Goal: Task Accomplishment & Management: Manage account settings

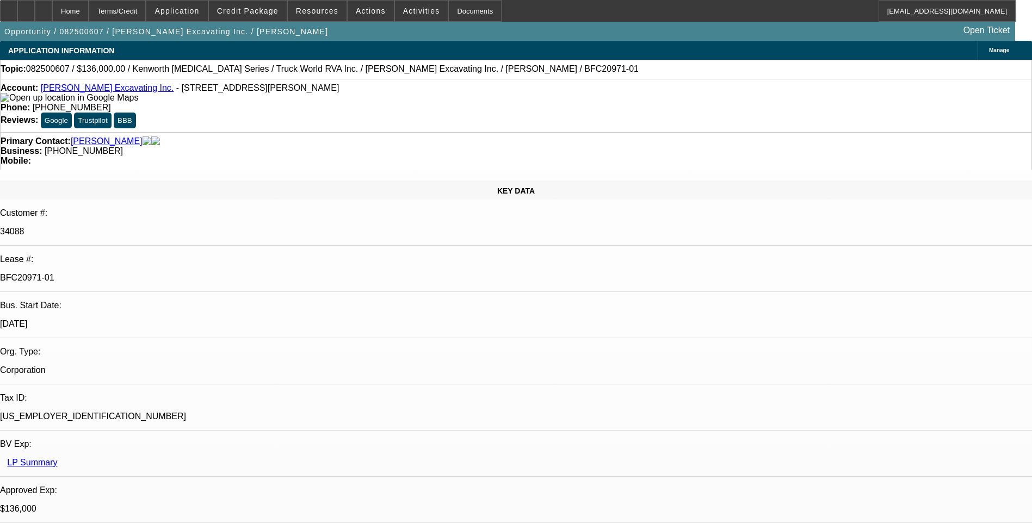
select select "0"
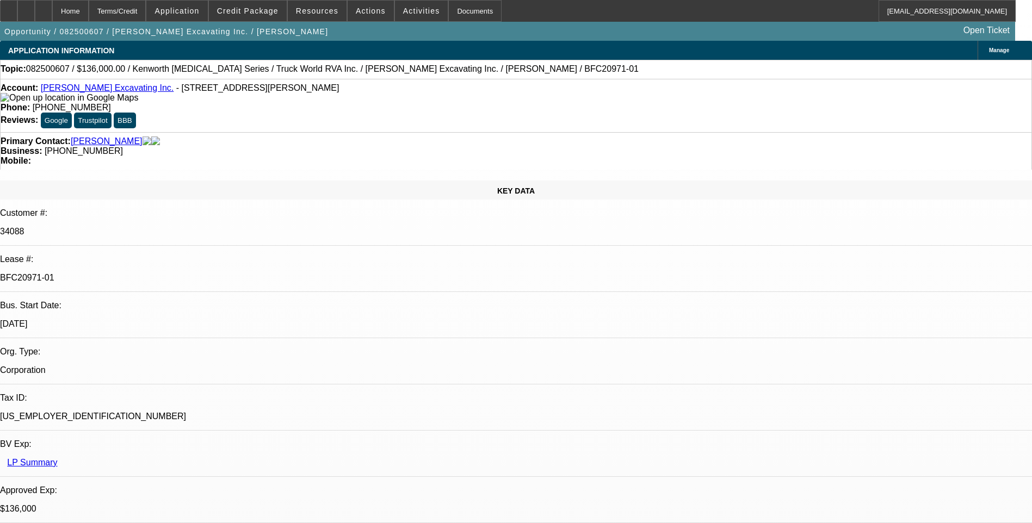
select select "0"
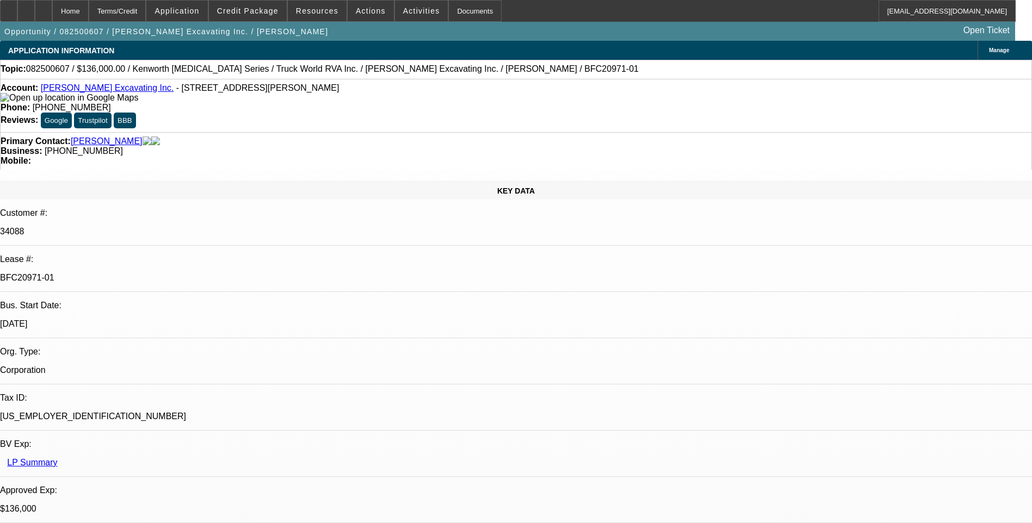
select select "0"
select select "1"
select select "2"
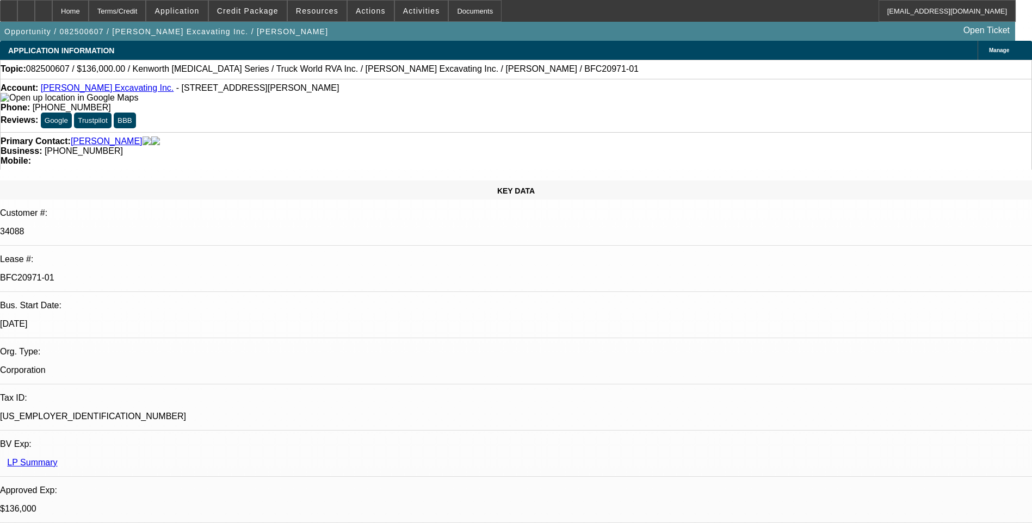
select select "1"
select select "6"
select select "1"
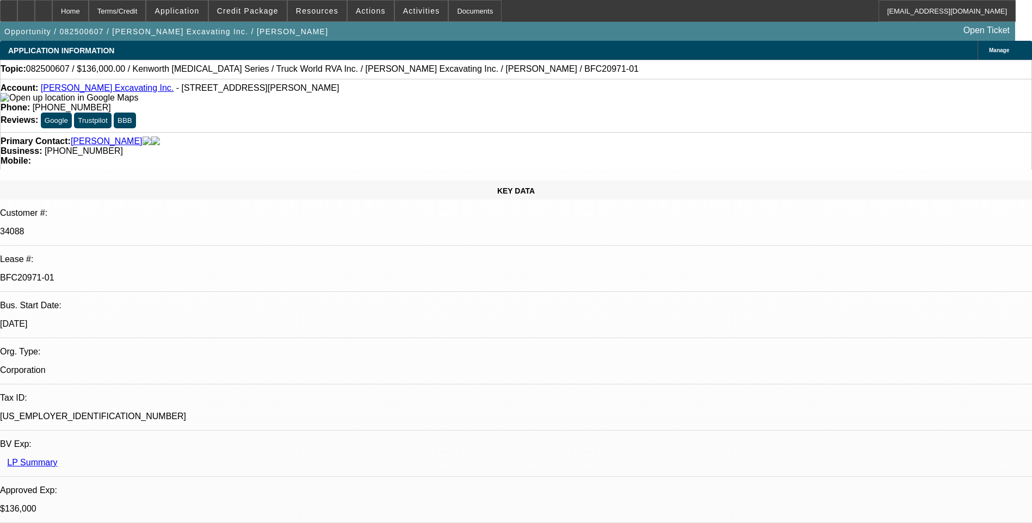
select select "6"
select select "1"
select select "6"
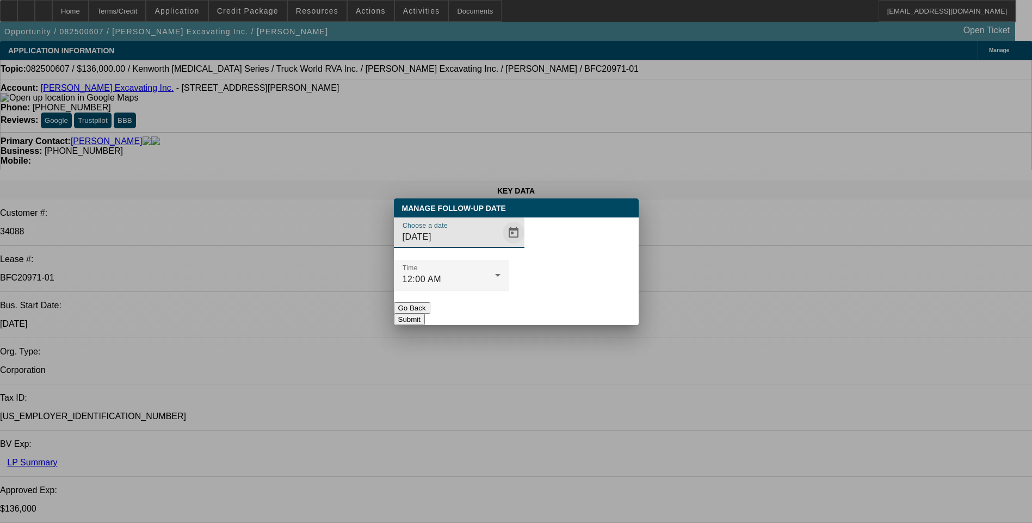
click at [500, 246] on span "Open calendar" at bounding box center [513, 233] width 26 height 26
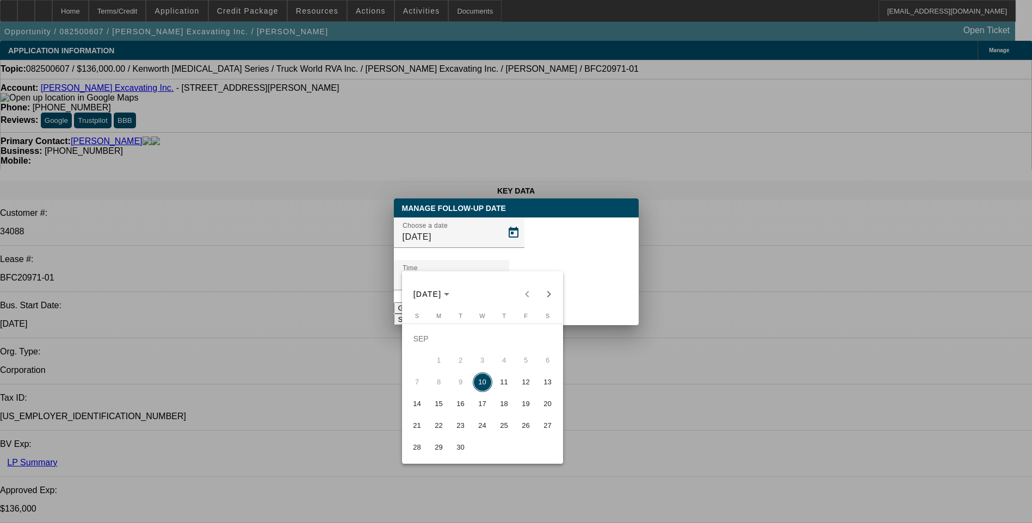
click at [501, 391] on span "11" at bounding box center [504, 383] width 20 height 20
type input "9/11/2025"
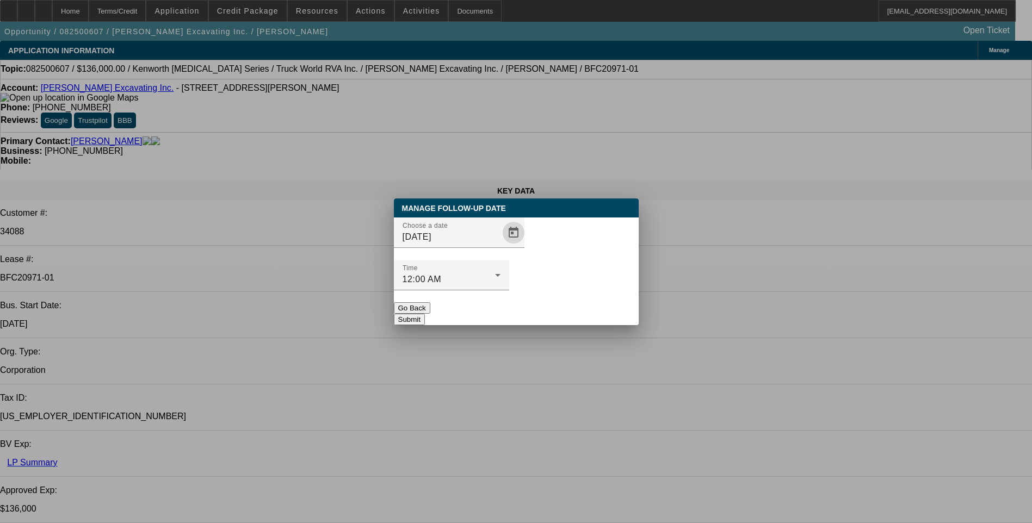
click at [425, 314] on button "Submit" at bounding box center [409, 319] width 31 height 11
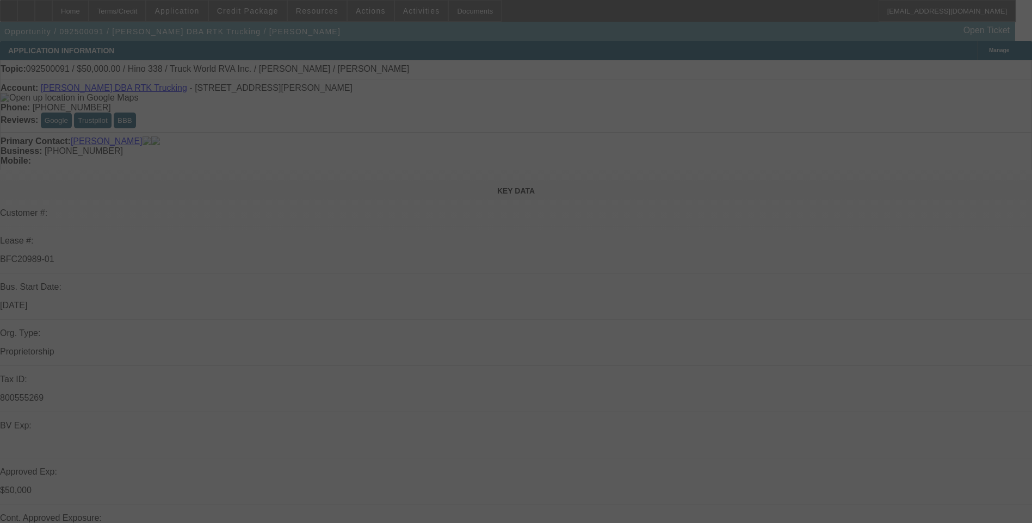
select select "0"
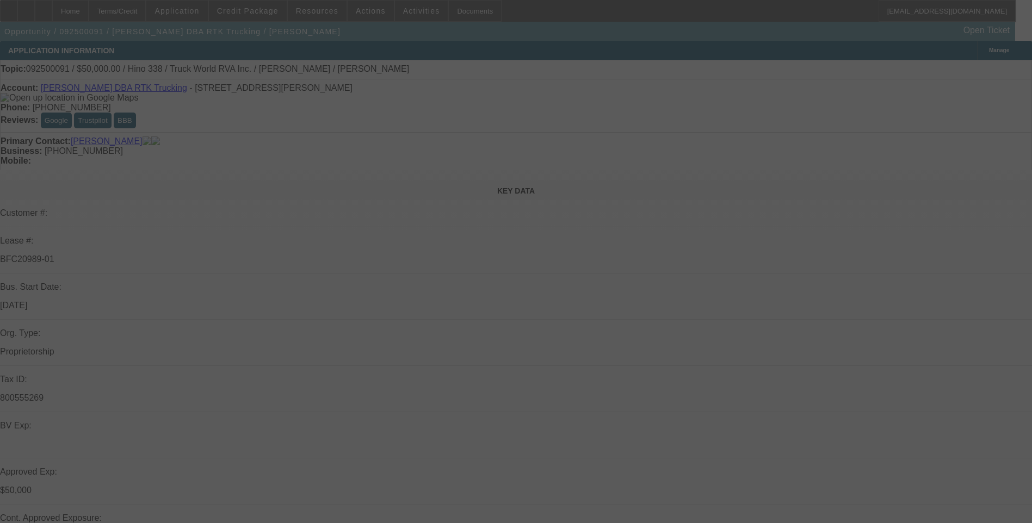
select select "0"
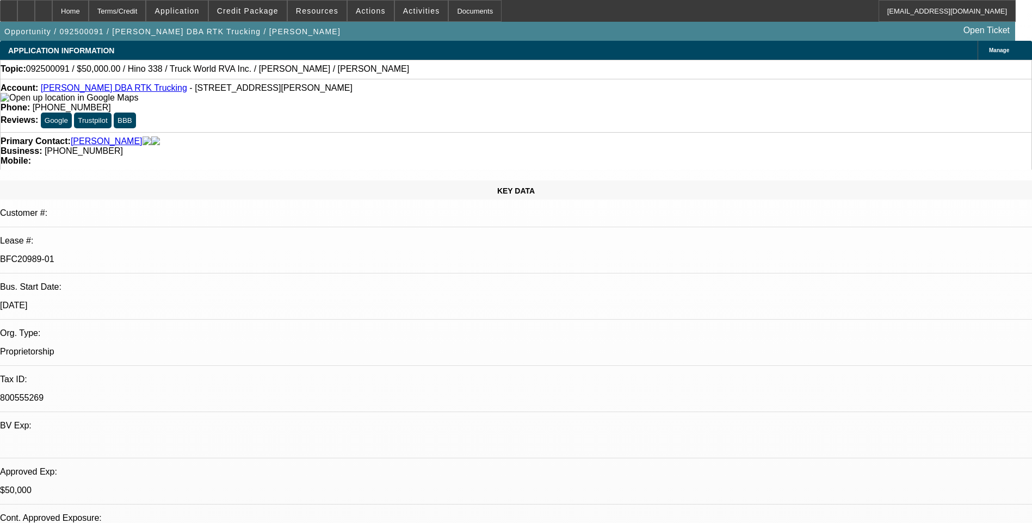
select select "1"
select select "6"
select select "1"
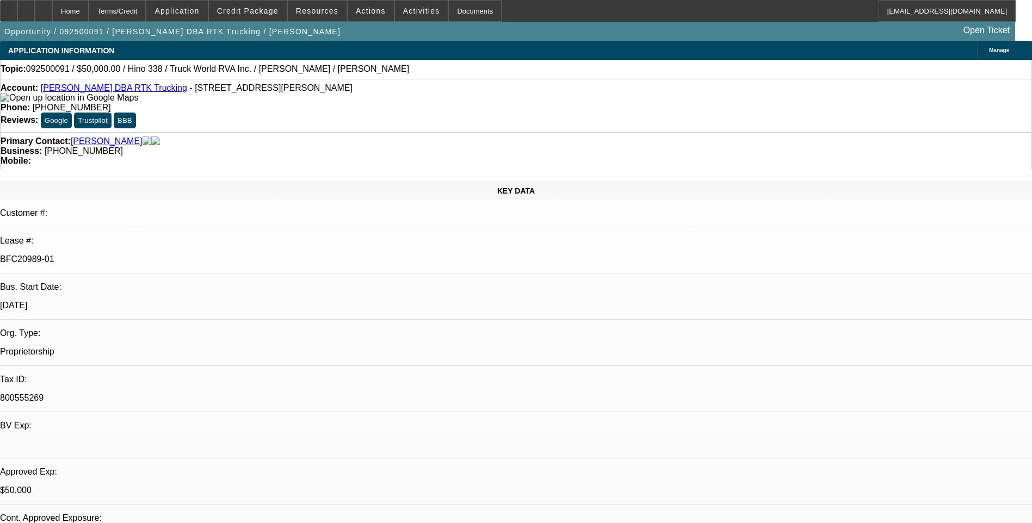
select select "6"
select select "1"
select select "6"
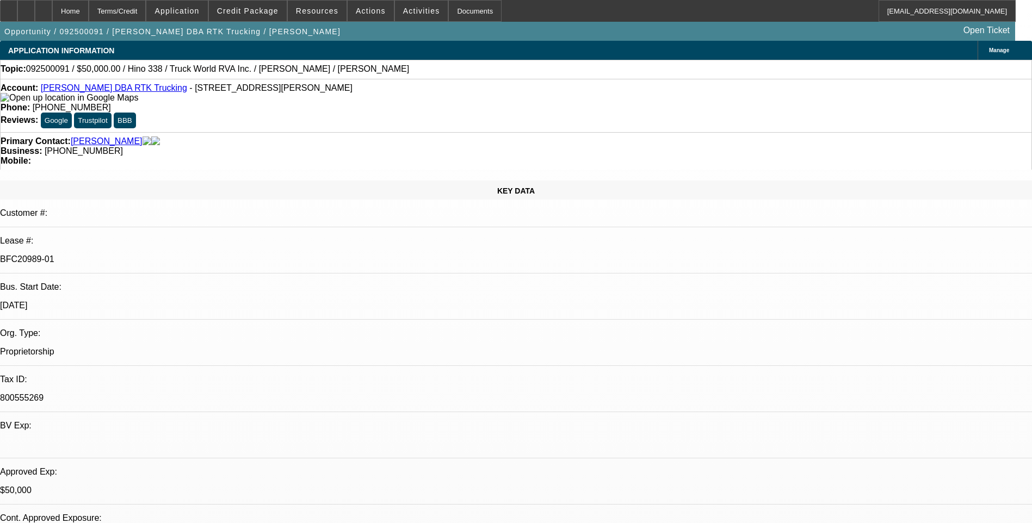
click at [130, 15] on div "Terms/Credit" at bounding box center [118, 11] width 58 height 22
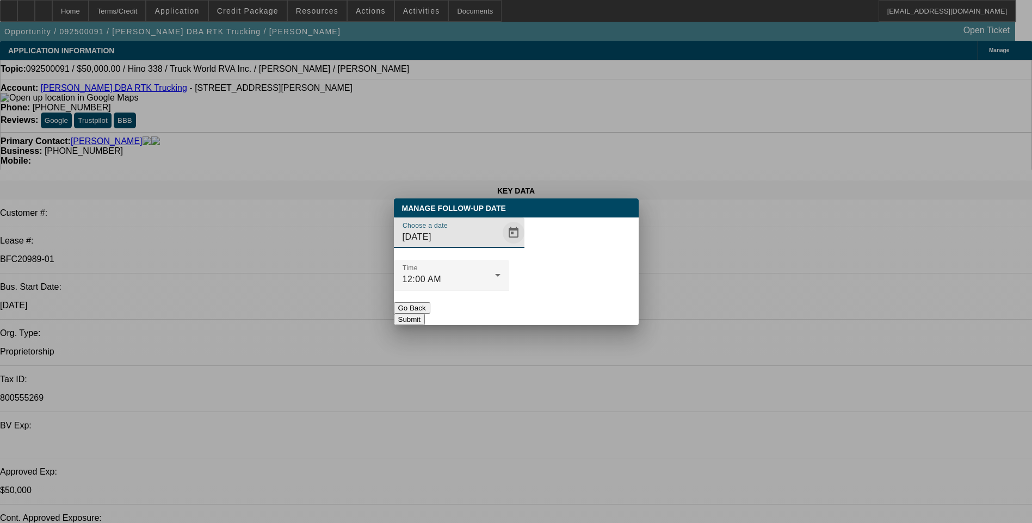
click at [500, 246] on span "Open calendar" at bounding box center [513, 233] width 26 height 26
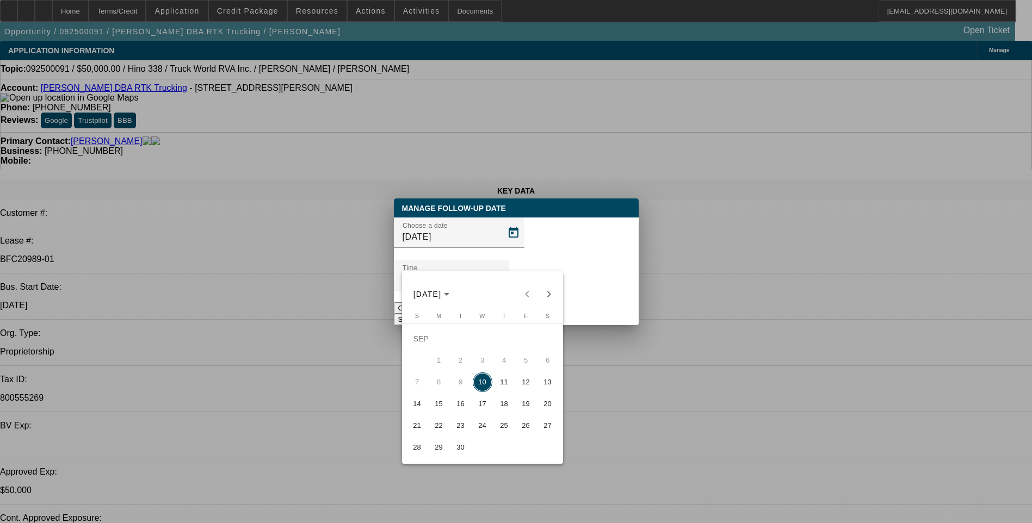
click at [505, 385] on span "11" at bounding box center [504, 383] width 20 height 20
type input "9/11/2025"
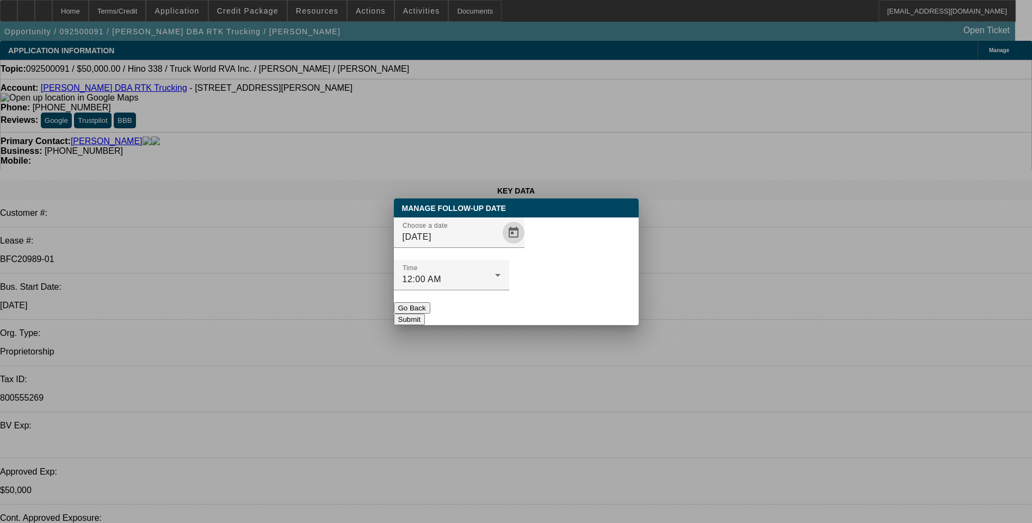
click at [425, 314] on button "Submit" at bounding box center [409, 319] width 31 height 11
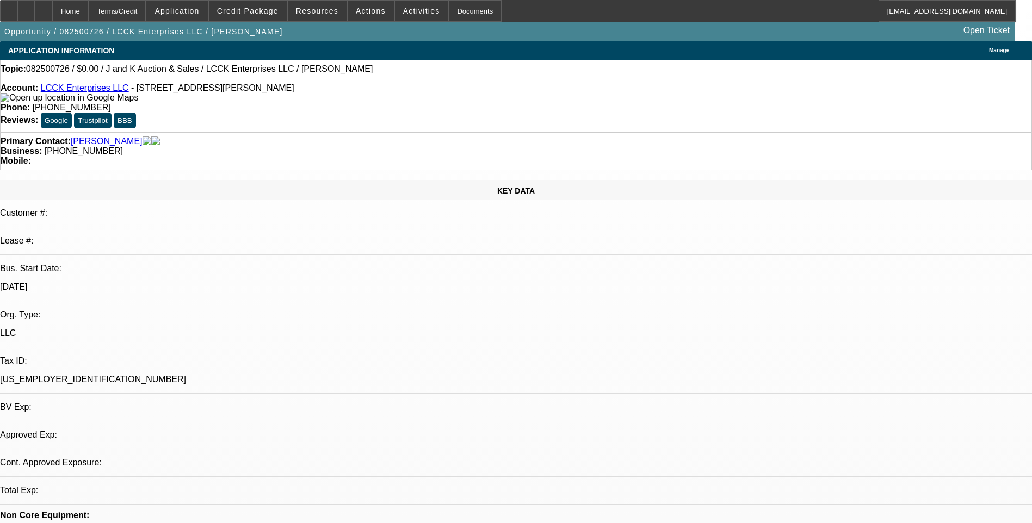
select select "0"
select select "2"
select select "0.1"
select select "1"
select select "2"
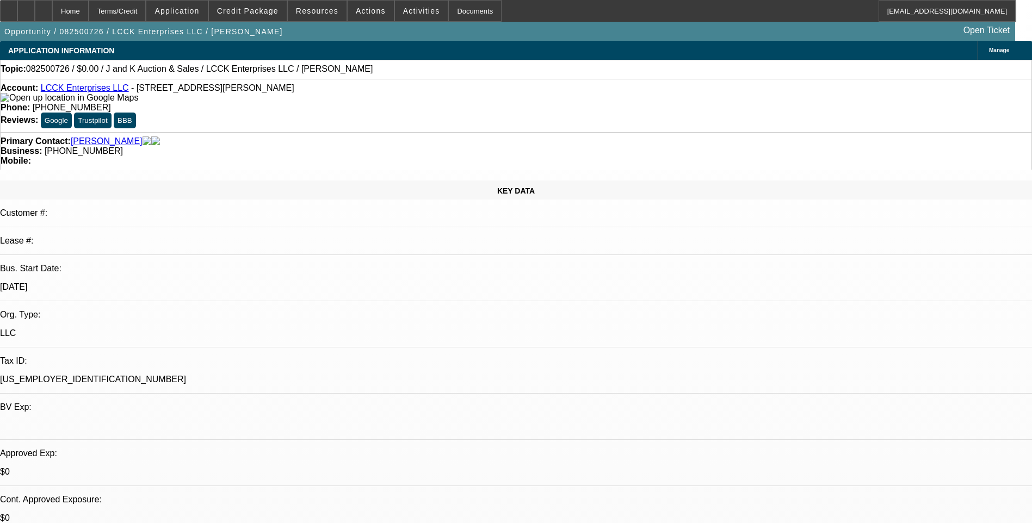
select select "4"
click at [242, 8] on span "Credit Package" at bounding box center [247, 11] width 61 height 9
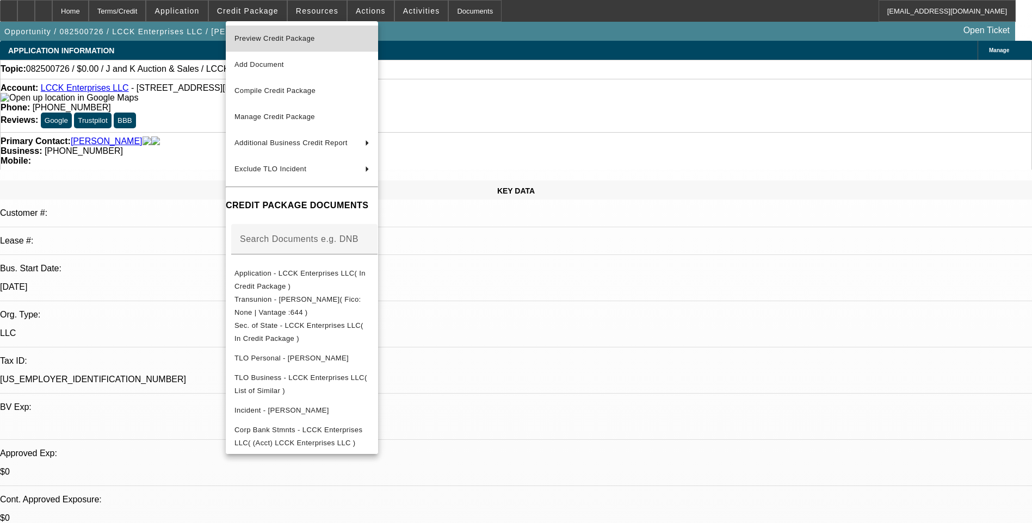
click at [363, 42] on span "Preview Credit Package" at bounding box center [301, 38] width 135 height 13
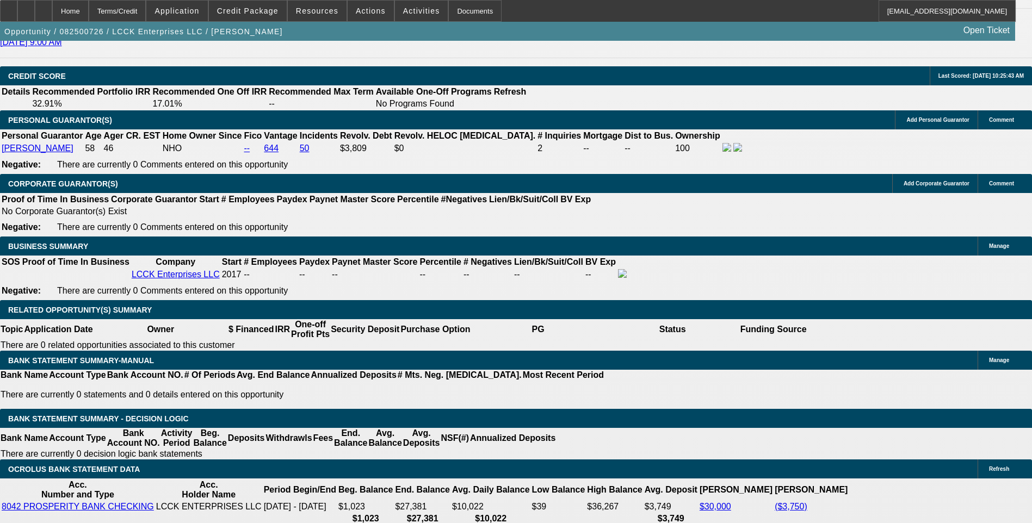
scroll to position [1414, 0]
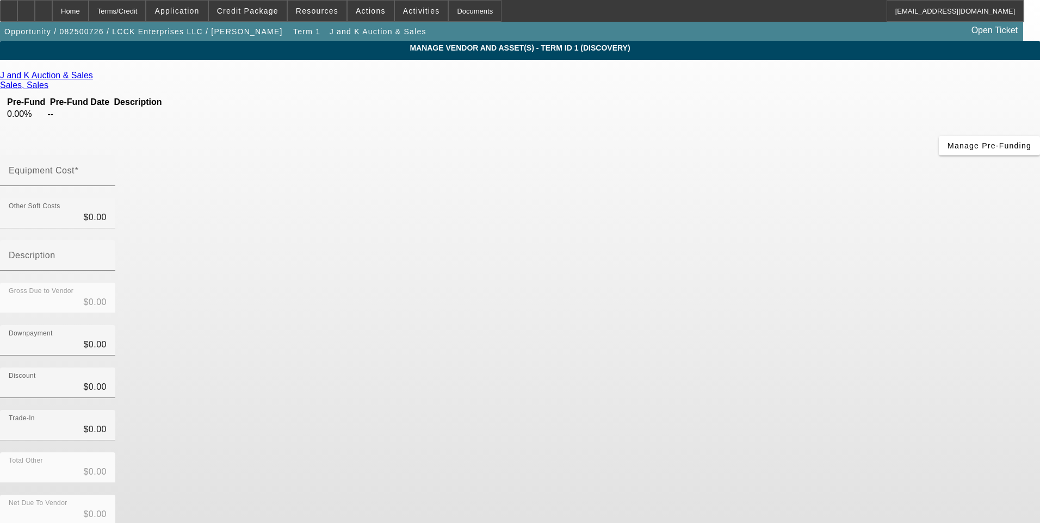
click at [96, 77] on icon at bounding box center [96, 75] width 0 height 9
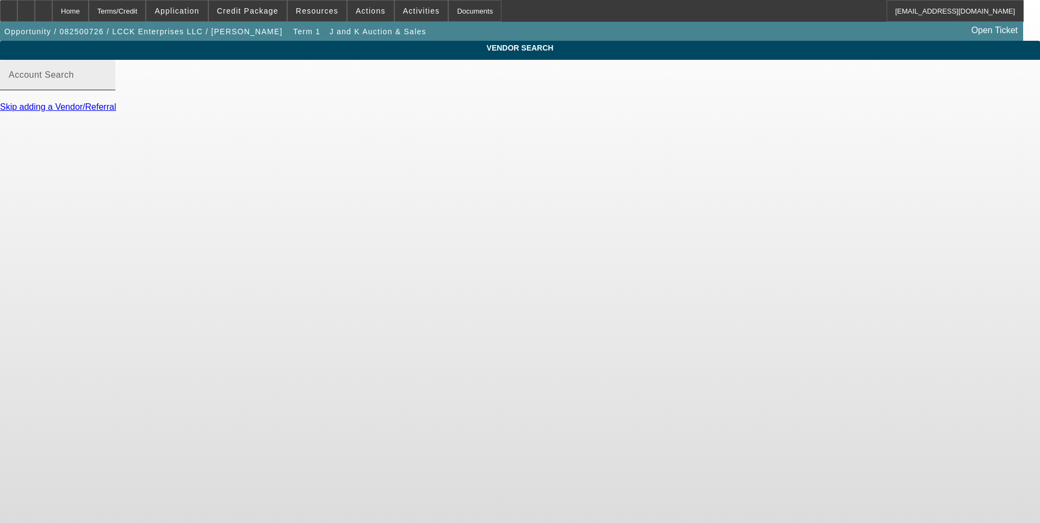
click at [74, 79] on mat-label "Account Search" at bounding box center [41, 74] width 65 height 9
click at [107, 85] on input "Account Search" at bounding box center [58, 79] width 98 height 13
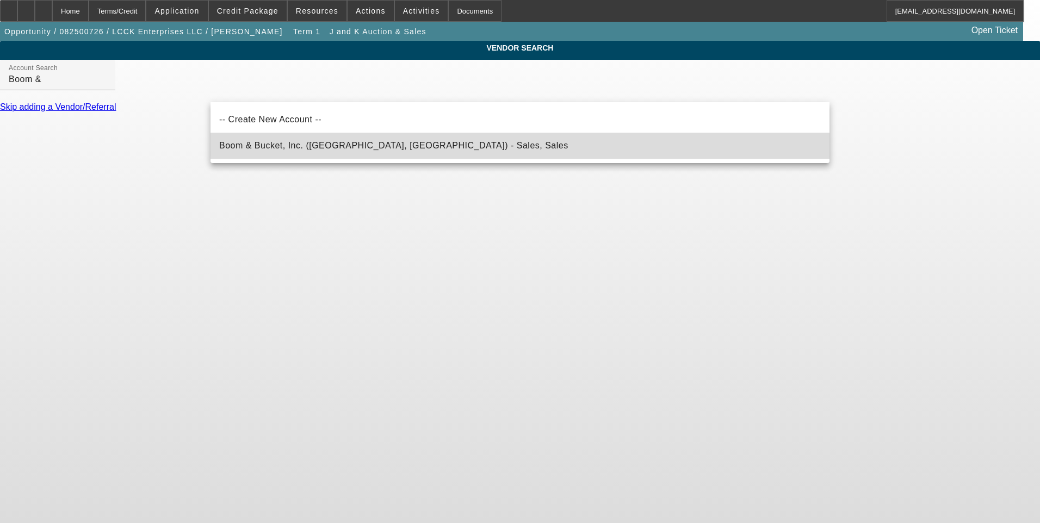
click at [338, 140] on span "Boom & Bucket, Inc. ([GEOGRAPHIC_DATA], [GEOGRAPHIC_DATA]) - Sales, Sales" at bounding box center [393, 145] width 349 height 13
type input "Boom & Bucket, Inc. ([GEOGRAPHIC_DATA], [GEOGRAPHIC_DATA]) - Sales, Sales"
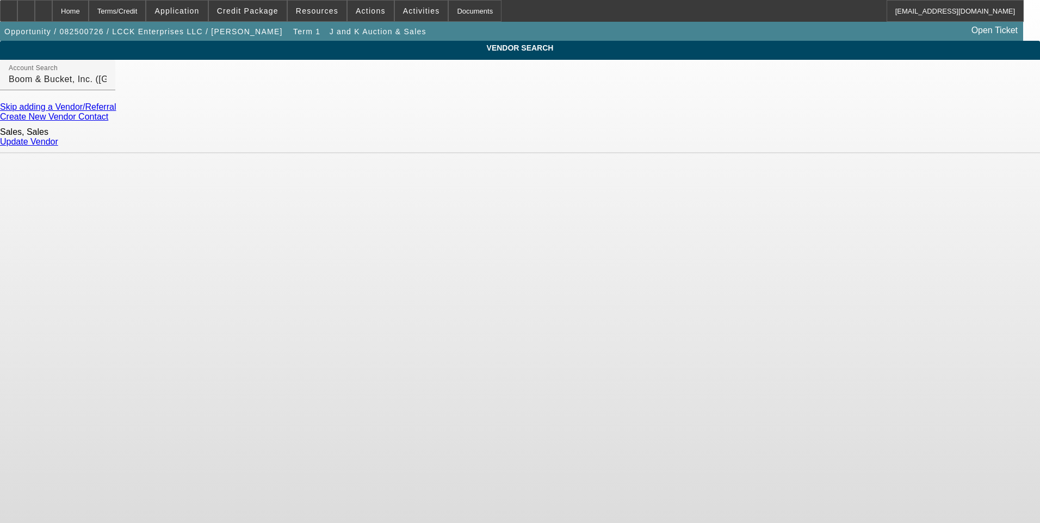
click at [58, 140] on link "Update Vendor" at bounding box center [29, 141] width 58 height 9
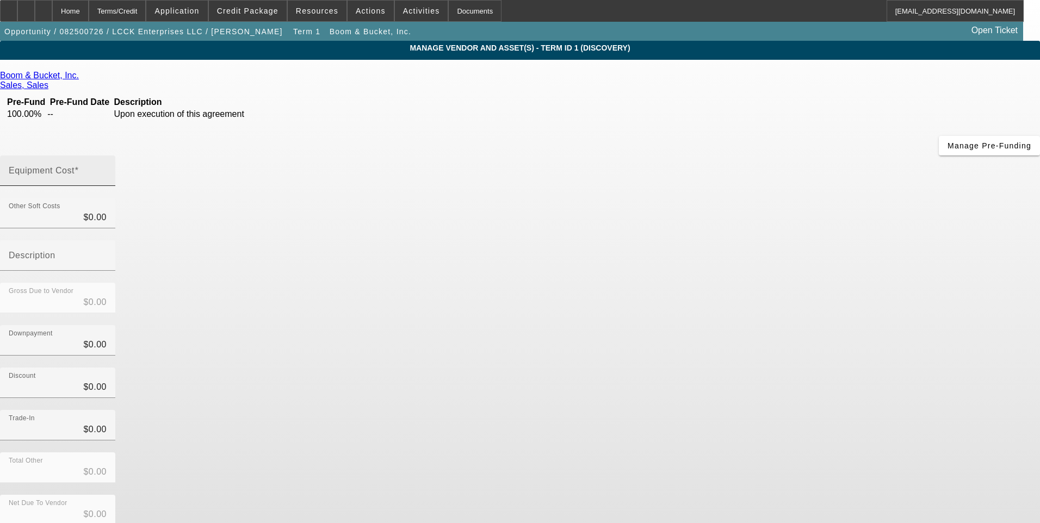
click at [107, 169] on input "Equipment Cost" at bounding box center [58, 175] width 98 height 13
type input "3"
type input "$3.00"
type input "31"
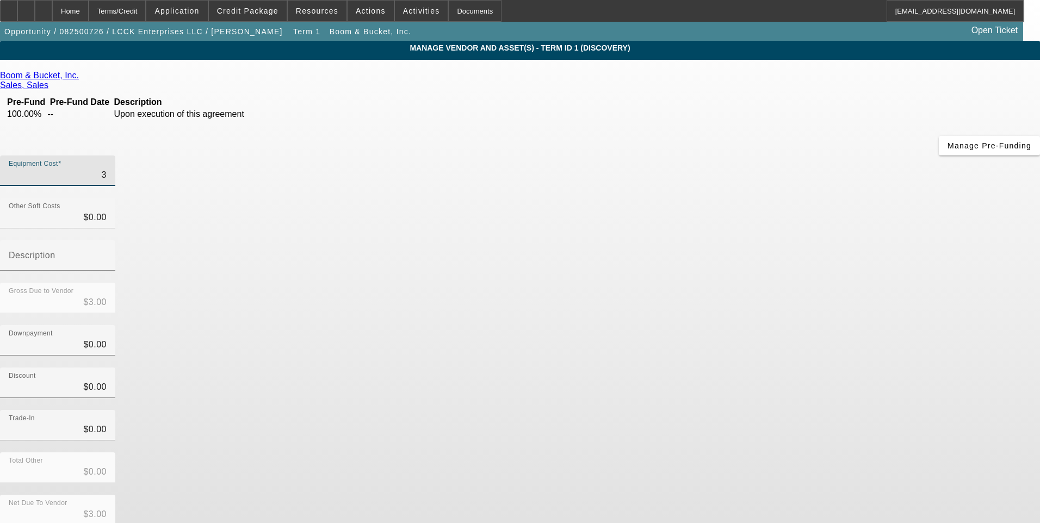
type input "$31.00"
type input "310"
type input "$310.00"
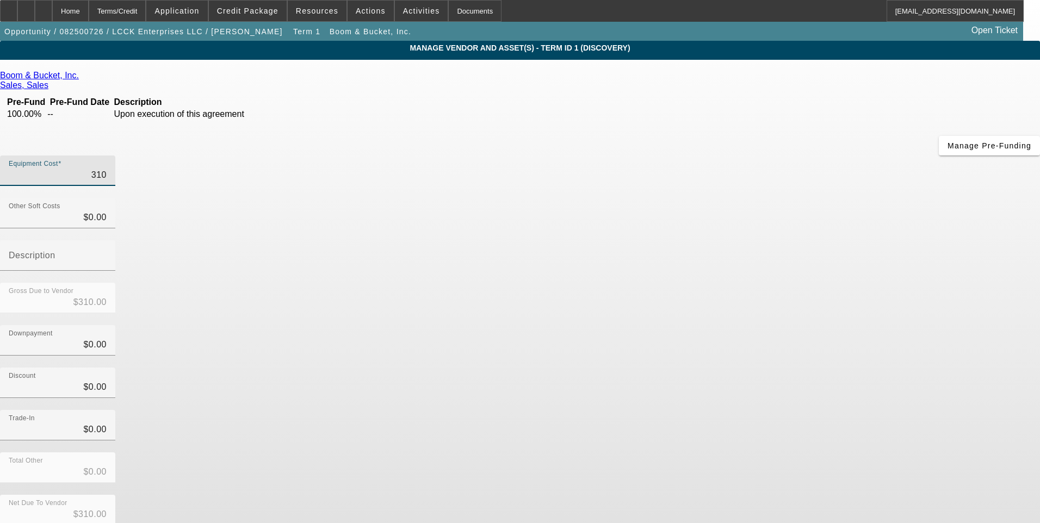
type input "3100"
type input "$3,100.00"
type input "31000"
type input "$31,000.00"
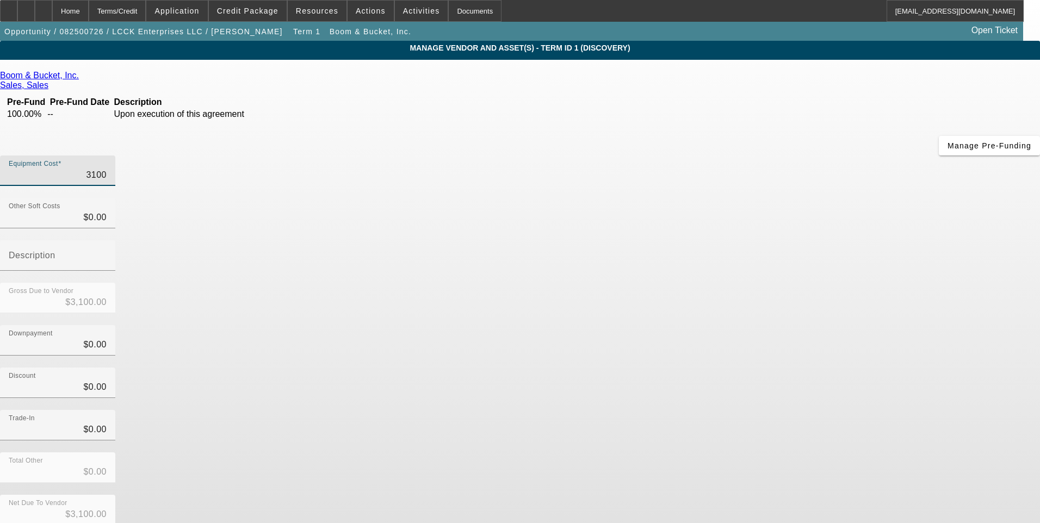
type input "$31,000.00"
drag, startPoint x: 795, startPoint y: 250, endPoint x: 788, endPoint y: 258, distance: 10.0
click at [794, 368] on div "Discount $0.00" at bounding box center [520, 389] width 1040 height 42
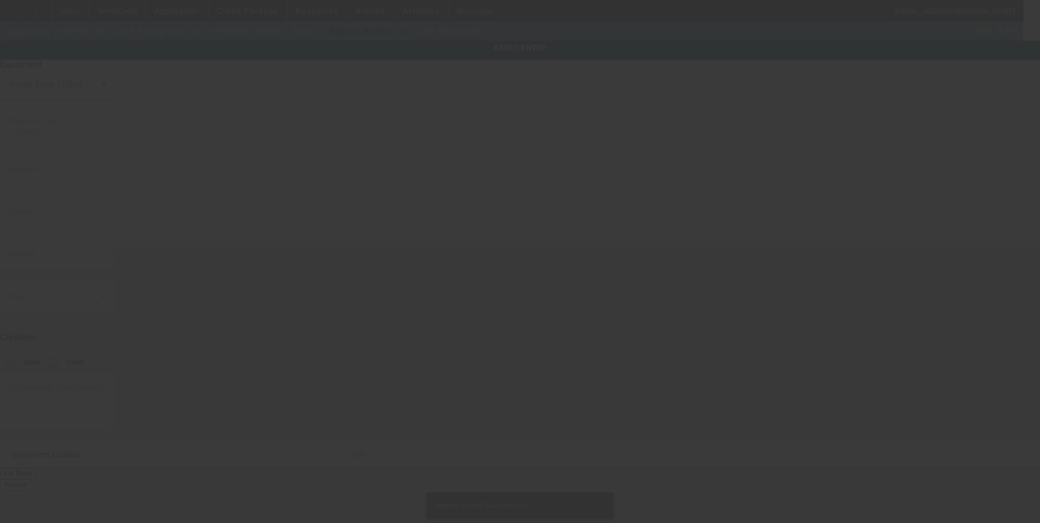
type input "[STREET_ADDRESS][PERSON_NAME]"
type input "Orange"
type input "77630"
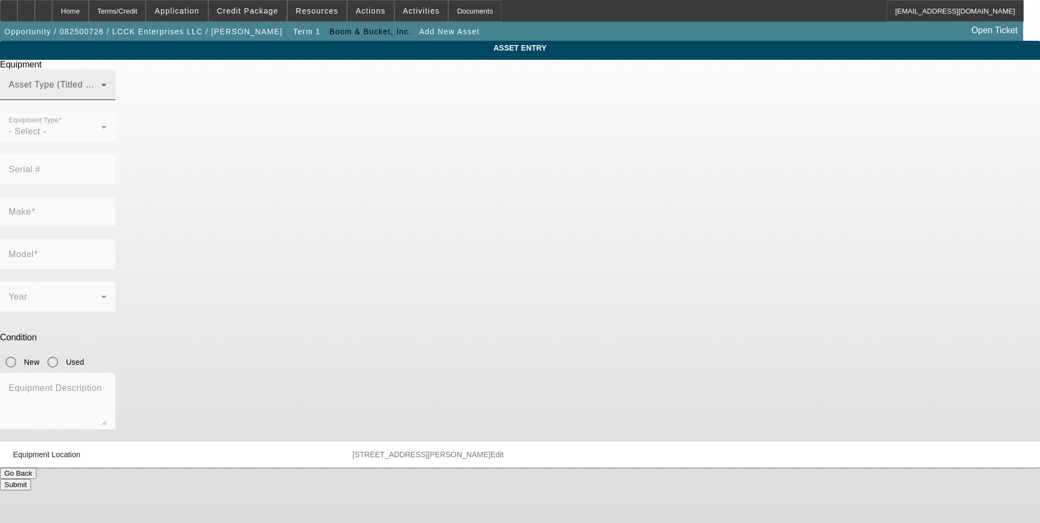
click at [101, 96] on span at bounding box center [55, 89] width 92 height 13
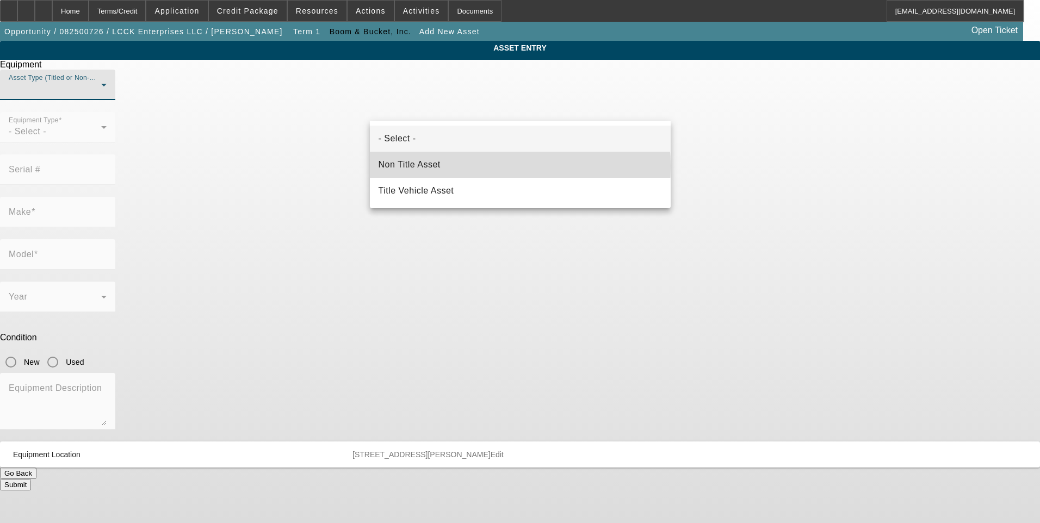
click at [457, 166] on mat-option "Non Title Asset" at bounding box center [520, 165] width 301 height 26
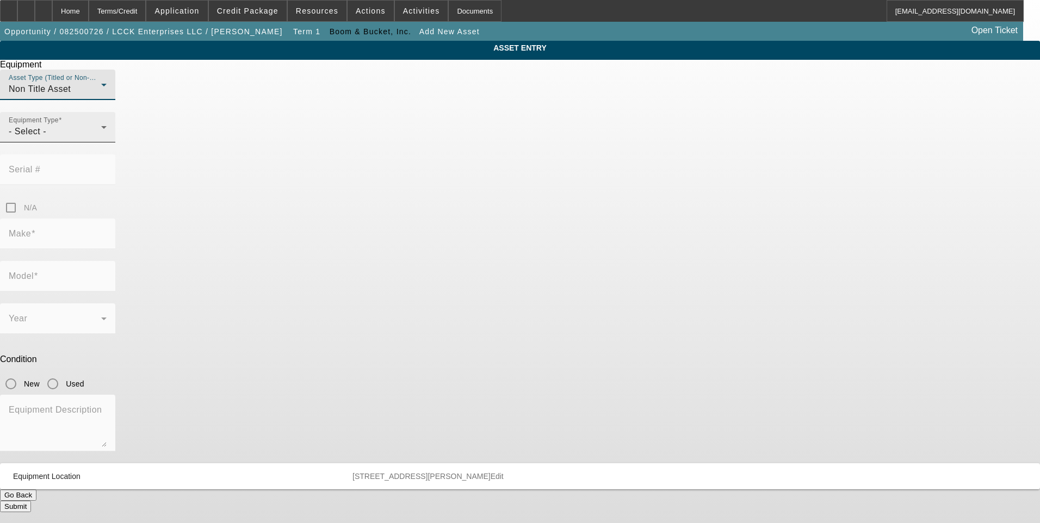
click at [101, 138] on div "- Select -" at bounding box center [55, 131] width 92 height 13
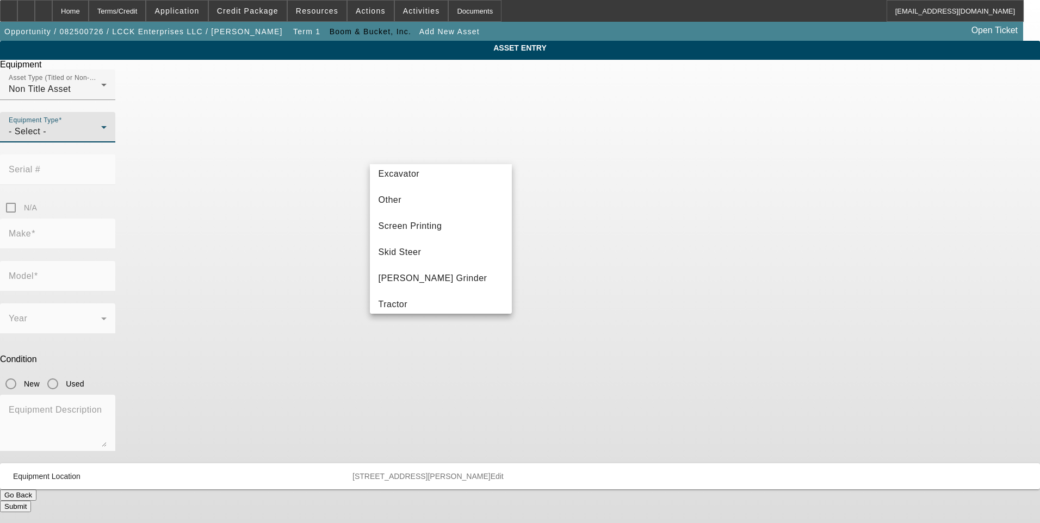
scroll to position [272, 0]
click at [430, 196] on mat-option "Skid Steer" at bounding box center [441, 197] width 142 height 26
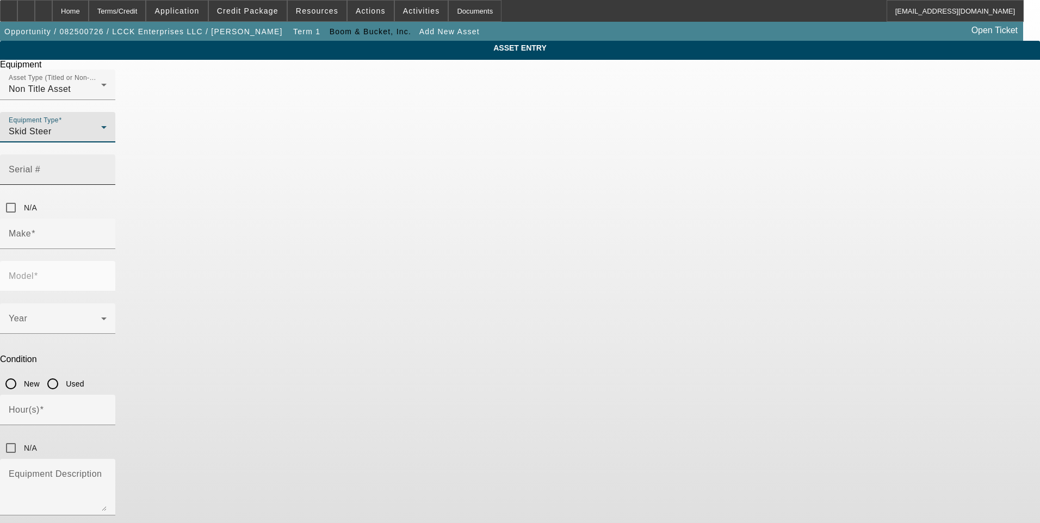
click at [40, 165] on mat-label "Serial #" at bounding box center [25, 169] width 32 height 9
click at [107, 168] on input "Serial #" at bounding box center [58, 174] width 98 height 13
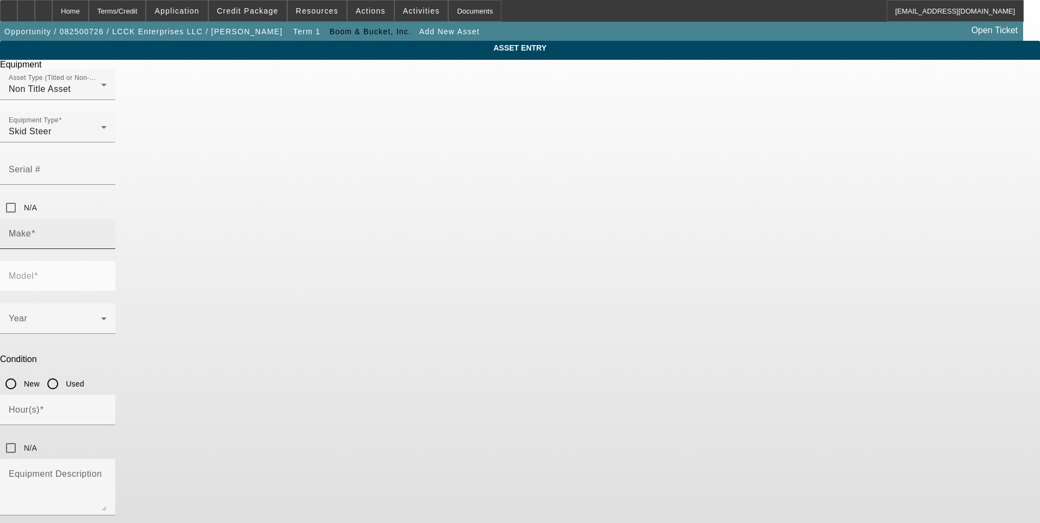
click at [107, 232] on input "Make" at bounding box center [58, 238] width 98 height 13
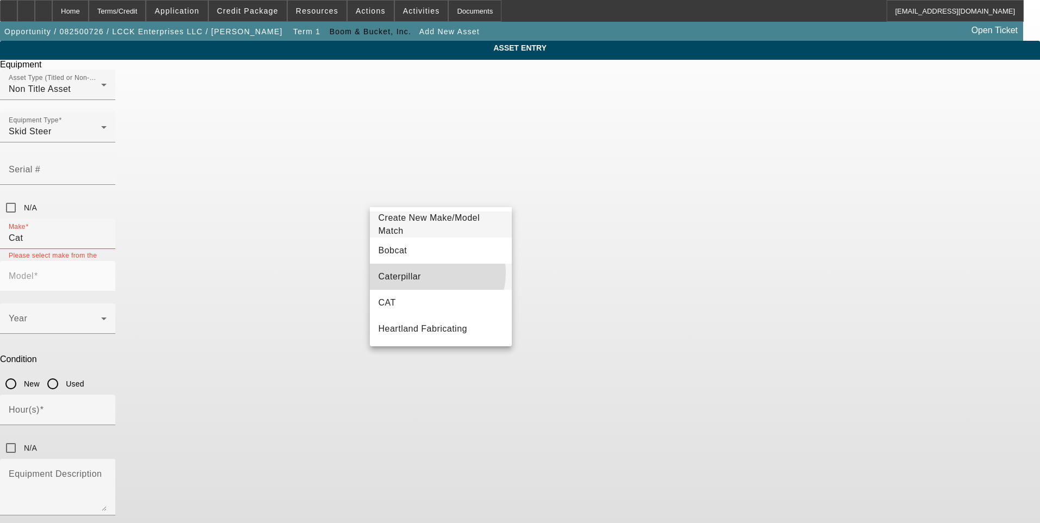
drag, startPoint x: 434, startPoint y: 273, endPoint x: 538, endPoint y: 221, distance: 116.0
click at [435, 273] on mat-option "Caterpillar" at bounding box center [441, 277] width 142 height 26
type input "Caterpillar"
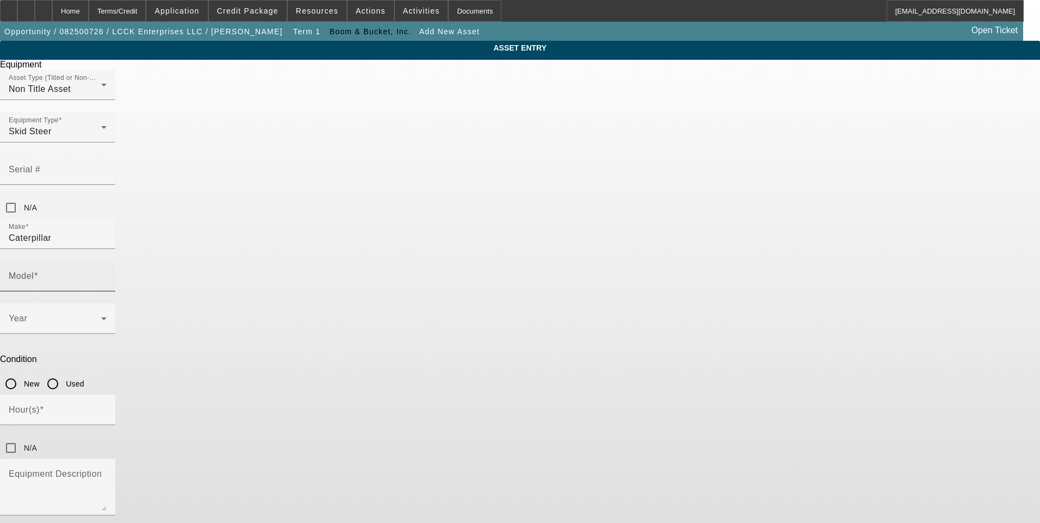
click at [34, 271] on mat-label "Model" at bounding box center [21, 275] width 25 height 9
click at [107, 274] on input "Model" at bounding box center [58, 280] width 98 height 13
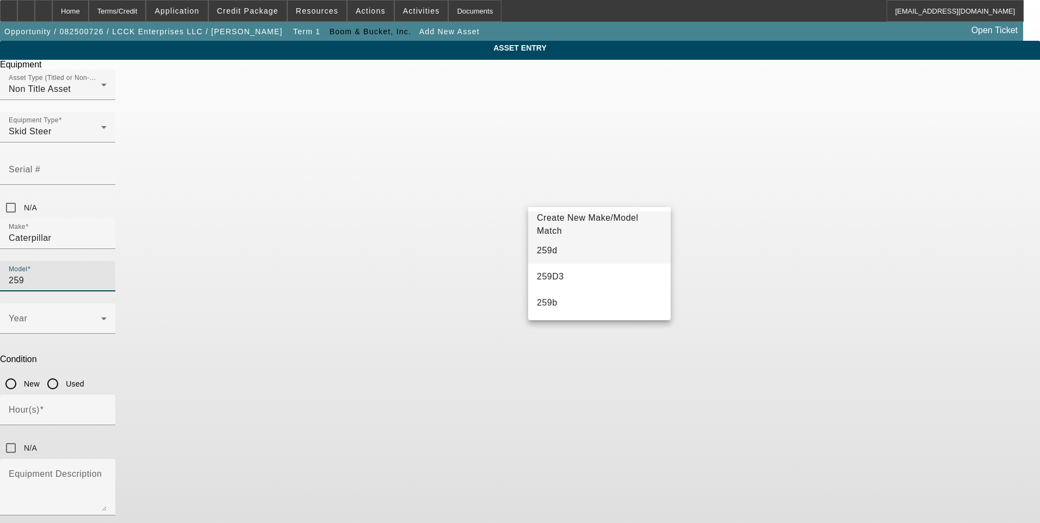
click at [567, 248] on mat-option "259d" at bounding box center [599, 251] width 142 height 26
type input "259d"
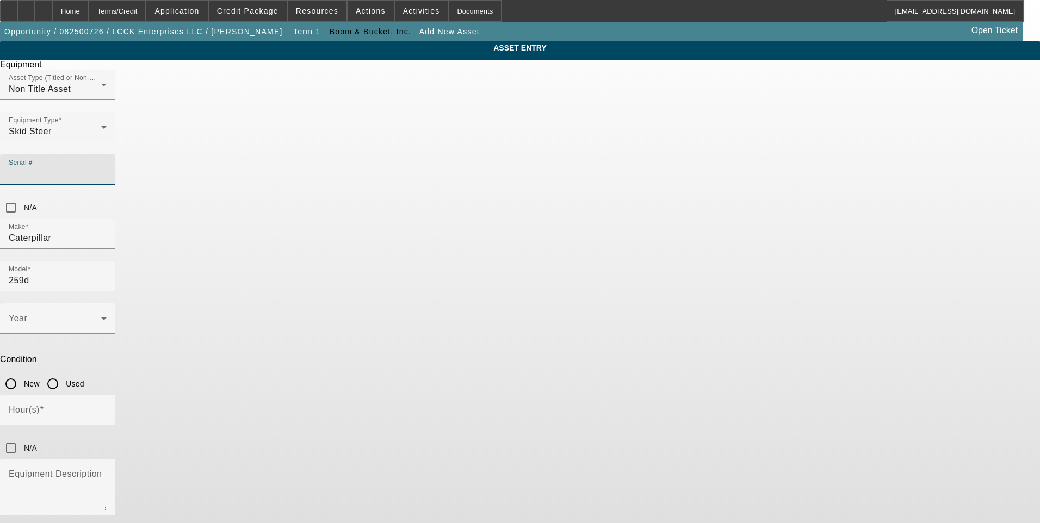
click at [107, 168] on input "Serial #" at bounding box center [58, 174] width 98 height 13
type input "CAT0259DHFTL23526"
click at [101, 317] on span at bounding box center [55, 323] width 92 height 13
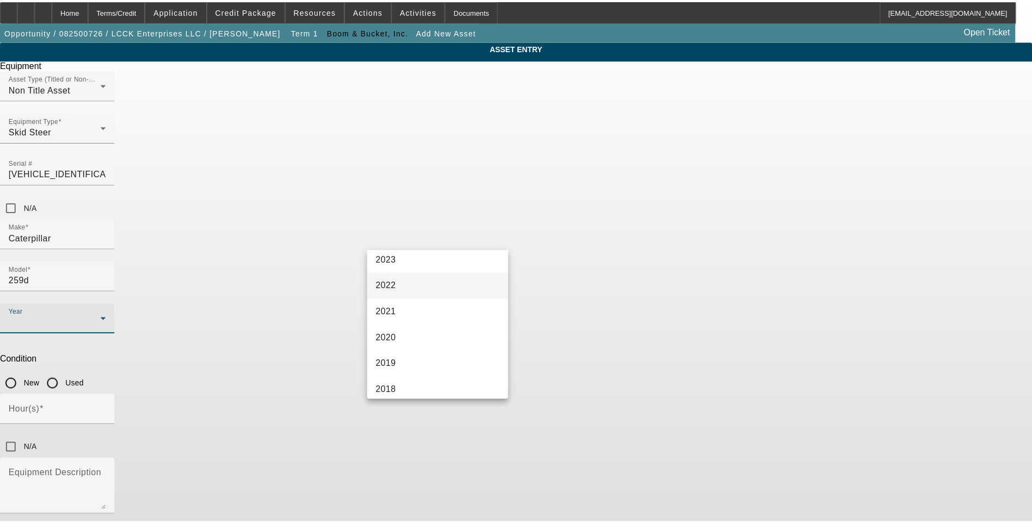
scroll to position [163, 0]
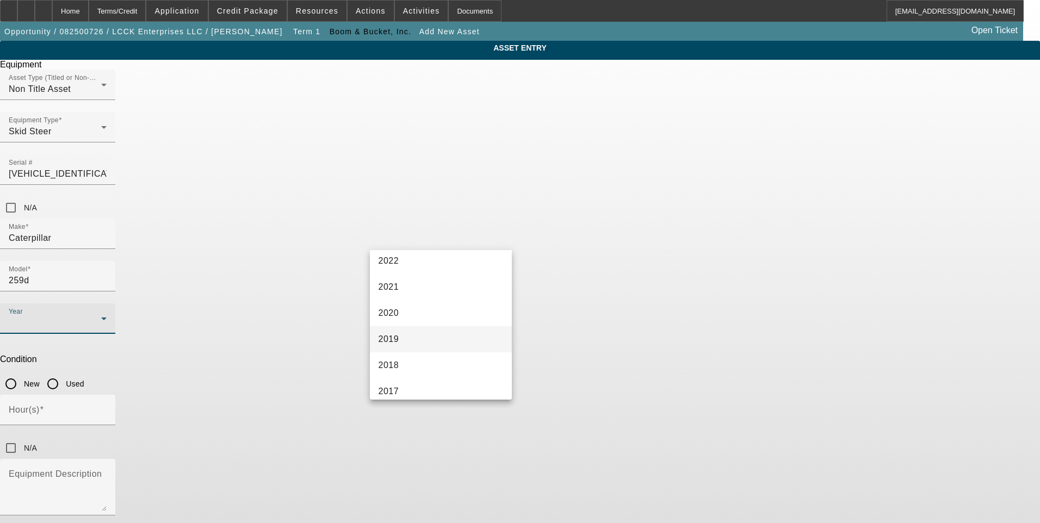
click at [426, 336] on mat-option "2019" at bounding box center [441, 339] width 142 height 26
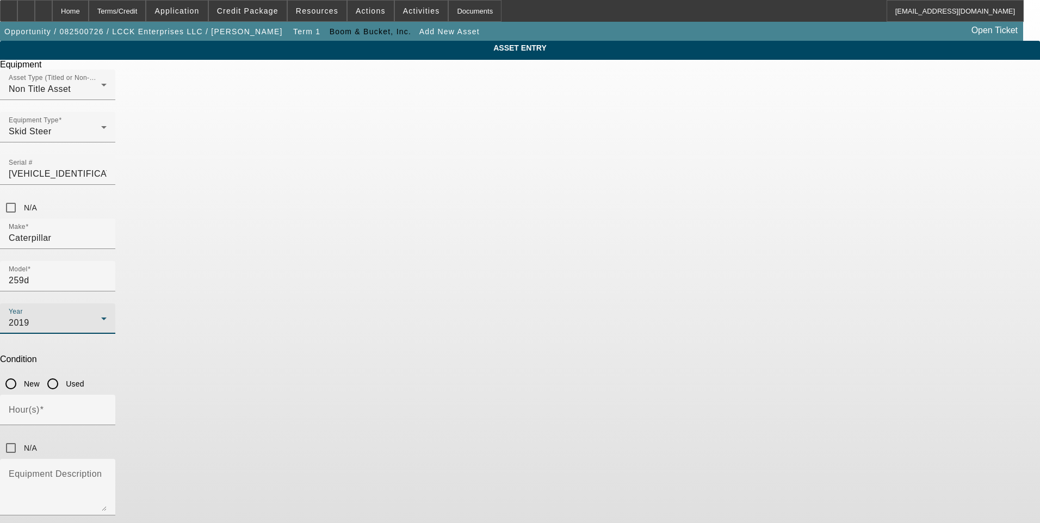
click at [64, 373] on input "Used" at bounding box center [53, 384] width 22 height 22
radio input "true"
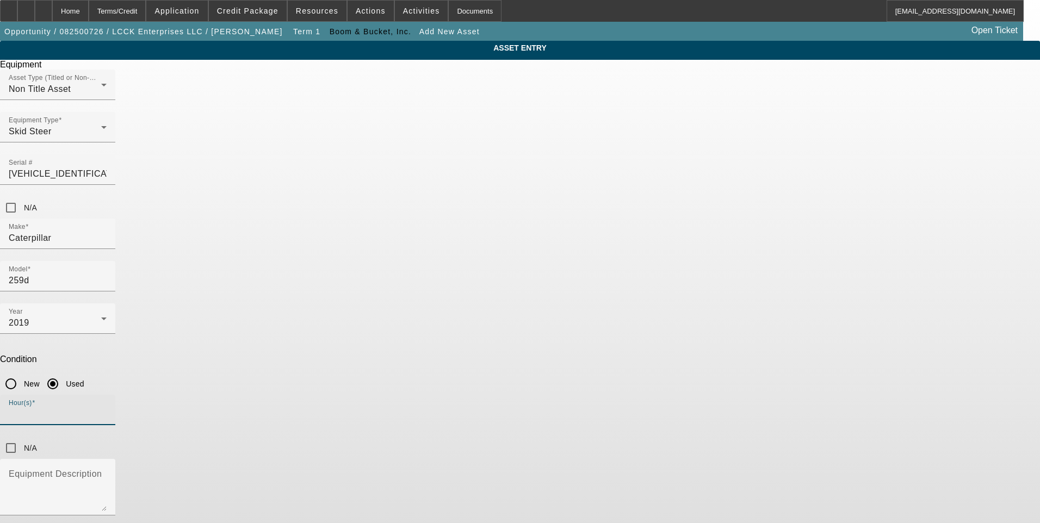
click at [107, 408] on input "Hour(s)" at bounding box center [58, 414] width 98 height 13
click at [40, 405] on mat-label "Hour(s)" at bounding box center [24, 409] width 31 height 9
click at [107, 408] on input "Hour(s)" at bounding box center [58, 414] width 98 height 13
type input "5480"
click at [102, 469] on mat-label "Equipment Description" at bounding box center [55, 473] width 93 height 9
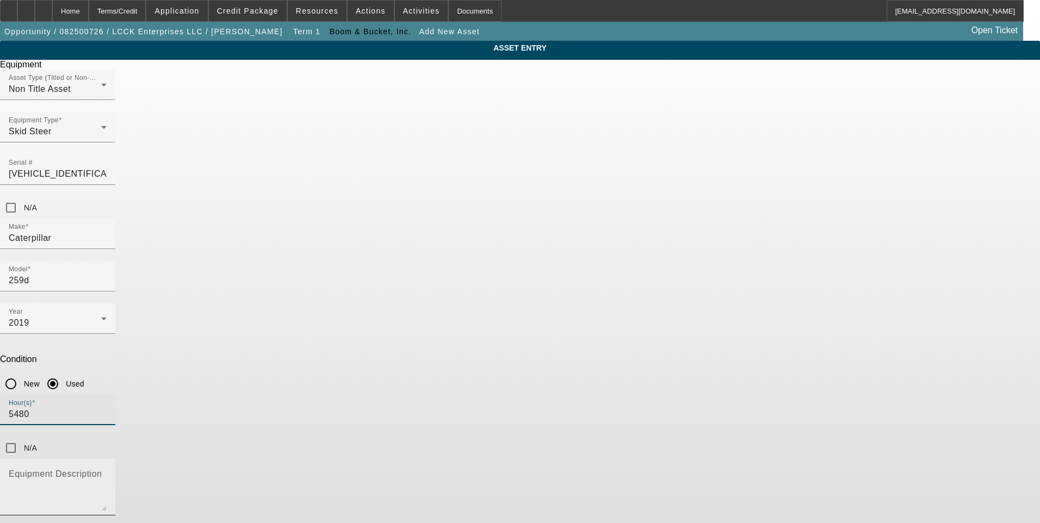
click at [107, 472] on textarea "Equipment Description" at bounding box center [58, 491] width 98 height 39
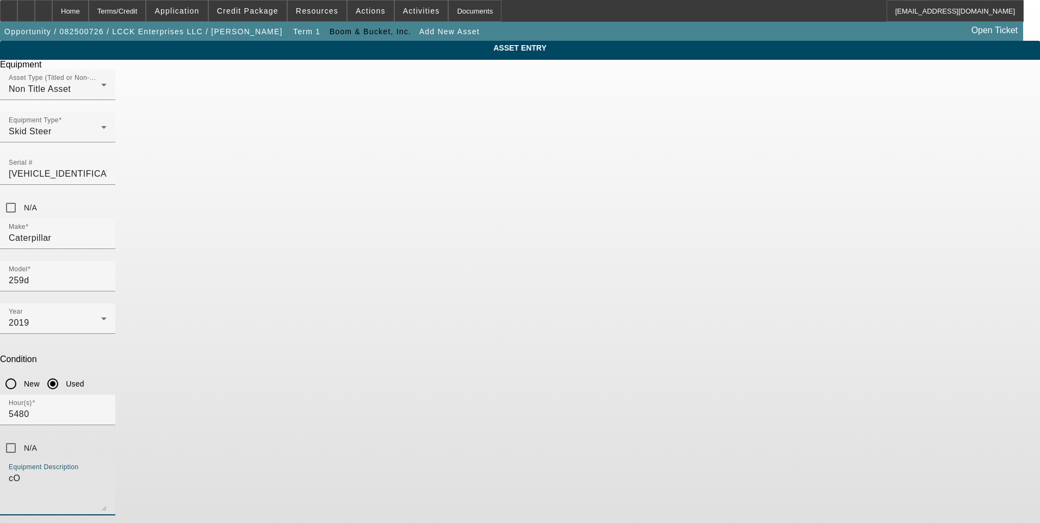
type textarea "c"
type textarea "Compact Track Loader"
drag, startPoint x: 775, startPoint y: 308, endPoint x: 742, endPoint y: 338, distance: 44.3
click at [775, 310] on div "ASSET ENTRY Equipment Asset Type (Titled or Non-Titled) Non Title Asset Equipme…" at bounding box center [520, 309] width 1040 height 536
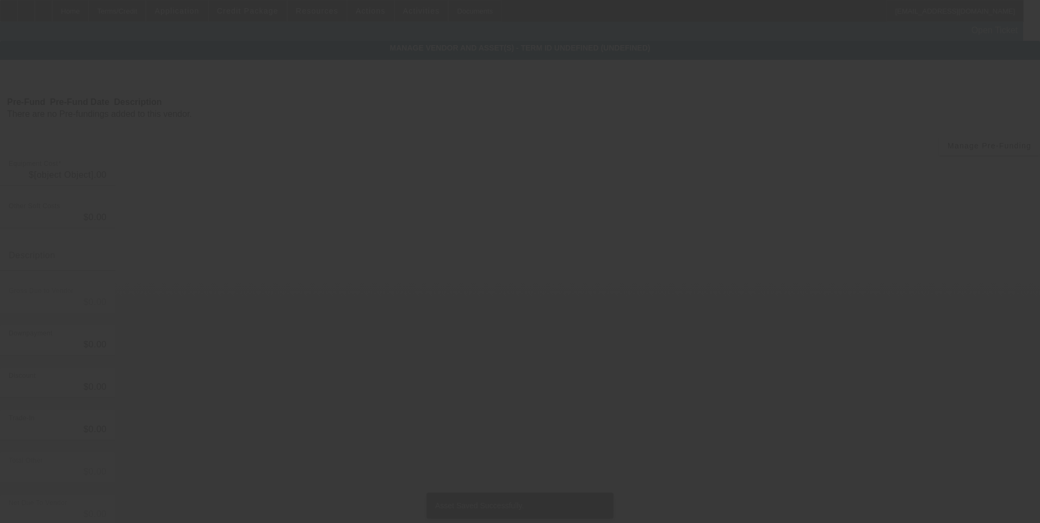
type input "$31,000.00"
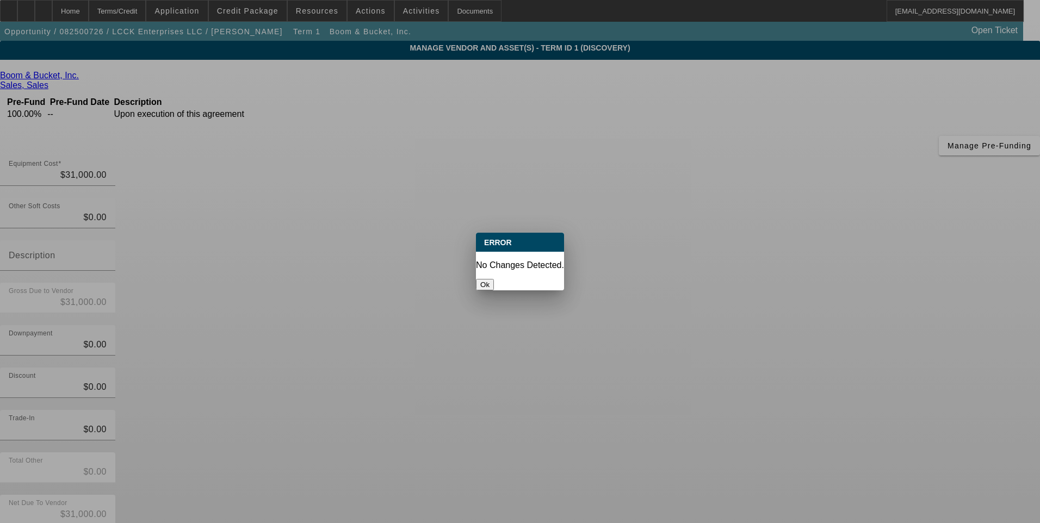
click at [494, 279] on button "Ok" at bounding box center [485, 284] width 18 height 11
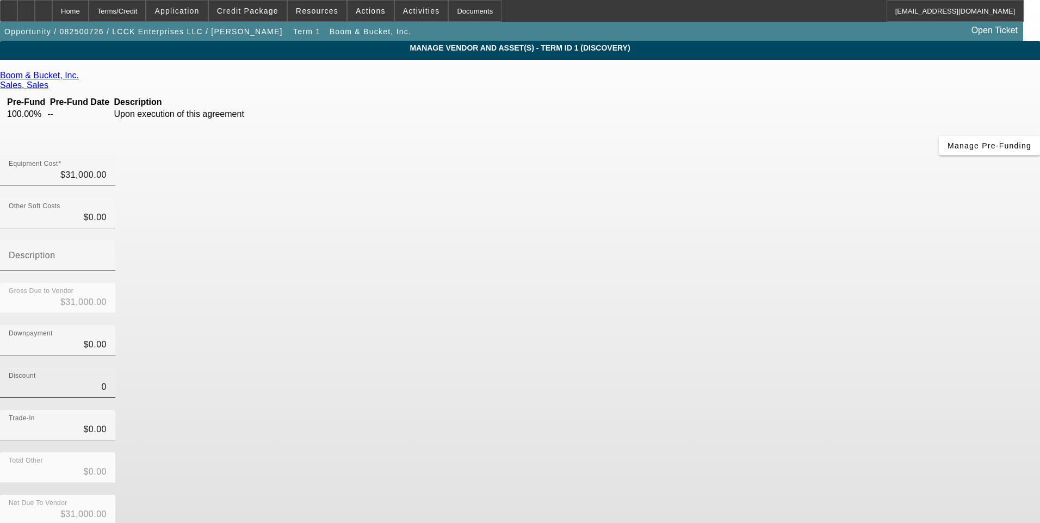
click at [107, 381] on input "0" at bounding box center [58, 387] width 98 height 13
type input "$0.00"
click at [741, 410] on div "Trade-In $0.00" at bounding box center [520, 431] width 1040 height 42
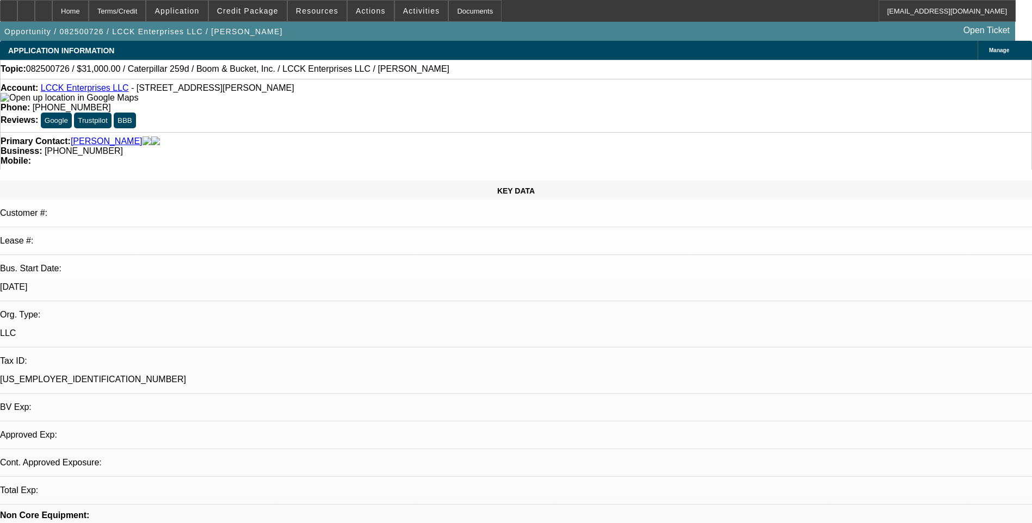
select select "0"
select select "2"
select select "0.1"
select select "4"
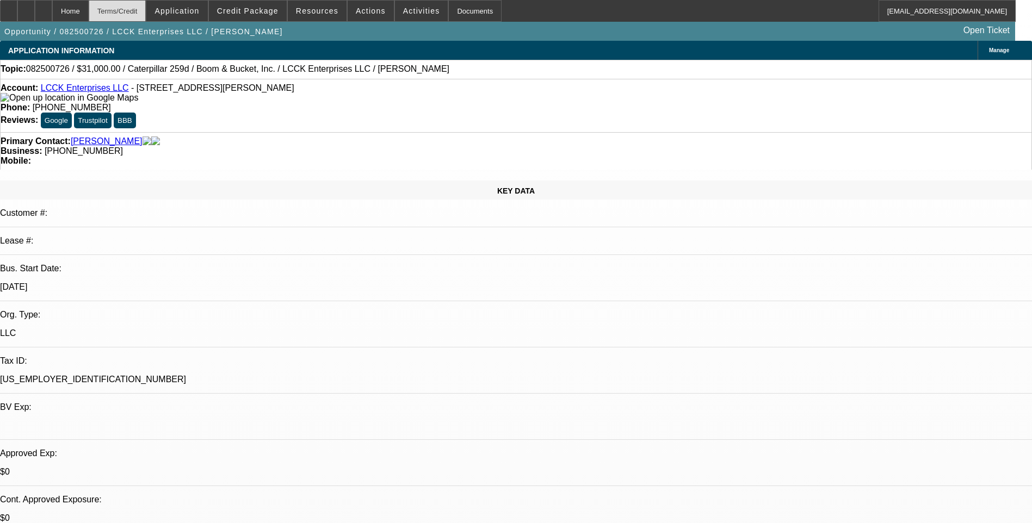
click at [141, 10] on div "Terms/Credit" at bounding box center [118, 11] width 58 height 22
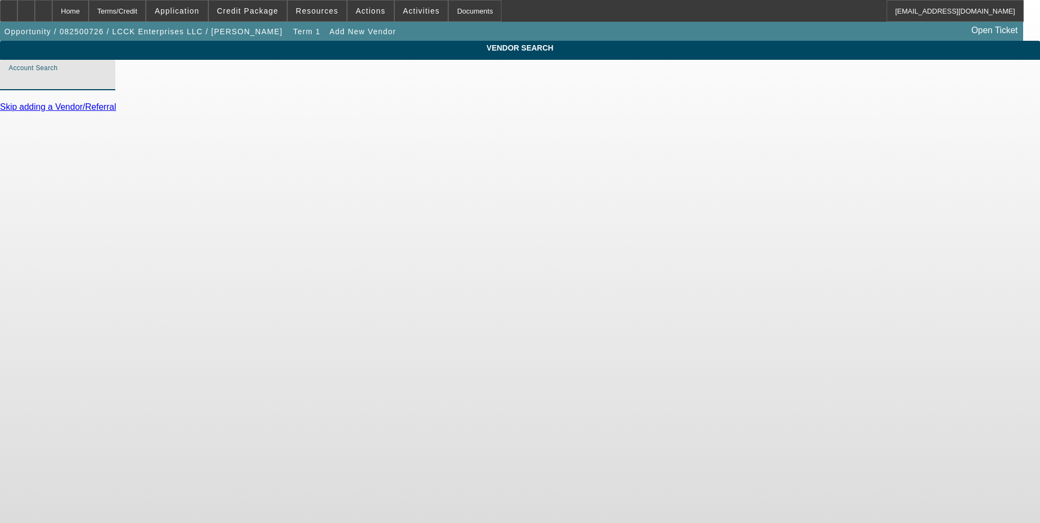
click at [107, 86] on input "Account Search" at bounding box center [58, 79] width 98 height 13
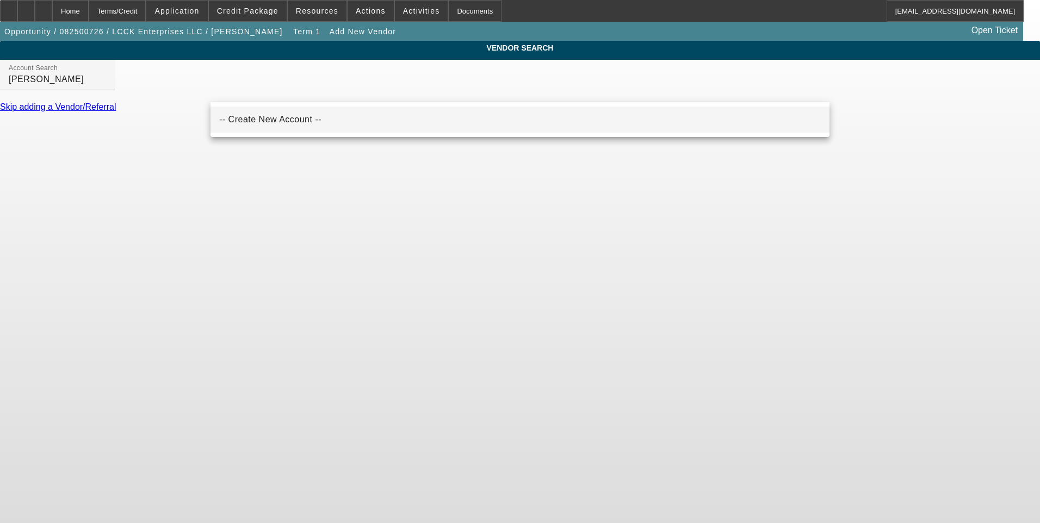
click at [333, 123] on mat-option "-- Create New Account --" at bounding box center [519, 120] width 619 height 26
type input "-- Create New Account --"
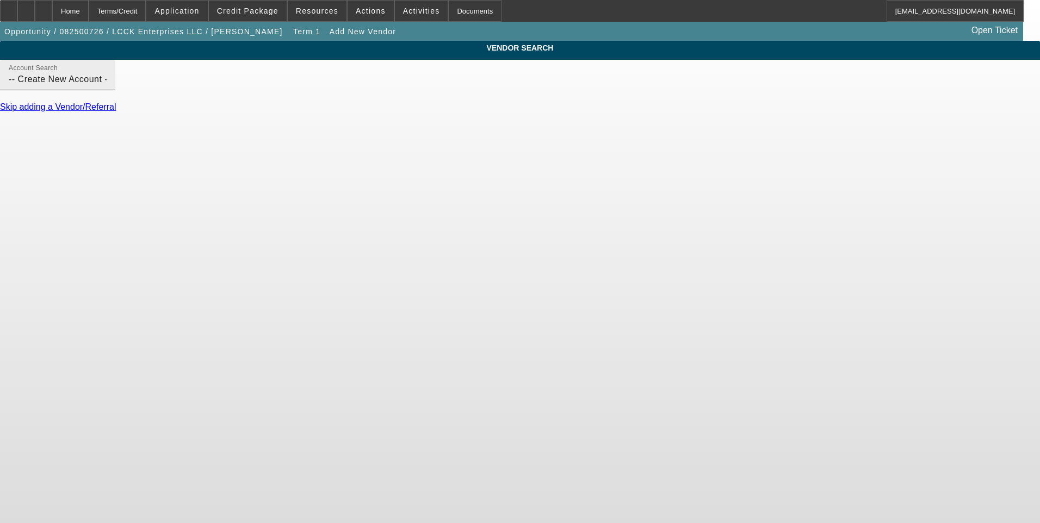
click at [107, 86] on input "-- Create New Account --" at bounding box center [58, 79] width 98 height 13
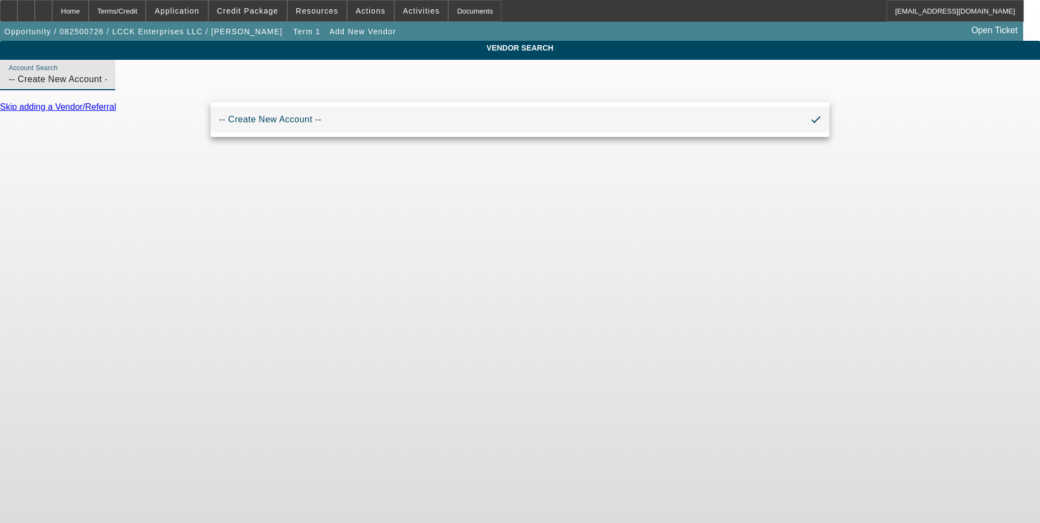
click at [107, 86] on input "-- Create New Account --" at bounding box center [58, 79] width 98 height 13
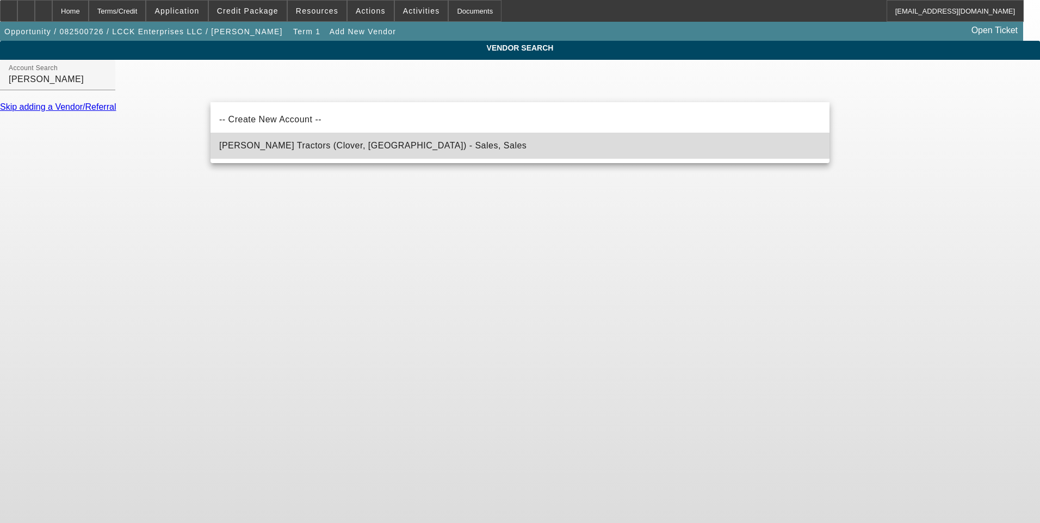
click at [340, 156] on mat-option "Fred Caldwell Tractors (Clover, SC) - Sales, Sales" at bounding box center [519, 146] width 619 height 26
type input "Fred Caldwell Tractors (Clover, SC) - Sales, Sales"
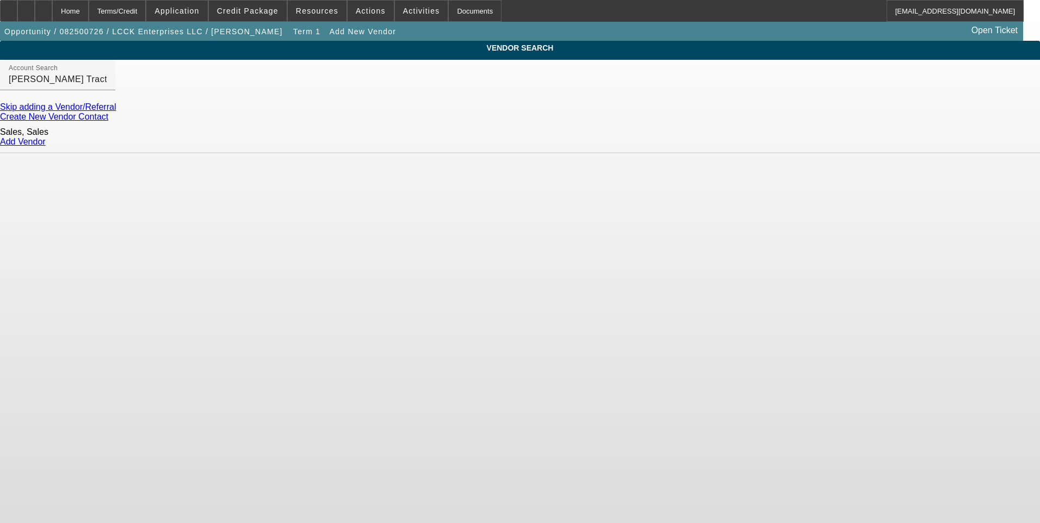
click at [46, 140] on link "Add Vendor" at bounding box center [23, 141] width 46 height 9
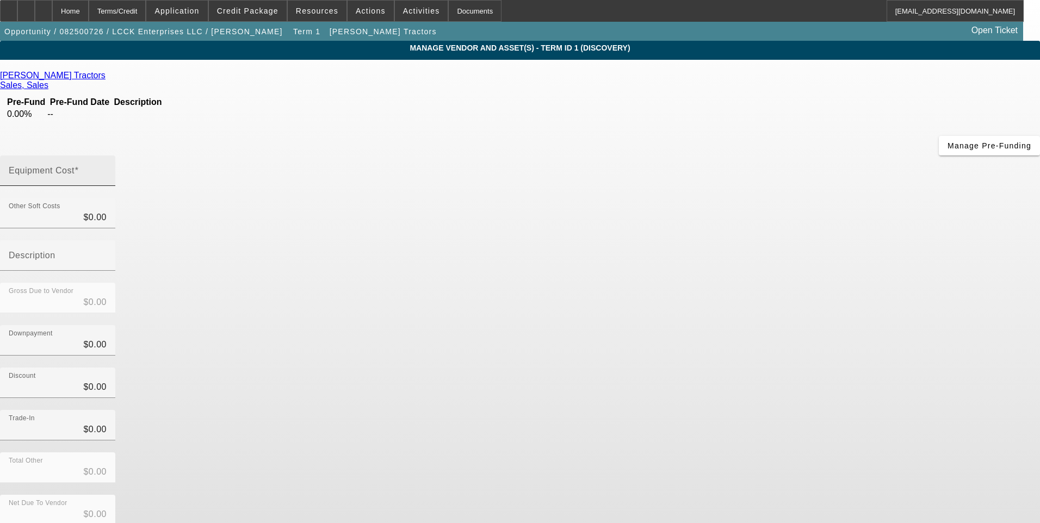
click at [107, 169] on input "Equipment Cost" at bounding box center [58, 175] width 98 height 13
type input "2"
type input "$2.00"
type input "24"
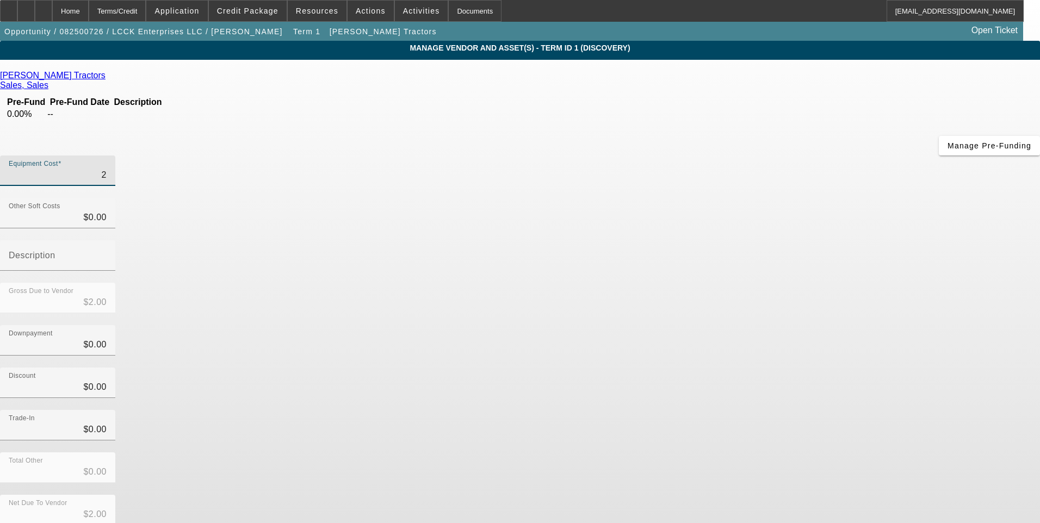
type input "$24.00"
type input "249"
type input "$249.00"
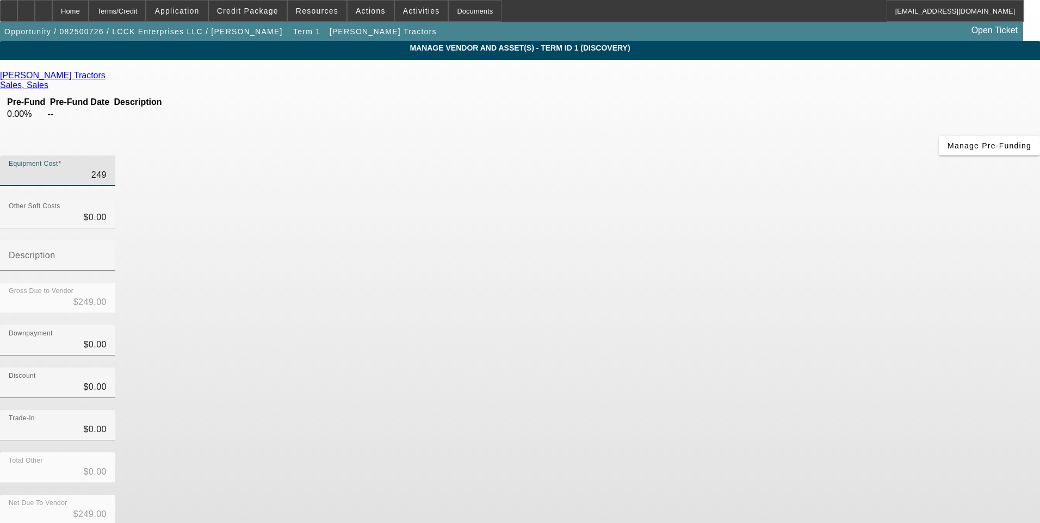
type input "2499"
type input "$2,499.00"
click at [731, 325] on div "Downpayment $0.00" at bounding box center [520, 346] width 1040 height 42
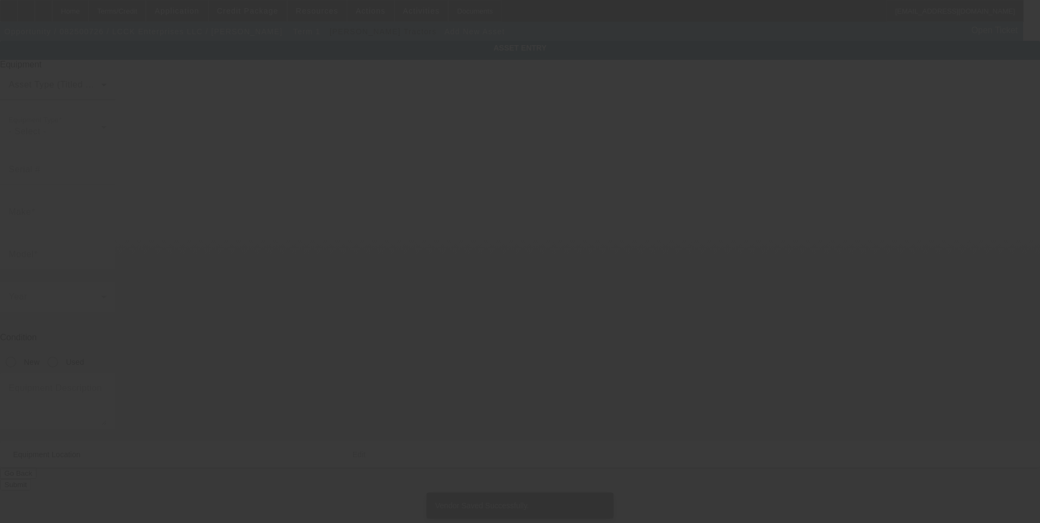
type input "3406 Briggs Rd"
type input "Orange"
type input "77630"
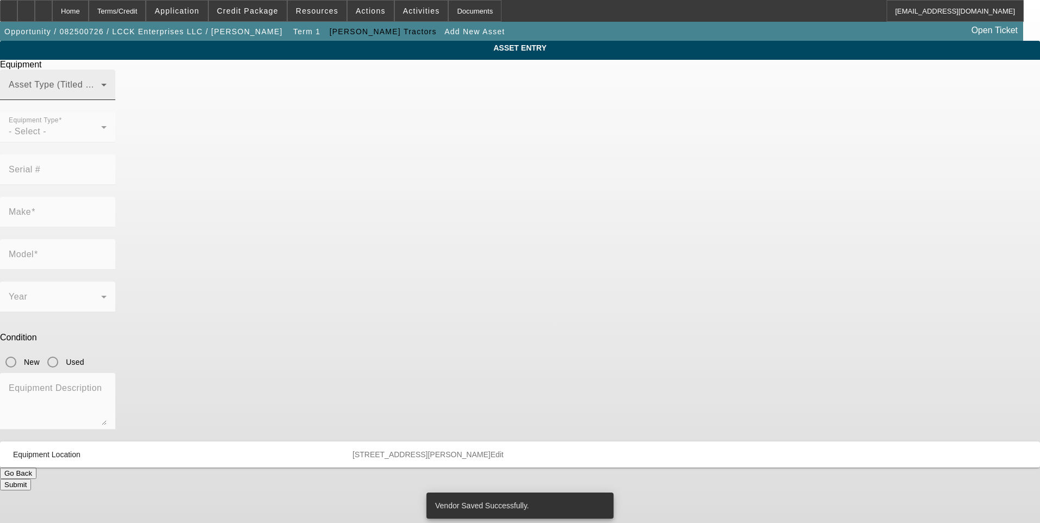
click at [101, 96] on span at bounding box center [55, 89] width 92 height 13
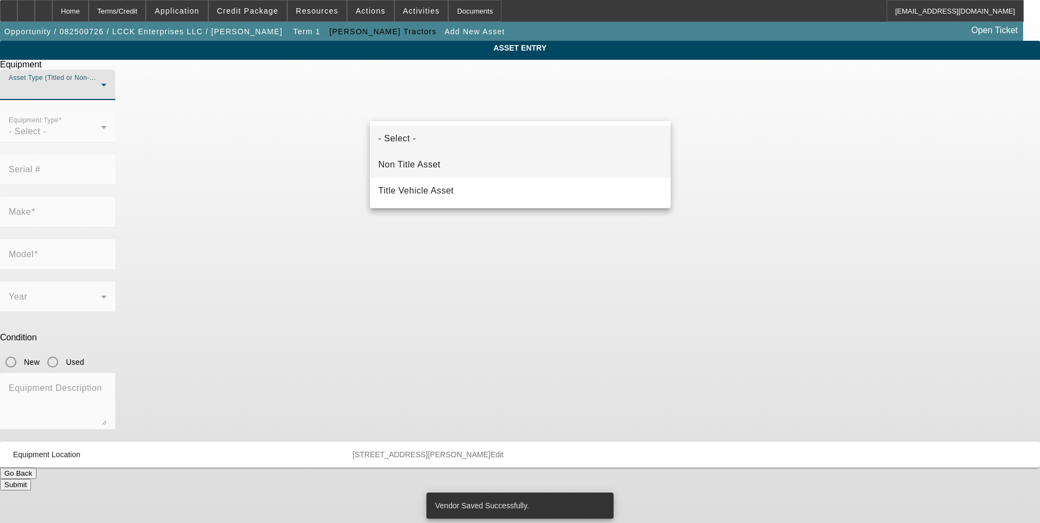
click at [468, 165] on mat-option "Non Title Asset" at bounding box center [520, 165] width 301 height 26
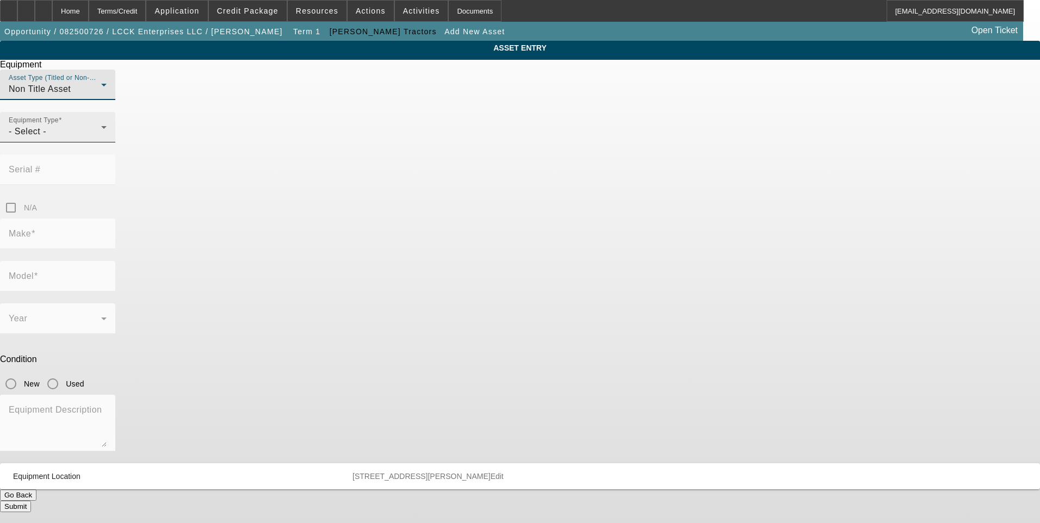
click at [46, 136] on span "- Select -" at bounding box center [28, 131] width 38 height 9
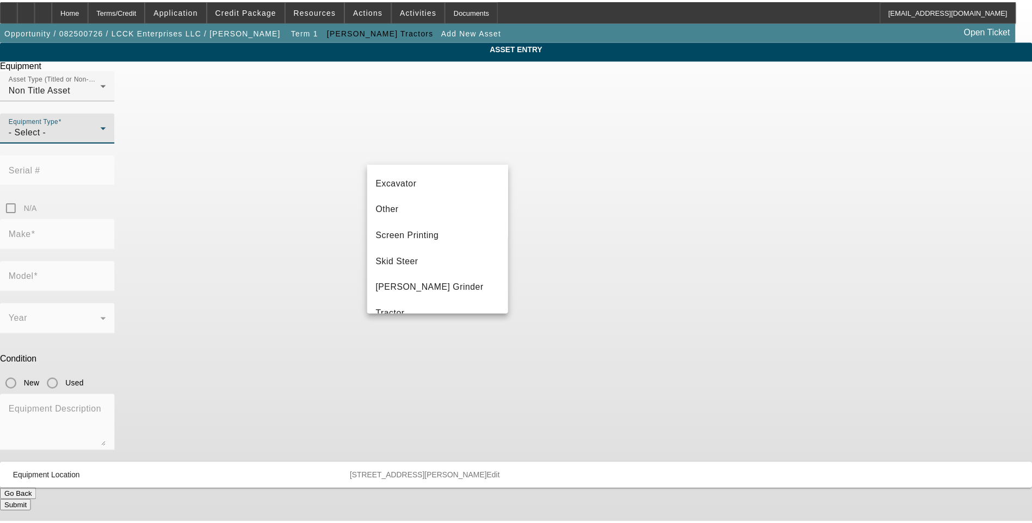
scroll to position [218, 0]
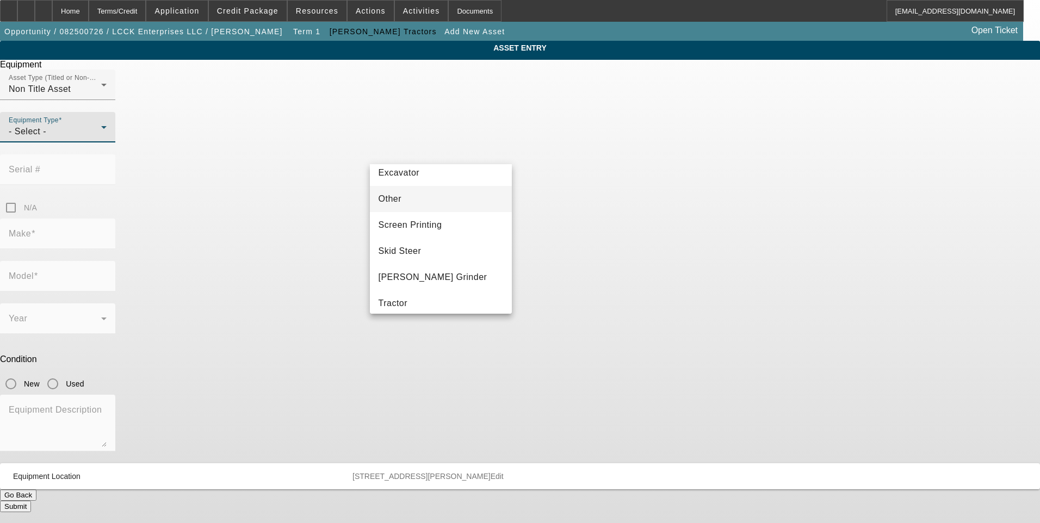
click at [464, 199] on mat-option "Other" at bounding box center [441, 199] width 142 height 26
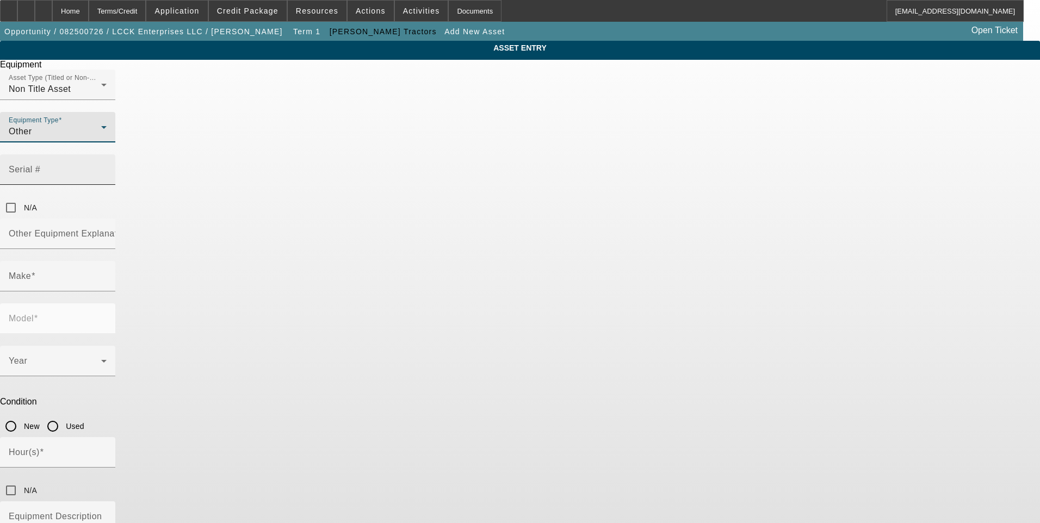
click at [40, 165] on mat-label "Serial #" at bounding box center [25, 169] width 32 height 9
click at [107, 168] on input "Serial #" at bounding box center [58, 174] width 98 height 13
drag, startPoint x: 568, startPoint y: 156, endPoint x: 559, endPoint y: 156, distance: 8.7
click at [107, 168] on input "Serial #" at bounding box center [58, 174] width 98 height 13
paste input "RCASD6SC230757"
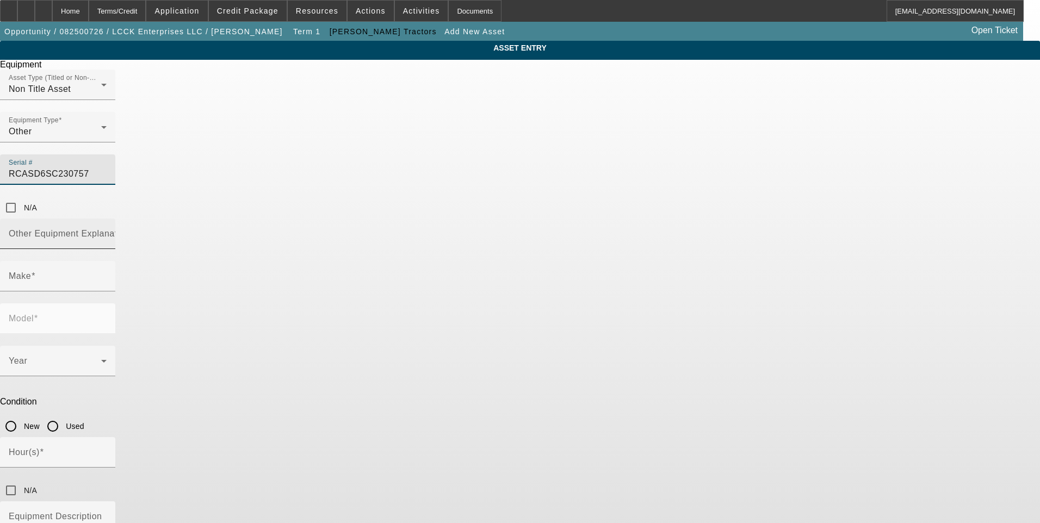
type input "RCASD6SC230757"
click at [107, 232] on input "Other Equipment Explanation" at bounding box center [58, 238] width 98 height 13
type input "Rotary Cutter Attachment"
click at [839, 303] on app-asset-collateral-manage "ASSET ENTRY Equipment Asset Type (Titled or Non-Titled) Non Title Asset Equipme…" at bounding box center [520, 330] width 1040 height 578
click at [107, 274] on input "Make" at bounding box center [58, 280] width 98 height 13
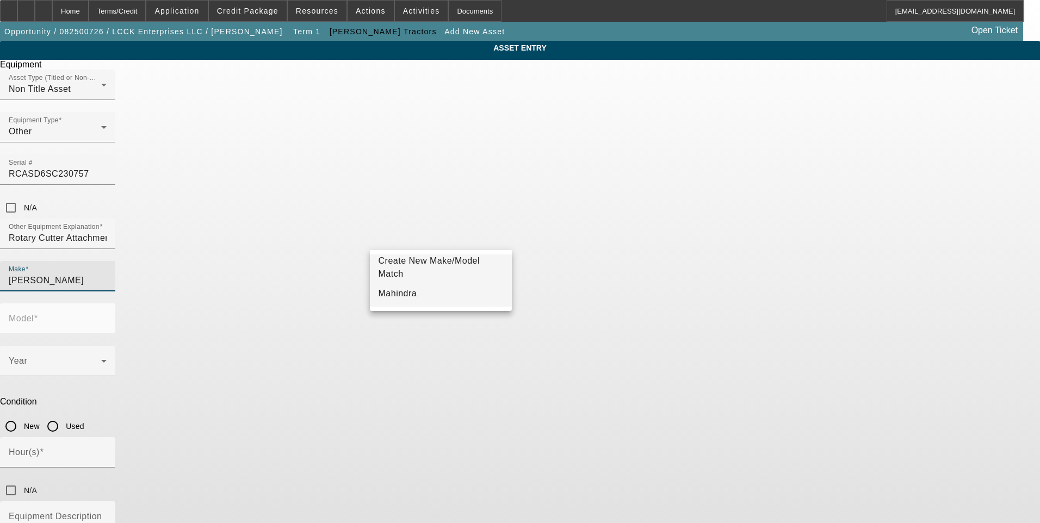
click at [442, 301] on mat-option "Mahindra" at bounding box center [441, 294] width 142 height 26
type input "Mahindra"
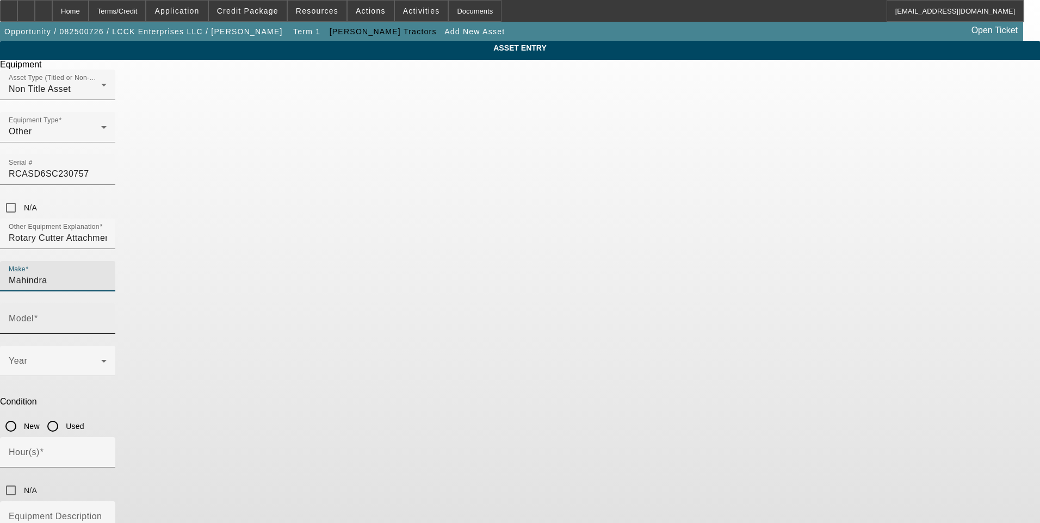
click at [107, 303] on div "Model" at bounding box center [58, 318] width 98 height 30
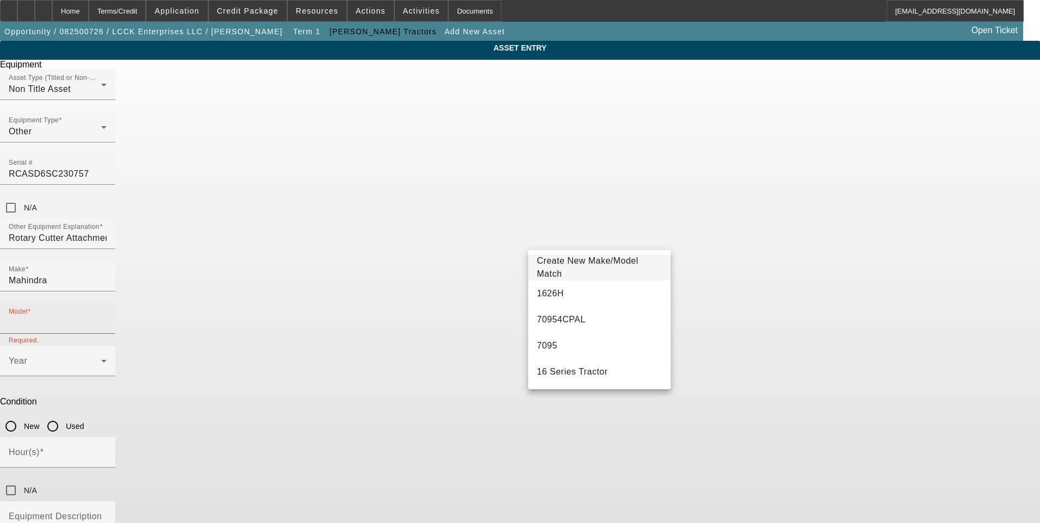
click at [107, 317] on input "Model" at bounding box center [58, 323] width 98 height 13
paste input "RCASD6SC"
type input "RCASD6SC"
click at [608, 271] on span "Create New Make/Model Match" at bounding box center [588, 267] width 102 height 22
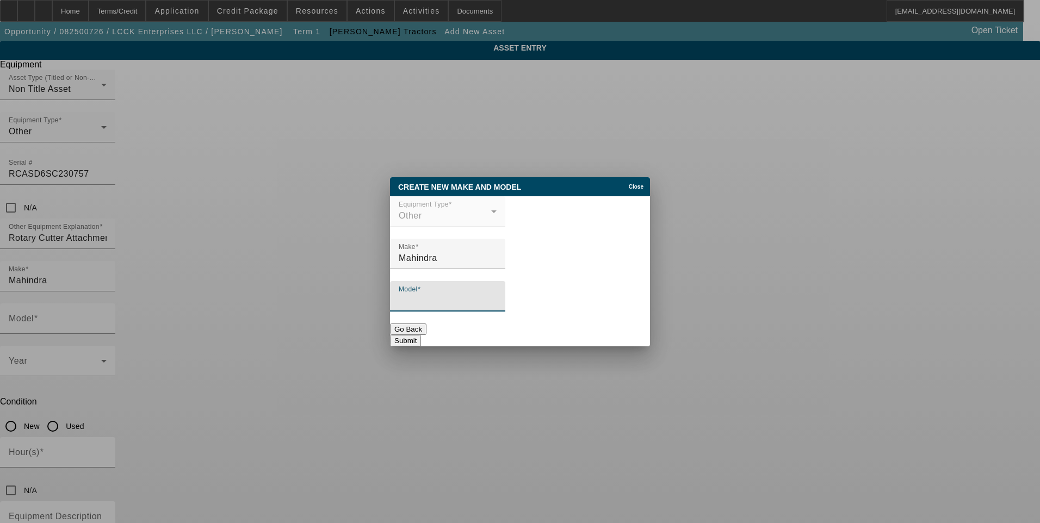
drag, startPoint x: 446, startPoint y: 306, endPoint x: 426, endPoint y: 303, distance: 20.3
click at [444, 306] on input "Model" at bounding box center [448, 300] width 98 height 13
paste input "RCASD6SC"
type input "RCASD6SC"
click at [421, 339] on button "Submit" at bounding box center [405, 340] width 31 height 11
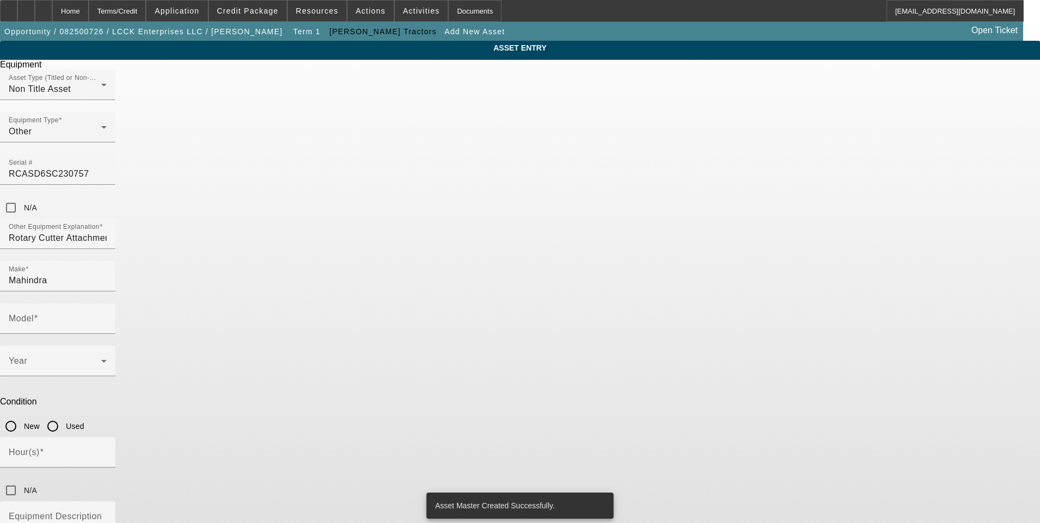
type input "RCASD6SC"
click at [101, 359] on span at bounding box center [55, 365] width 92 height 13
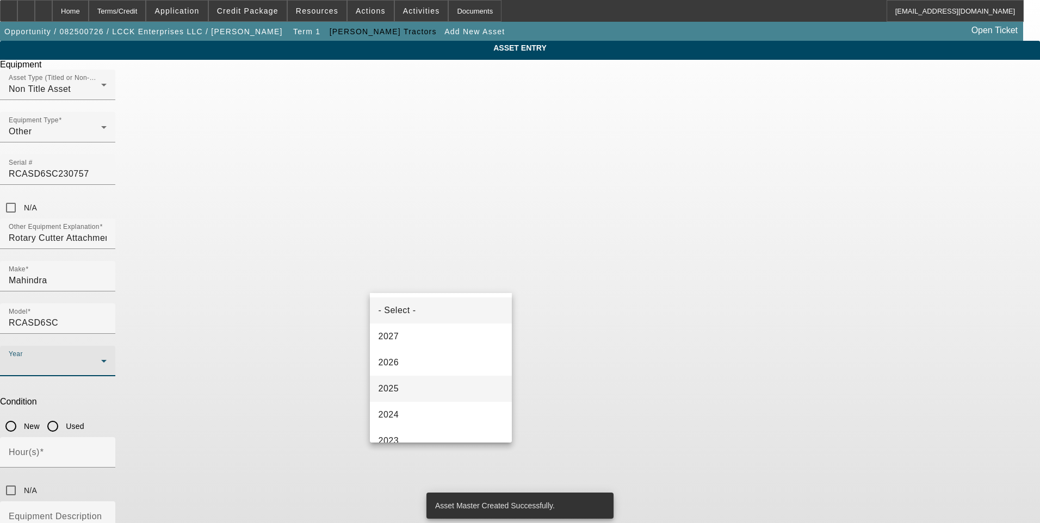
click at [429, 392] on mat-option "2025" at bounding box center [441, 389] width 142 height 26
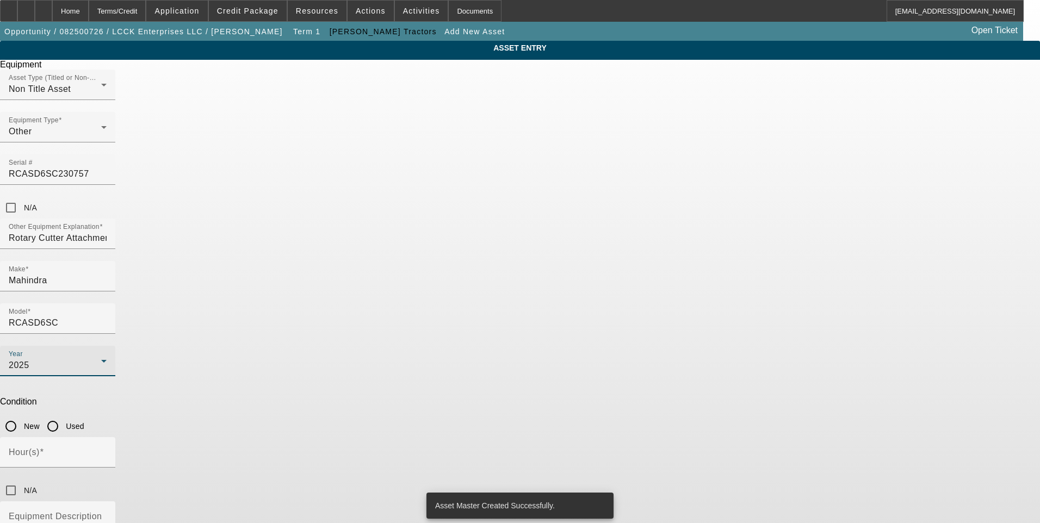
click at [22, 416] on input "New" at bounding box center [11, 427] width 22 height 22
radio input "true"
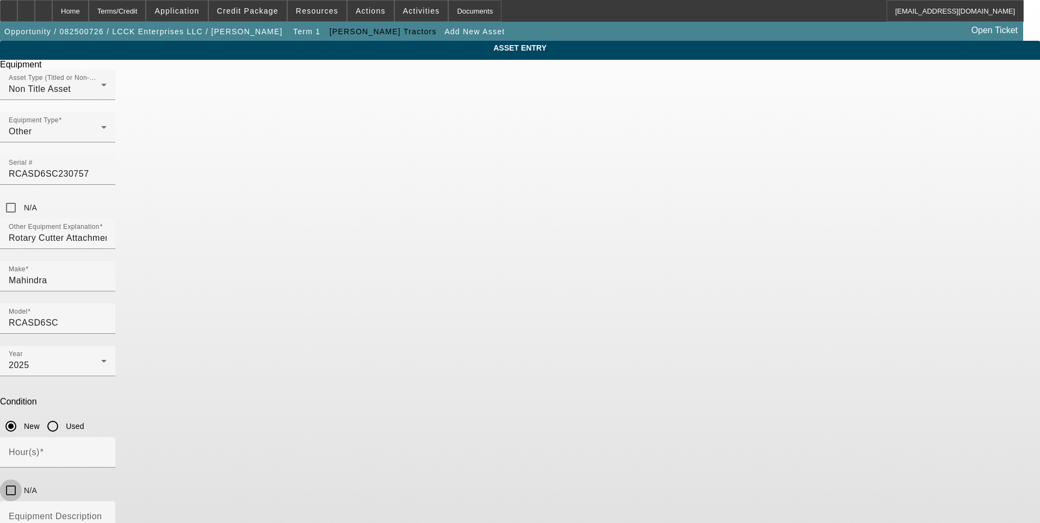
click at [22, 480] on input "N/A" at bounding box center [11, 491] width 22 height 22
checkbox input "true"
click at [107, 501] on div "Equipment Description" at bounding box center [58, 529] width 98 height 57
type textarea "Standard Duty Rotary Cutter Attachment"
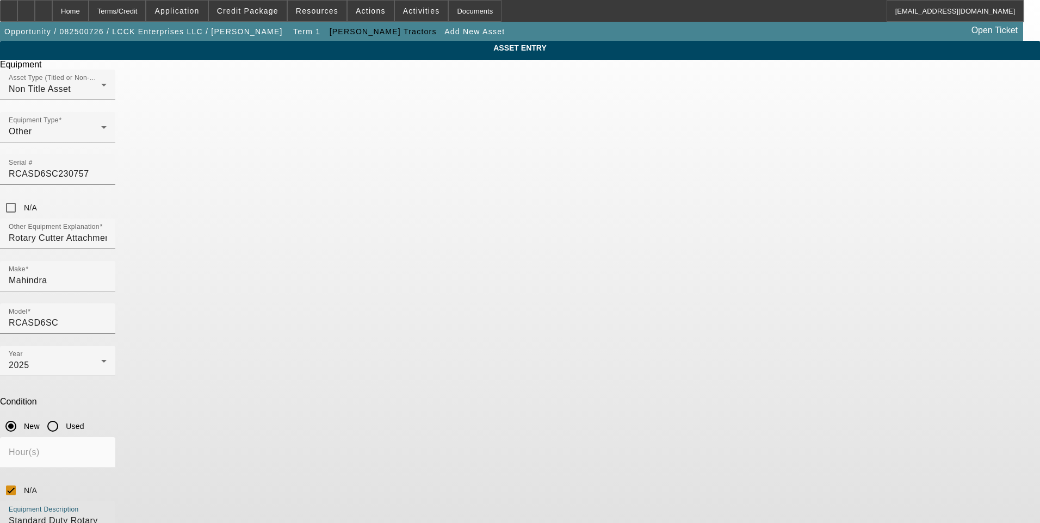
click at [796, 237] on div "ASSET ENTRY Equipment Asset Type (Titled or Non-Titled) Non Title Asset Equipme…" at bounding box center [520, 330] width 1040 height 578
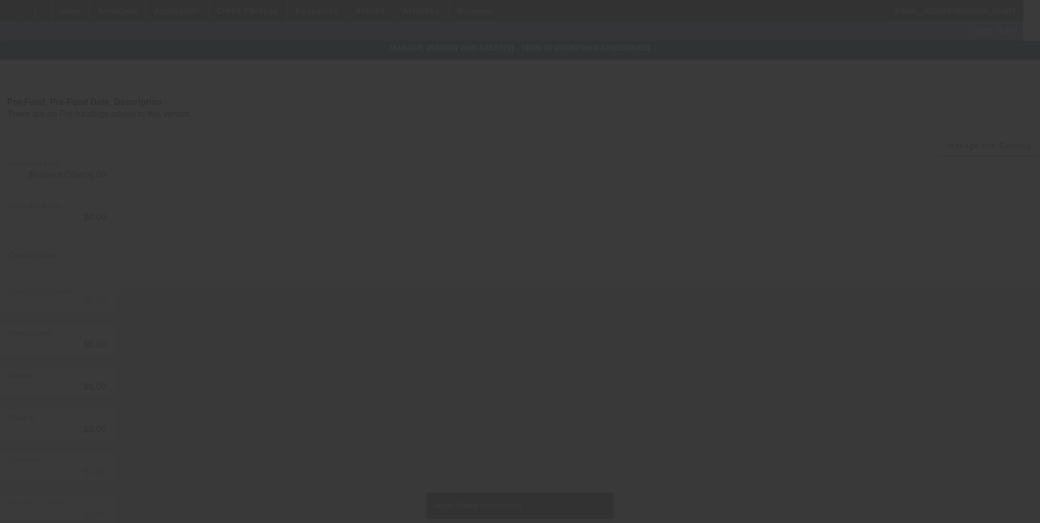
type input "$2,499.00"
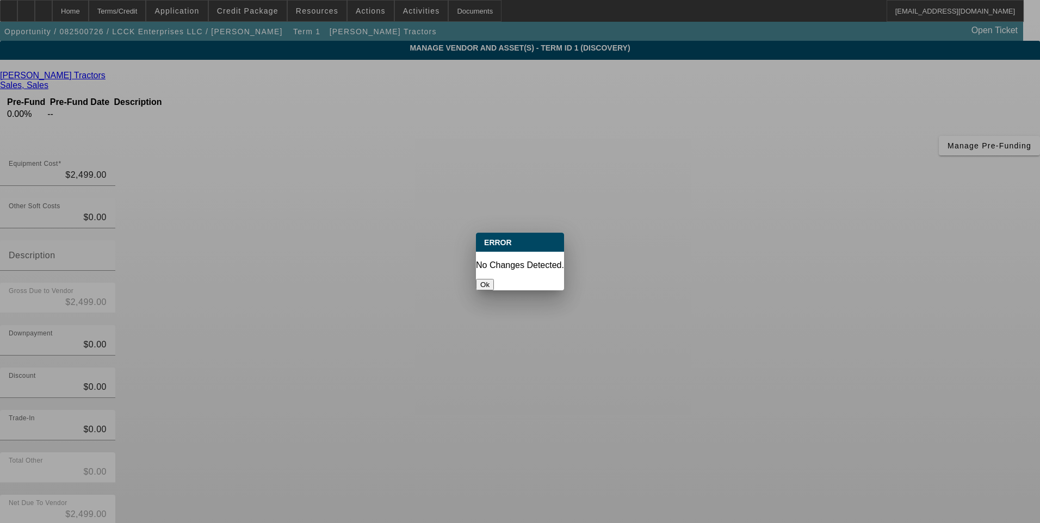
click at [494, 279] on button "Ok" at bounding box center [485, 284] width 18 height 11
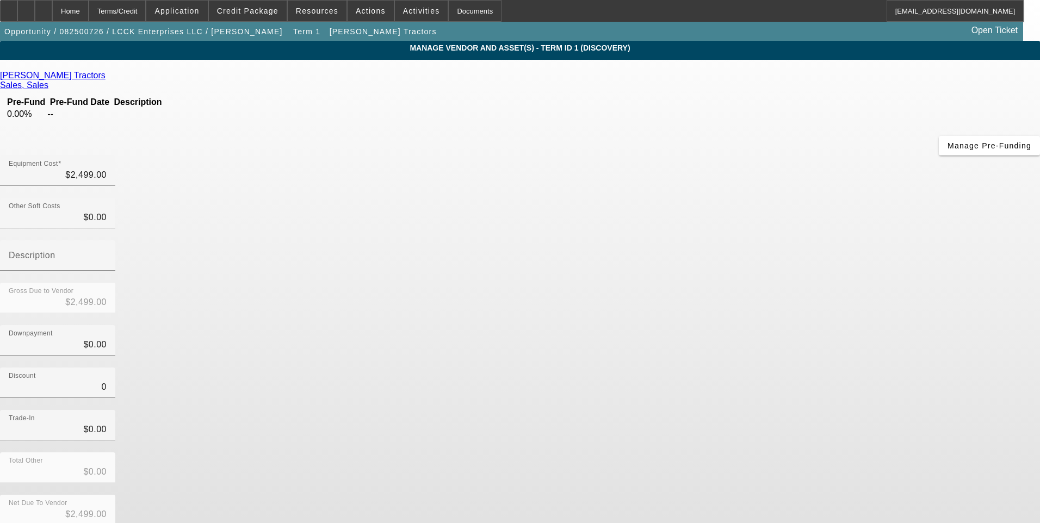
drag, startPoint x: 624, startPoint y: 263, endPoint x: 723, endPoint y: 290, distance: 102.7
click at [107, 381] on input "0" at bounding box center [58, 387] width 98 height 13
type input "$0.00"
drag, startPoint x: 730, startPoint y: 292, endPoint x: 735, endPoint y: 308, distance: 16.5
click at [731, 410] on div "Trade-In $0.00" at bounding box center [520, 431] width 1040 height 42
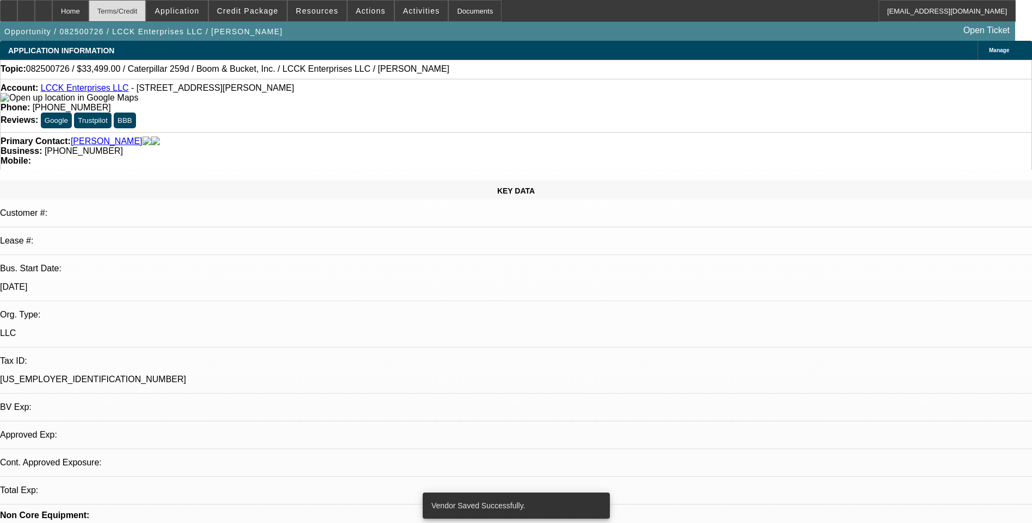
select select "0"
select select "2"
select select "0.1"
select select "4"
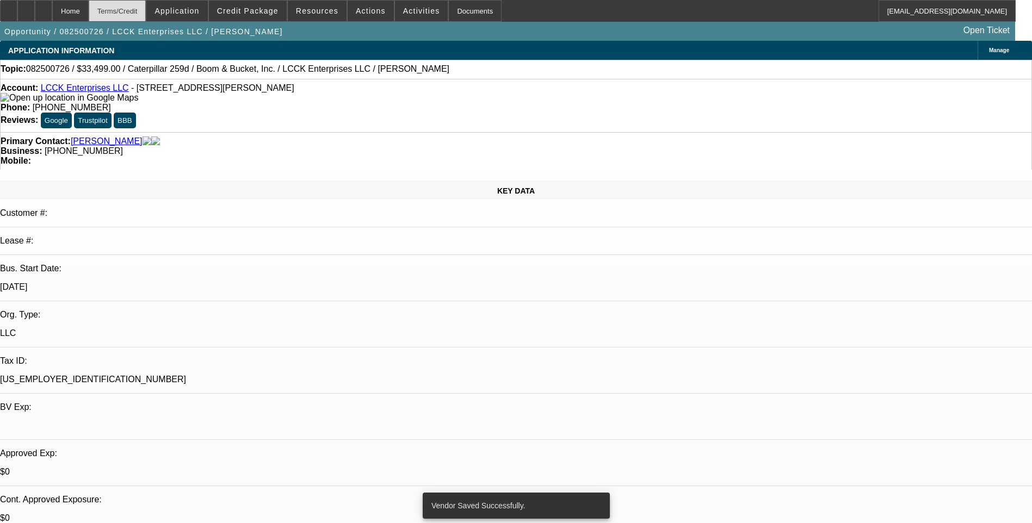
click at [146, 13] on div "Terms/Credit" at bounding box center [118, 11] width 58 height 22
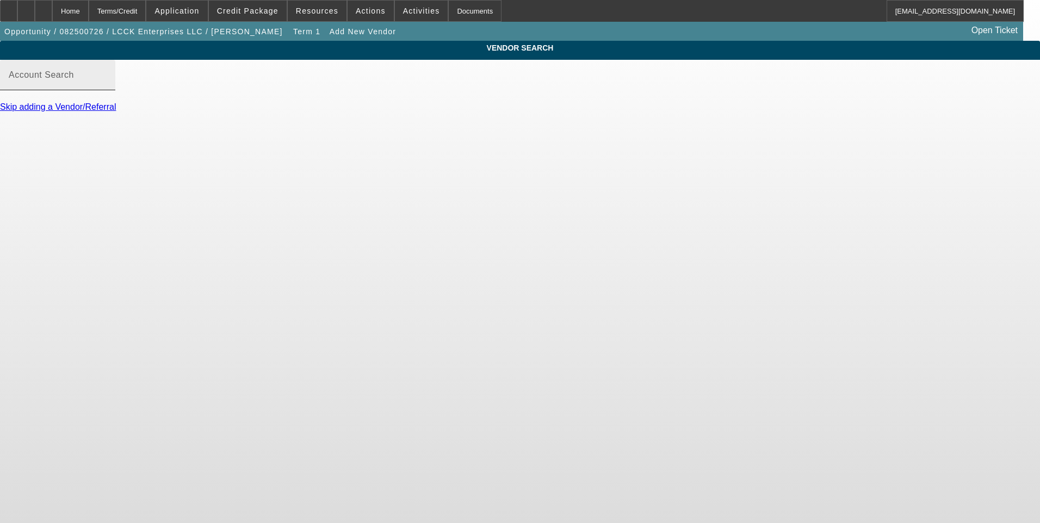
click at [74, 79] on mat-label "Account Search" at bounding box center [41, 74] width 65 height 9
click at [107, 86] on input "Account Search" at bounding box center [58, 79] width 98 height 13
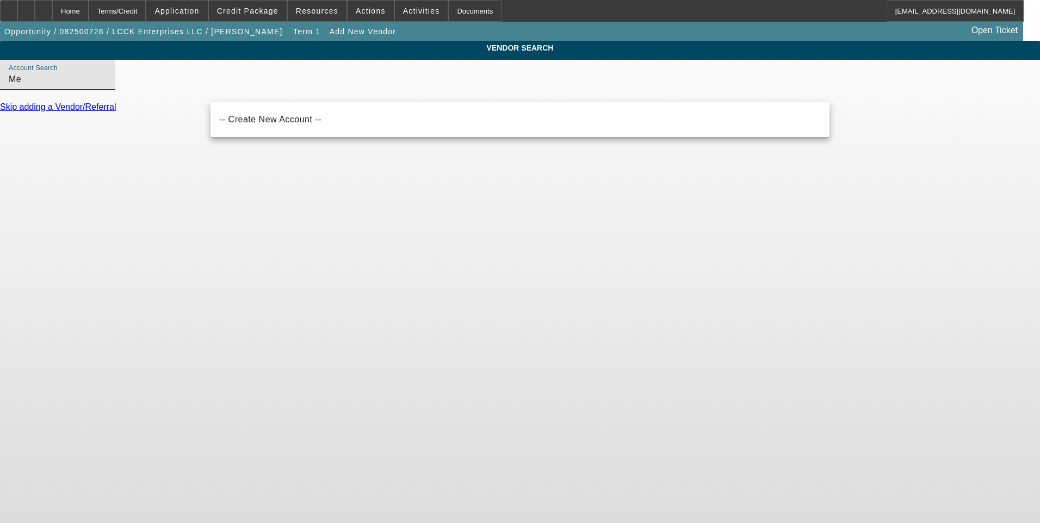
type input "M"
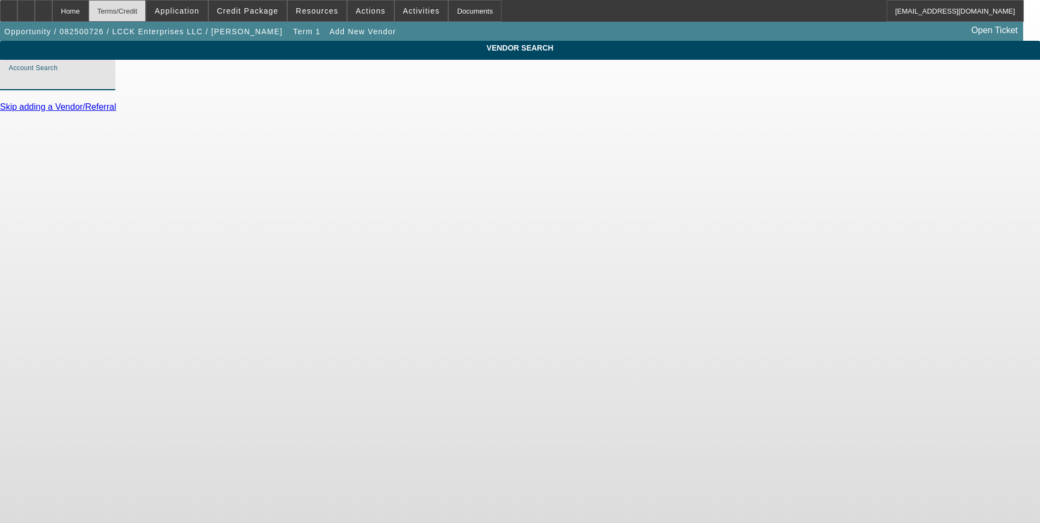
click at [146, 10] on div "Terms/Credit" at bounding box center [118, 11] width 58 height 22
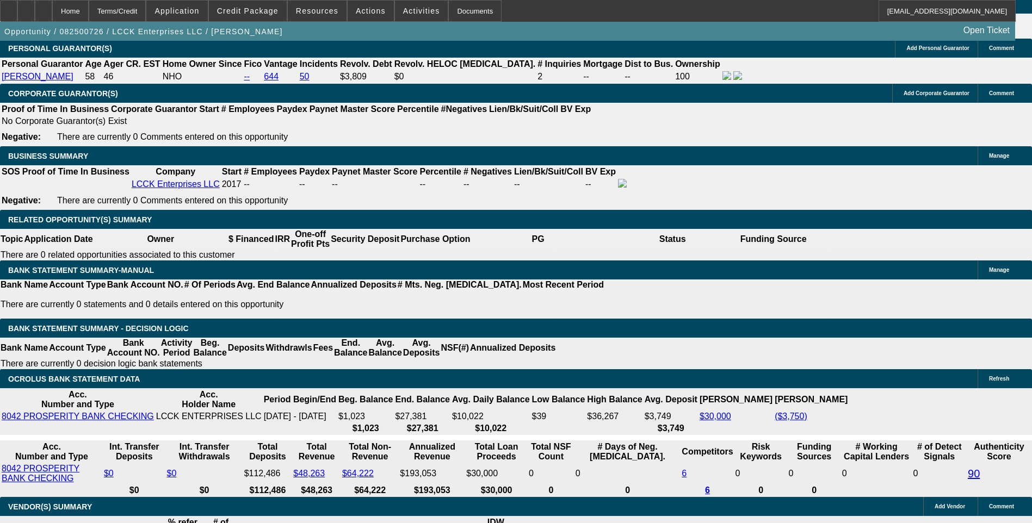
select select "0"
select select "2"
select select "0.1"
select select "4"
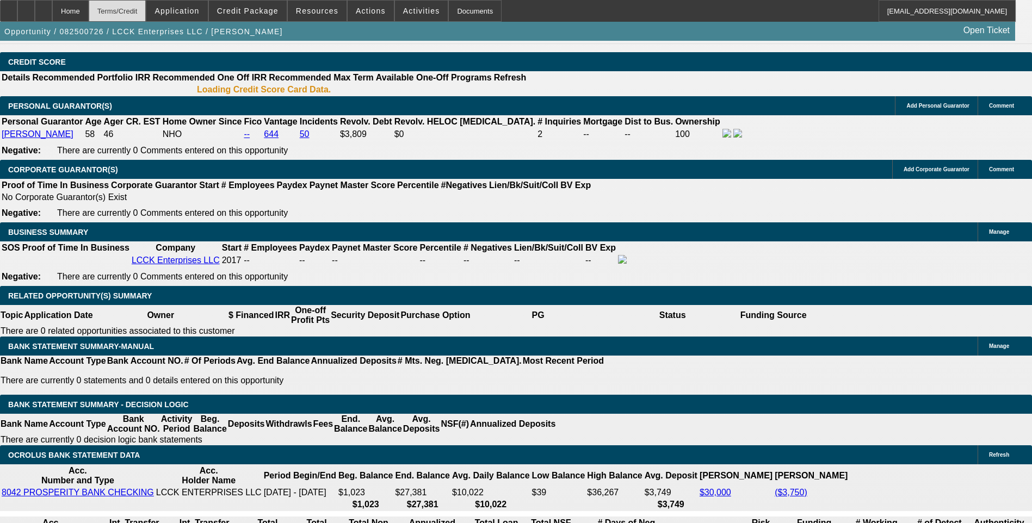
scroll to position [1585, 0]
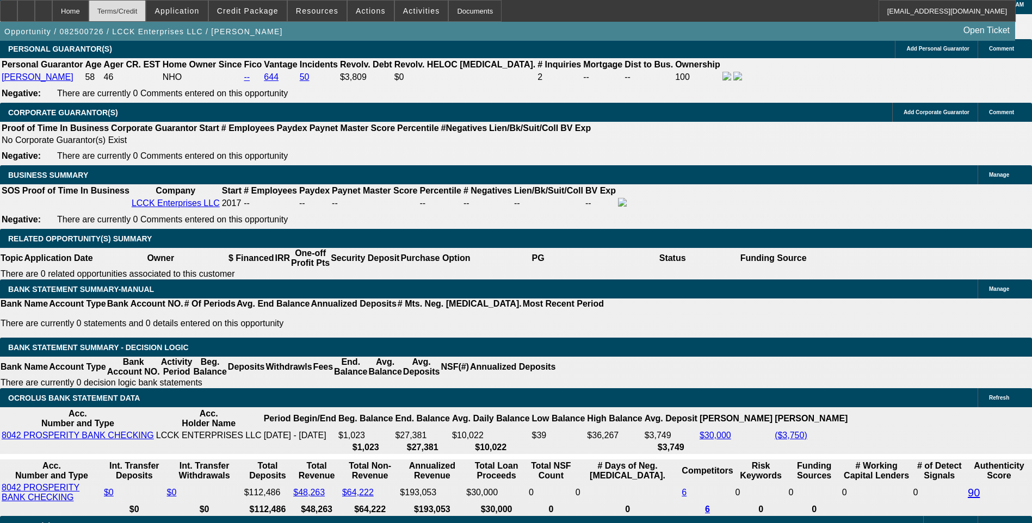
click at [146, 15] on div "Terms/Credit" at bounding box center [118, 11] width 58 height 22
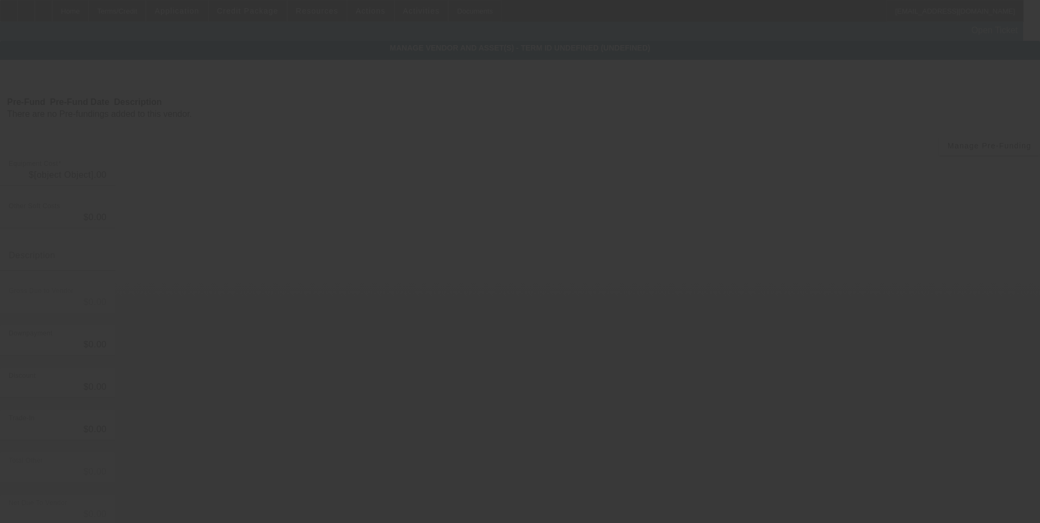
type input "$2,499.00"
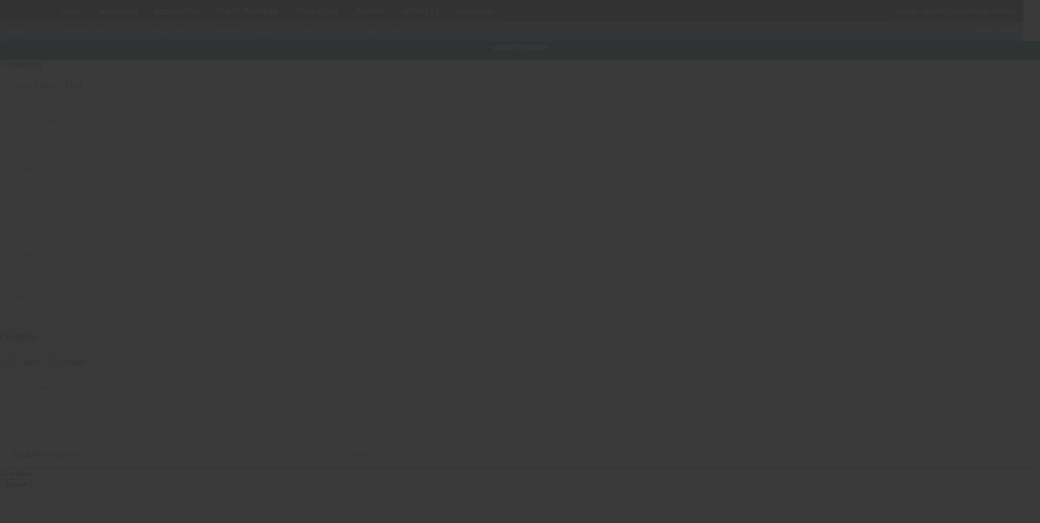
type input "3406 Briggs Rd"
type input "Orange"
type input "77630"
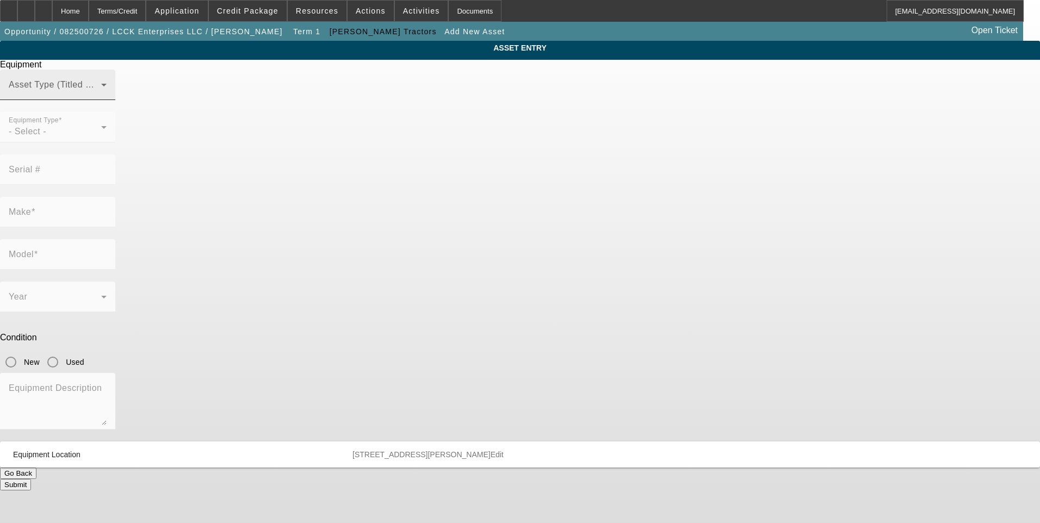
click at [101, 96] on span at bounding box center [55, 89] width 92 height 13
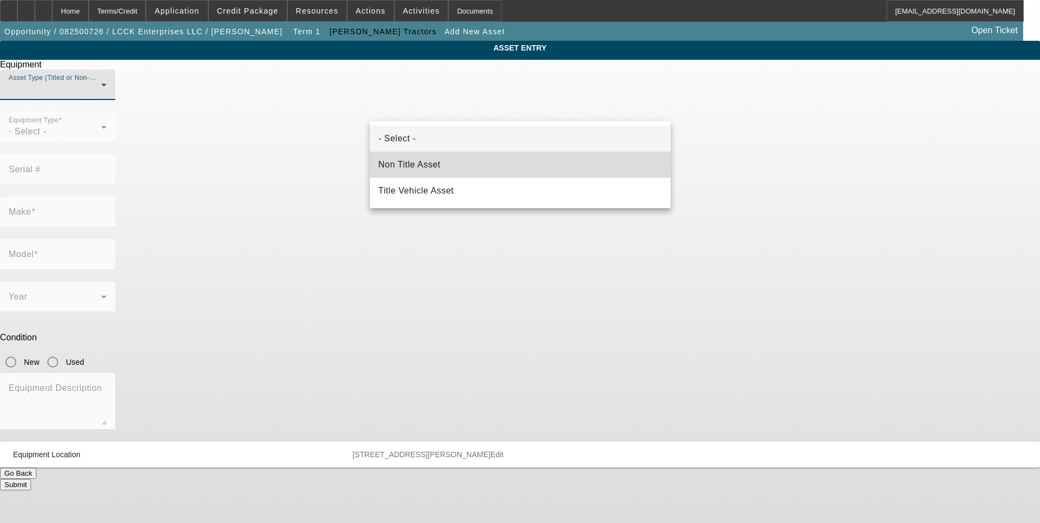
click at [474, 163] on mat-option "Non Title Asset" at bounding box center [520, 165] width 301 height 26
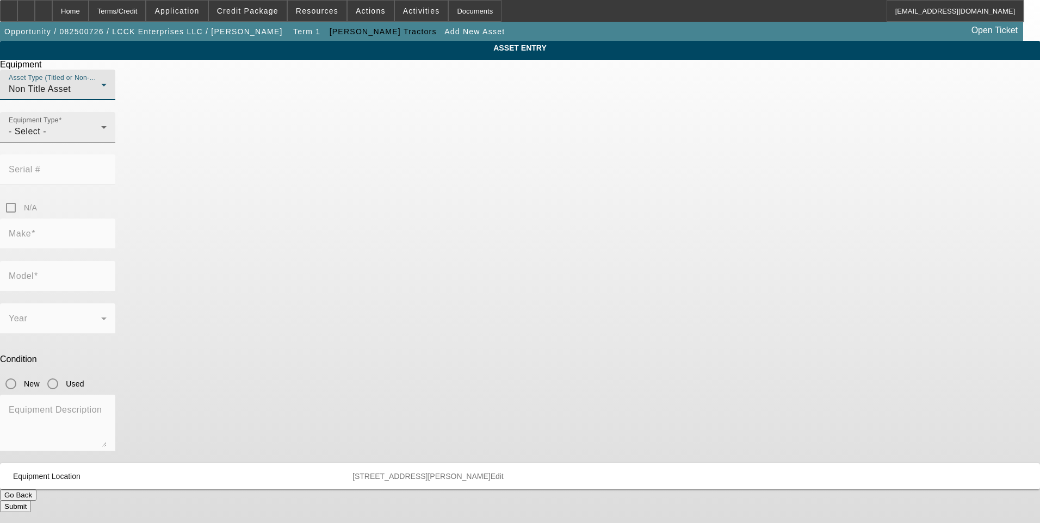
click at [46, 136] on span "- Select -" at bounding box center [28, 131] width 38 height 9
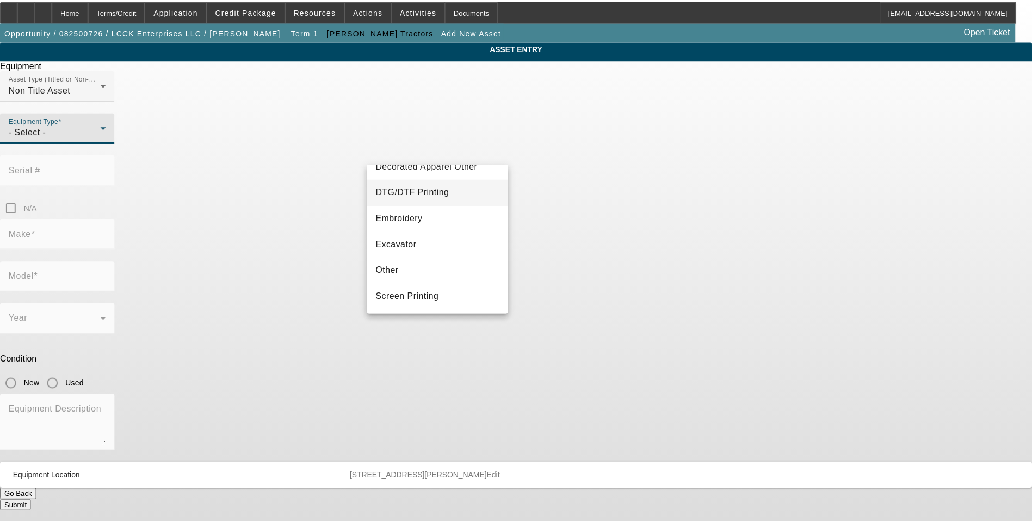
scroll to position [163, 0]
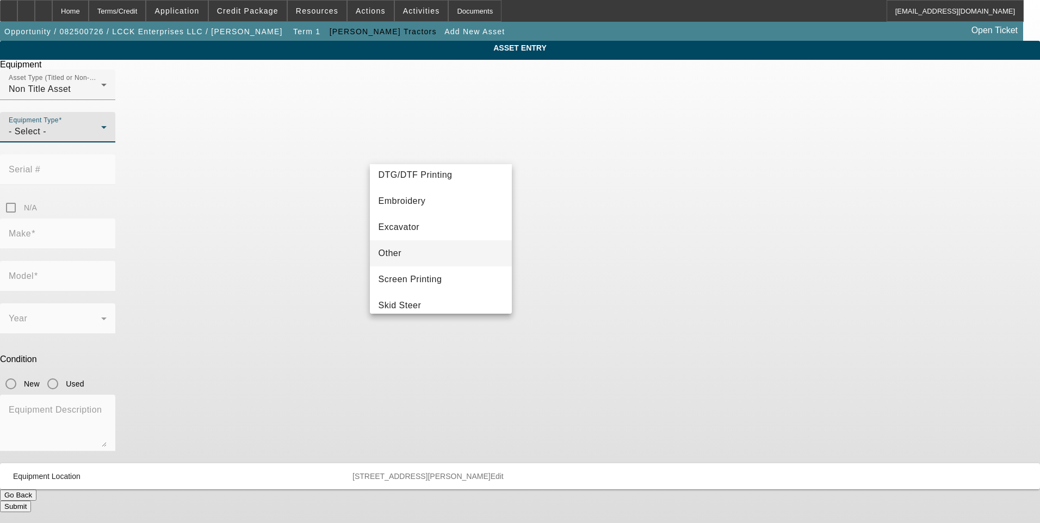
click at [408, 262] on mat-option "Other" at bounding box center [441, 253] width 142 height 26
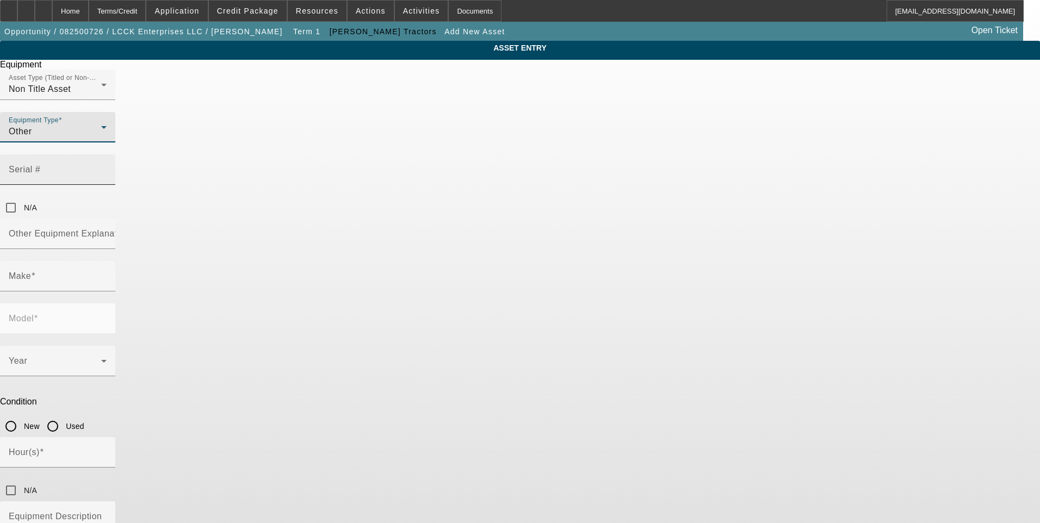
click at [107, 168] on input "Serial #" at bounding box center [58, 174] width 98 height 13
type input "150164"
drag, startPoint x: 827, startPoint y: 256, endPoint x: 736, endPoint y: 255, distance: 90.8
click at [824, 255] on div "ASSET ENTRY Equipment Asset Type (Titled or Non-Titled) Non Title Asset Equipme…" at bounding box center [520, 330] width 1040 height 578
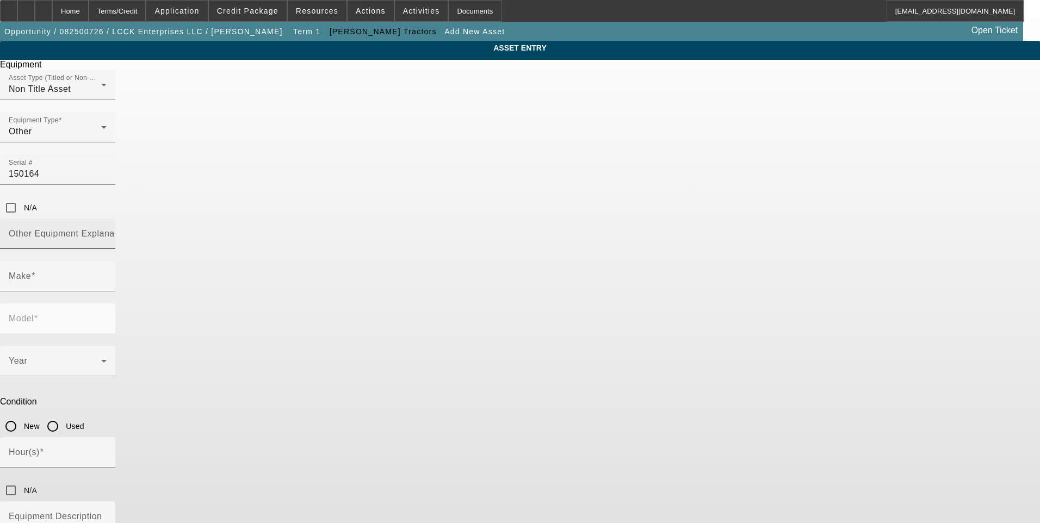
click at [107, 232] on input "Other Equipment Explanation" at bounding box center [58, 238] width 98 height 13
type input "Backhoe Attachment With Hydraulic Thumb"
click at [107, 261] on div "Make" at bounding box center [58, 276] width 98 height 30
type input "MechMa"
click at [422, 268] on span "Create New Make/Model Match" at bounding box center [430, 267] width 102 height 22
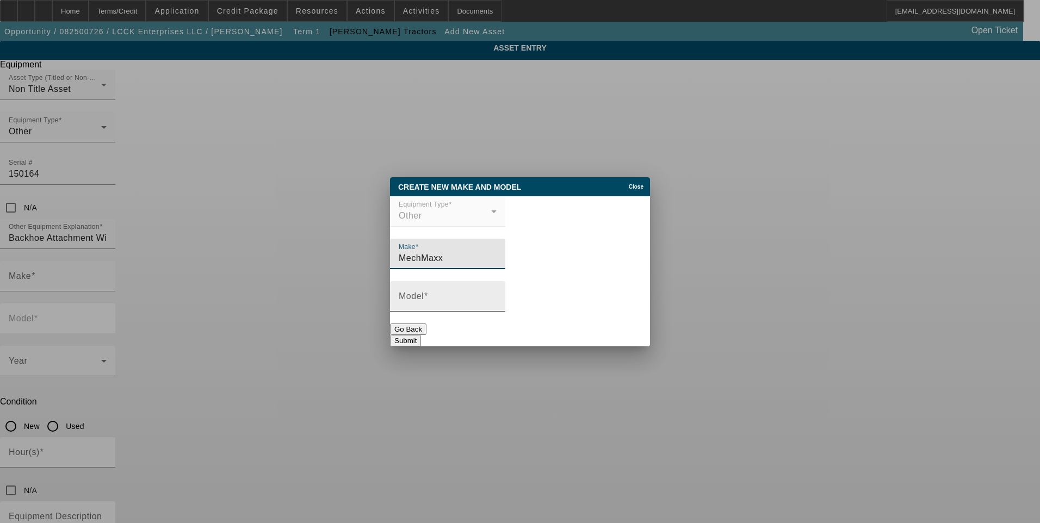
type input "MechMaxx"
click at [428, 300] on span at bounding box center [426, 296] width 4 height 9
click at [432, 300] on input "Model" at bounding box center [448, 300] width 98 height 13
type input "BH860"
click at [421, 335] on button "Submit" at bounding box center [405, 340] width 31 height 11
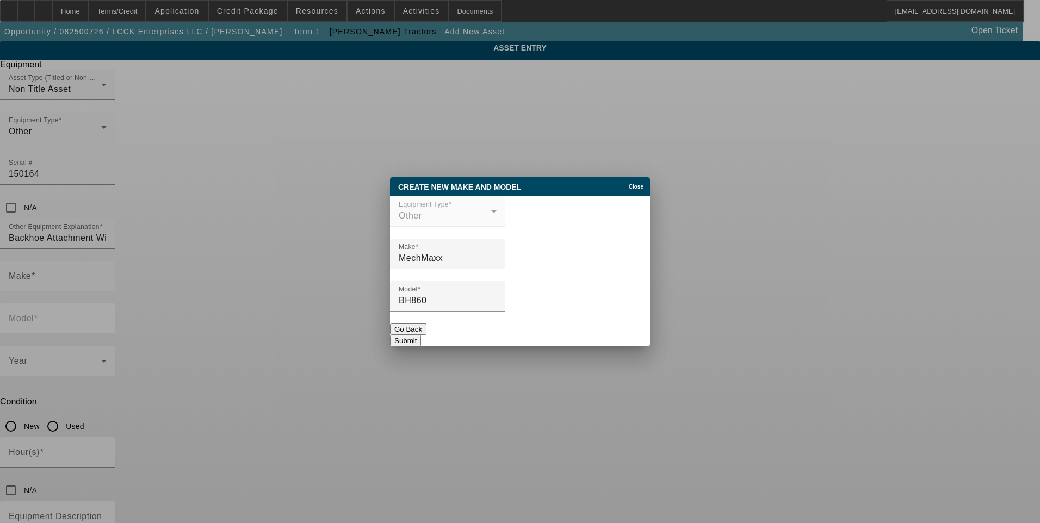
type input "MechMaxx"
type input "BH860"
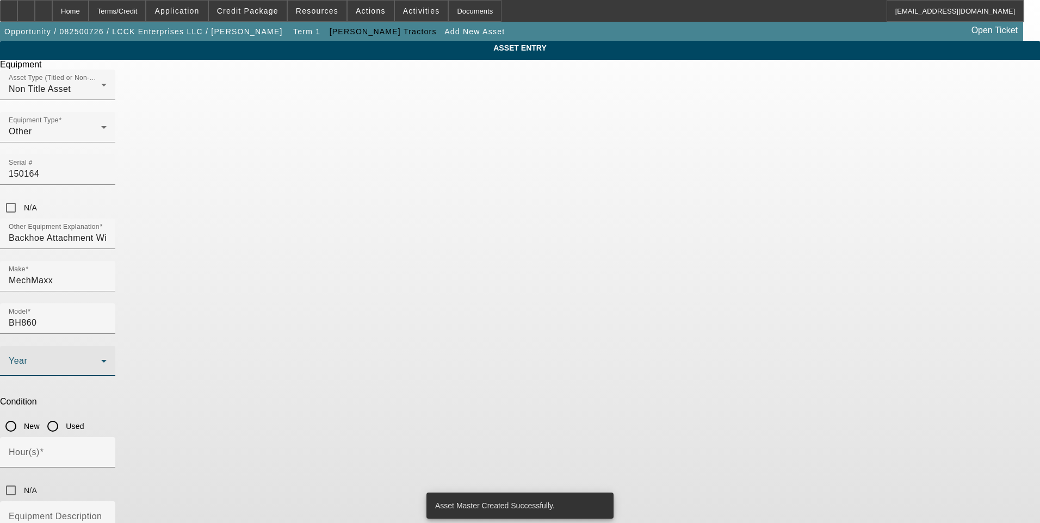
click at [101, 359] on span at bounding box center [55, 365] width 92 height 13
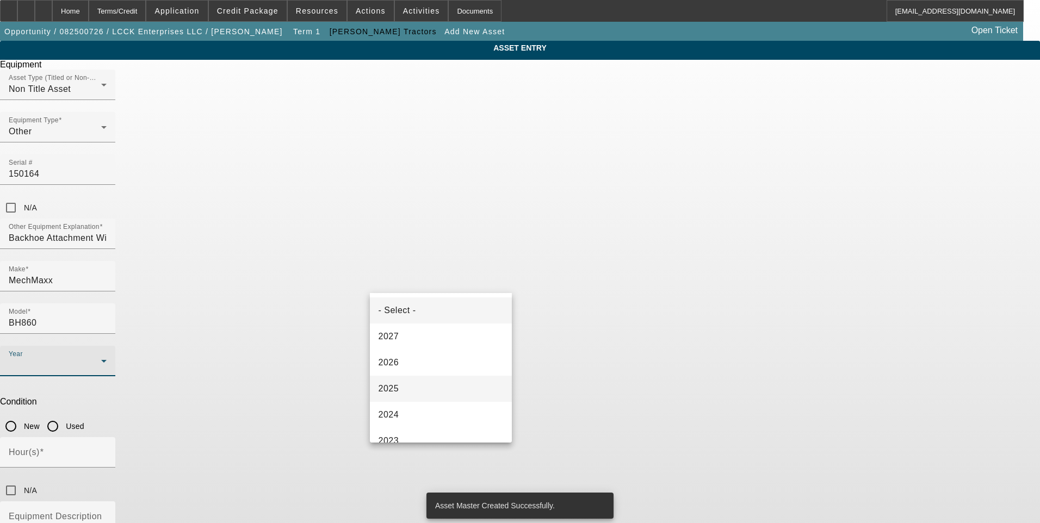
click at [429, 379] on mat-option "2025" at bounding box center [441, 389] width 142 height 26
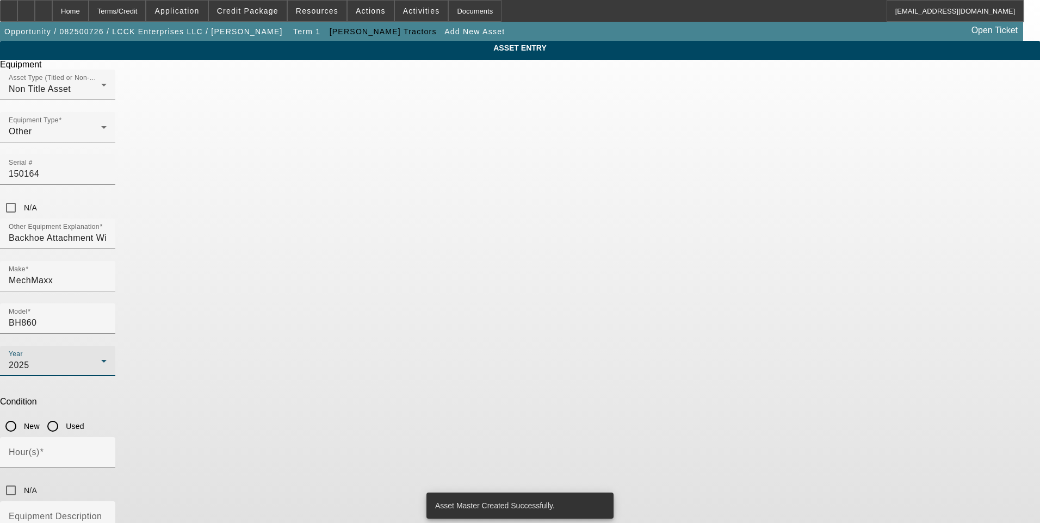
click at [22, 416] on input "New" at bounding box center [11, 427] width 22 height 22
radio input "true"
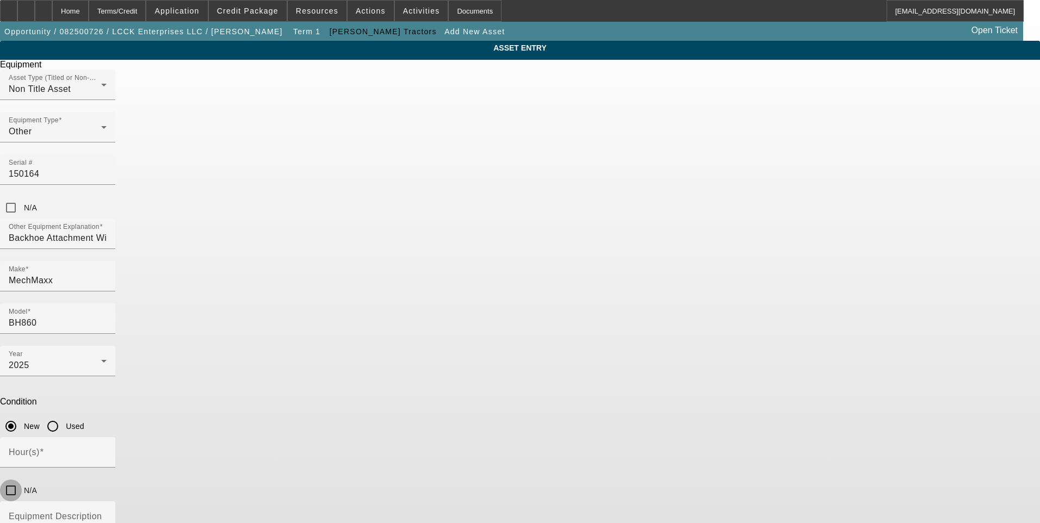
click at [22, 480] on input "N/A" at bounding box center [11, 491] width 22 height 22
checkbox input "true"
drag, startPoint x: 423, startPoint y: 382, endPoint x: 416, endPoint y: 376, distance: 9.3
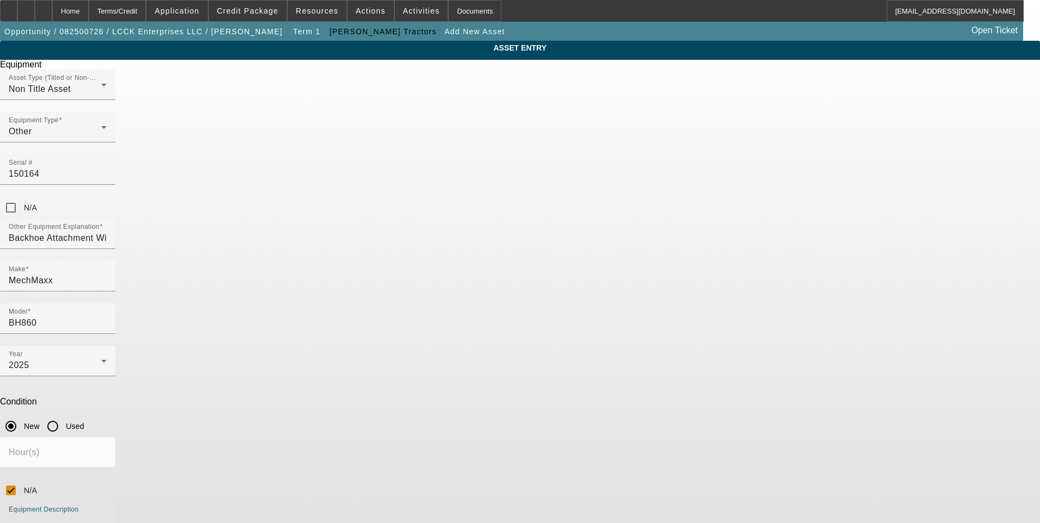
paste textarea "9' Tractor Backhoe Attachment with Hydraulic Thumb, 15" Bucket,"
type textarea "9' Tractor Backhoe Attachment with Hydraulic Thumb, 15" Bucket,"
drag, startPoint x: 757, startPoint y: 265, endPoint x: 747, endPoint y: 298, distance: 33.9
click at [757, 266] on div "ASSET ENTRY Equipment Asset Type (Titled or Non-Titled) Non Title Asset Equipme…" at bounding box center [520, 330] width 1040 height 578
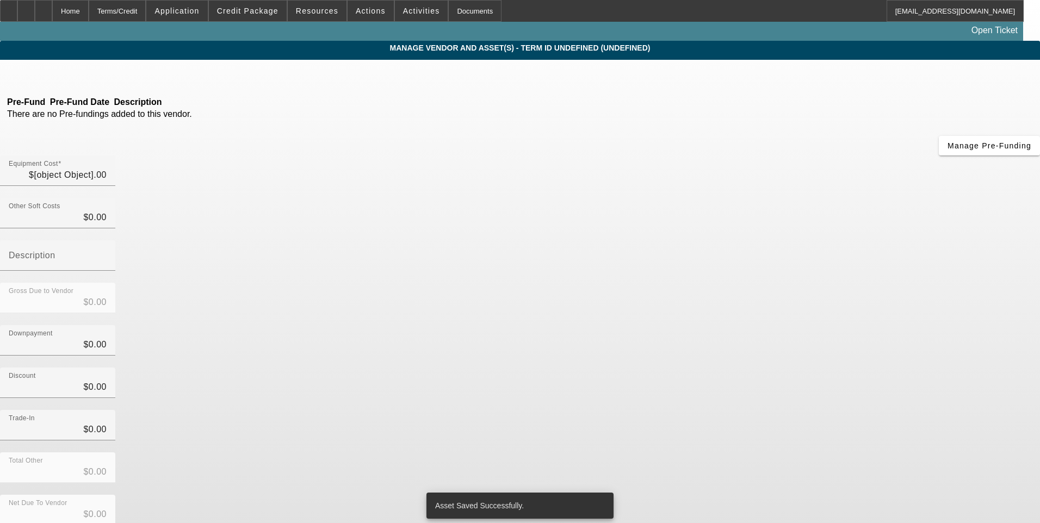
type input "$2,499.00"
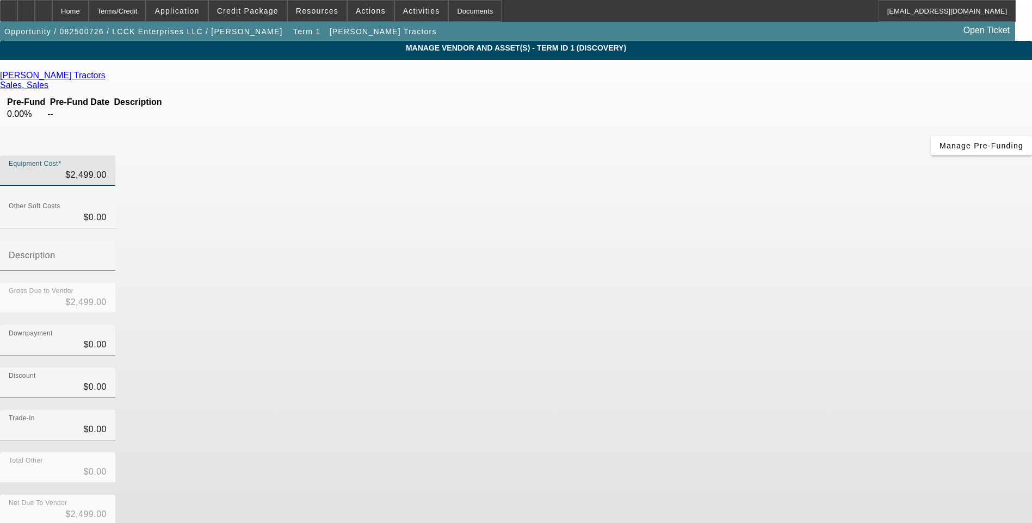
type input "2499"
click at [107, 169] on input "2499" at bounding box center [58, 175] width 98 height 13
type input "$0.00"
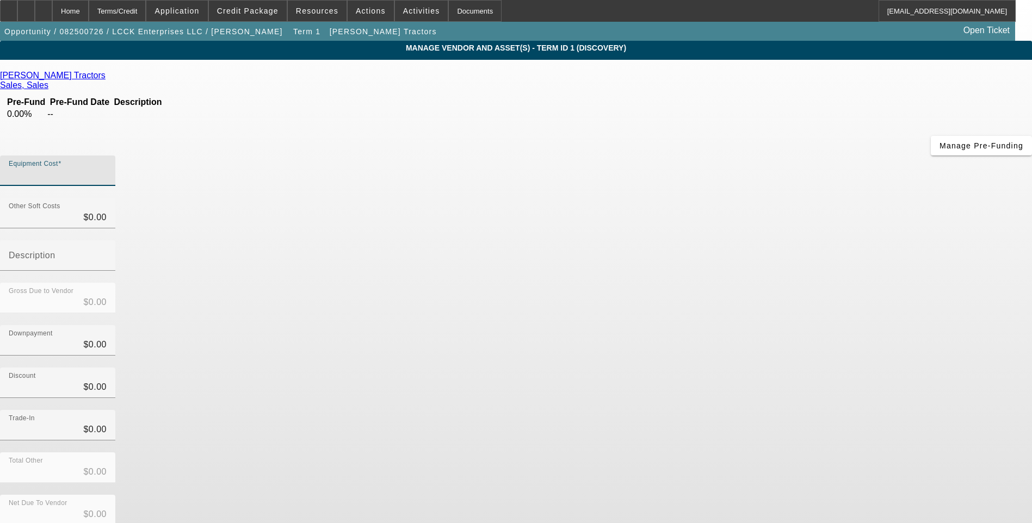
type input "7"
type input "$7.00"
type input "78"
type input "$78.00"
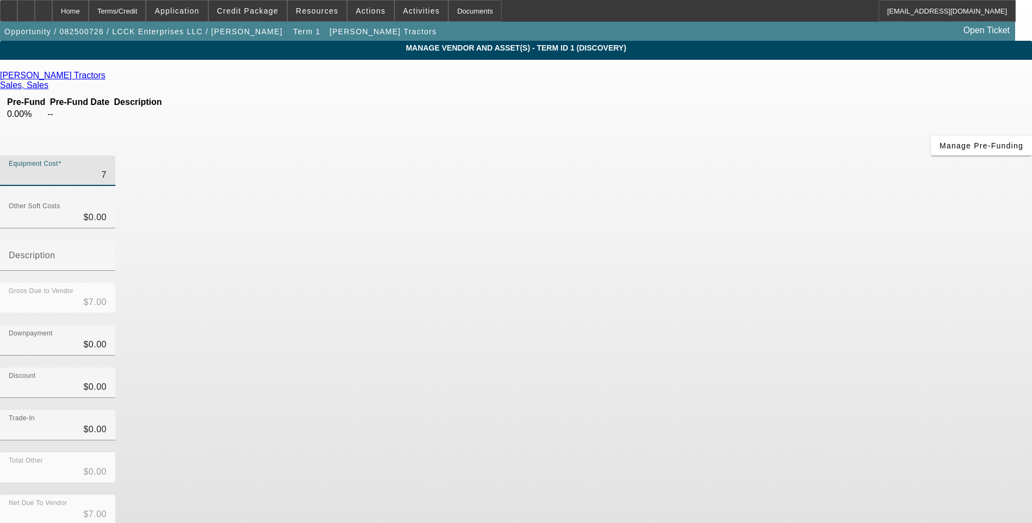
type input "$78.00"
type input "789"
type input "$789.00"
type input "7898"
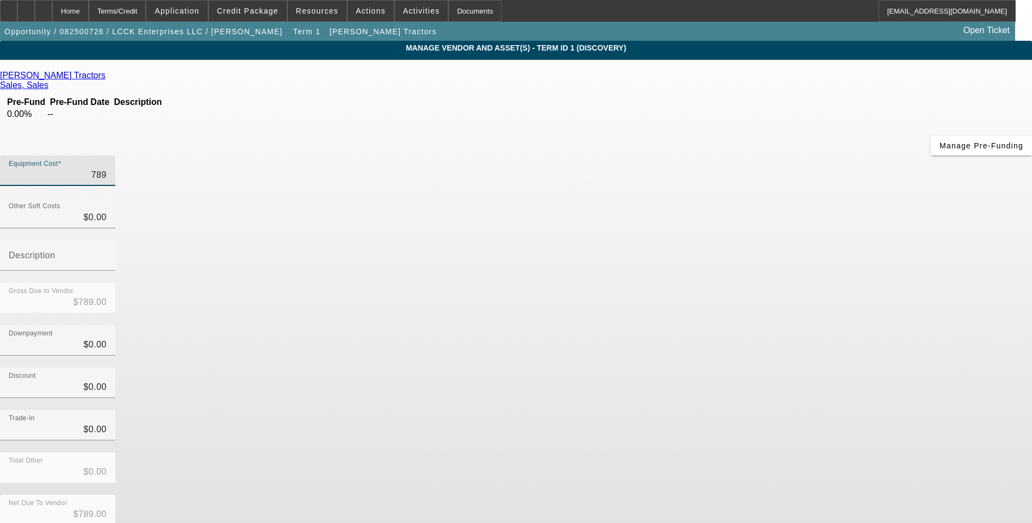
type input "$7,898.00"
drag, startPoint x: 749, startPoint y: 235, endPoint x: 750, endPoint y: 272, distance: 37.5
click at [749, 325] on div "Downpayment $0.00" at bounding box center [516, 346] width 1032 height 42
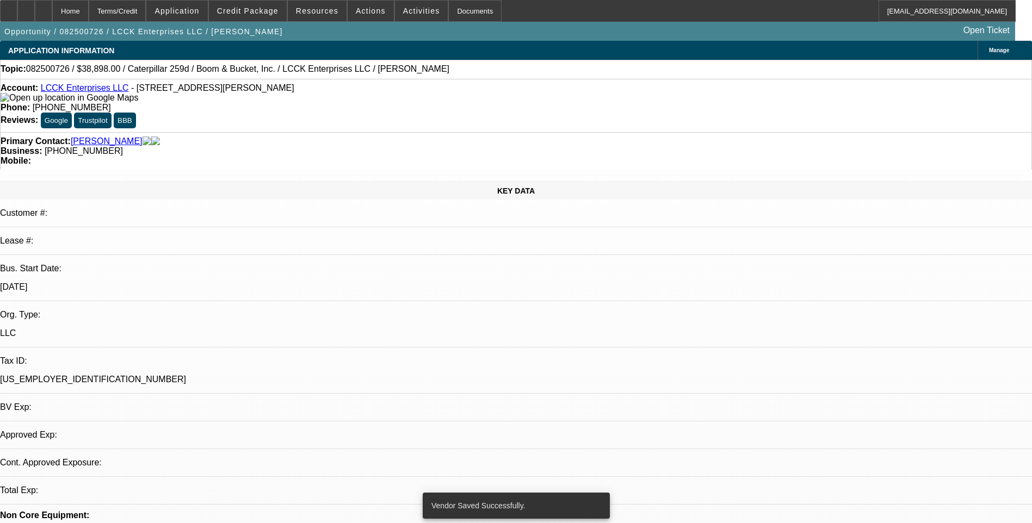
select select "0"
select select "2"
select select "0.1"
select select "4"
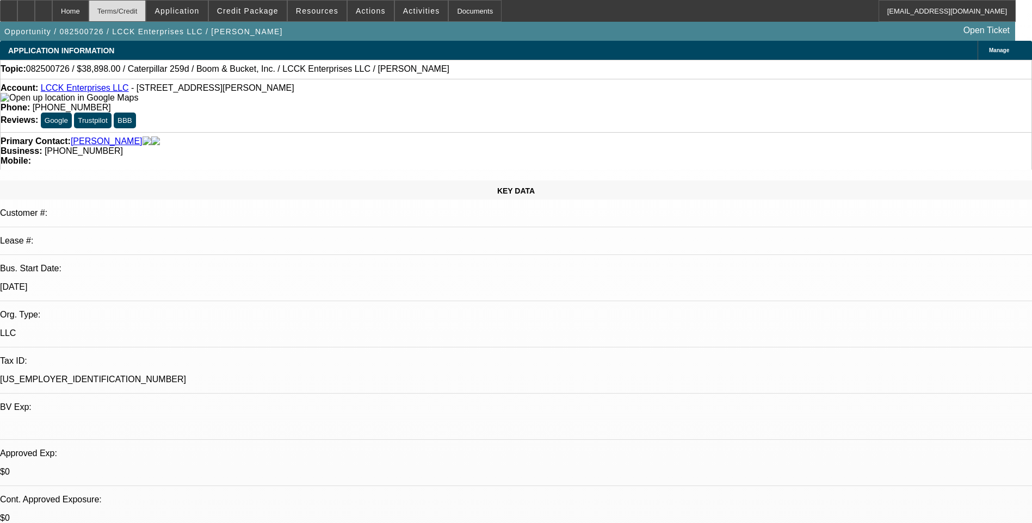
click at [140, 8] on div "Terms/Credit" at bounding box center [118, 11] width 58 height 22
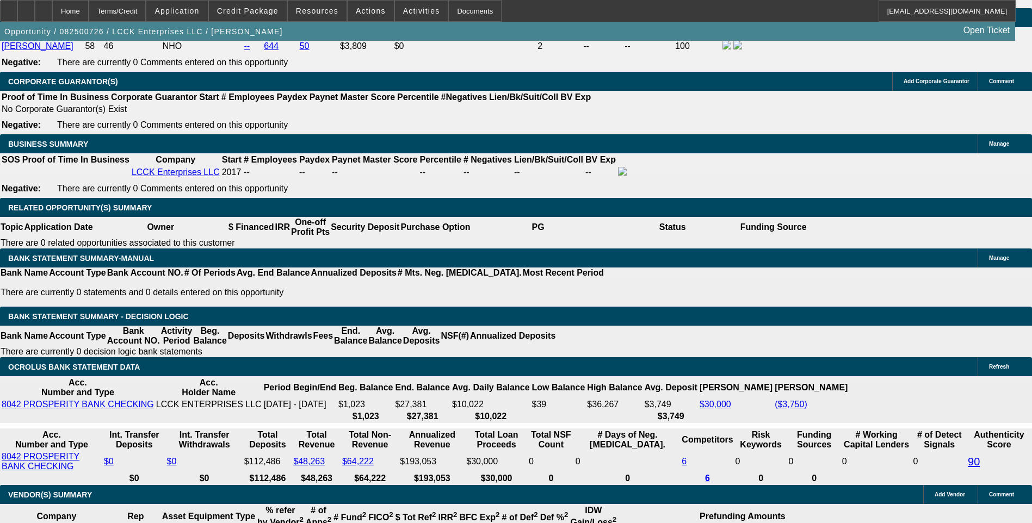
scroll to position [1723, 0]
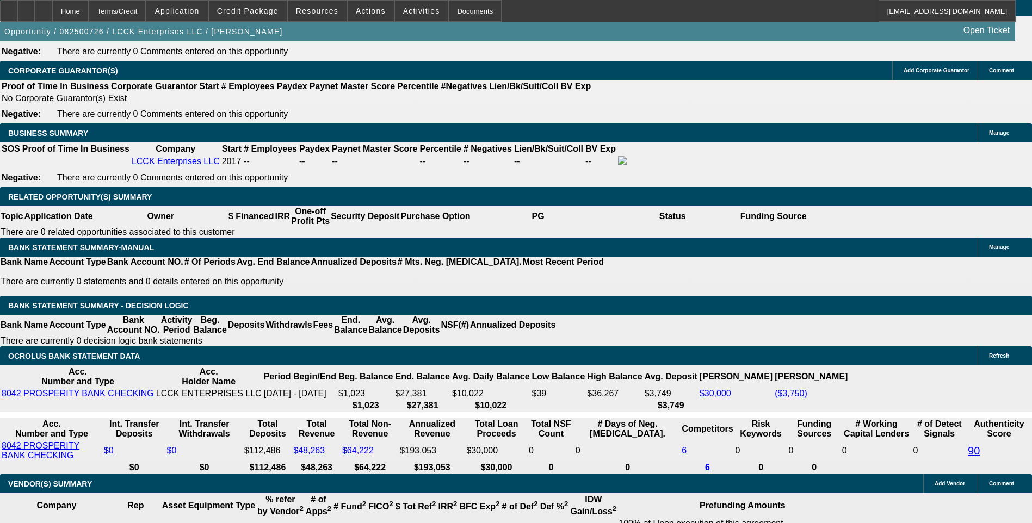
scroll to position [1669, 0]
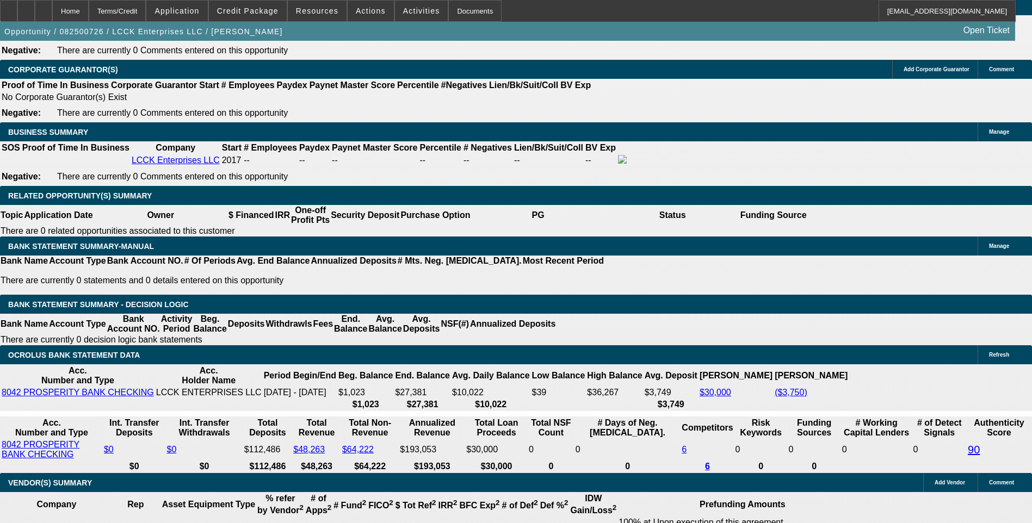
type input "$0.00"
type input "48"
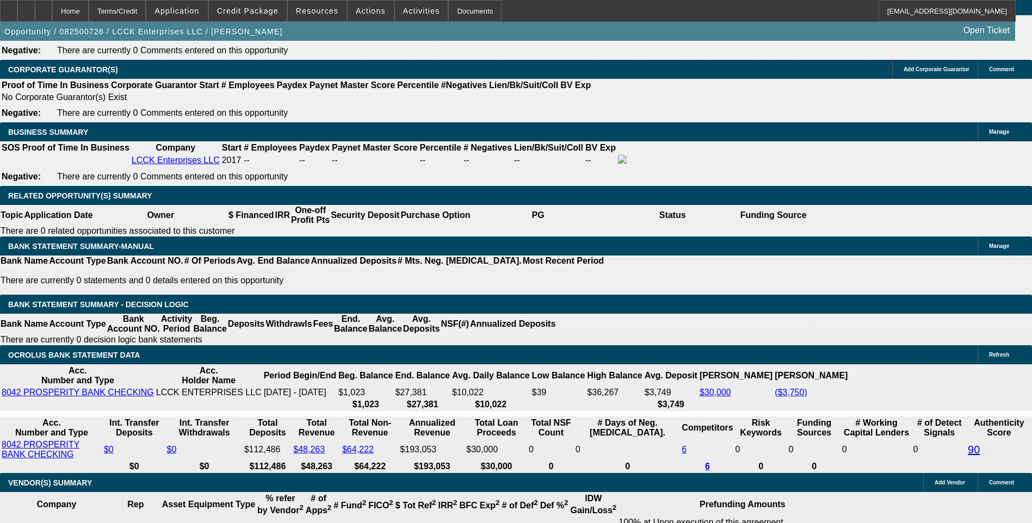
type input "15"
type input "$1,654.06"
type input "$827.03"
type input "$2,165.12"
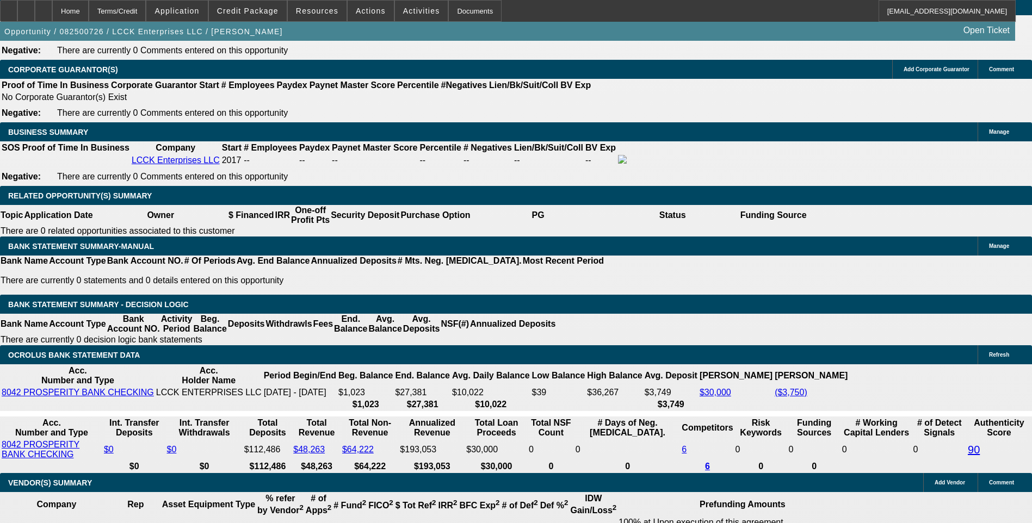
type input "$1,082.56"
type input "15.5"
type input "$2,184.88"
type input "$1,092.44"
type input "15.5"
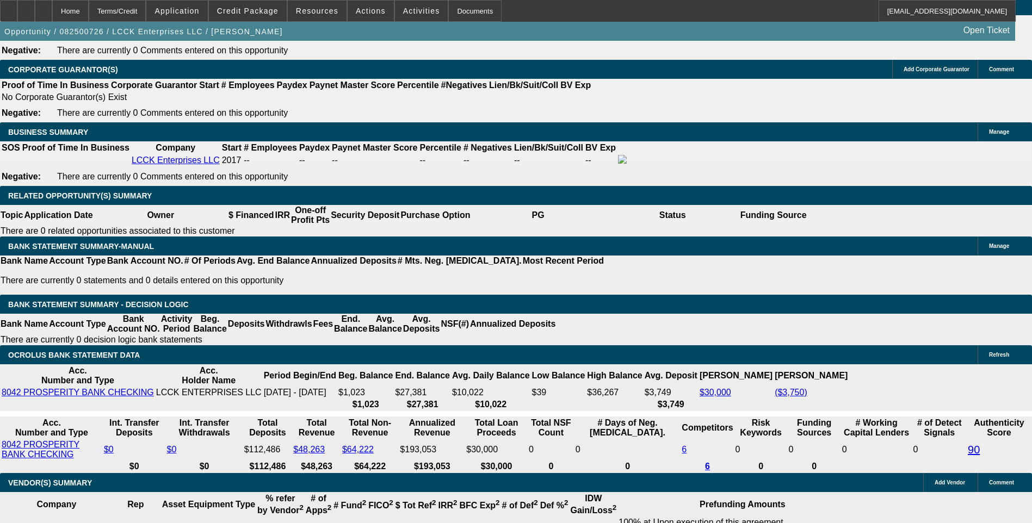
type input "1092.4"
type input "$2,184.80"
type input "1092"
type input "$2,184.00"
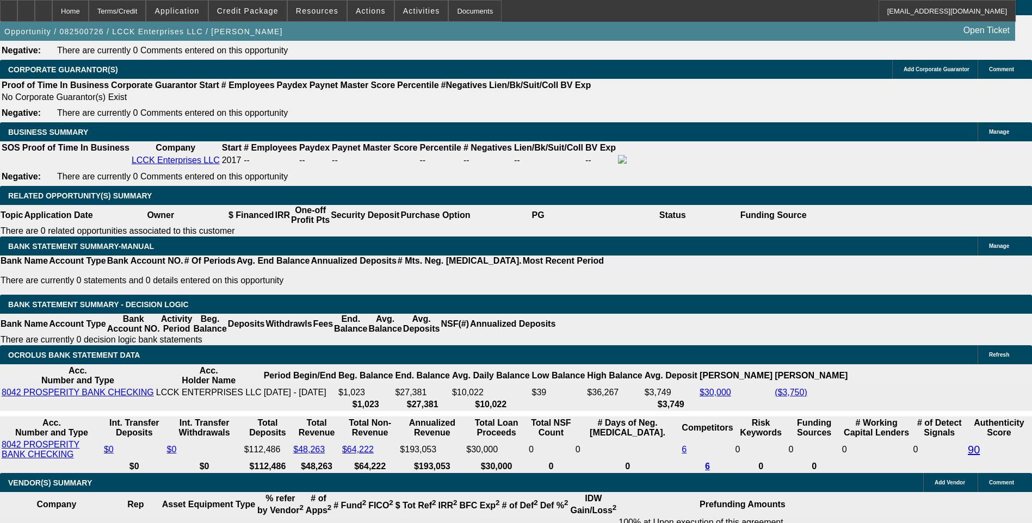
type input "109"
type input "$218.00"
type input "1090"
type input "$2,180.00"
type input "15.4"
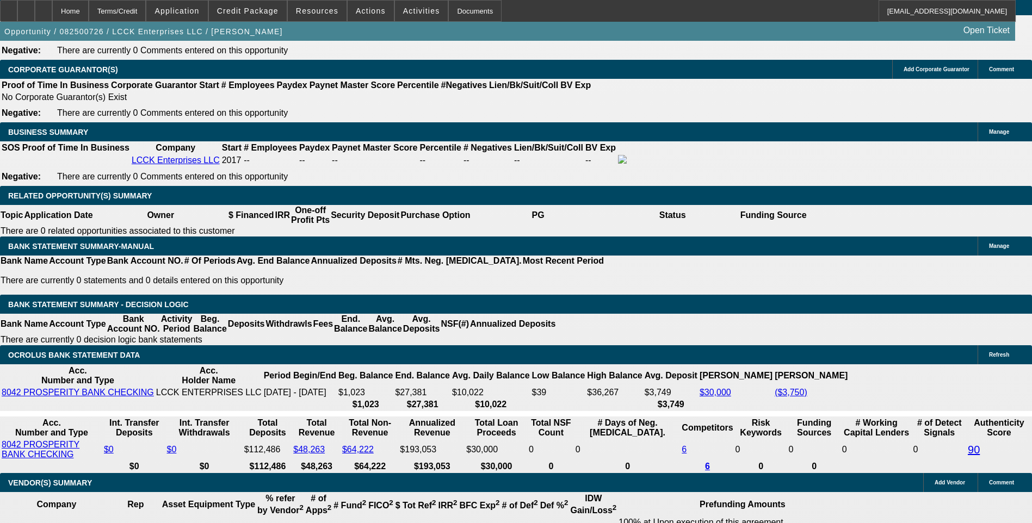
type input "$1,090.00"
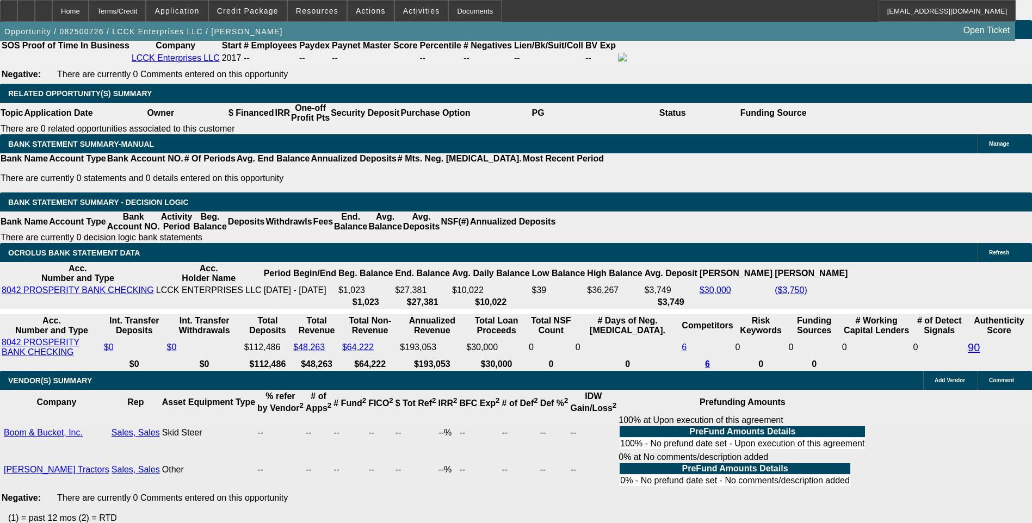
scroll to position [1777, 0]
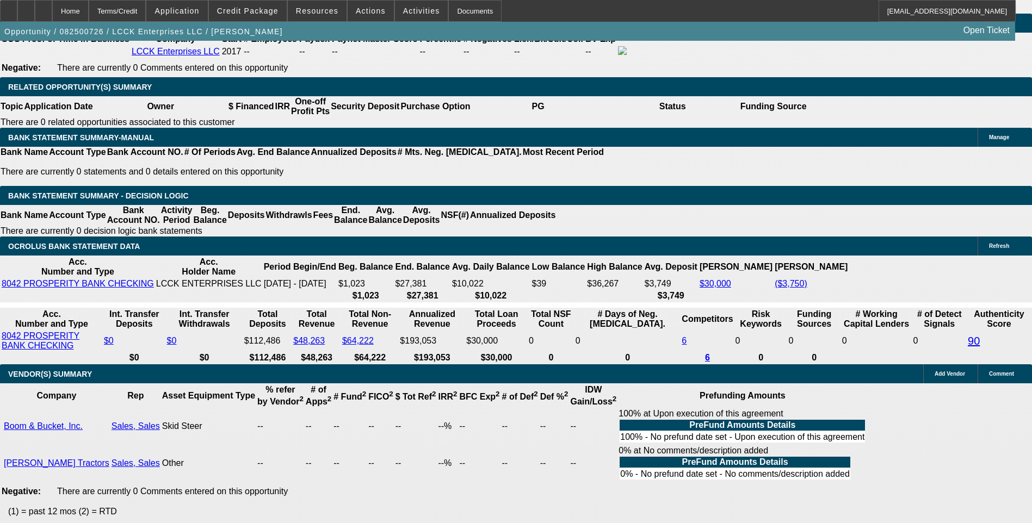
drag, startPoint x: 211, startPoint y: 96, endPoint x: 218, endPoint y: 89, distance: 9.6
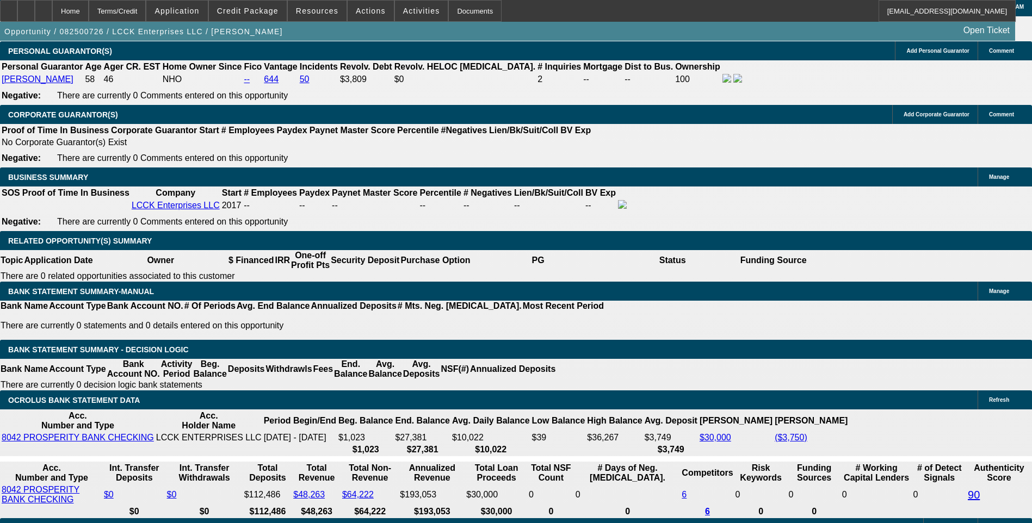
scroll to position [1614, 0]
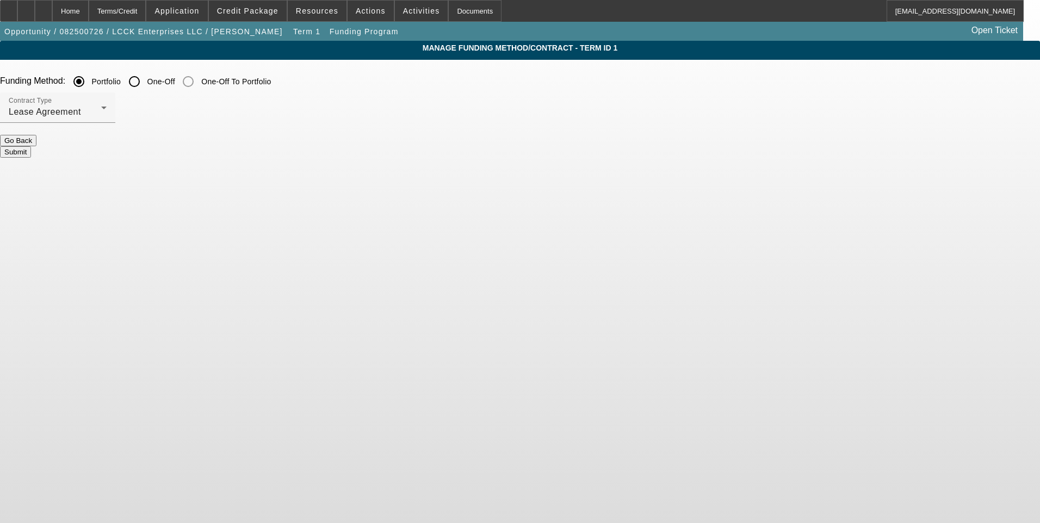
click at [145, 82] on input "One-Off" at bounding box center [134, 82] width 22 height 22
radio input "true"
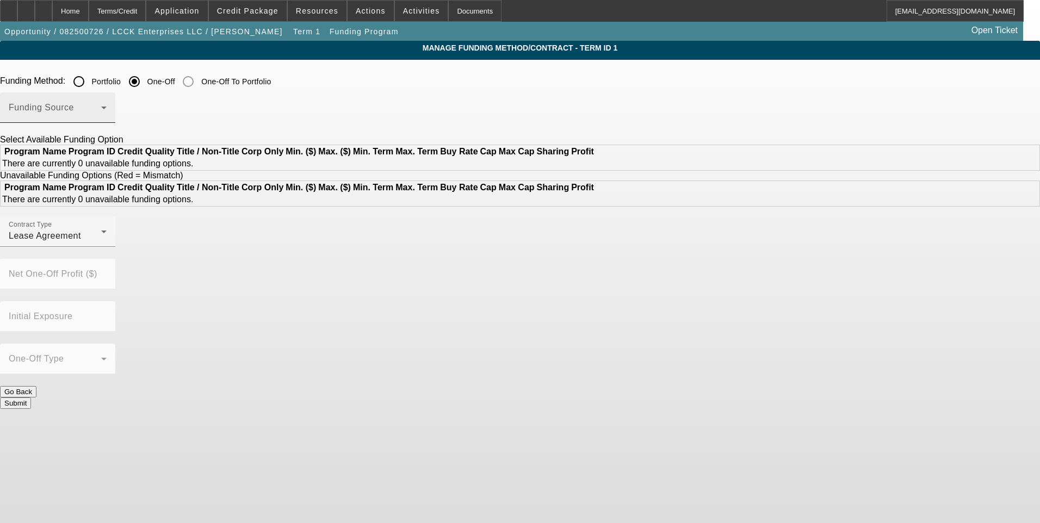
click at [107, 105] on div "Funding Source" at bounding box center [58, 107] width 98 height 30
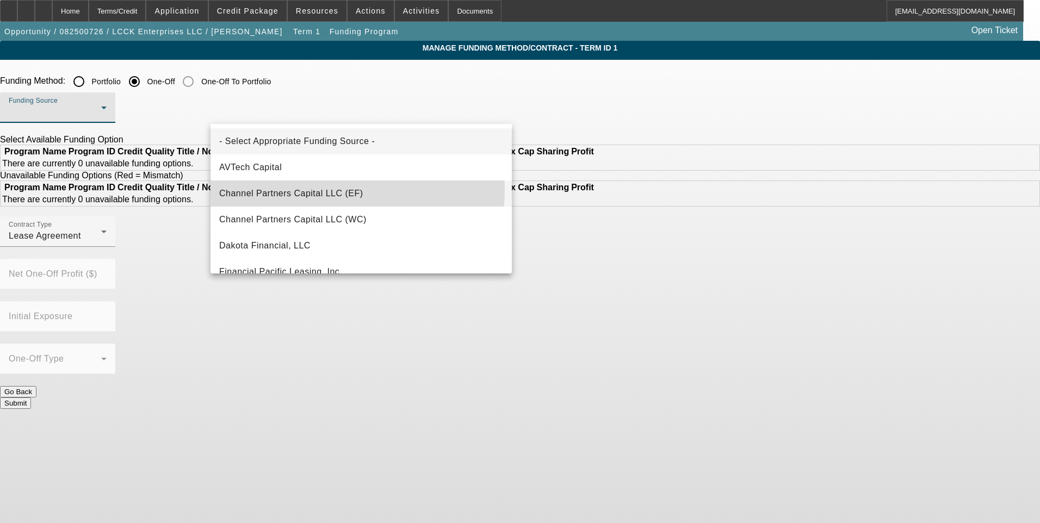
click at [331, 190] on span "Channel Partners Capital LLC (EF)" at bounding box center [291, 193] width 144 height 13
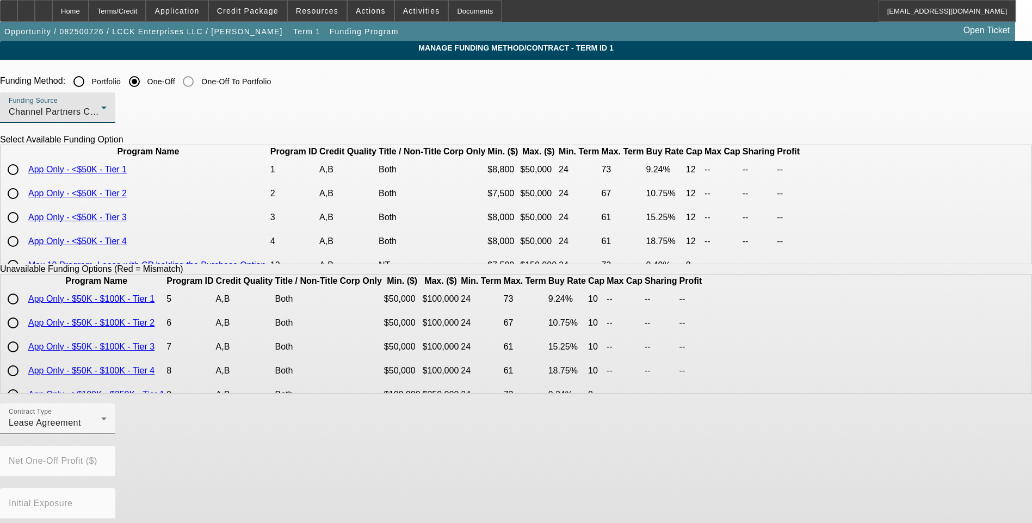
drag, startPoint x: 223, startPoint y: 219, endPoint x: 202, endPoint y: 225, distance: 21.5
click at [24, 205] on input "radio" at bounding box center [13, 194] width 22 height 22
radio input "true"
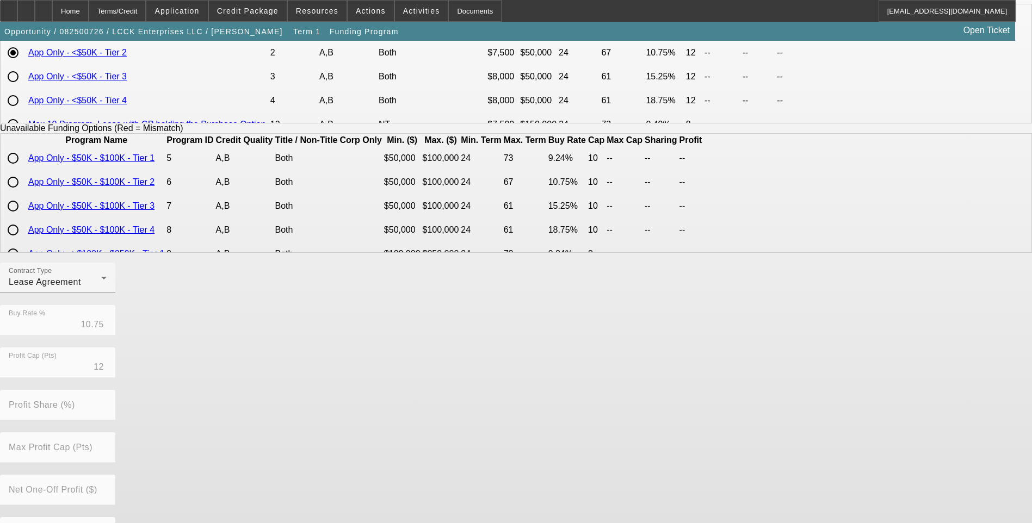
scroll to position [219, 0]
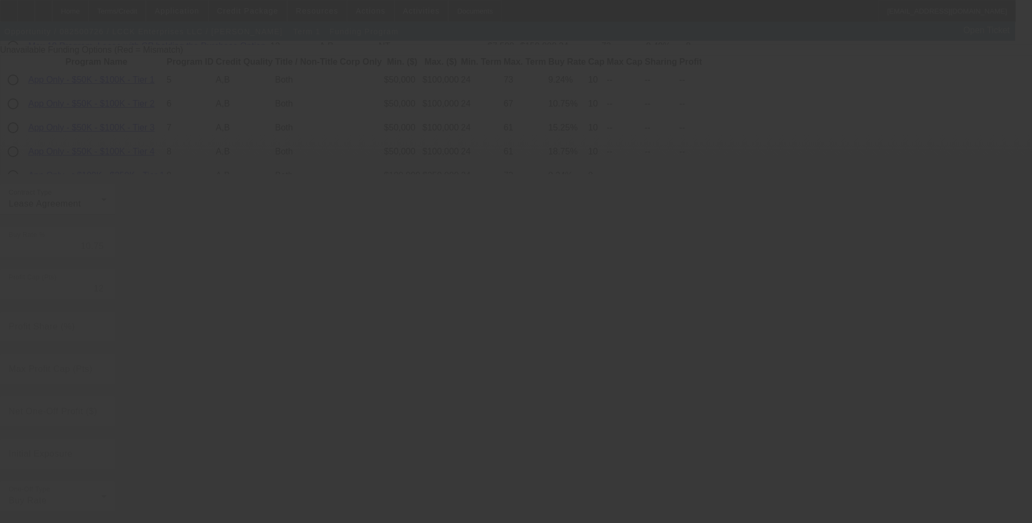
radio input "true"
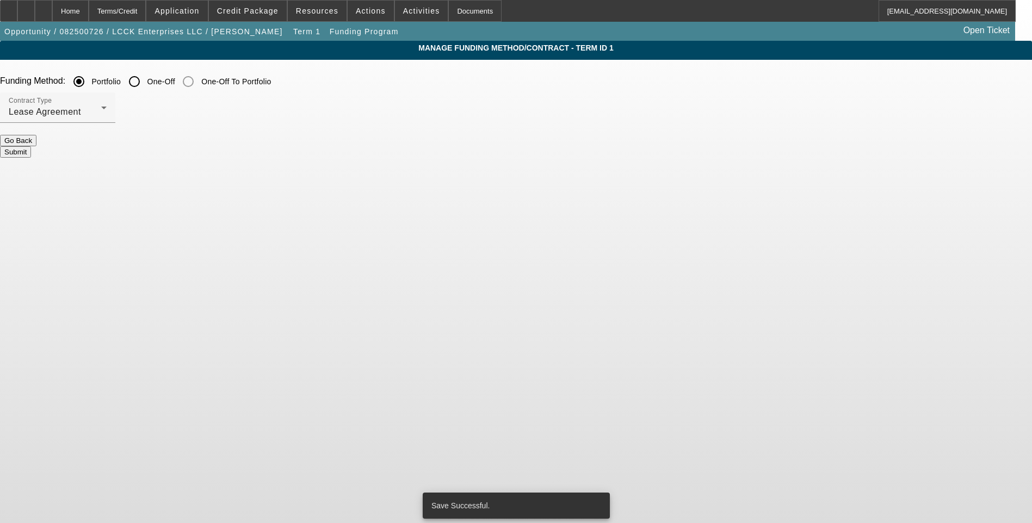
scroll to position [0, 0]
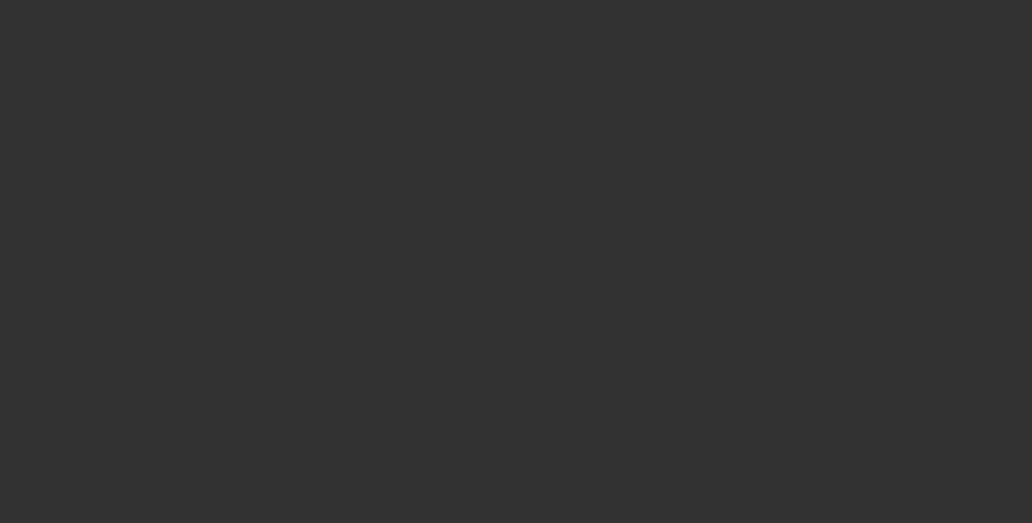
select select "0"
select select "2"
select select "0.1"
select select "4"
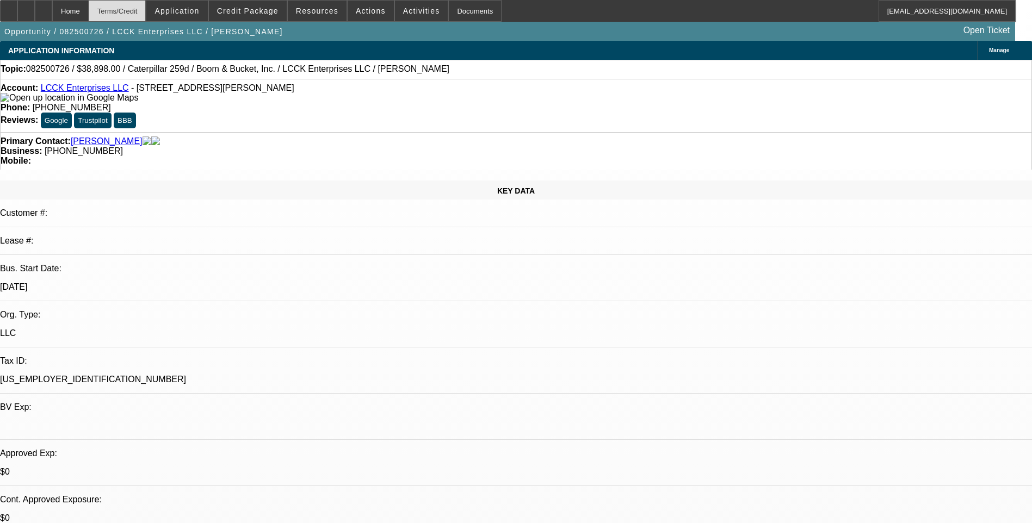
click at [140, 12] on div "Terms/Credit" at bounding box center [118, 11] width 58 height 22
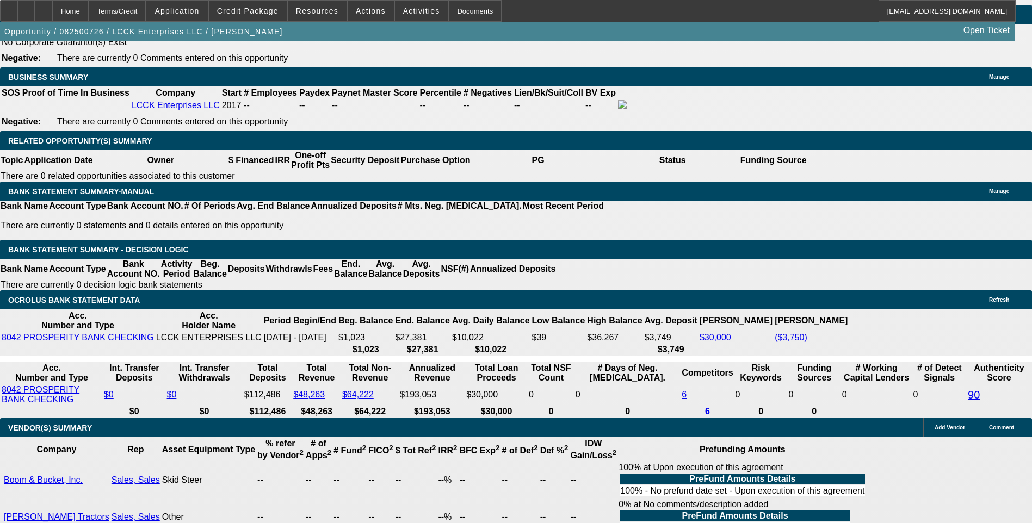
scroll to position [1724, 0]
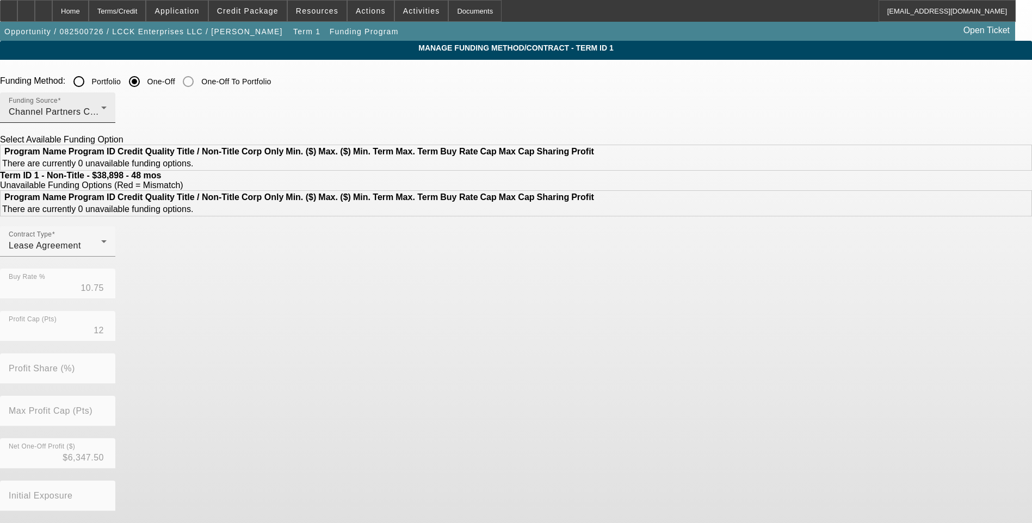
click at [101, 113] on div "Channel Partners Capital LLC (EF)" at bounding box center [55, 112] width 92 height 13
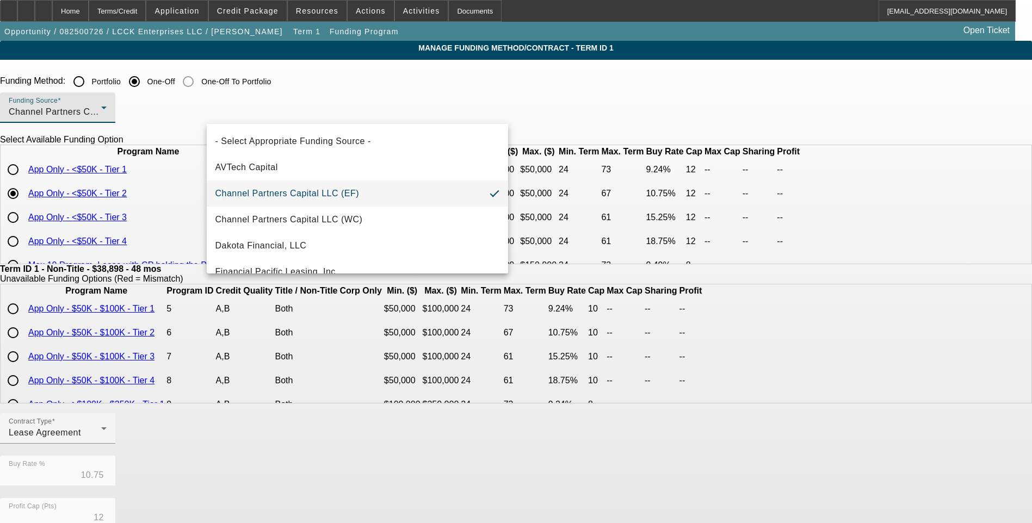
click at [344, 196] on span "Channel Partners Capital LLC (EF)" at bounding box center [287, 193] width 144 height 13
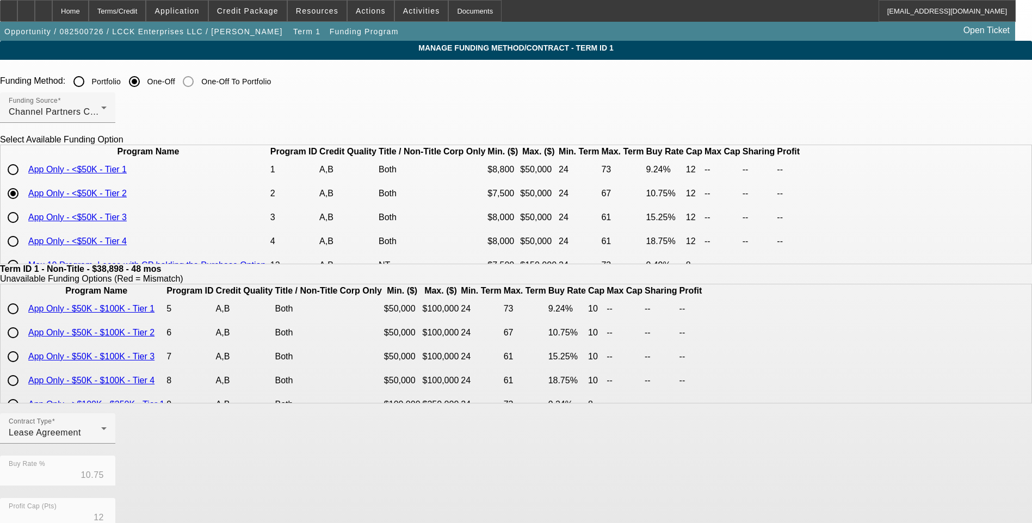
click at [24, 228] on input "radio" at bounding box center [13, 218] width 22 height 22
radio input "true"
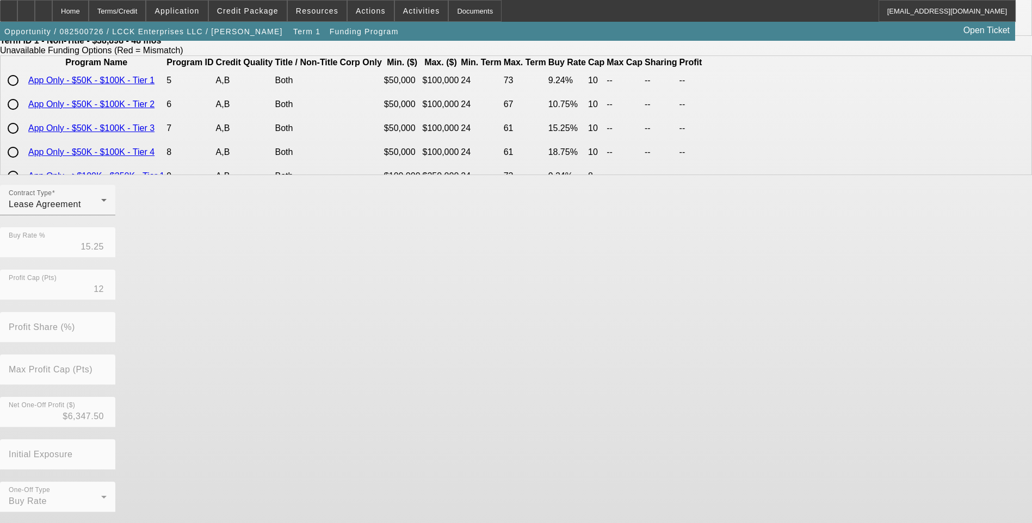
scroll to position [229, 0]
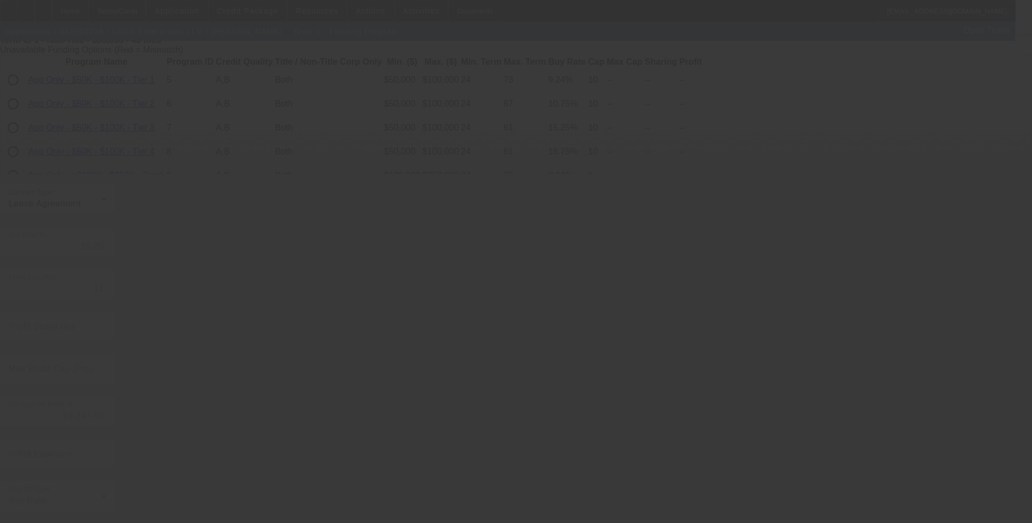
type input "10.75"
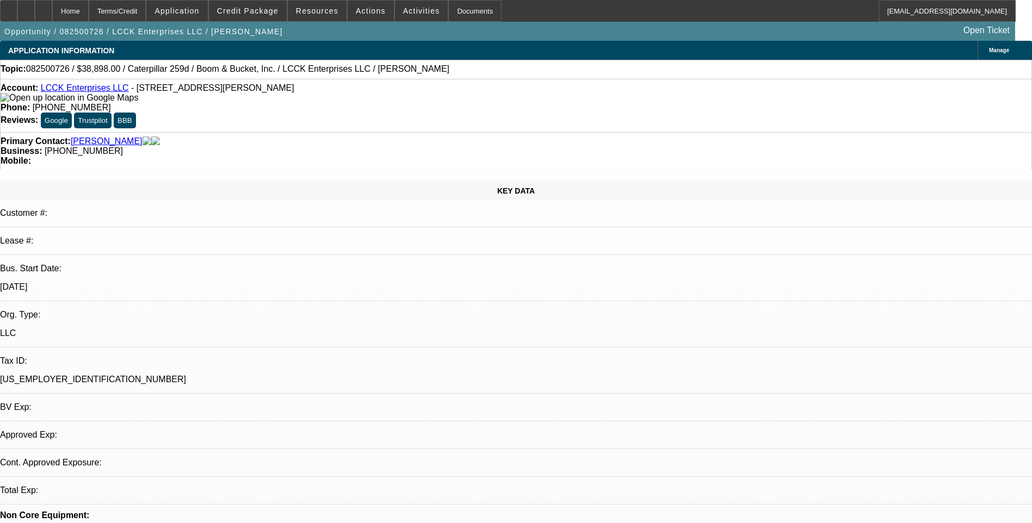
select select "0"
select select "2"
select select "0.1"
select select "4"
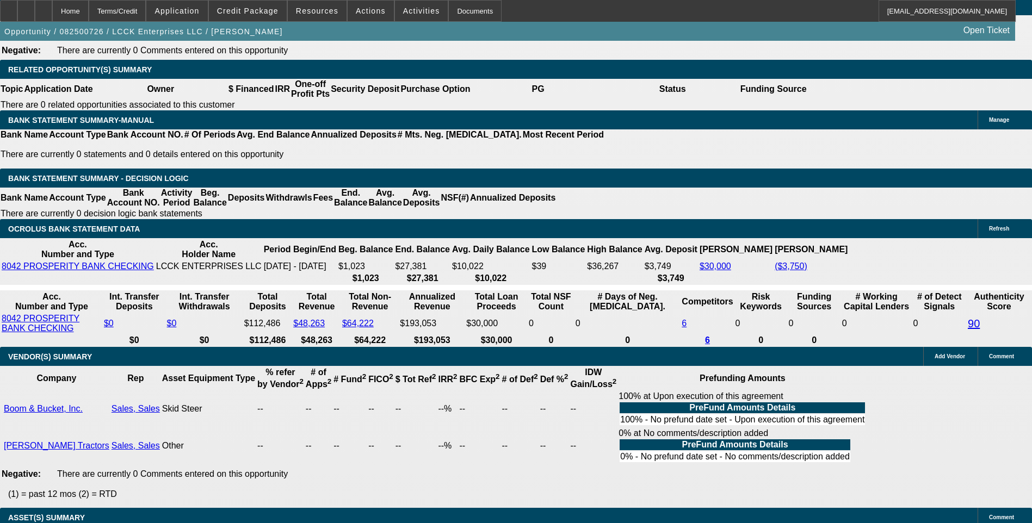
scroll to position [1740, 0]
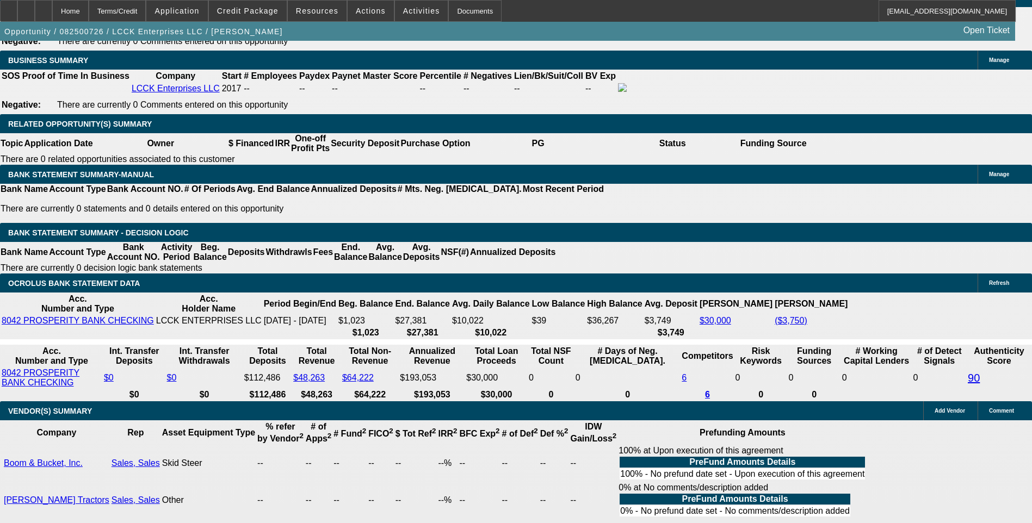
type input "UNKNOWN"
type input "1.4"
type input "$1,667.50"
type input "$833.75"
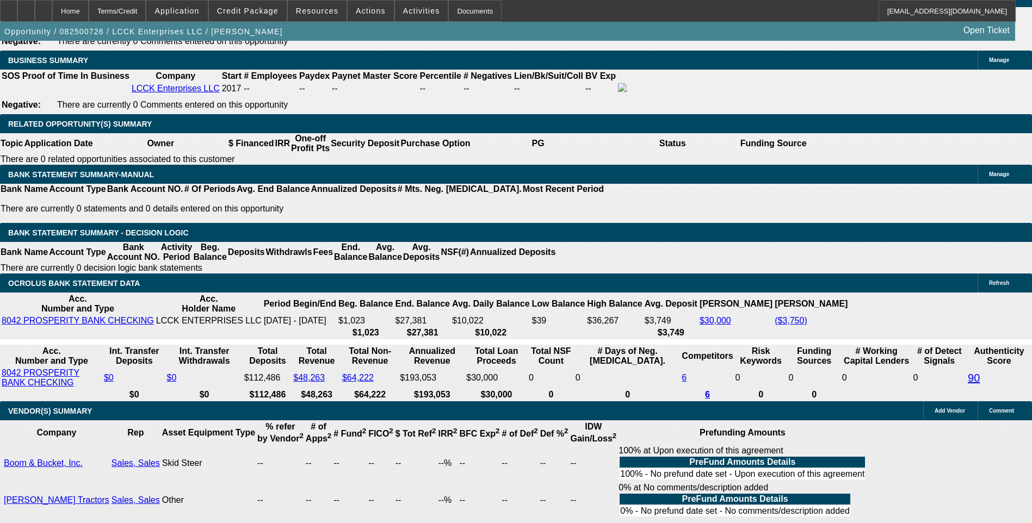
type input "16.4"
type input "$2,220.74"
type input "$1,110.37"
type input "16.4"
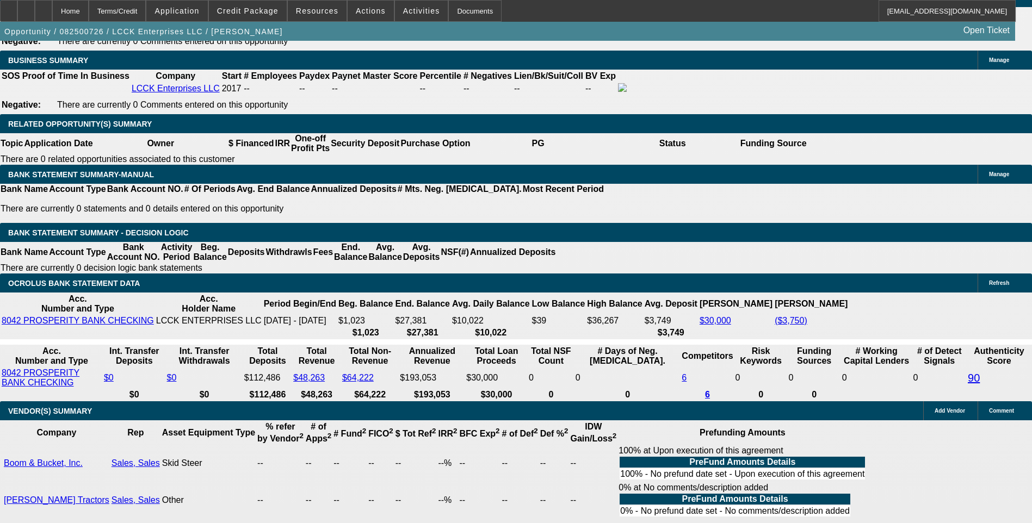
type input "1110.3"
type input "$2,220.60"
type input "1110."
type input "$2,220.00"
type input "$1,110.00"
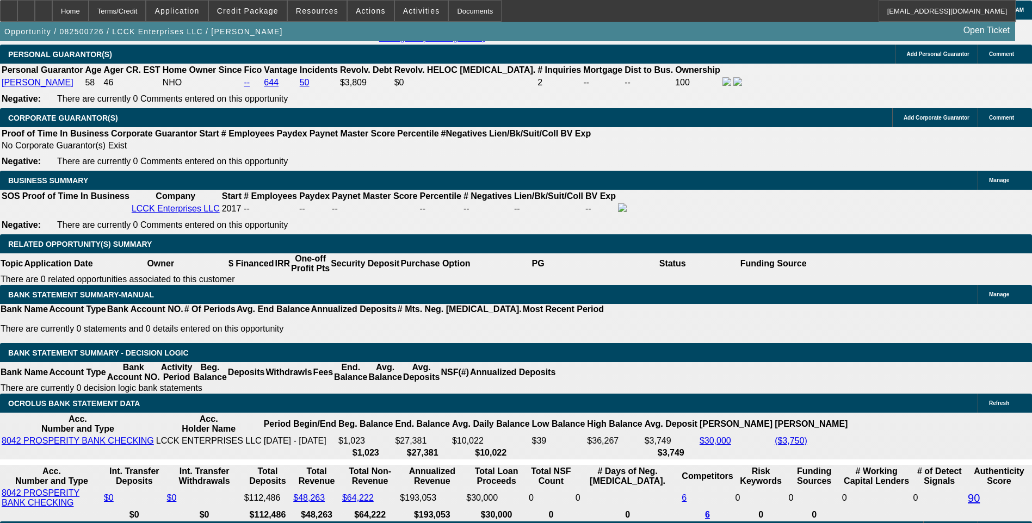
scroll to position [1577, 0]
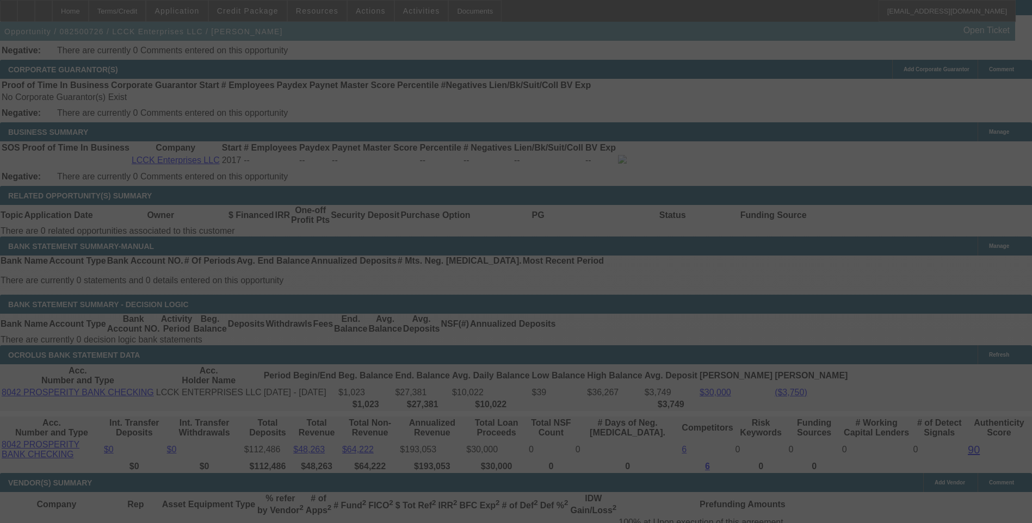
scroll to position [1686, 0]
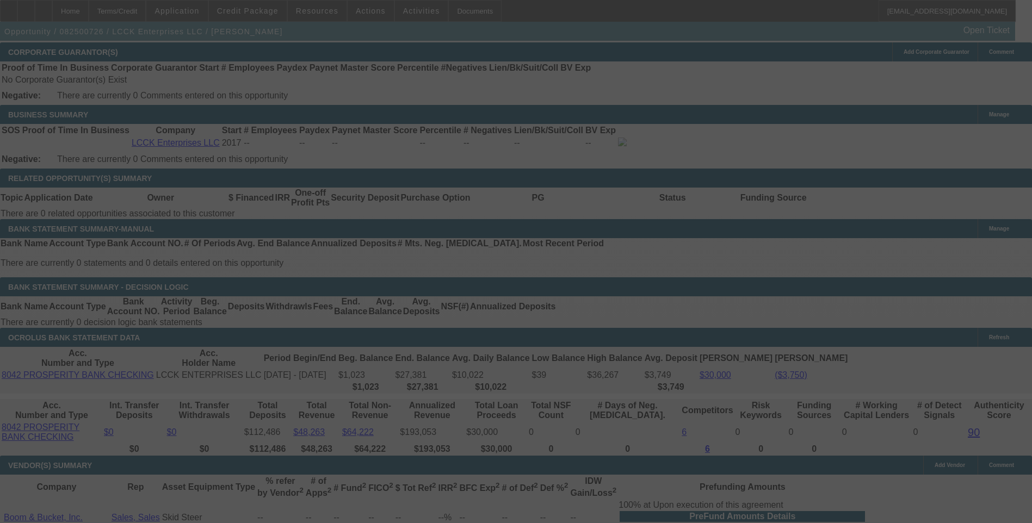
select select "0"
select select "2"
select select "0.1"
select select "4"
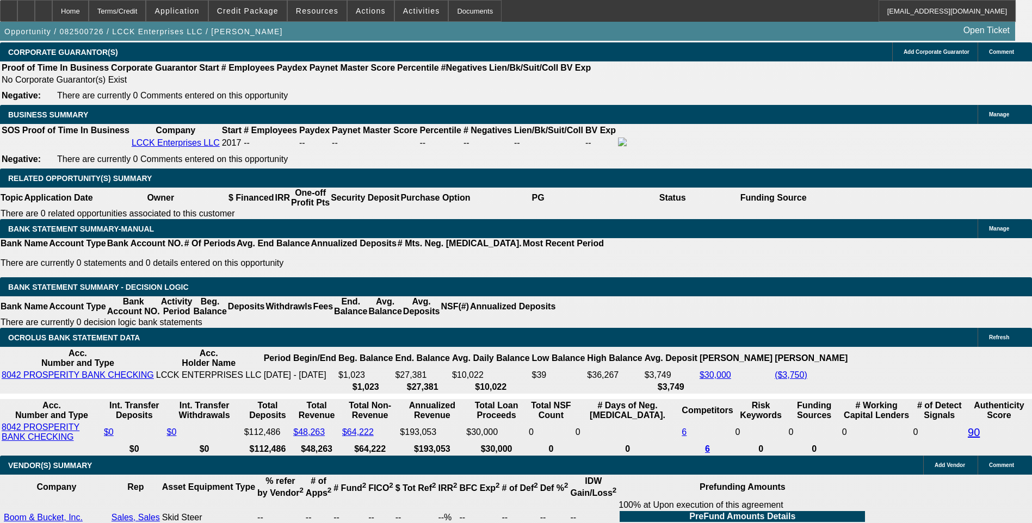
type input "UNKNOWN"
type input "16."
type input "$2,204.76"
type input "$1,102.38"
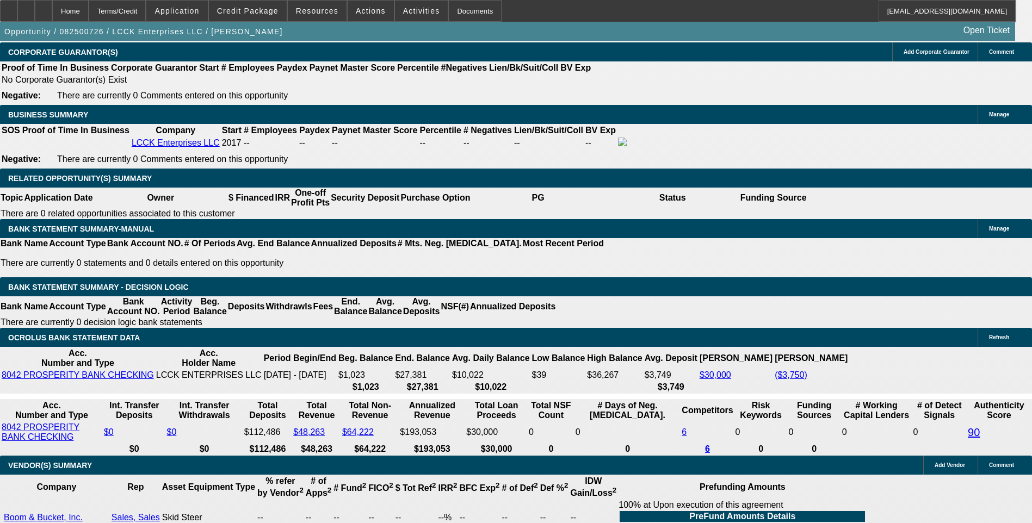
type input "16.8"
type input "$2,236.76"
type input "$1,118.38"
type input "16.8"
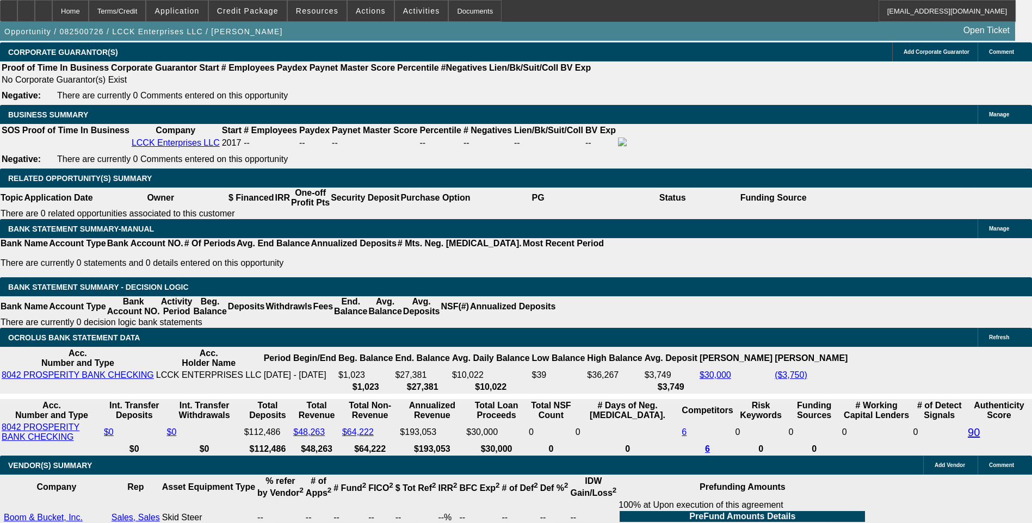
type input "1118.3"
type input "$2,236.60"
type input "1118"
type input "$2,236.00"
type input "111"
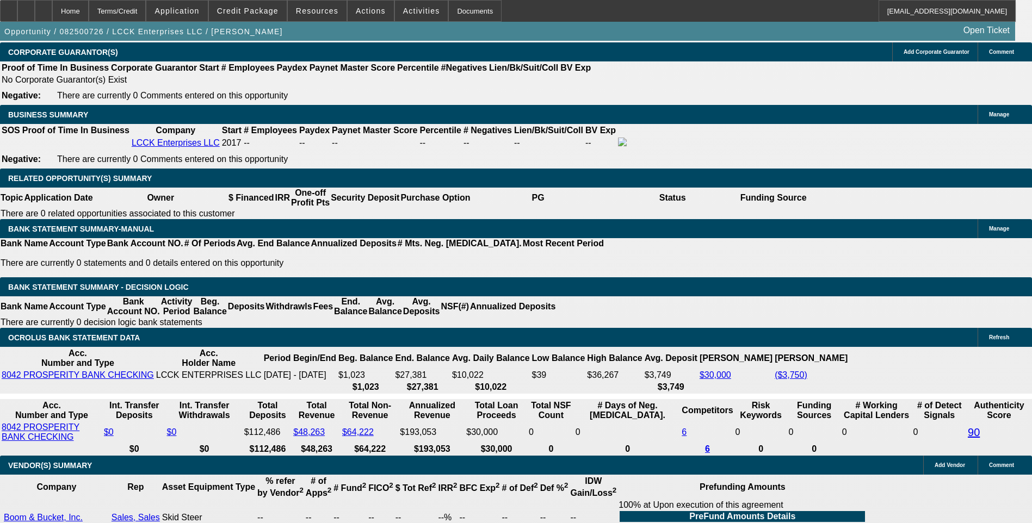
type input "$222.00"
type input "1120"
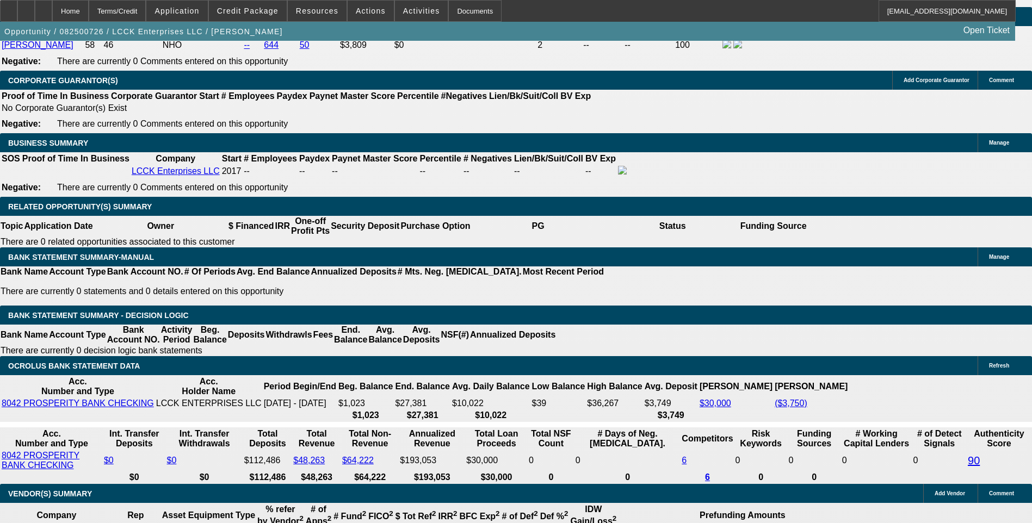
scroll to position [1632, 0]
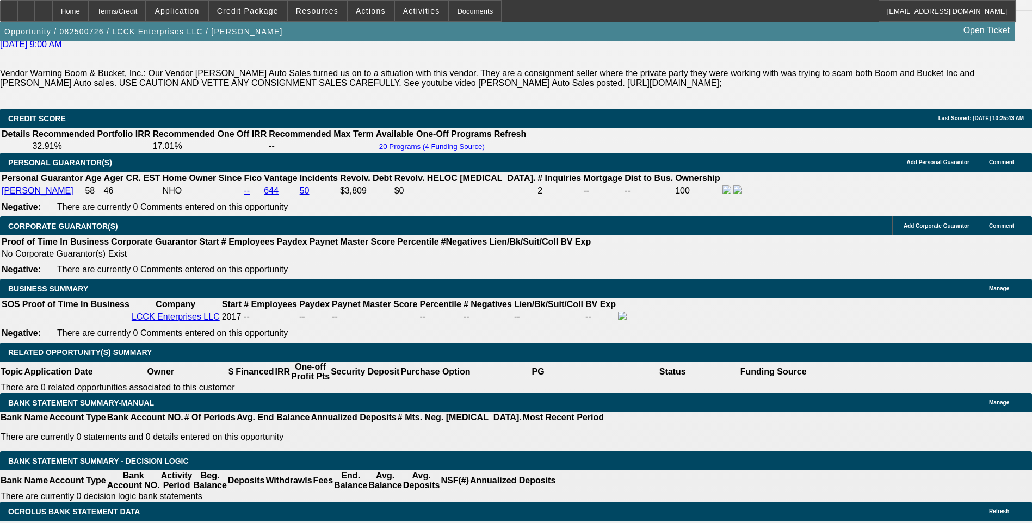
scroll to position [1686, 0]
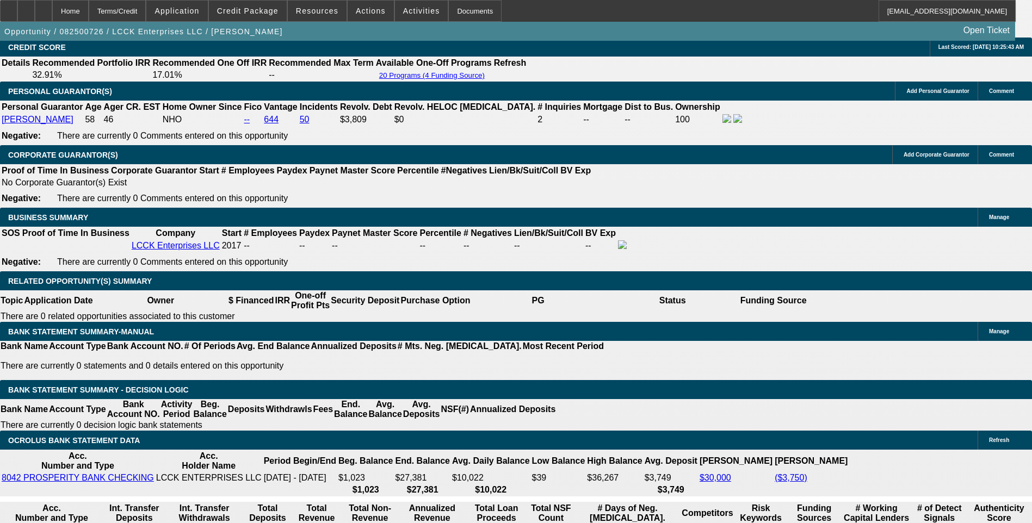
scroll to position [1577, 0]
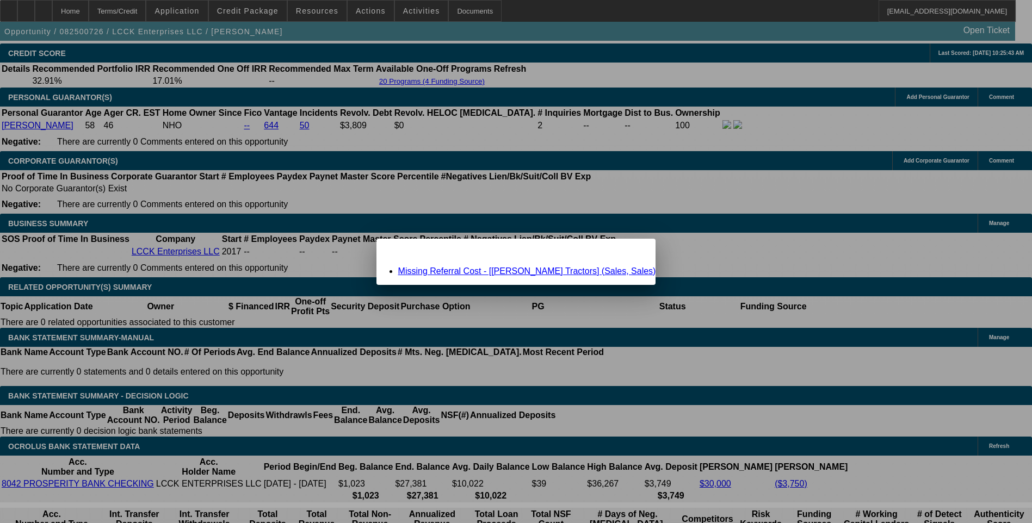
scroll to position [0, 0]
click at [522, 272] on link "Missing Referral Cost - [Fred Caldwell Tractors] (Sales, Sales)" at bounding box center [527, 271] width 258 height 9
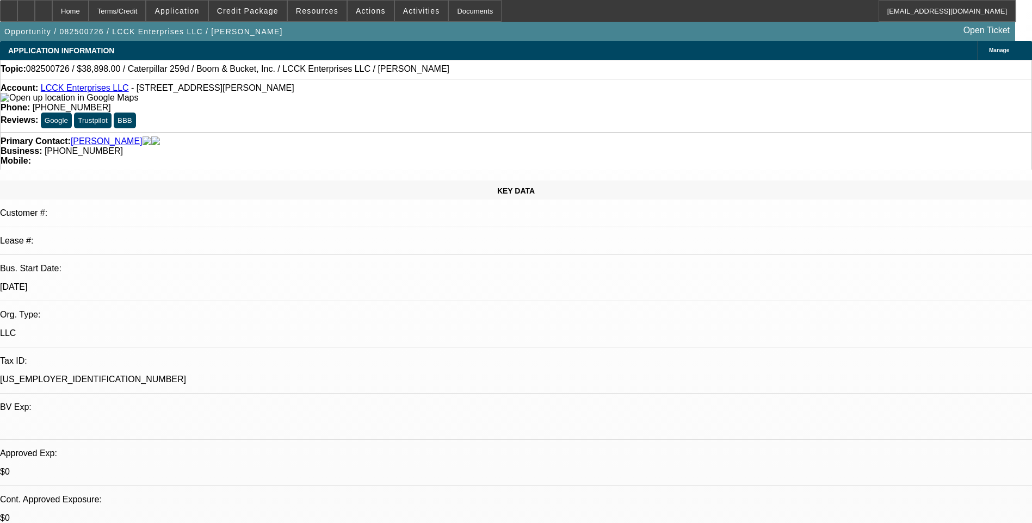
scroll to position [1577, 0]
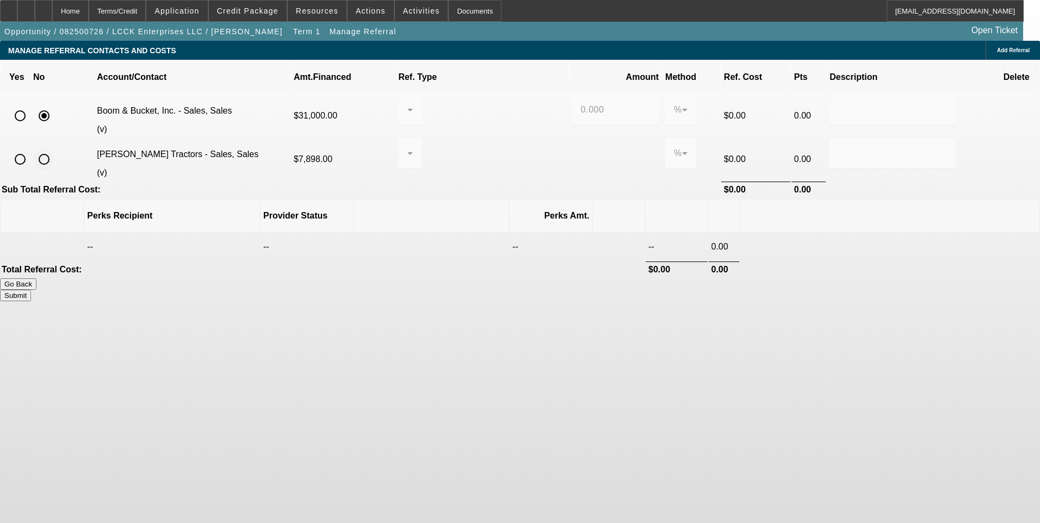
click at [55, 148] on input "radio" at bounding box center [44, 159] width 22 height 22
click at [31, 290] on button "Submit" at bounding box center [15, 295] width 31 height 11
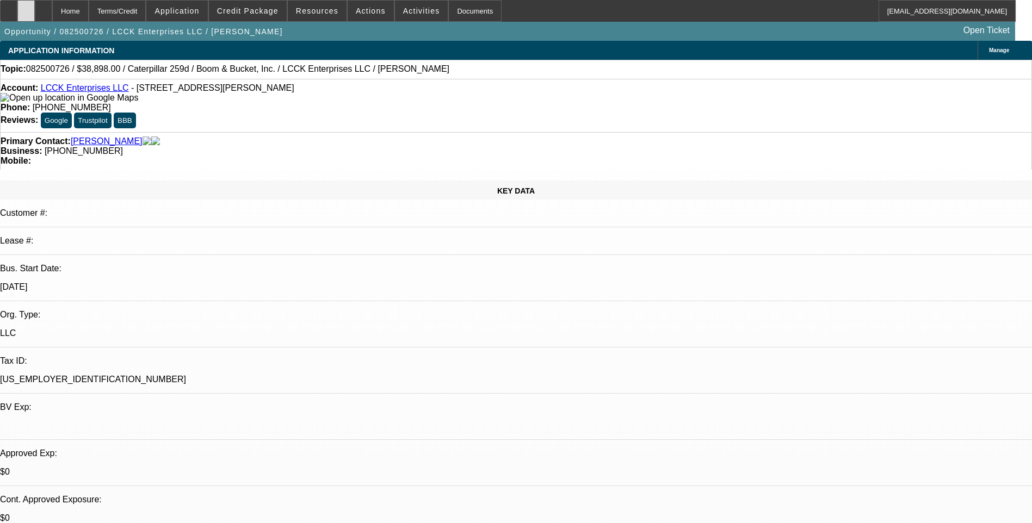
click at [35, 15] on div at bounding box center [25, 11] width 17 height 22
click at [44, 7] on icon at bounding box center [44, 7] width 0 height 0
select select "0"
select select "2"
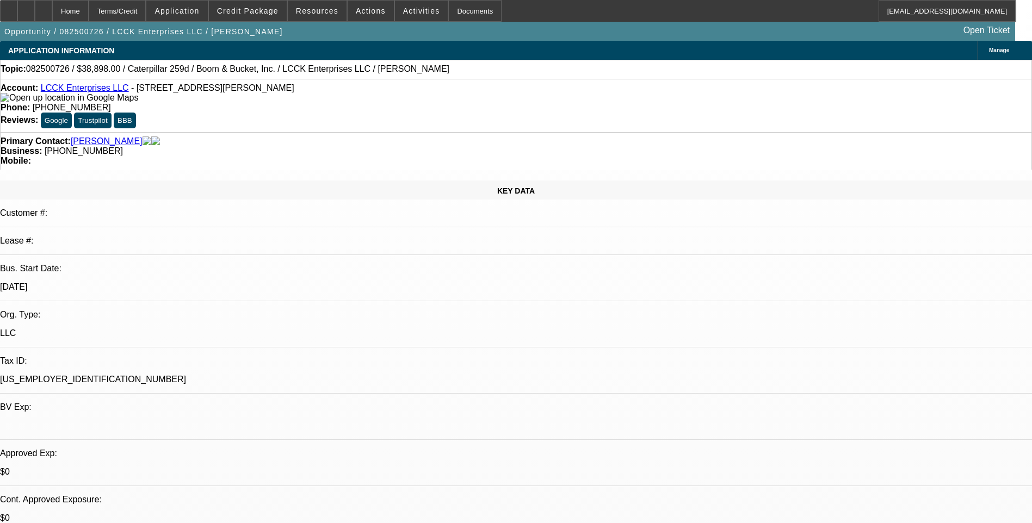
select select "0.1"
select select "4"
click at [260, 5] on span at bounding box center [248, 11] width 78 height 26
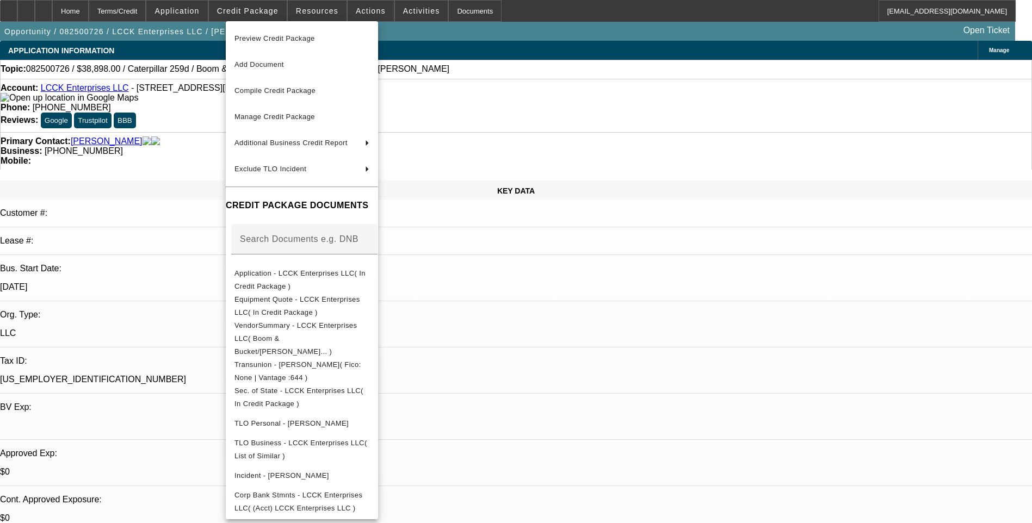
click at [537, 320] on div at bounding box center [516, 261] width 1032 height 523
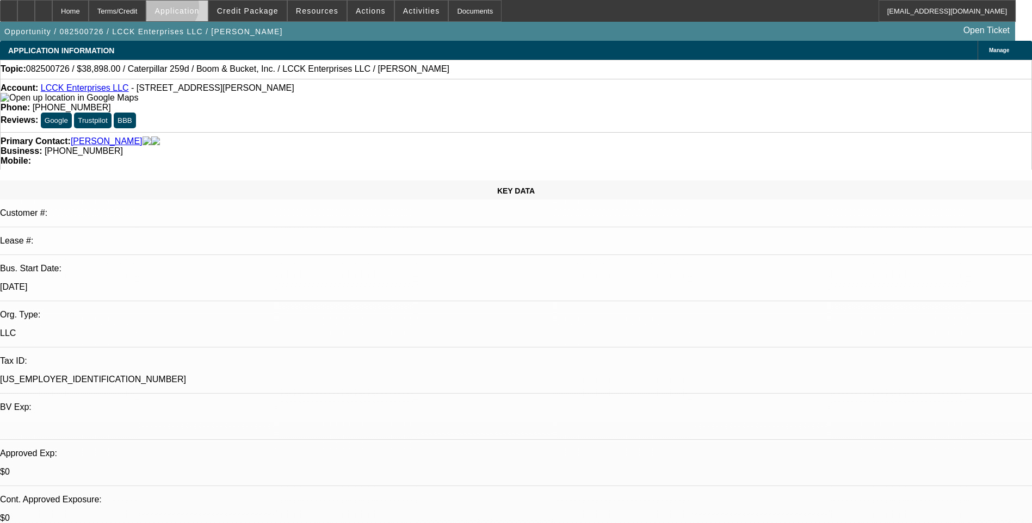
click at [197, 9] on span "Application" at bounding box center [176, 11] width 45 height 9
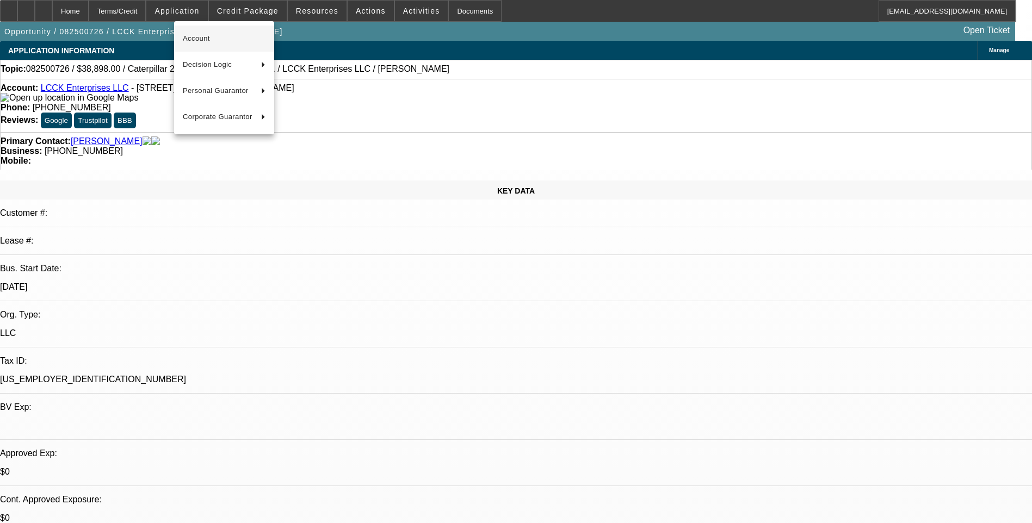
click at [198, 35] on span "Account" at bounding box center [224, 38] width 83 height 13
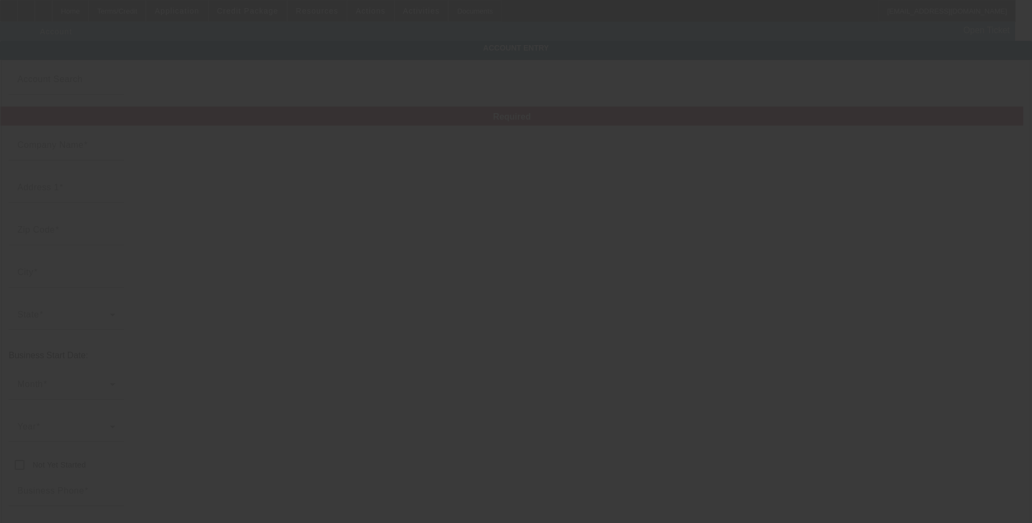
type input "LCCK Enterprises LLC"
type input "[STREET_ADDRESS][PERSON_NAME]"
type input "77630"
type input "Orange"
type input "[PHONE_NUMBER]"
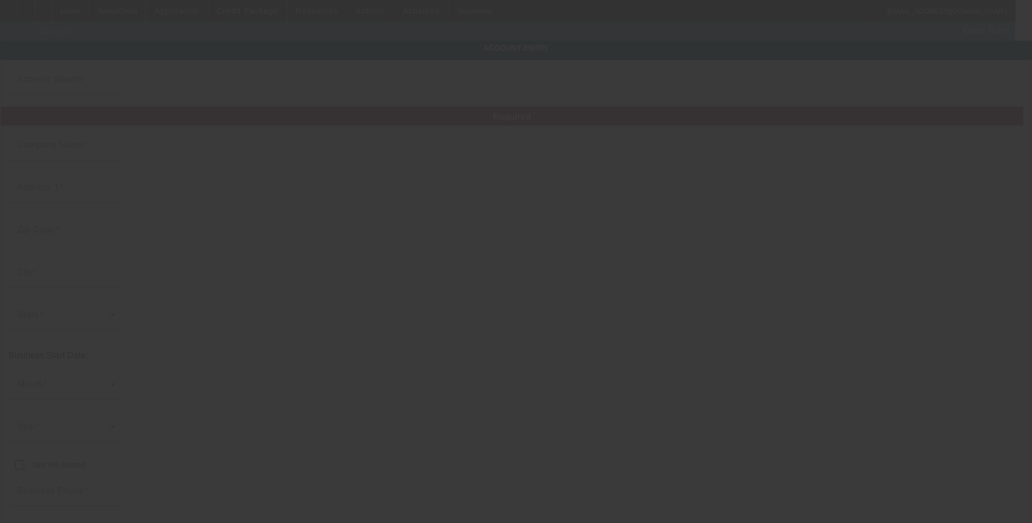
type input "lcck10@gmail.com"
type input "[US_EMPLOYER_IDENTIFICATION_NUMBER]"
type input "8/27/2025"
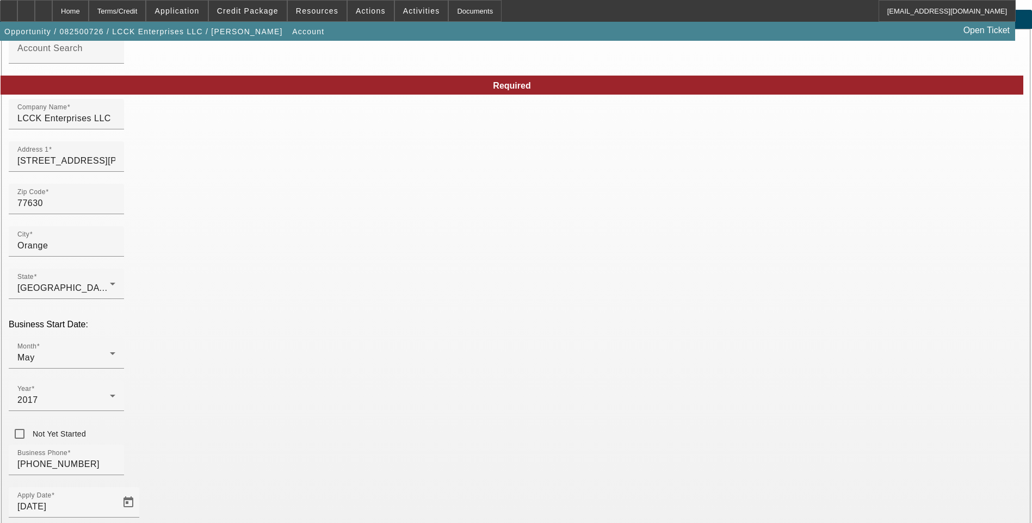
scroll to position [109, 0]
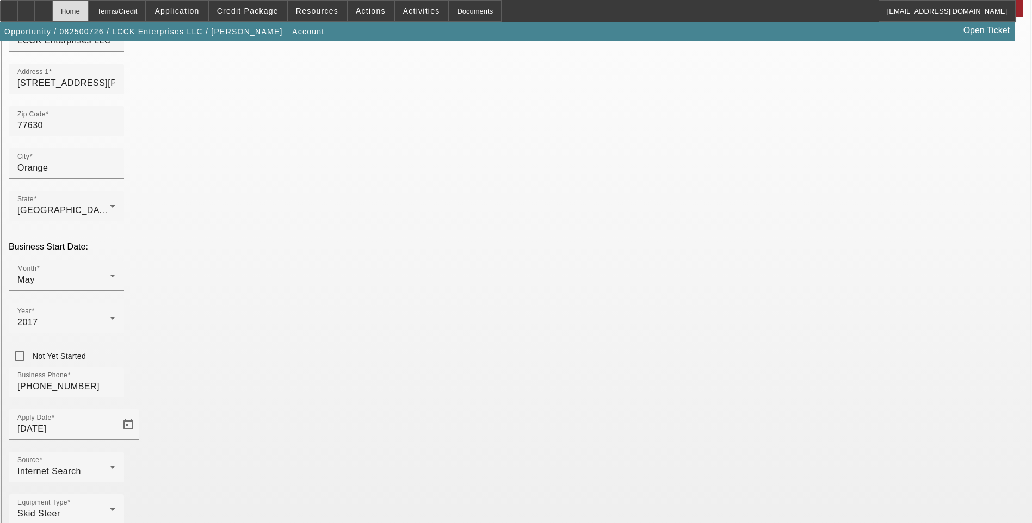
click at [89, 11] on div "Home" at bounding box center [70, 11] width 36 height 22
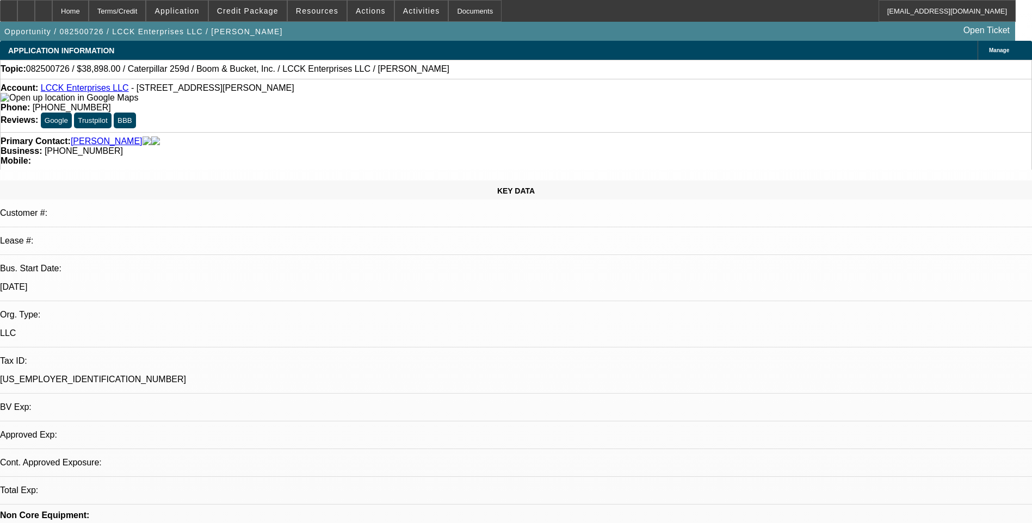
select select "0"
select select "2"
select select "0.1"
select select "4"
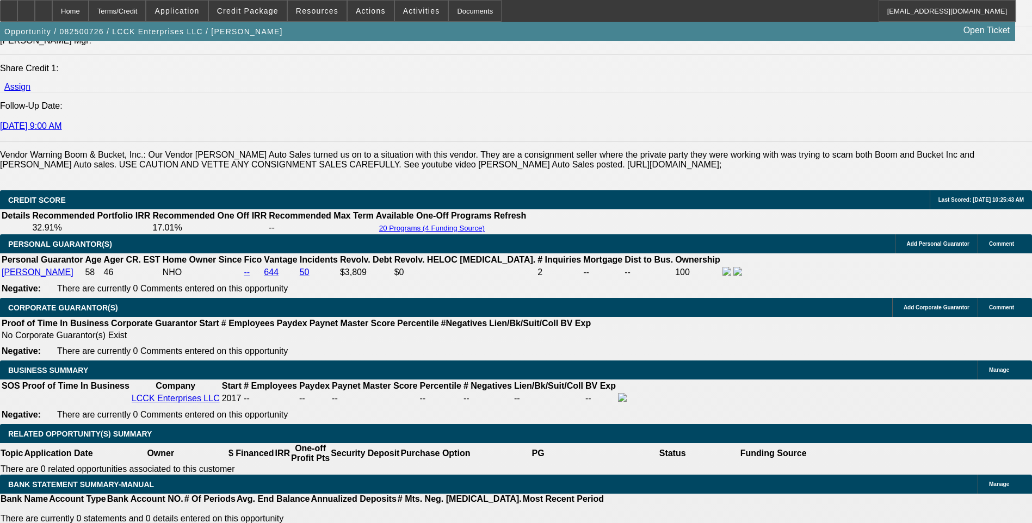
scroll to position [1360, 0]
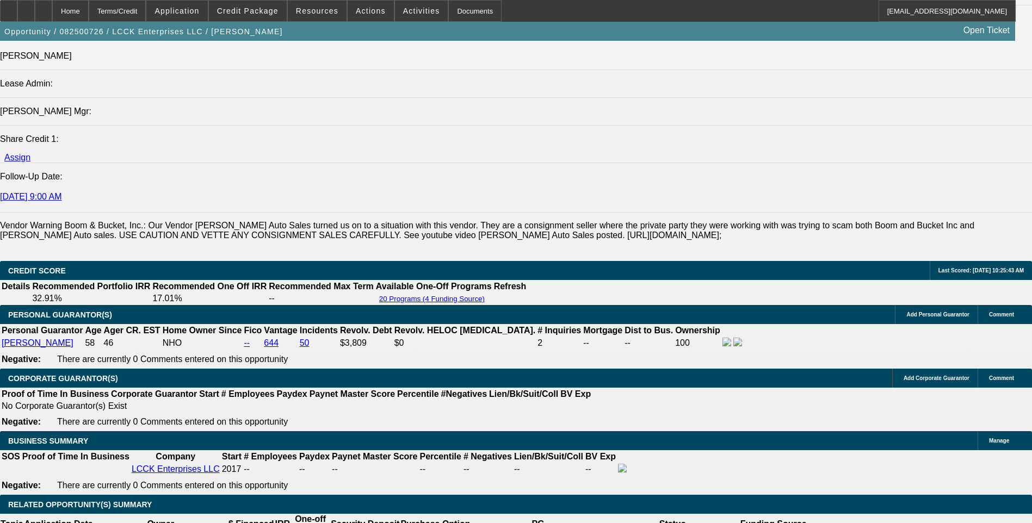
click at [52, 10] on div at bounding box center [43, 11] width 17 height 22
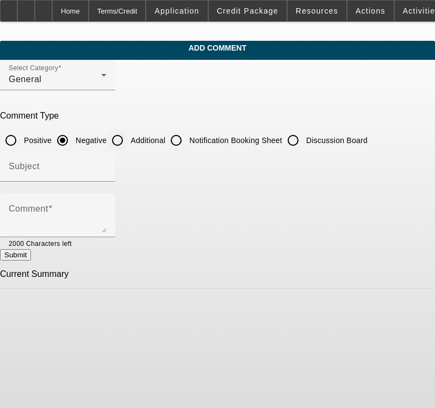
click at [128, 136] on input "Additional" at bounding box center [118, 140] width 22 height 22
radio input "true"
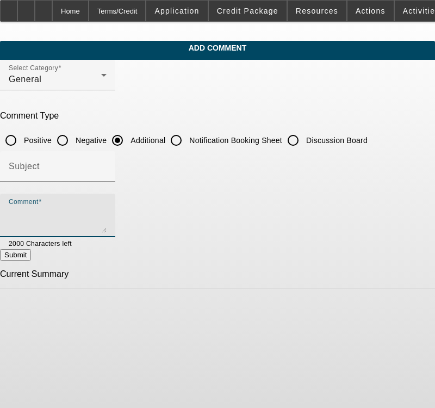
click at [92, 210] on textarea "Comment" at bounding box center [58, 220] width 98 height 26
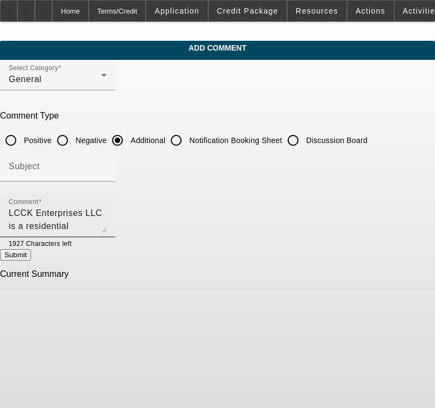
click at [107, 212] on textarea "LCCK Enterprises LLC is a residential construction company that provides" at bounding box center [58, 220] width 98 height 26
type textarea "LCCK Enterprises LLC is a residential construction company. They are requesting…"
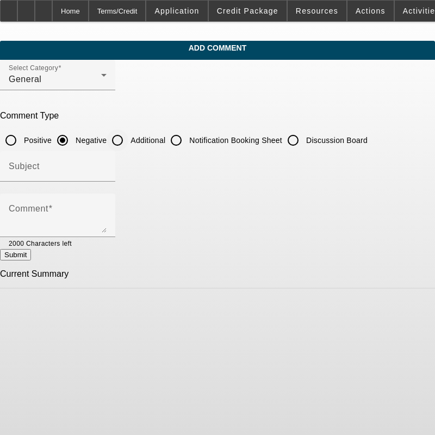
click at [128, 141] on input "Additional" at bounding box center [118, 140] width 22 height 22
radio input "true"
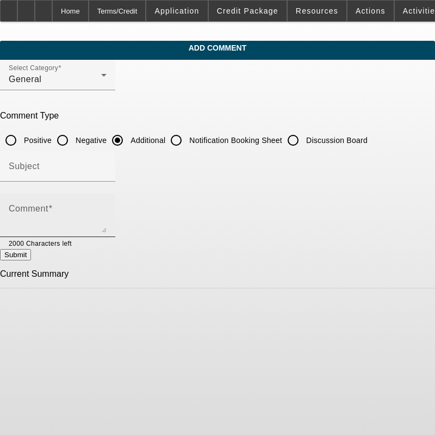
drag, startPoint x: 66, startPoint y: 205, endPoint x: 39, endPoint y: 219, distance: 31.1
click at [48, 207] on mat-label "Comment" at bounding box center [29, 208] width 40 height 9
click at [65, 207] on textarea "Comment" at bounding box center [58, 220] width 98 height 26
paste textarea "LCCK Enterprises LLC, established in [DATE], is a [US_STATE]-based limited liab…"
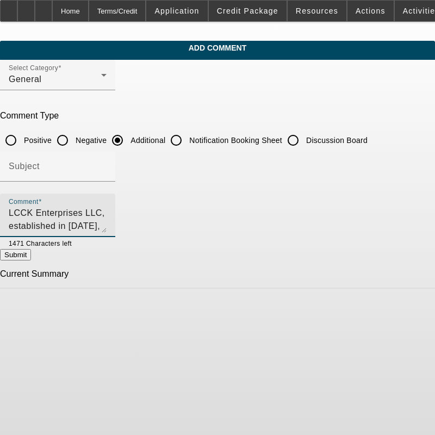
scroll to position [36, 0]
type textarea "LCCK Enterprises LLC, established in [DATE], is a [US_STATE]-based limited liab…"
click at [31, 258] on button "Submit" at bounding box center [15, 254] width 31 height 11
radio input "true"
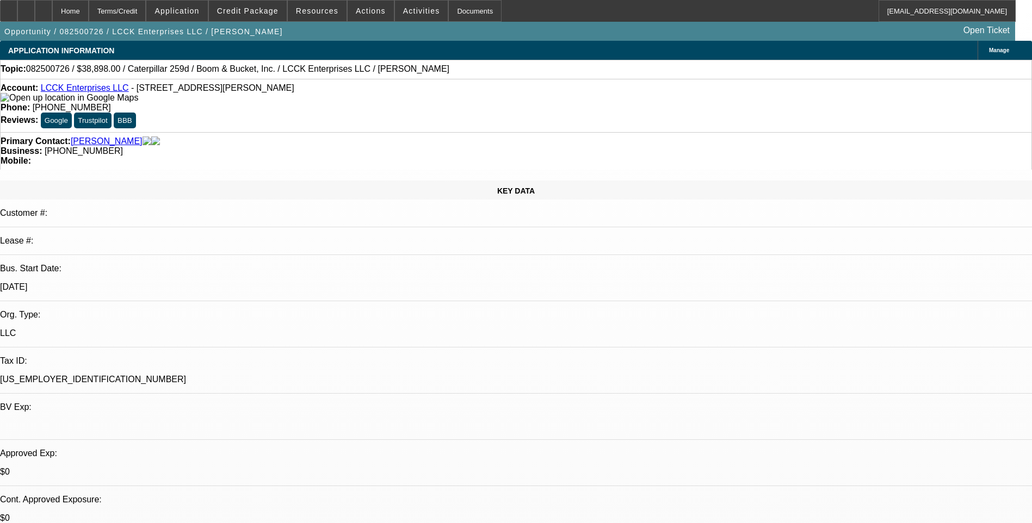
select select "0"
select select "2"
select select "0.1"
select select "1"
select select "2"
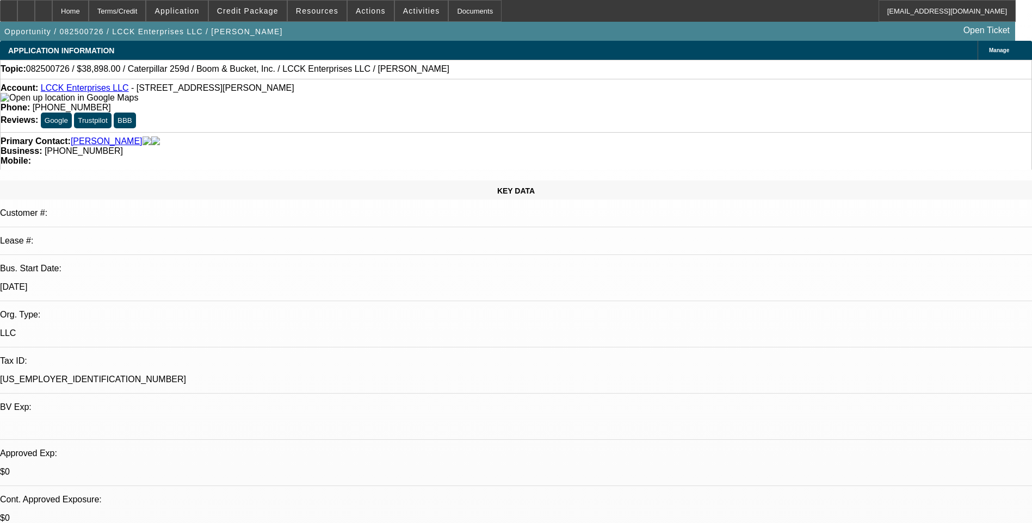
select select "4"
click at [138, 9] on div "Terms/Credit" at bounding box center [118, 11] width 58 height 22
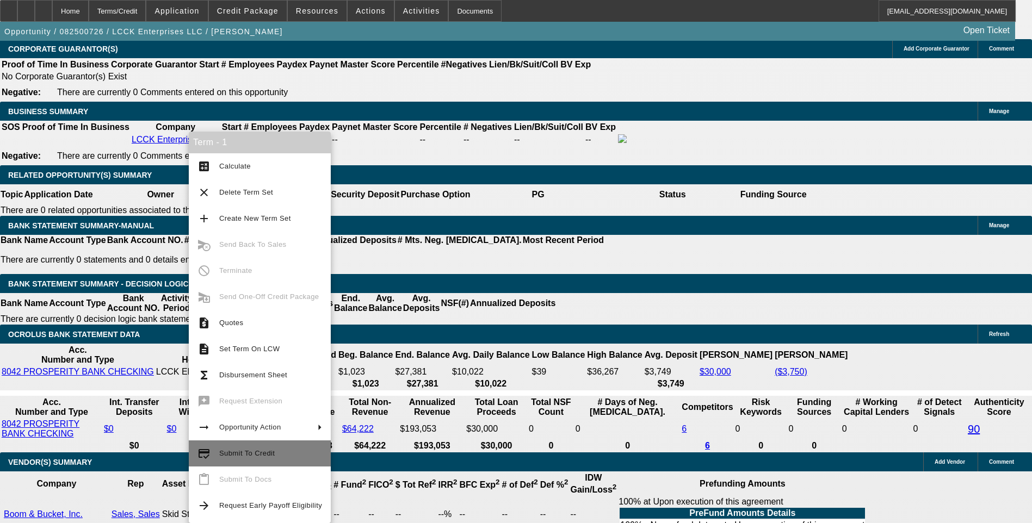
click at [255, 457] on span "Submit To Credit" at bounding box center [246, 453] width 55 height 8
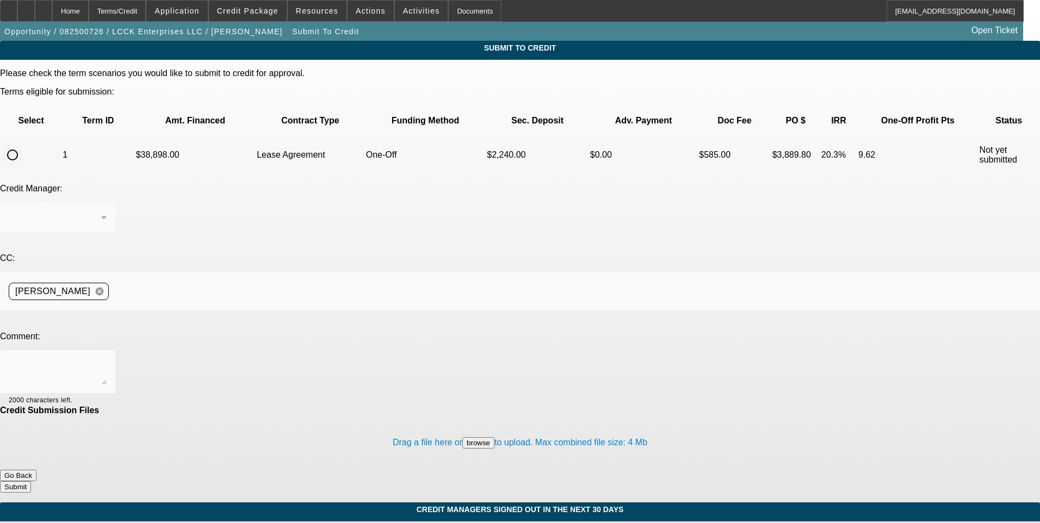
click at [23, 144] on input "radio" at bounding box center [13, 155] width 22 height 22
radio input "true"
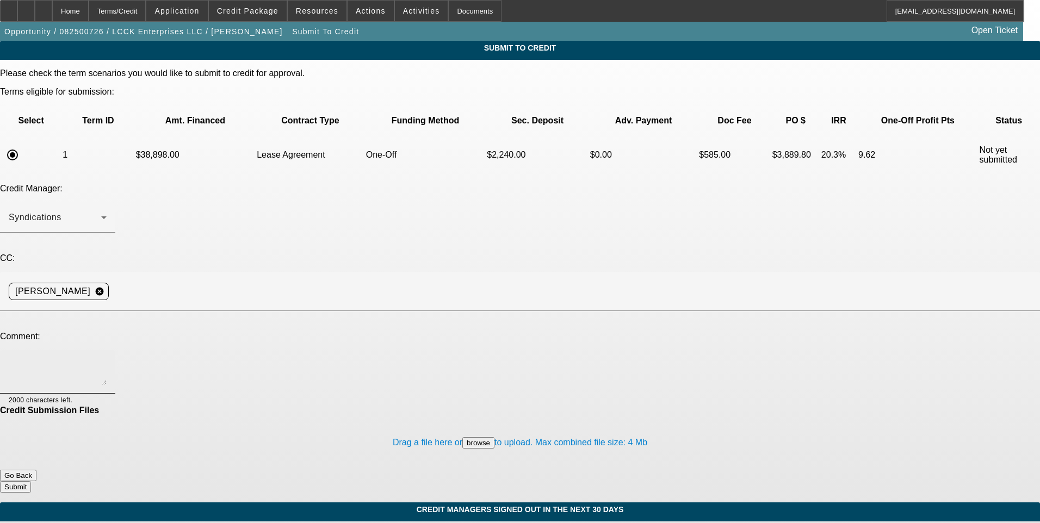
click at [107, 359] on textarea at bounding box center [58, 372] width 98 height 26
type textarea "See additional comments for write up and ok to sell one off to Channel. Thanks"
click at [31, 481] on button "Submit" at bounding box center [15, 486] width 31 height 11
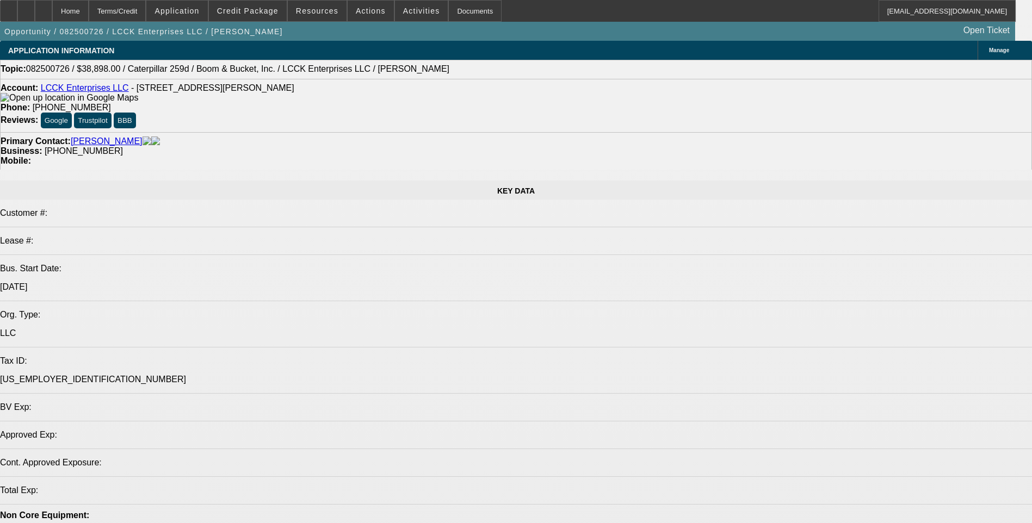
select select "0"
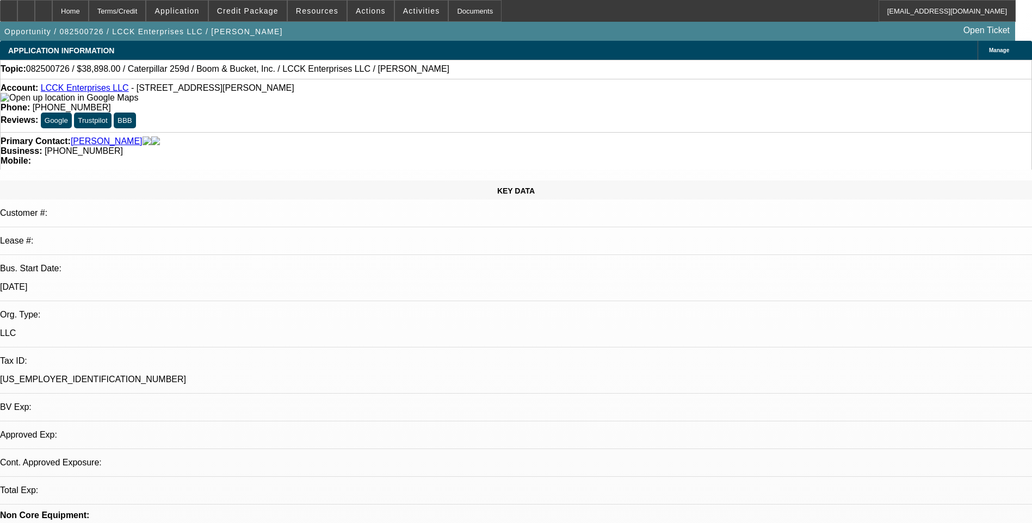
select select "2"
select select "0.1"
select select "4"
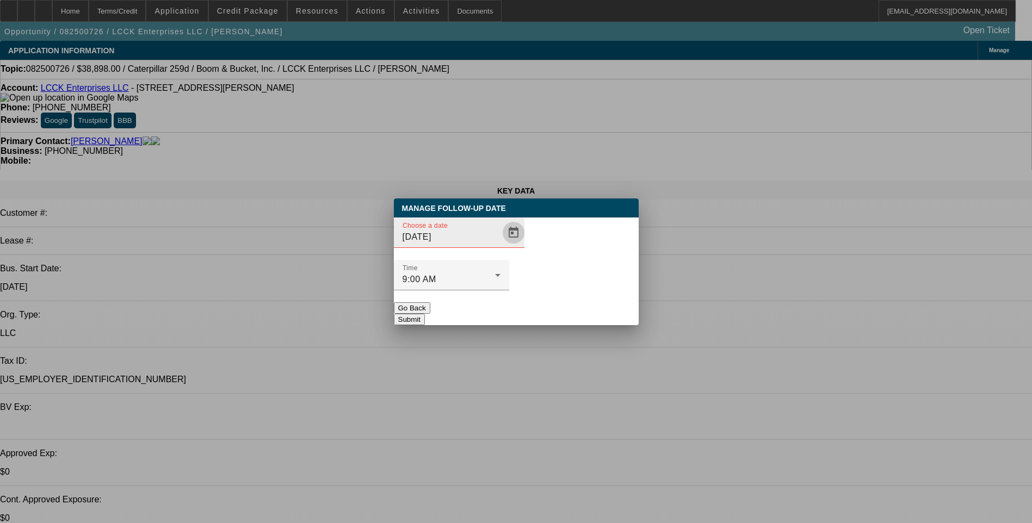
click at [500, 246] on span "Open calendar" at bounding box center [513, 233] width 26 height 26
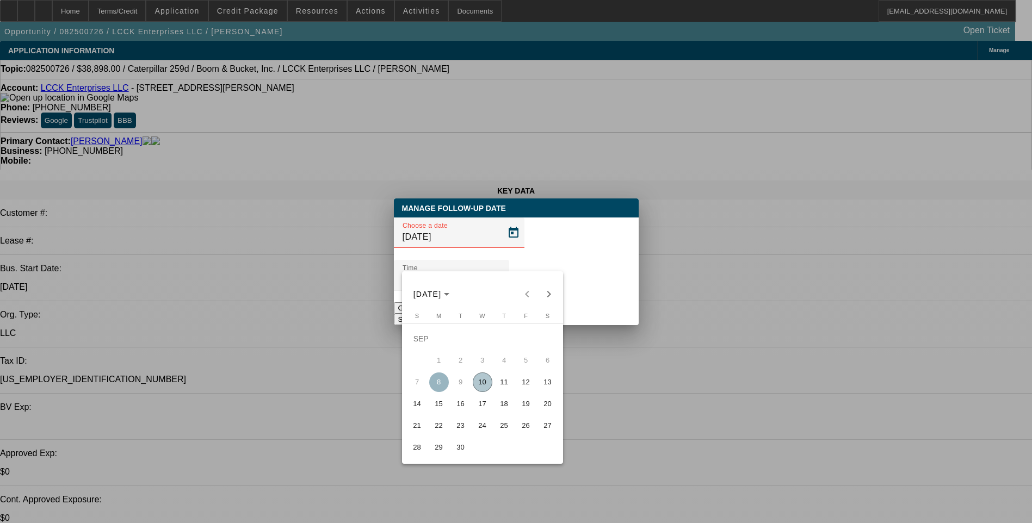
click at [505, 390] on span "11" at bounding box center [504, 383] width 20 height 20
type input "[DATE]"
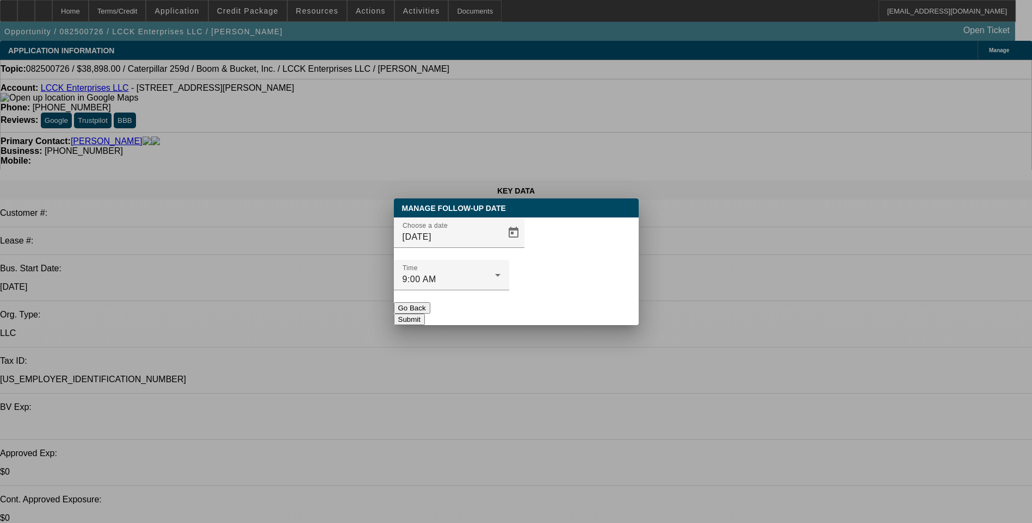
click at [425, 314] on button "Submit" at bounding box center [409, 319] width 31 height 11
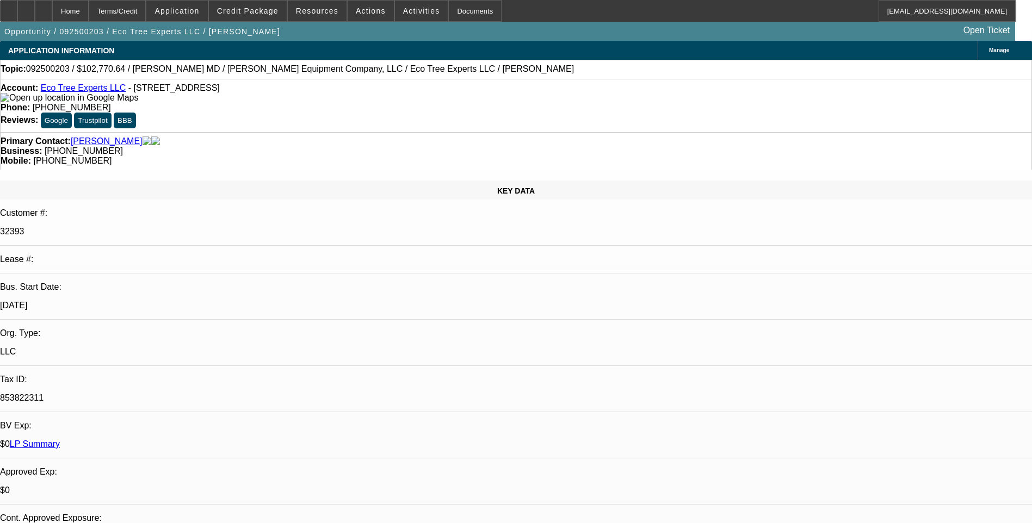
select select "0"
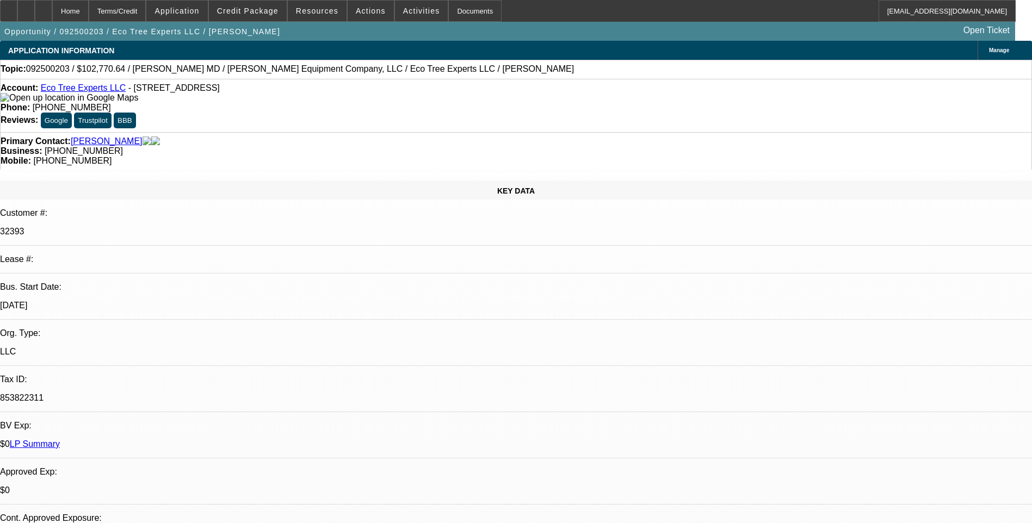
select select "0"
select select "1"
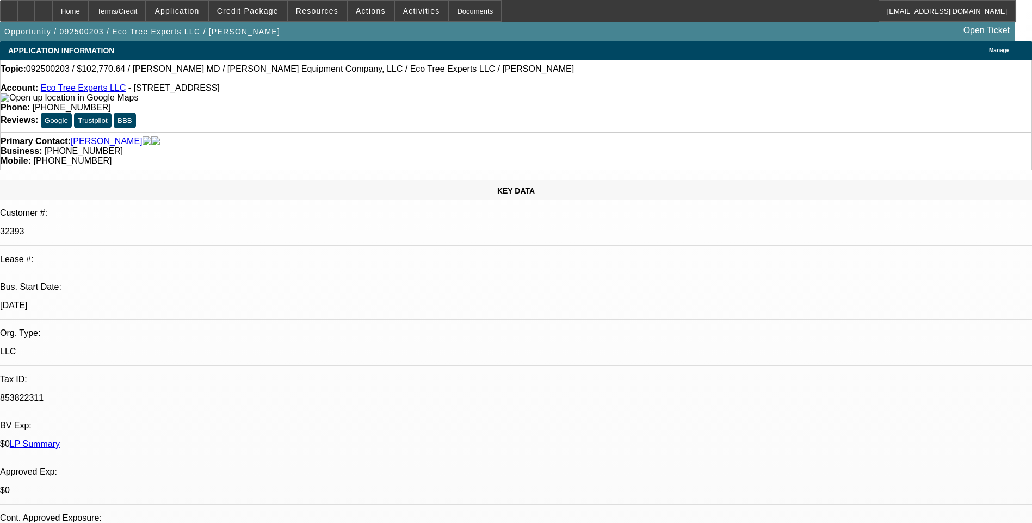
select select "1"
select select "6"
select select "1"
select select "6"
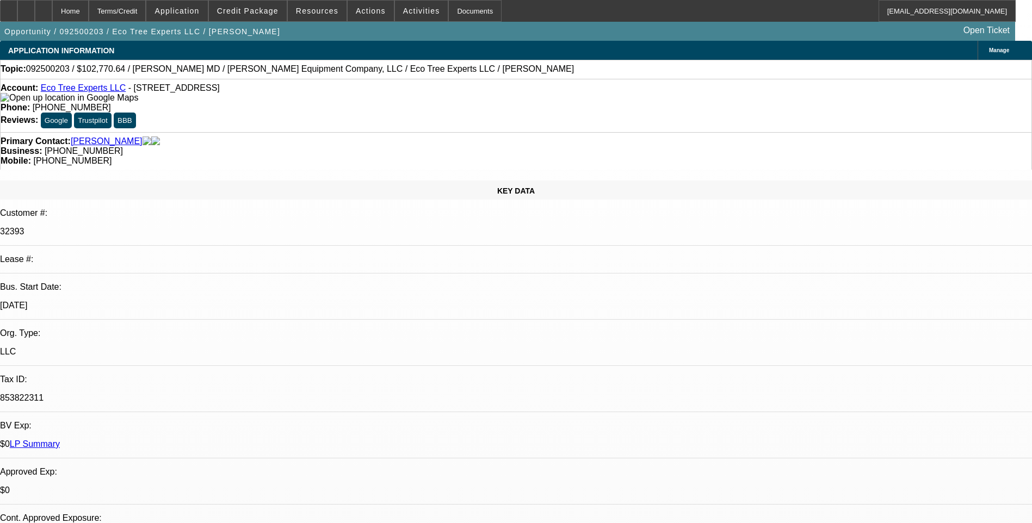
select select "1"
select select "6"
click at [404, 10] on span "Activities" at bounding box center [421, 11] width 37 height 9
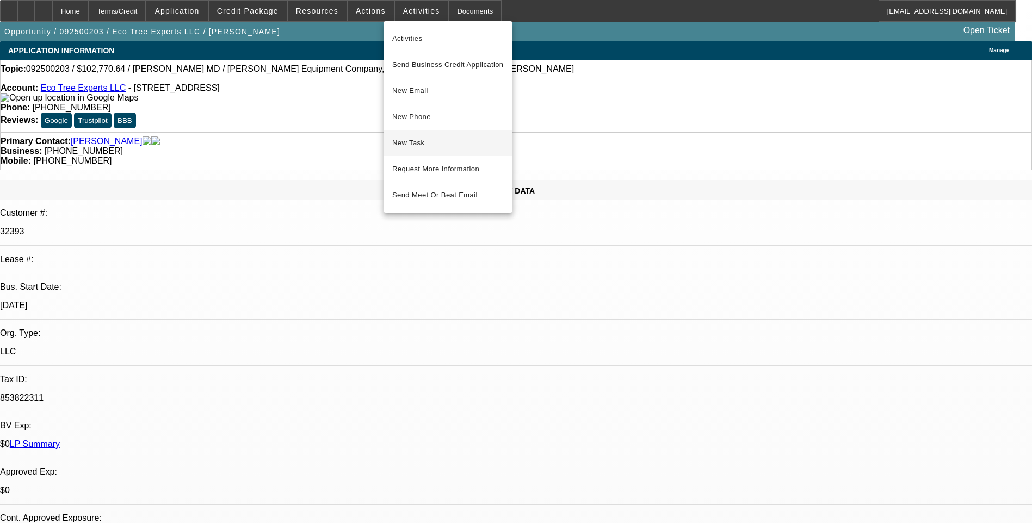
click at [462, 143] on span "New Task" at bounding box center [447, 143] width 111 height 13
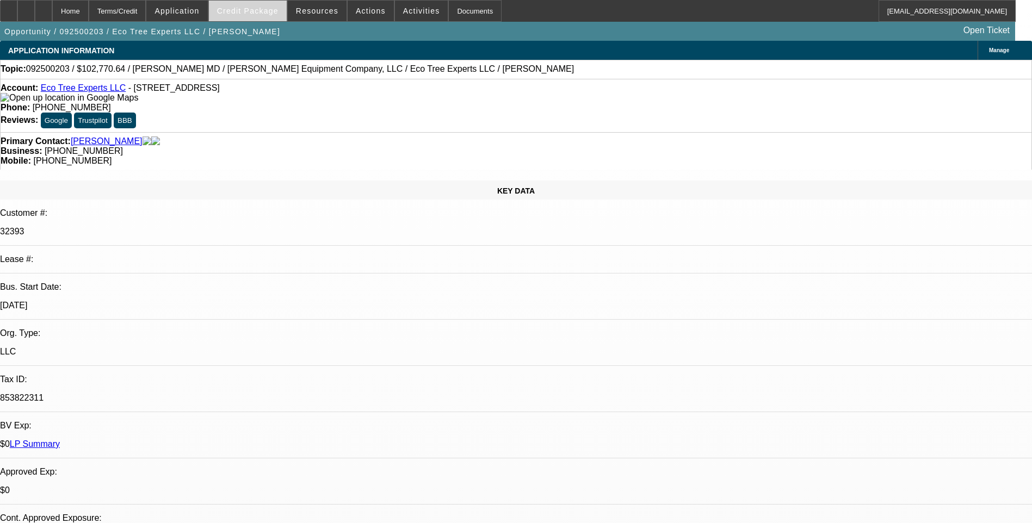
click at [250, 10] on span "Credit Package" at bounding box center [247, 11] width 61 height 9
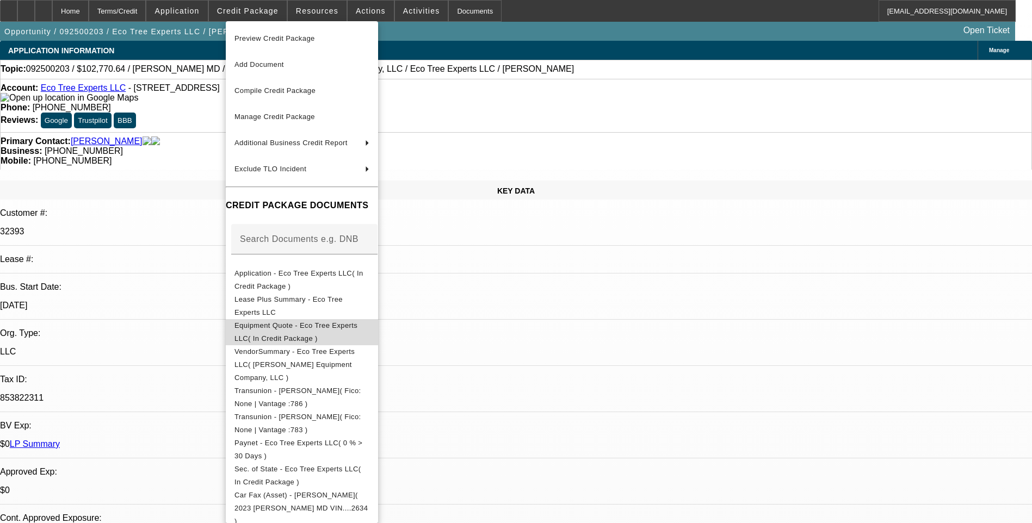
click at [318, 334] on span "Equipment Quote - Eco Tree Experts LLC( In Credit Package )" at bounding box center [301, 332] width 135 height 26
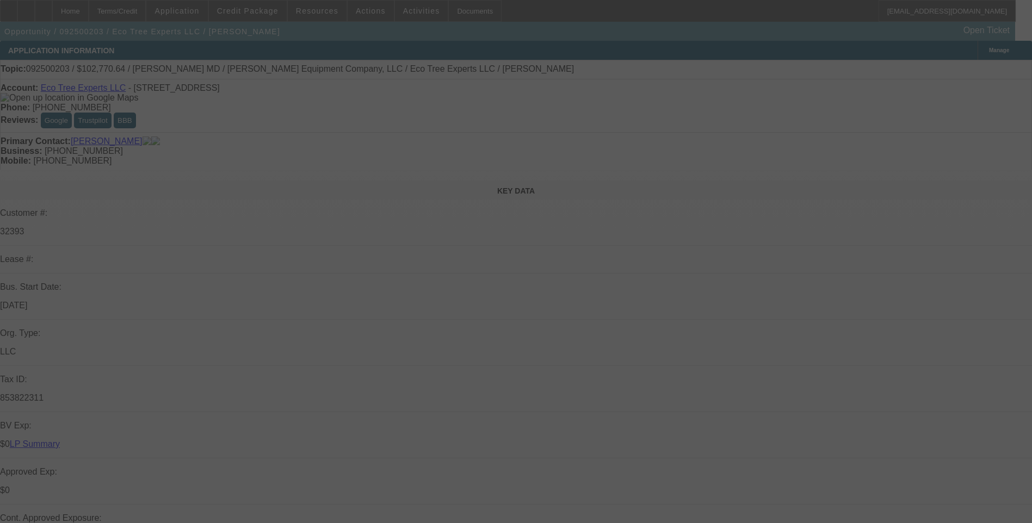
select select "0"
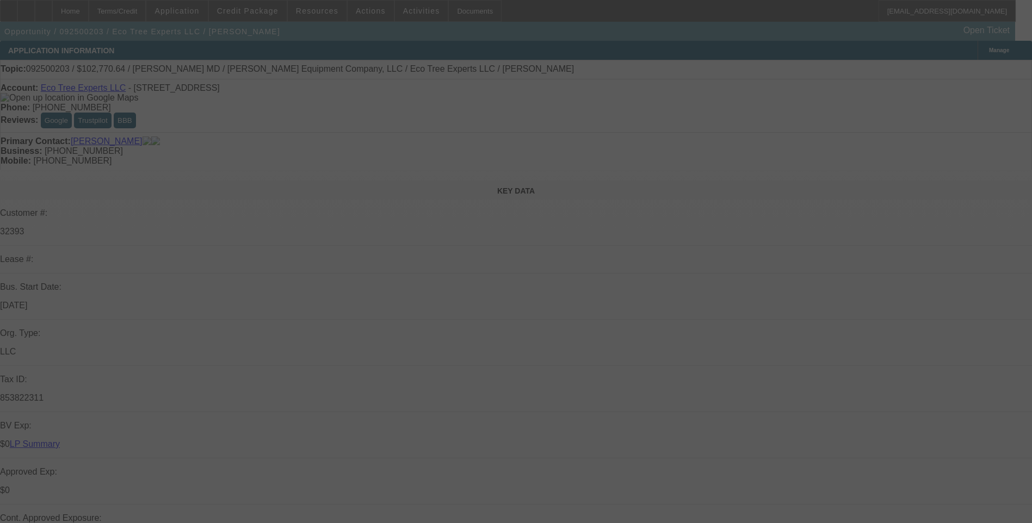
select select "0"
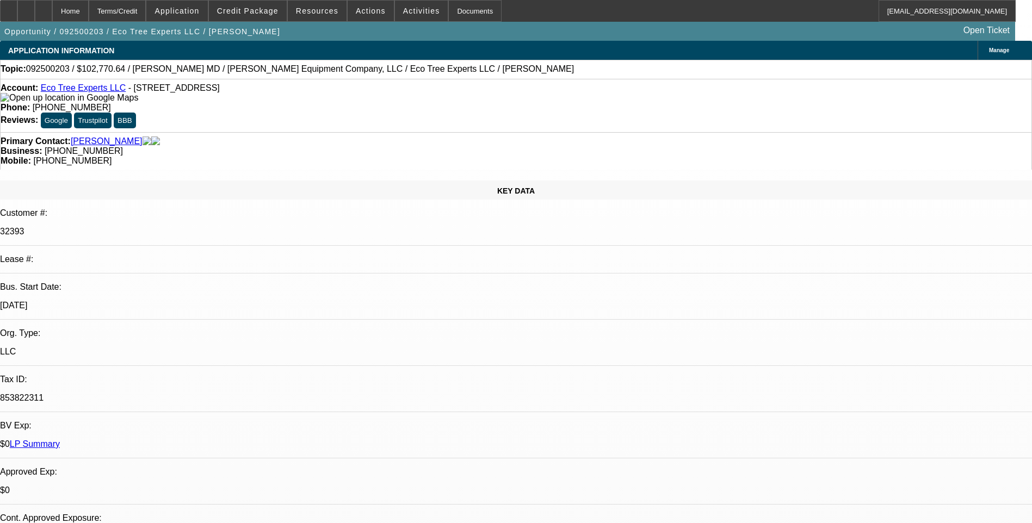
select select "1"
select select "6"
select select "1"
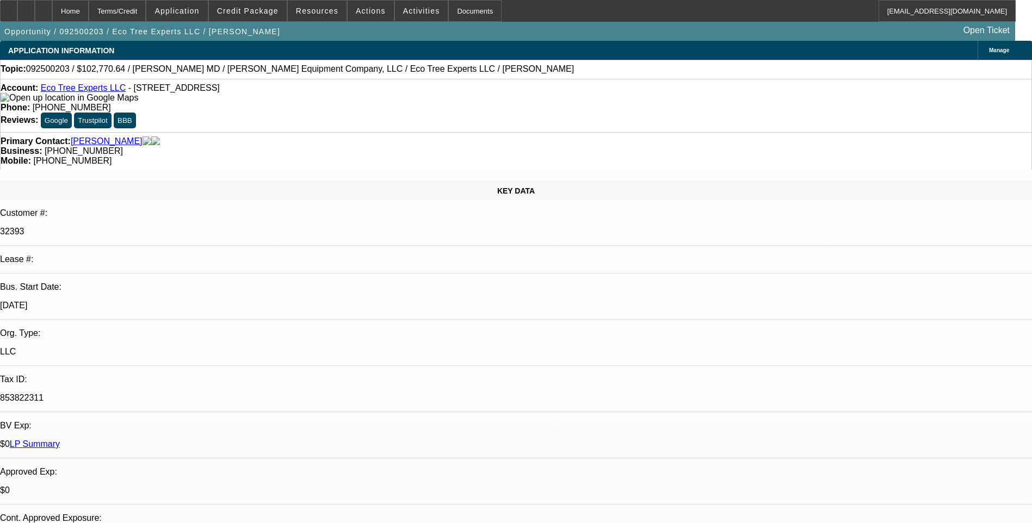
select select "6"
select select "1"
select select "6"
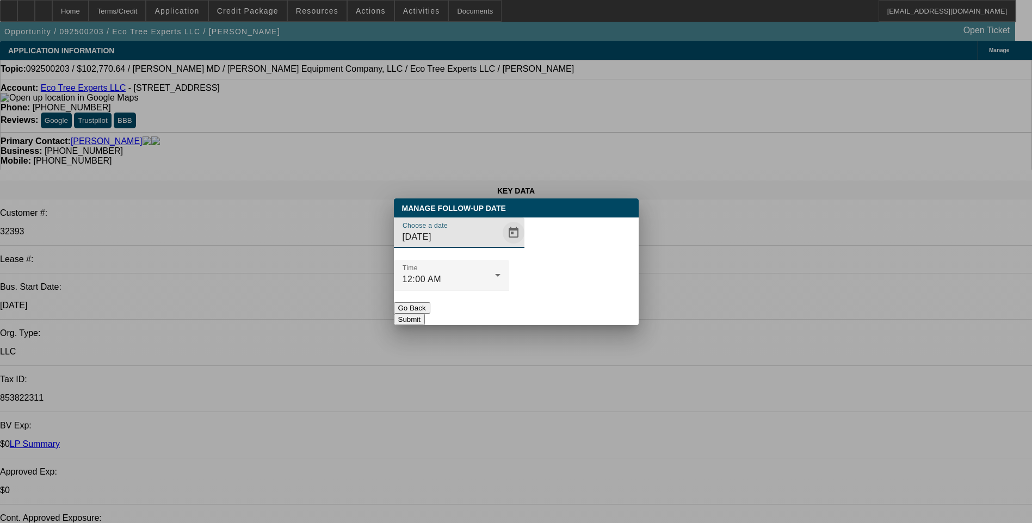
click at [500, 246] on span "Open calendar" at bounding box center [513, 233] width 26 height 26
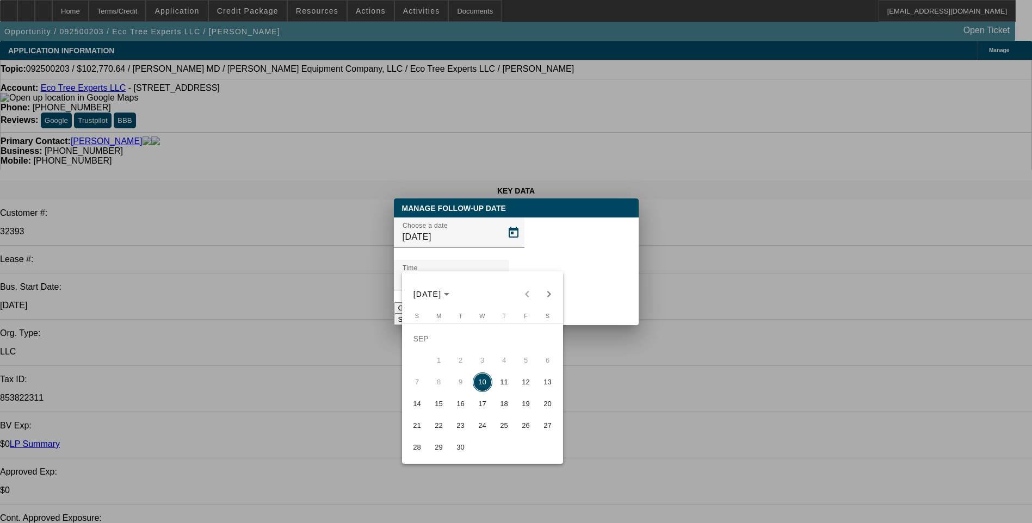
click at [502, 389] on span "11" at bounding box center [504, 383] width 20 height 20
type input "9/11/2025"
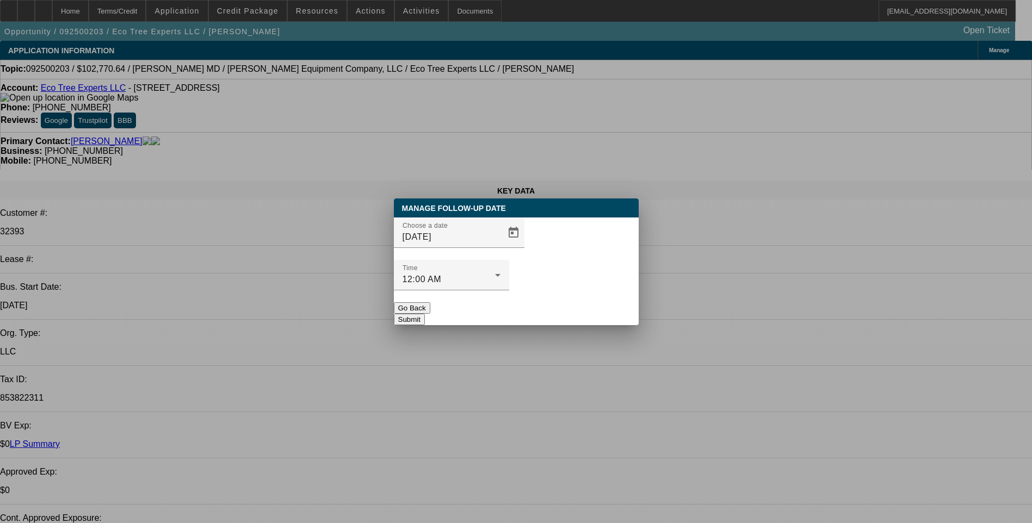
click at [425, 314] on button "Submit" at bounding box center [409, 319] width 31 height 11
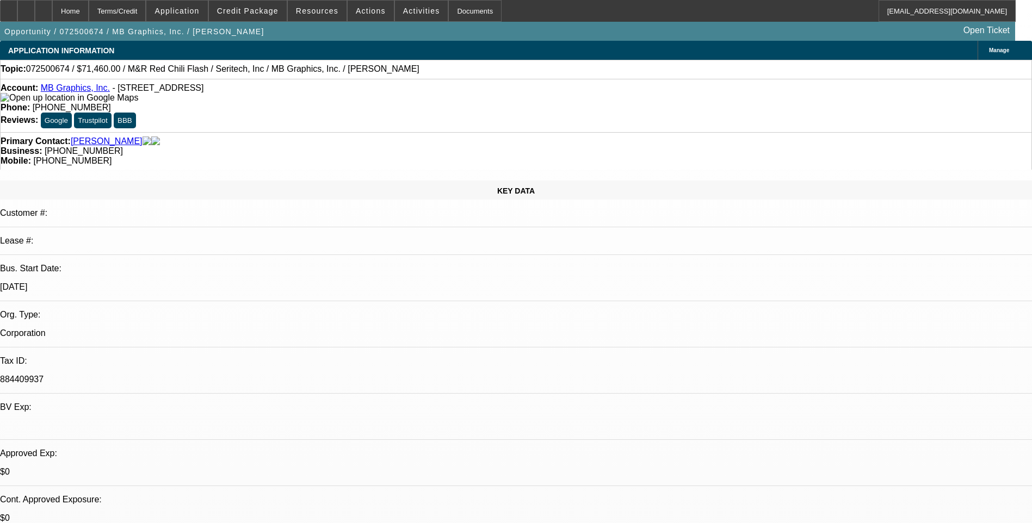
select select "0.1"
select select "0"
select select "0.1"
select select "0"
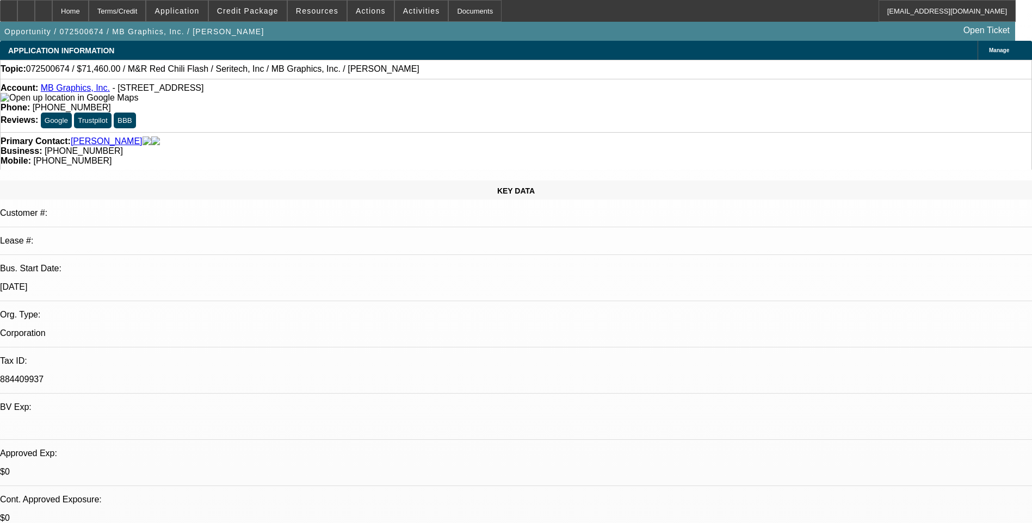
select select "0.1"
select select "0"
select select "0.1"
select select "0"
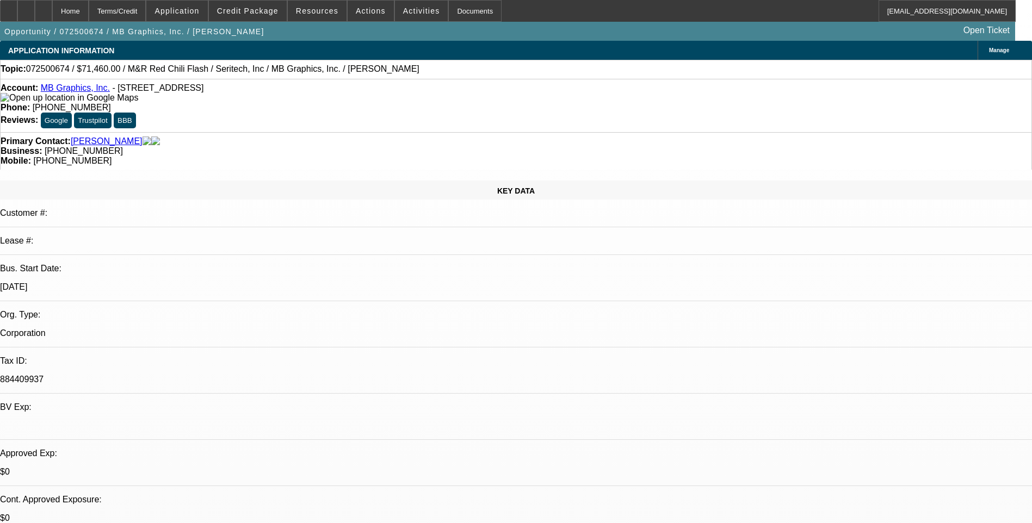
select select "0"
select select "0.1"
select select "1"
select select "5"
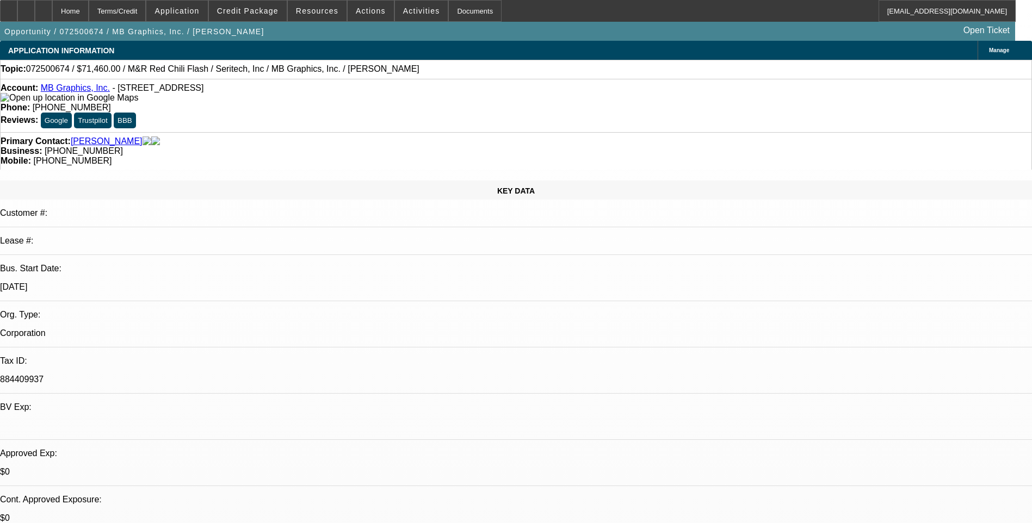
select select "1"
select select "5"
select select "1"
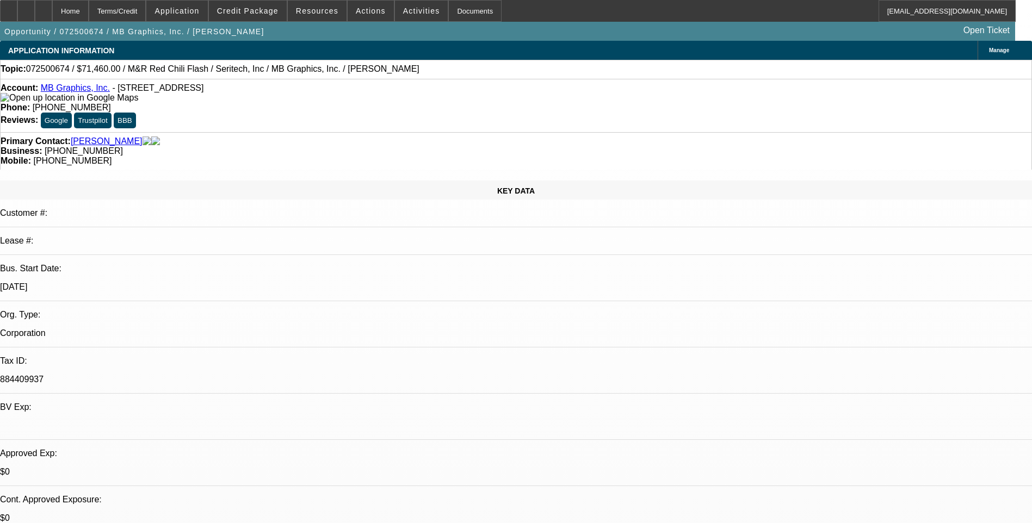
select select "5"
select select "1"
select select "5"
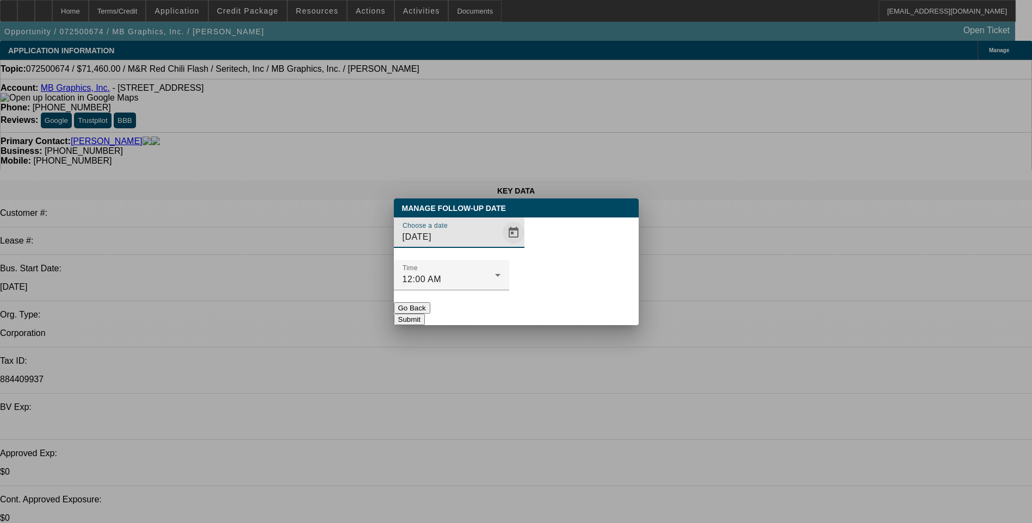
click at [500, 246] on span "Open calendar" at bounding box center [513, 233] width 26 height 26
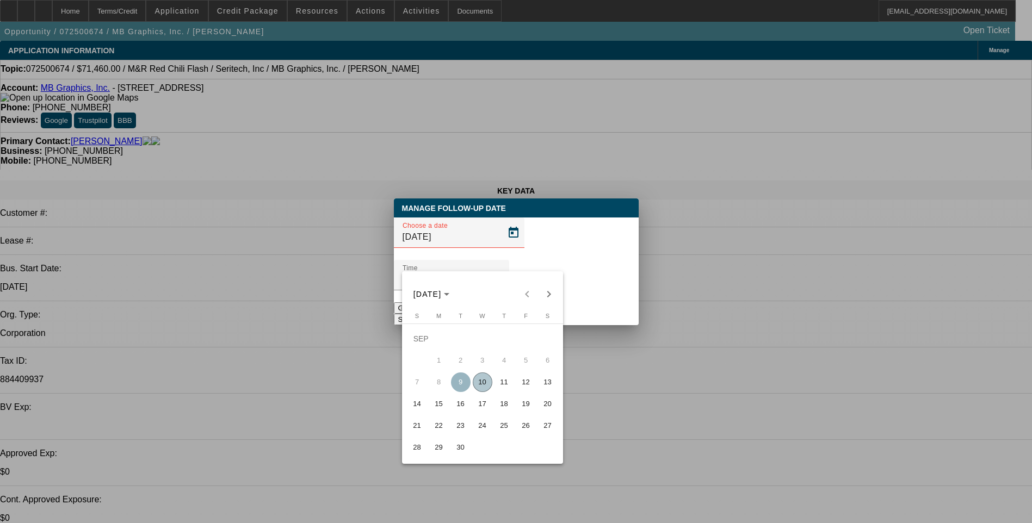
click at [504, 381] on span "11" at bounding box center [504, 383] width 20 height 20
type input "9/11/2025"
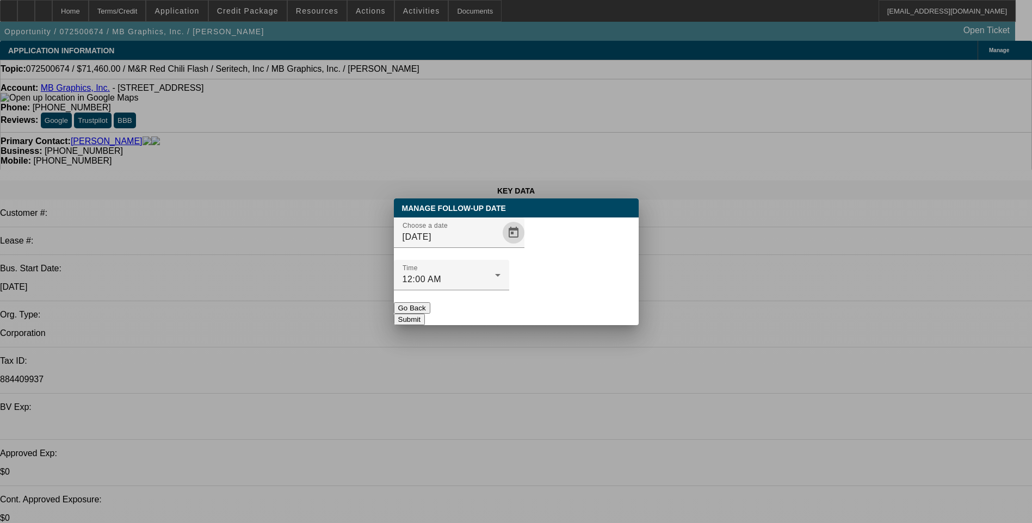
click at [425, 314] on button "Submit" at bounding box center [409, 319] width 31 height 11
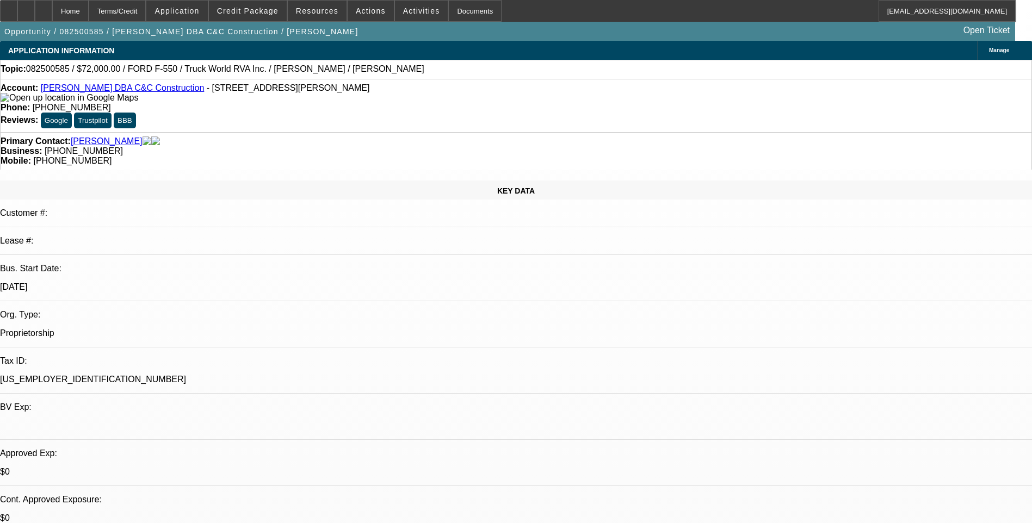
select select "0"
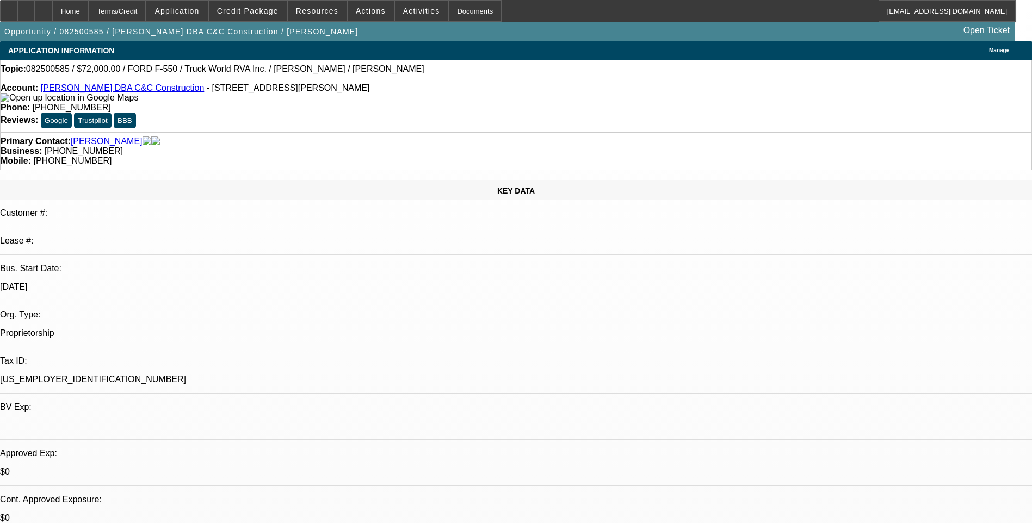
select select "0"
select select "1"
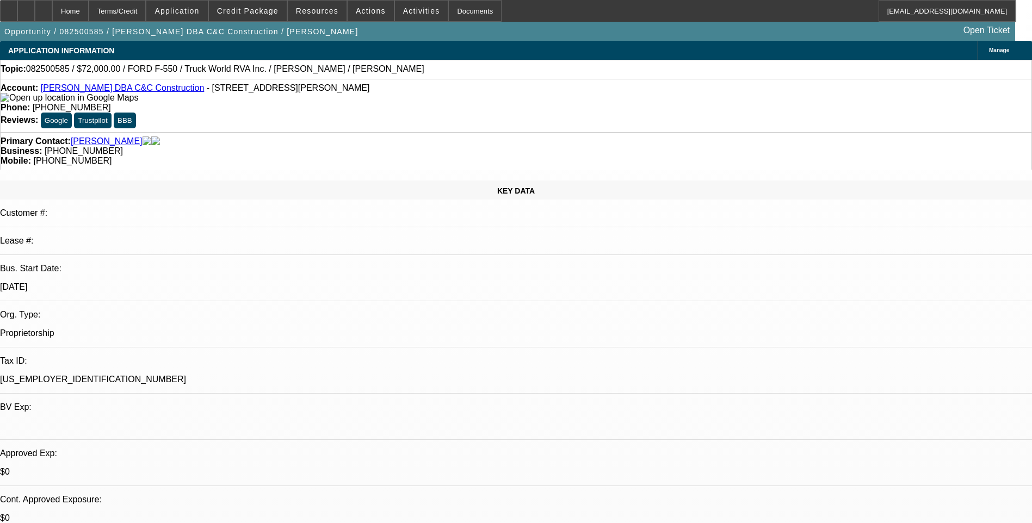
select select "1"
select select "6"
select select "1"
select select "6"
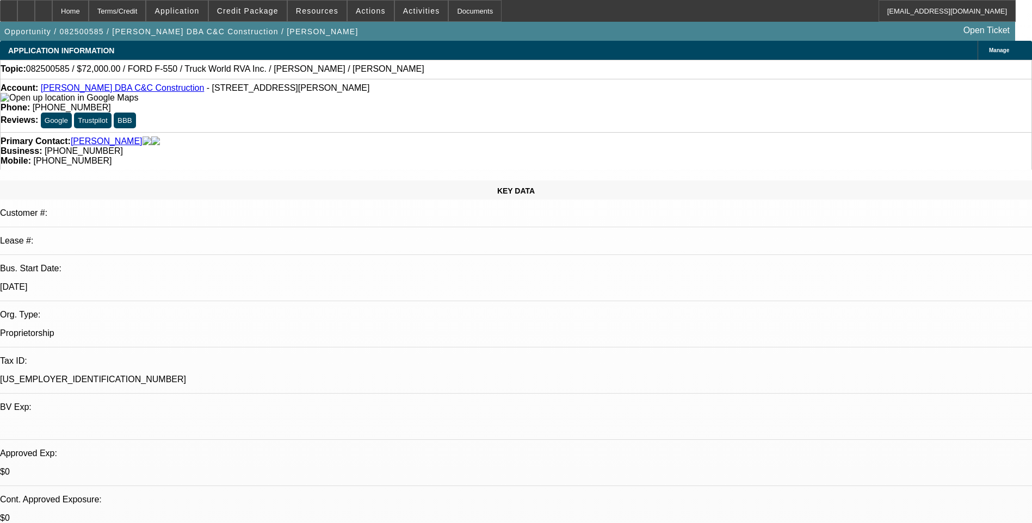
select select "1"
select select "6"
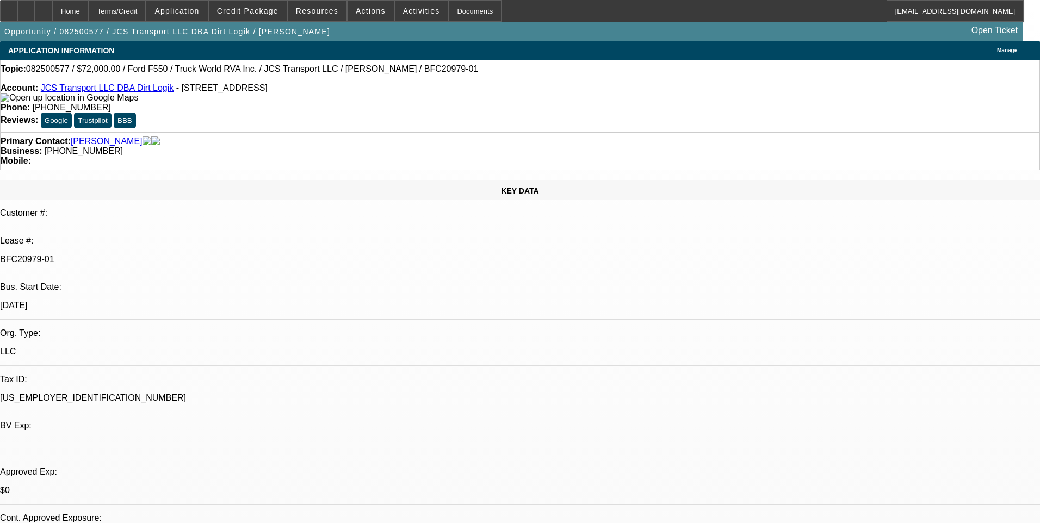
select select "0"
select select "6"
select select "0"
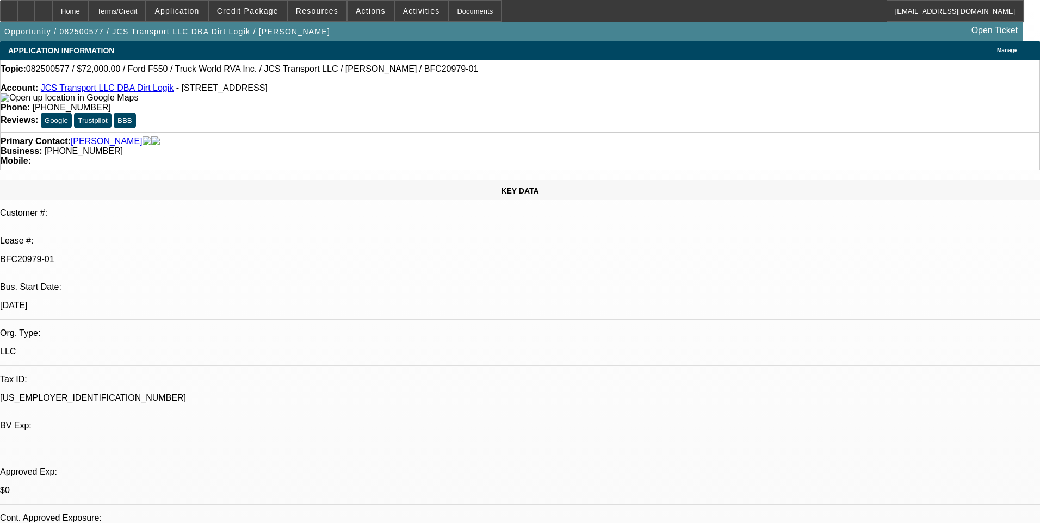
select select "0"
select select "6"
select select "0"
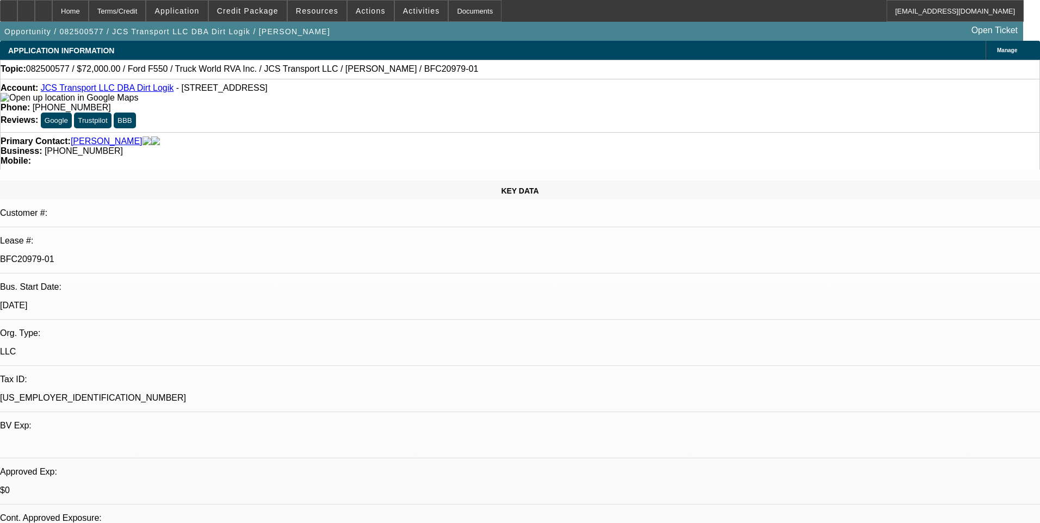
select select "0"
select select "6"
select select "0"
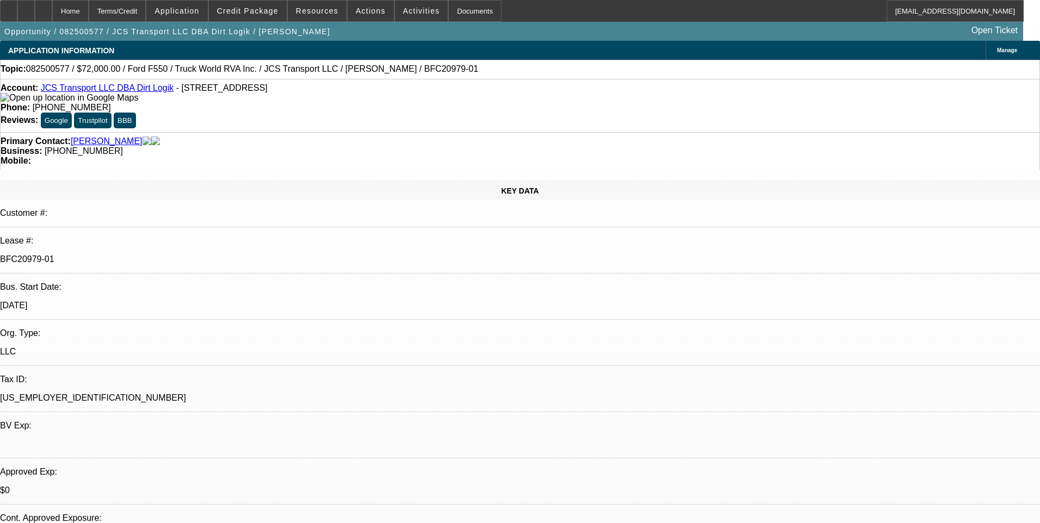
select select "6"
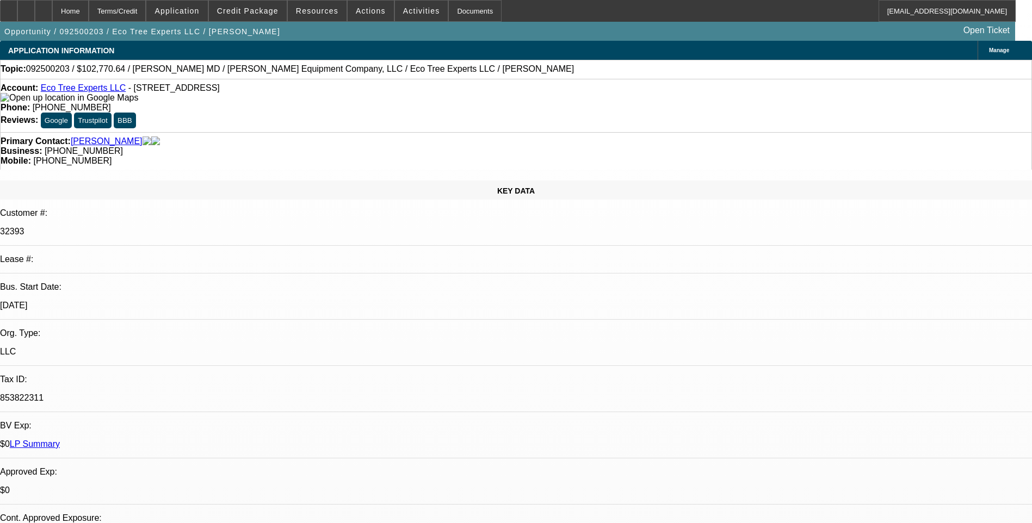
select select "0"
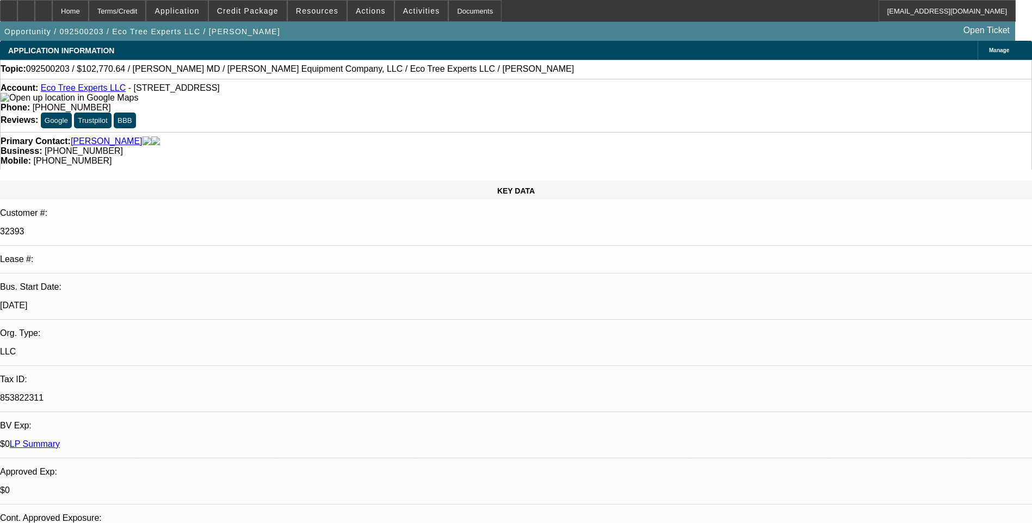
select select "0"
select select "1"
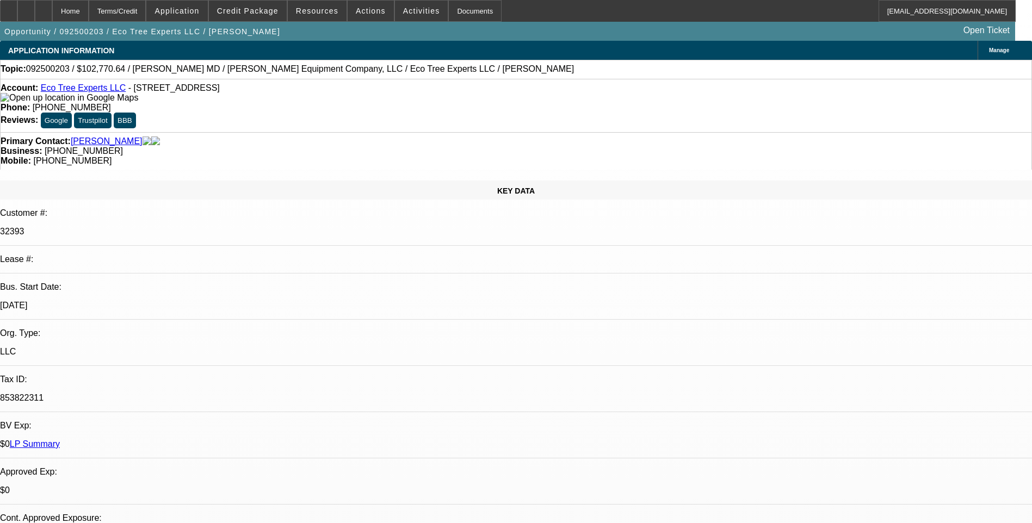
select select "1"
select select "6"
select select "1"
select select "6"
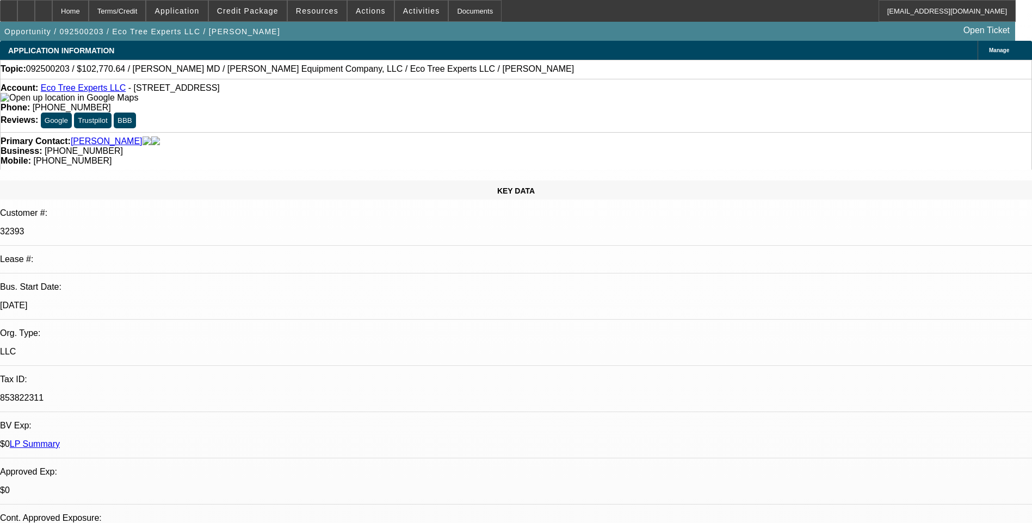
select select "1"
select select "6"
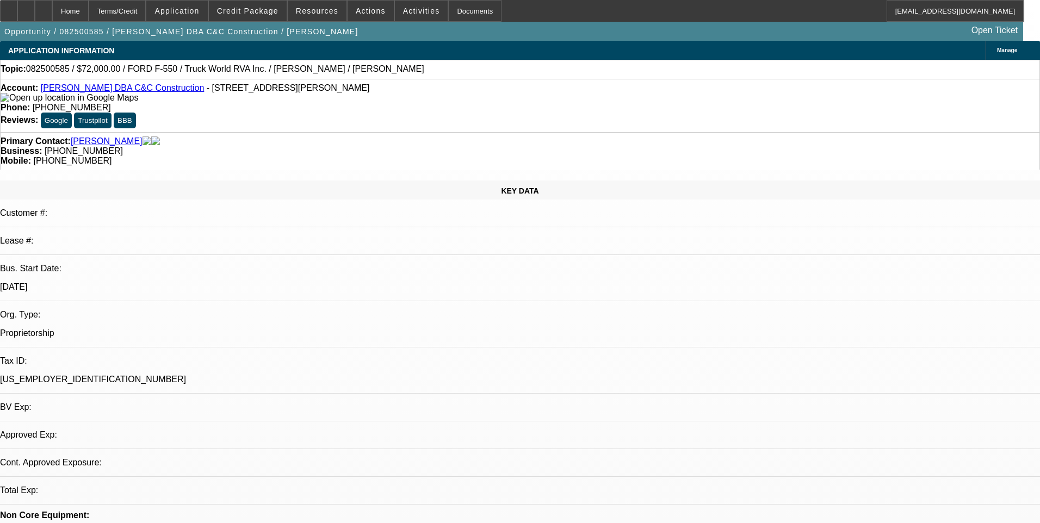
select select "0"
select select "6"
select select "0"
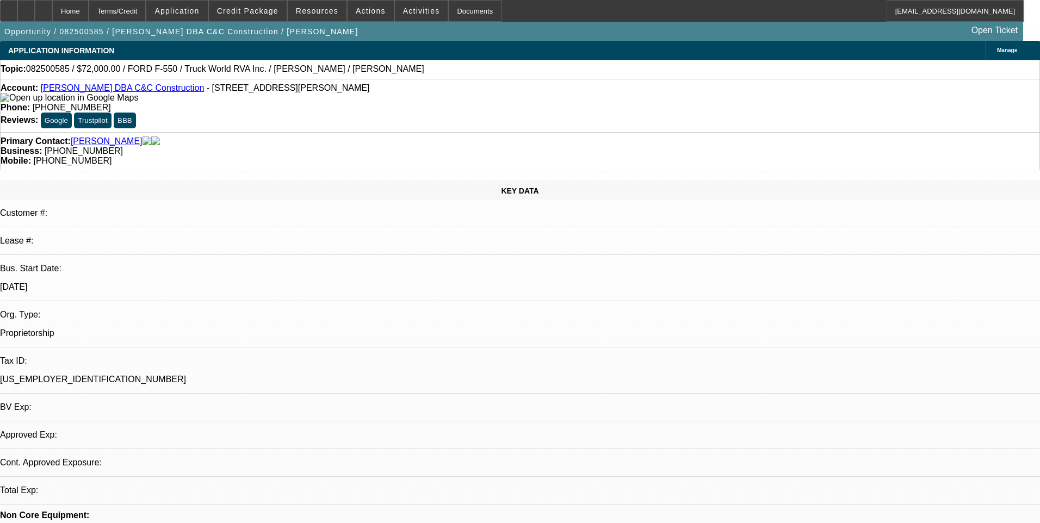
select select "0"
select select "6"
select select "0"
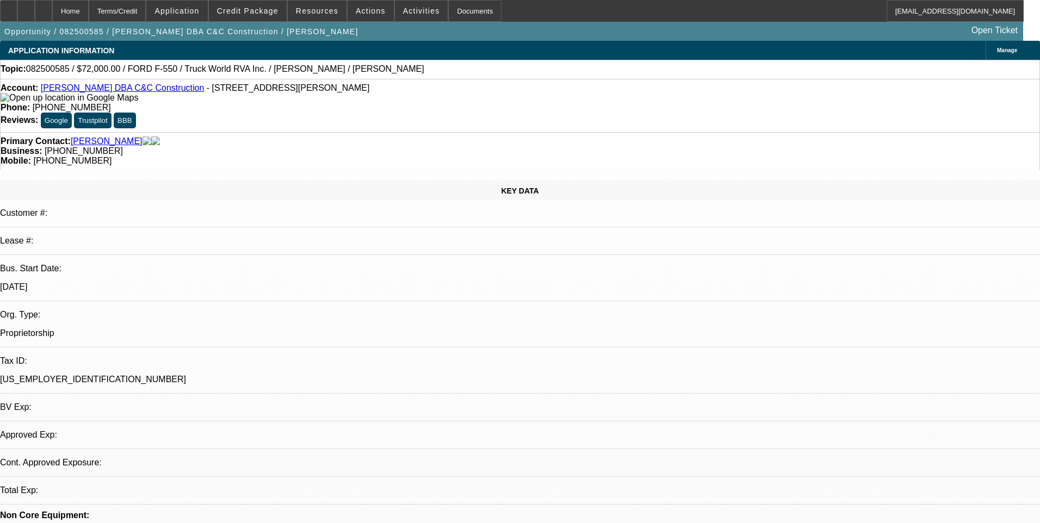
select select "0"
select select "6"
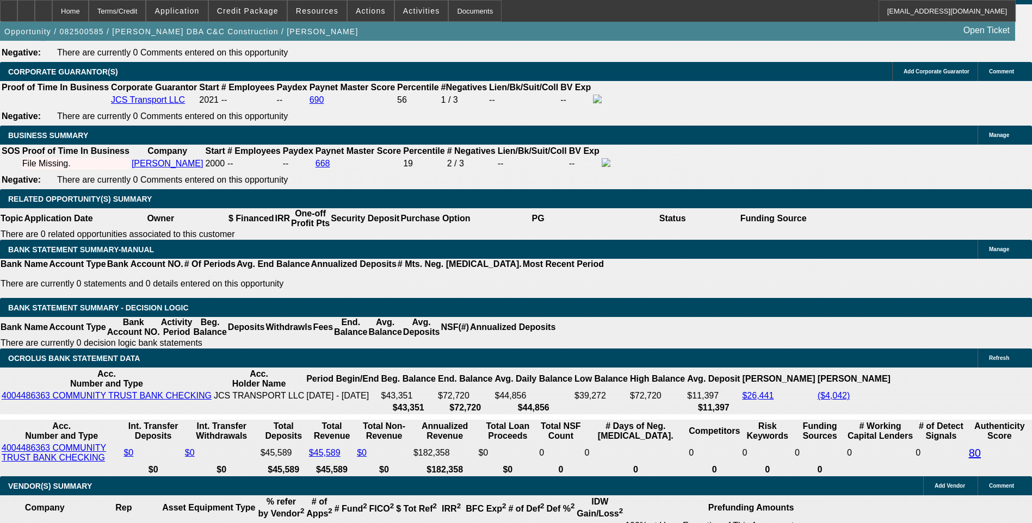
scroll to position [163, 0]
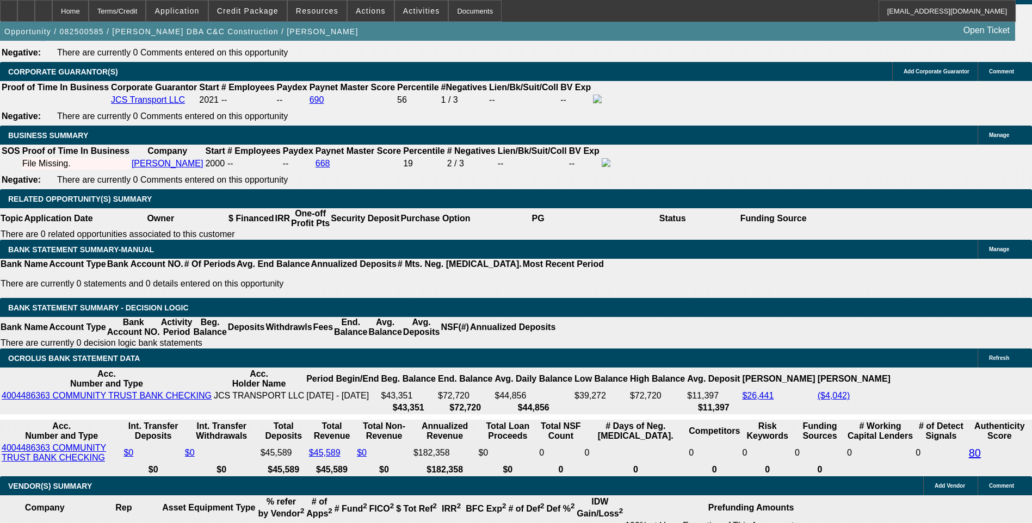
drag, startPoint x: 817, startPoint y: 146, endPoint x: 818, endPoint y: 138, distance: 8.2
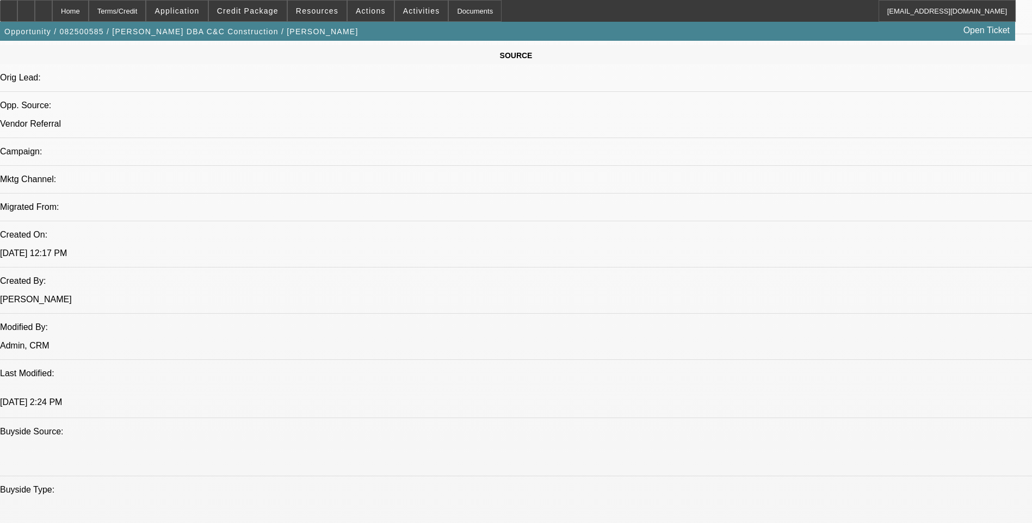
scroll to position [653, 0]
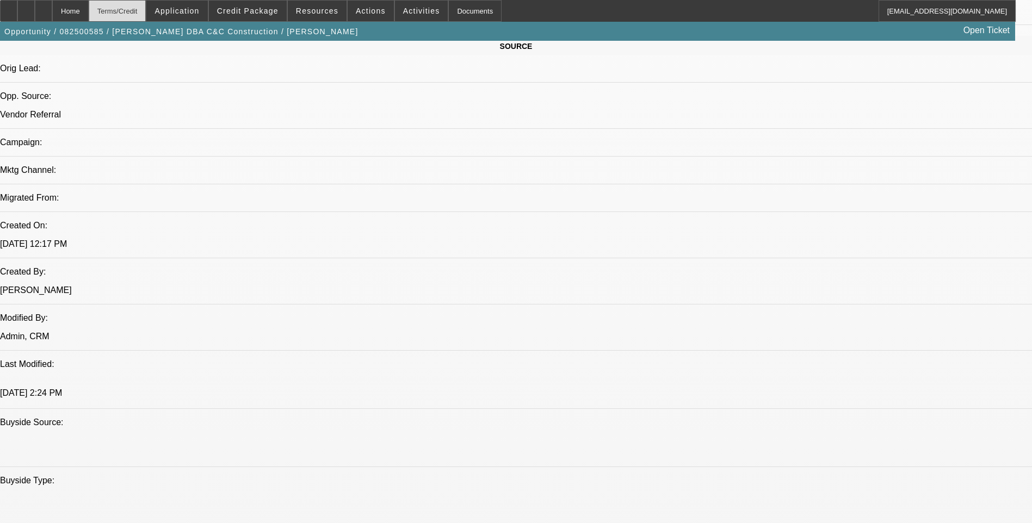
click at [133, 14] on div "Terms/Credit" at bounding box center [118, 11] width 58 height 22
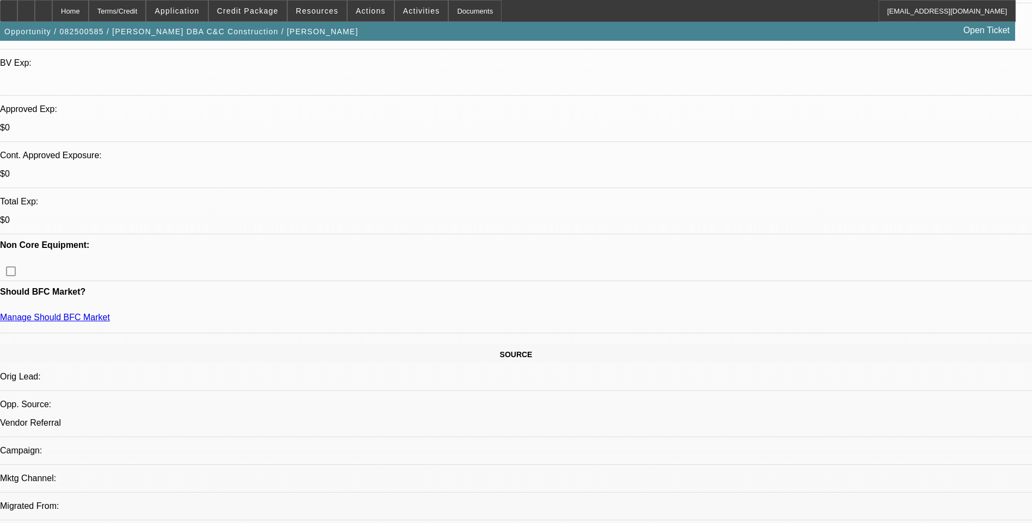
scroll to position [152, 0]
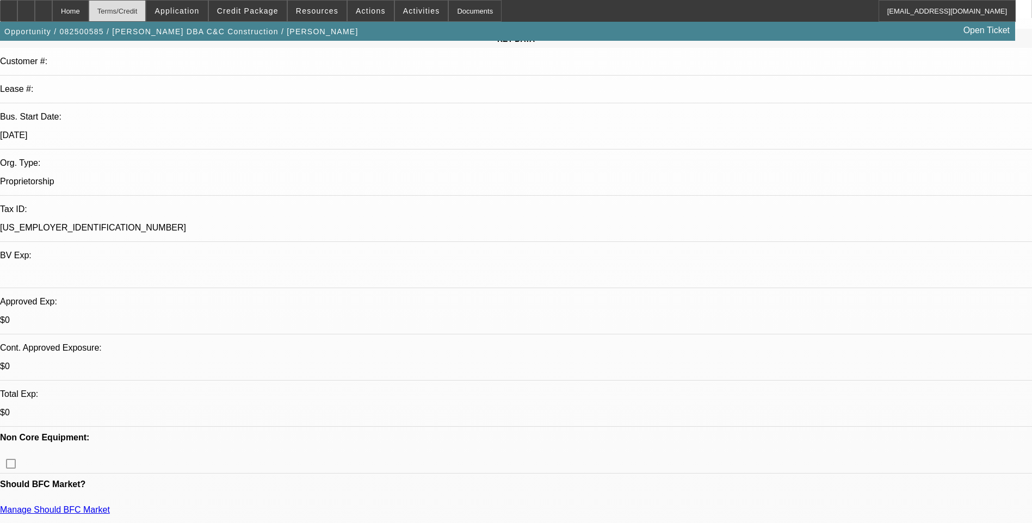
click at [146, 4] on div "Terms/Credit" at bounding box center [118, 11] width 58 height 22
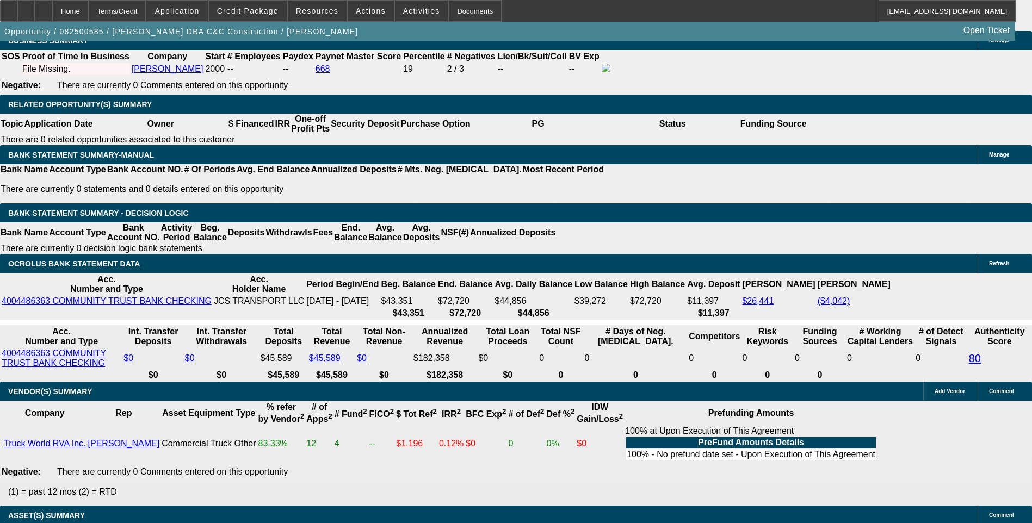
scroll to position [1838, 0]
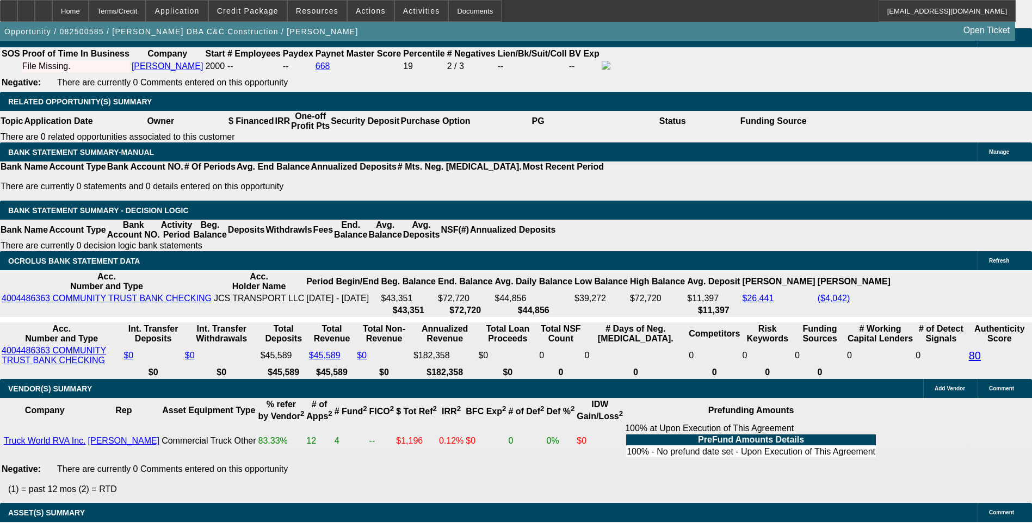
select select "0.1"
type input "$7,200.00"
type input "UNKNOWN"
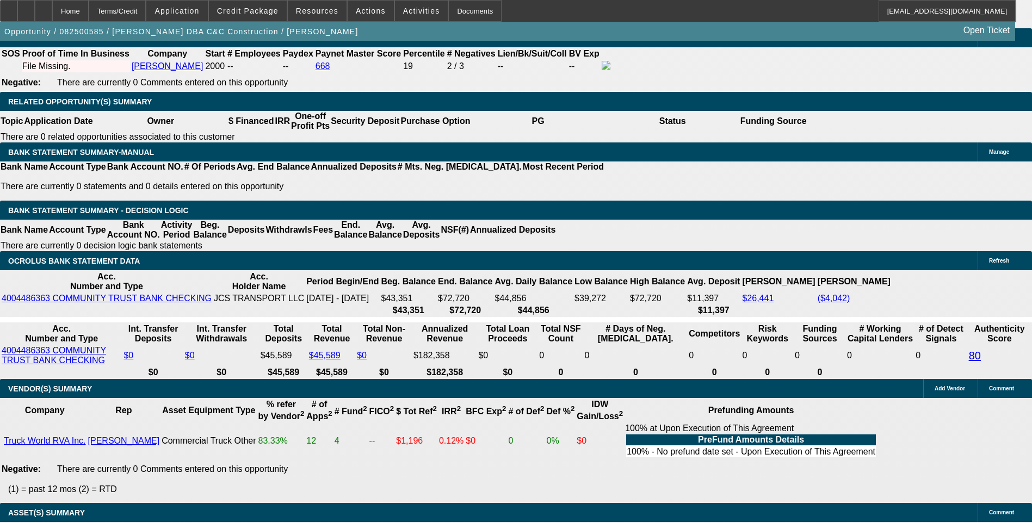
type input "$1,669.51"
type input "4"
type input "$16,567.22"
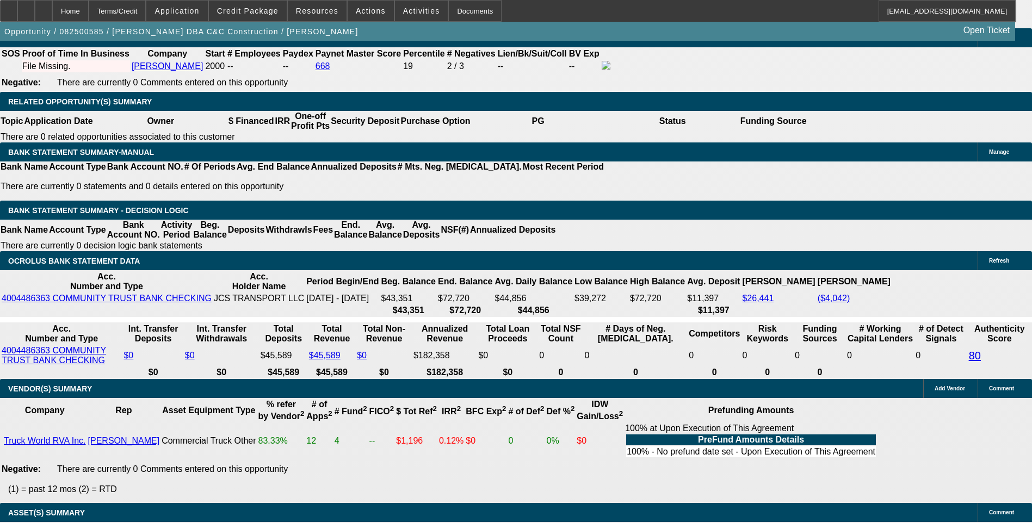
type input "42"
type input "$1,860.63"
type input "42"
type input "186"
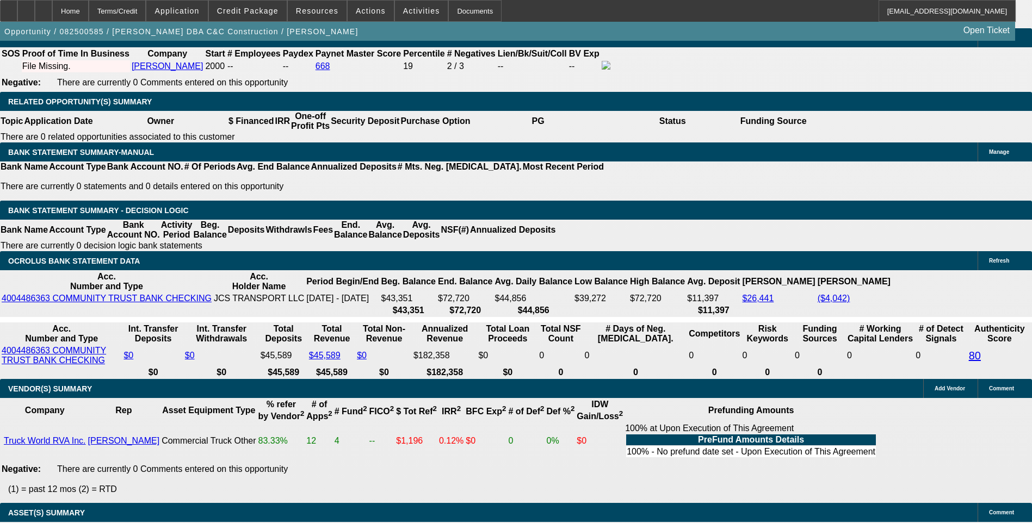
type input "1865"
type input "11"
type input "$1,865.00"
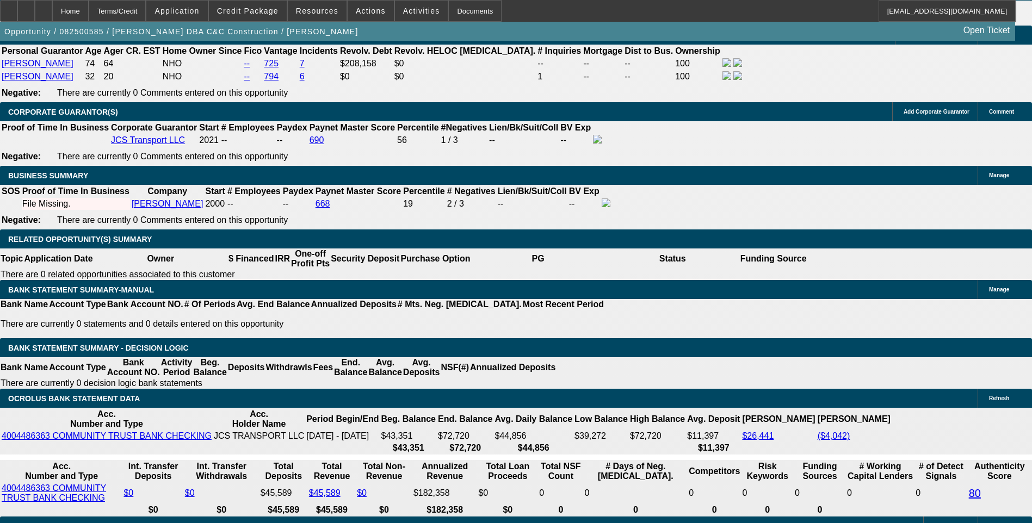
scroll to position [1675, 0]
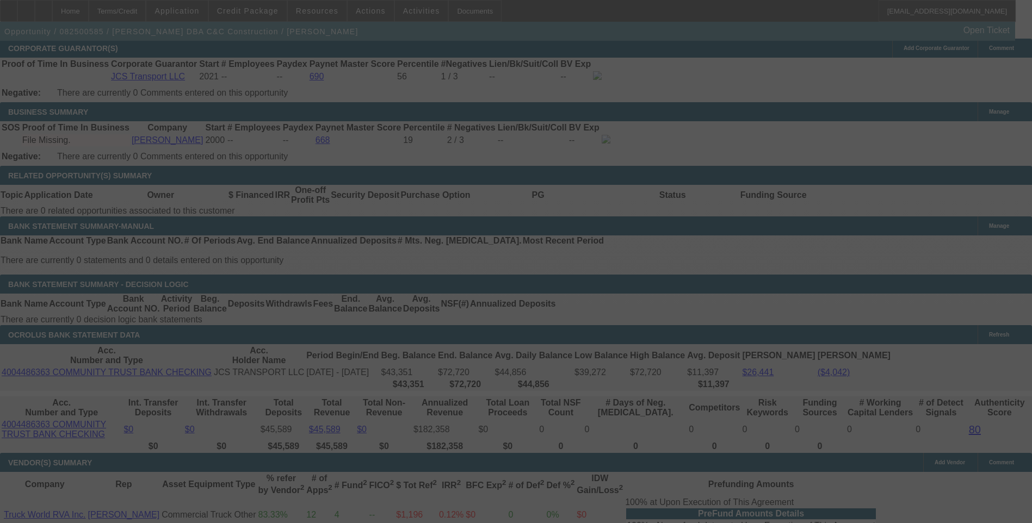
scroll to position [1783, 0]
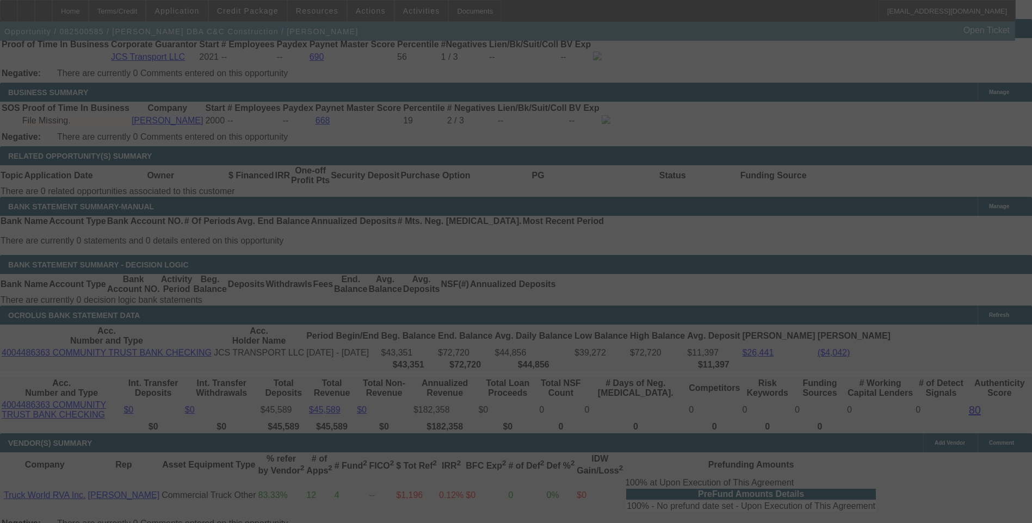
select select "0.1"
select select "0"
select select "6"
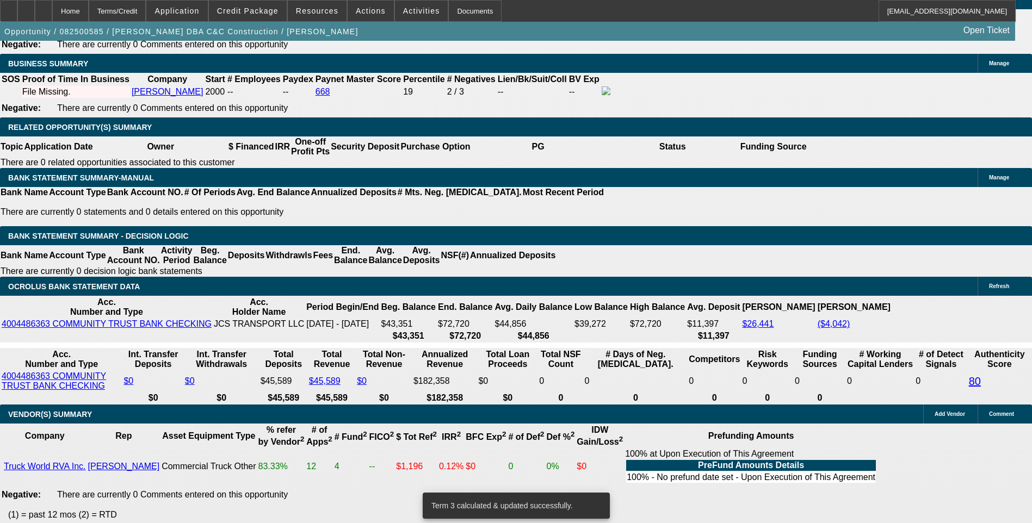
scroll to position [1838, 0]
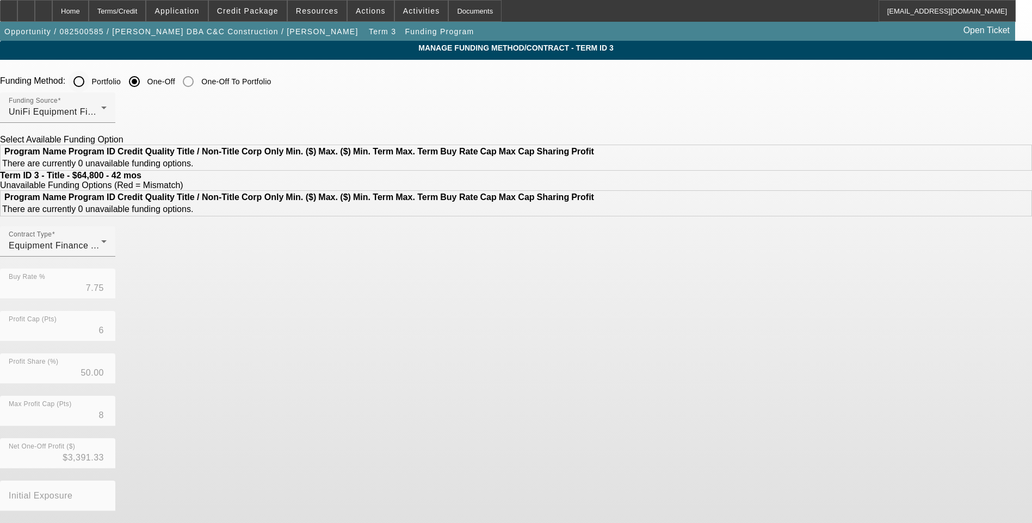
click at [90, 83] on input "Portfolio" at bounding box center [79, 82] width 22 height 22
radio input "true"
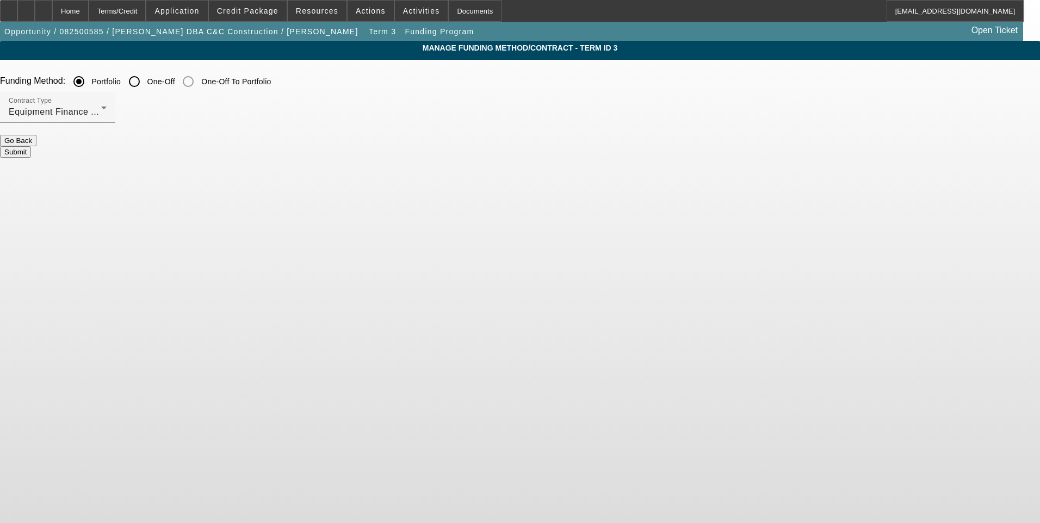
click at [31, 149] on button "Submit" at bounding box center [15, 151] width 31 height 11
click at [31, 146] on button "Submit" at bounding box center [15, 151] width 31 height 11
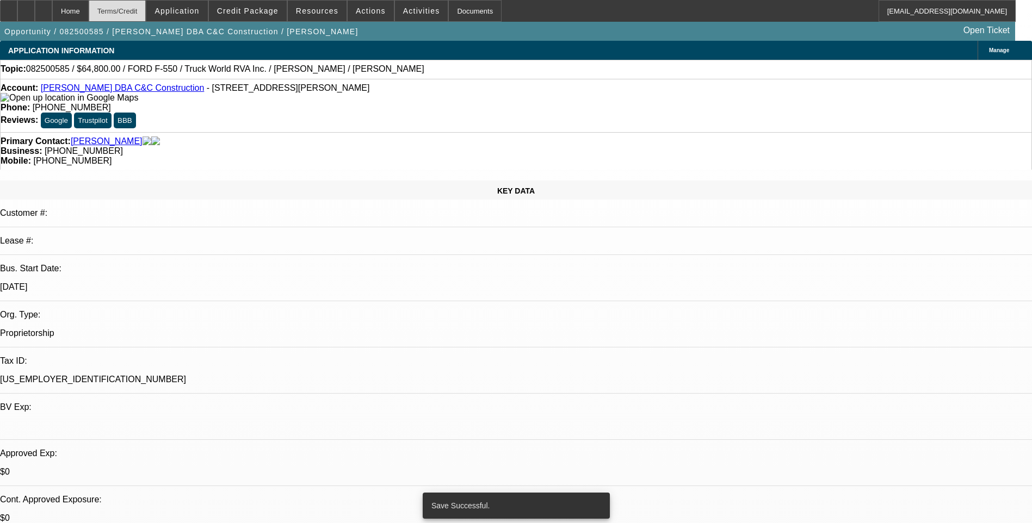
select select "0.1"
select select "0"
select select "6"
select select "0"
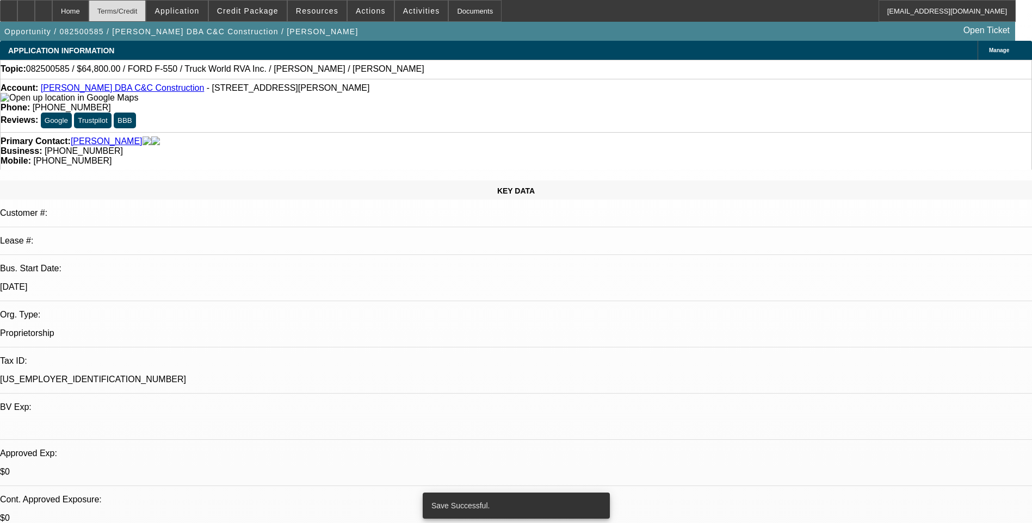
select select "0"
select select "6"
select select "0"
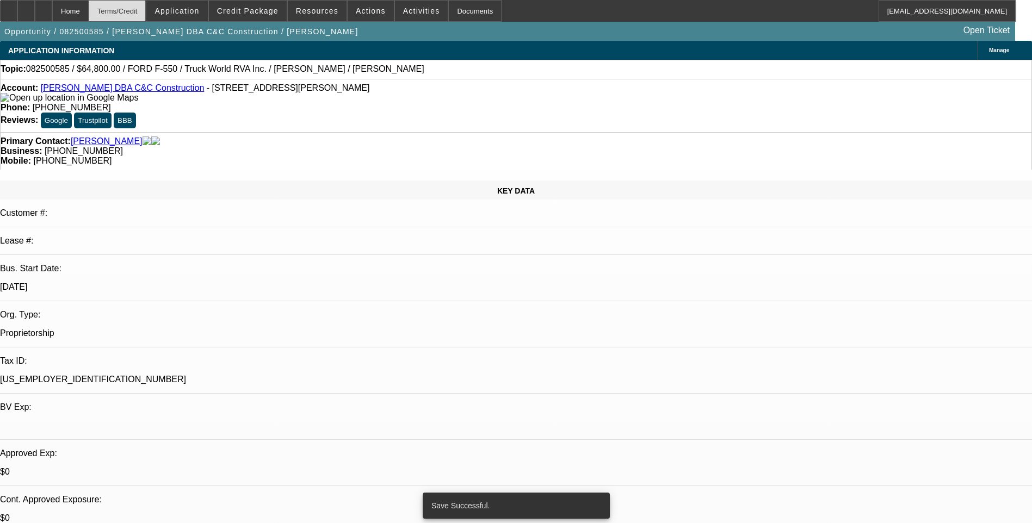
select select "0"
select select "6"
click at [146, 13] on div "Terms/Credit" at bounding box center [118, 11] width 58 height 22
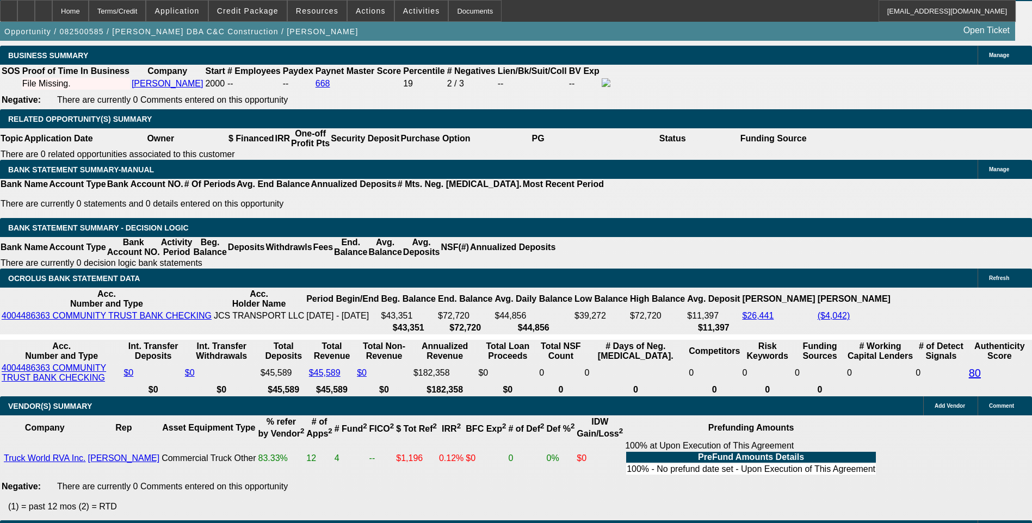
scroll to position [1838, 0]
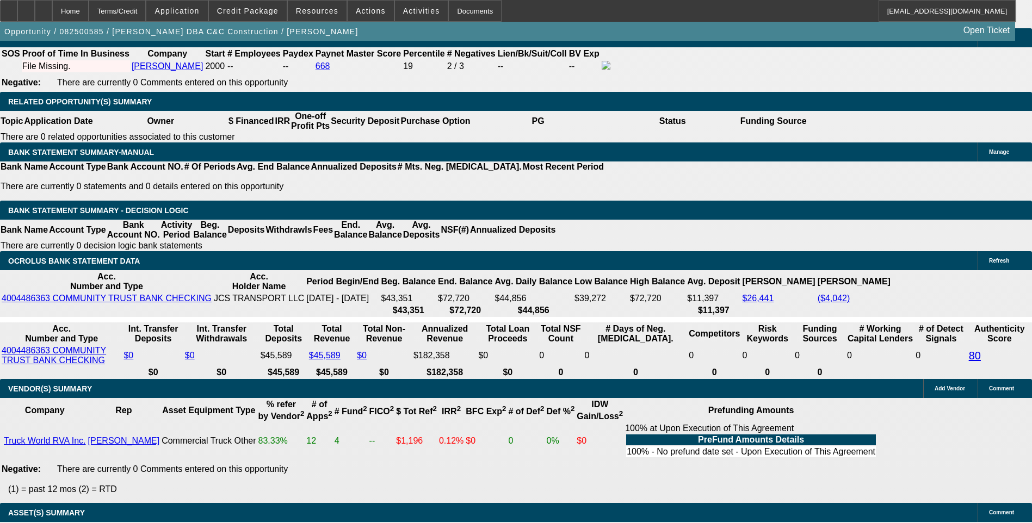
select select "2"
type input "UNKNOWN"
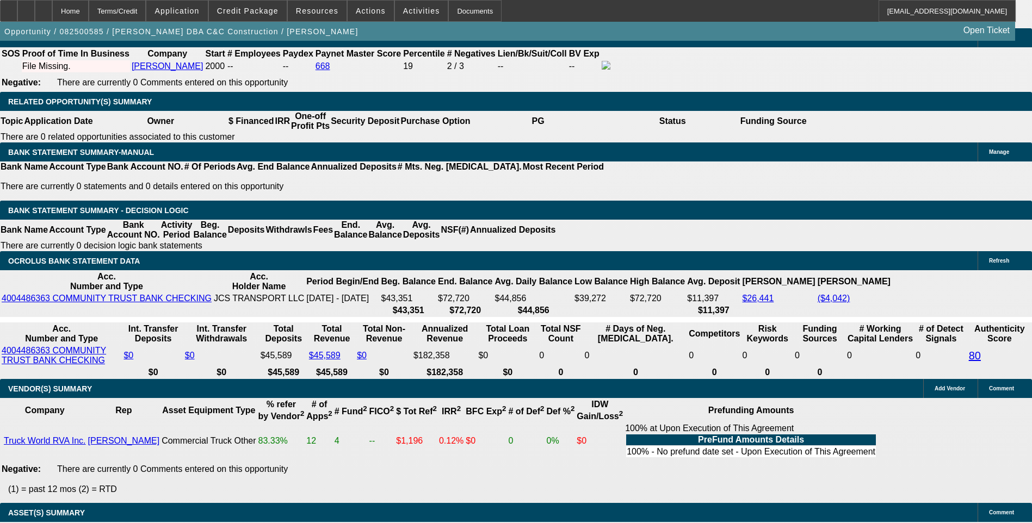
select select "2"
type input "$3,730.00"
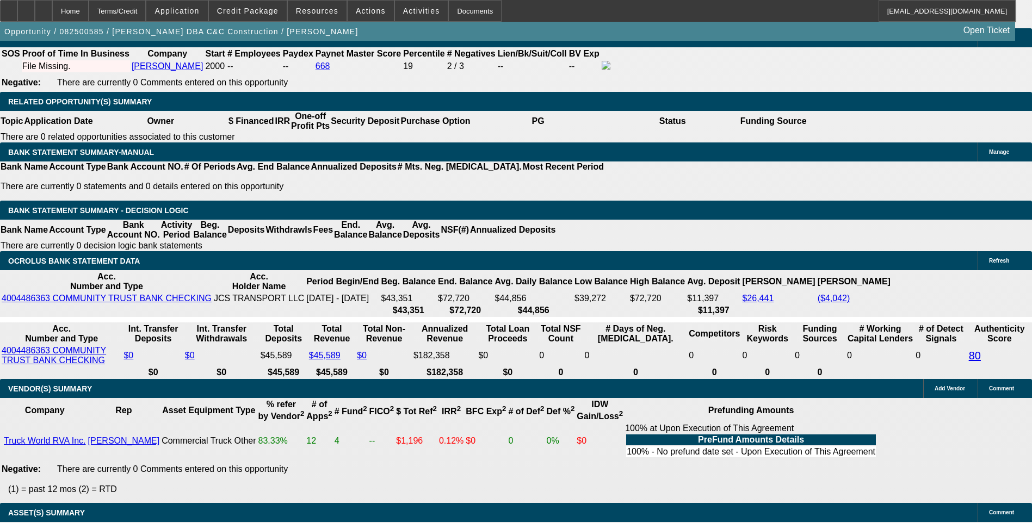
type input "1"
type input "$3,141.32"
type input "$1,570.66"
type input "14"
type input "$3,920.82"
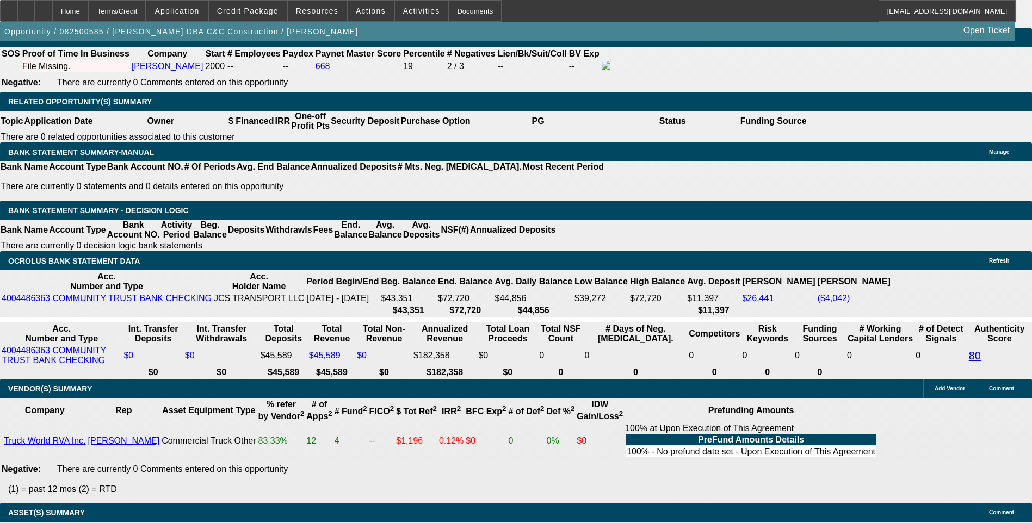
type input "$1,960.41"
type input "14"
type input "1960."
type input "$3,920.00"
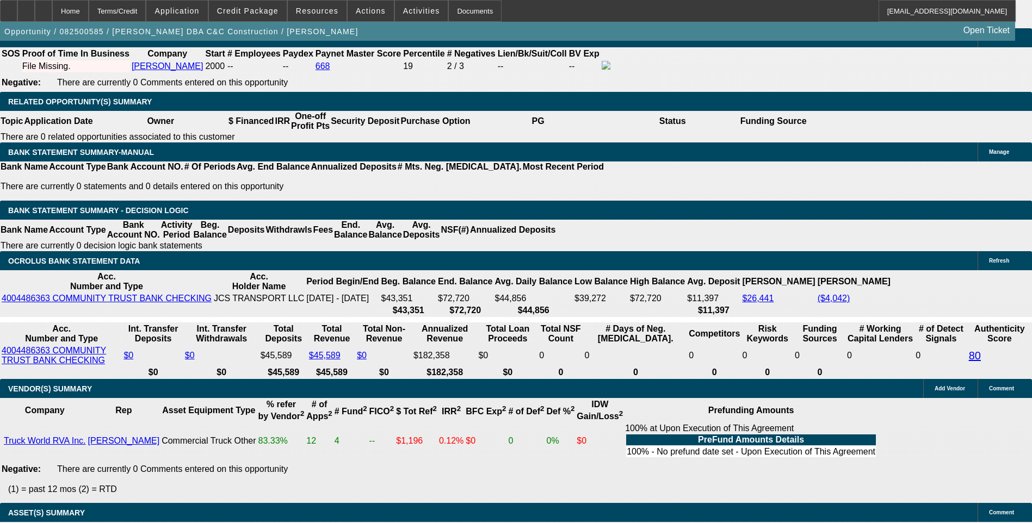
type input "$1,960.00"
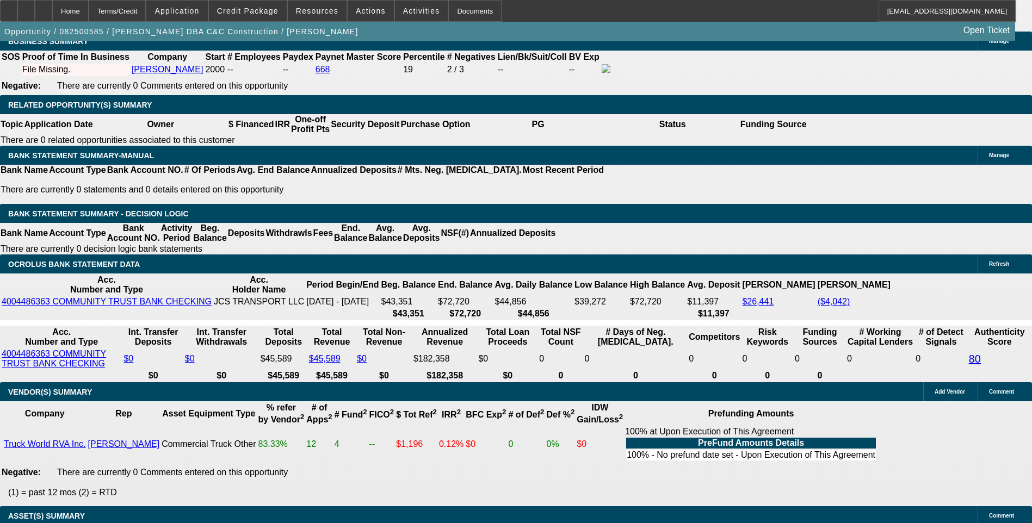
scroll to position [1783, 0]
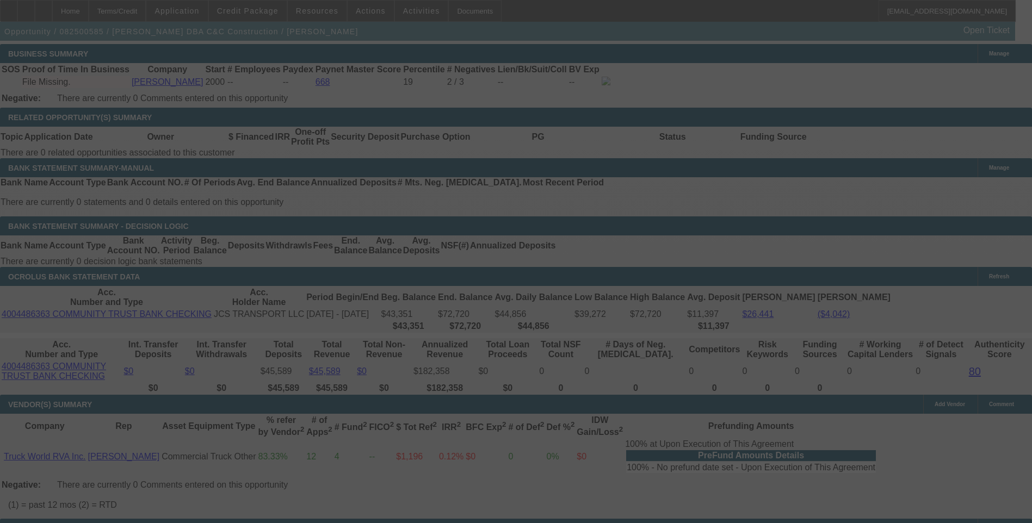
scroll to position [1838, 0]
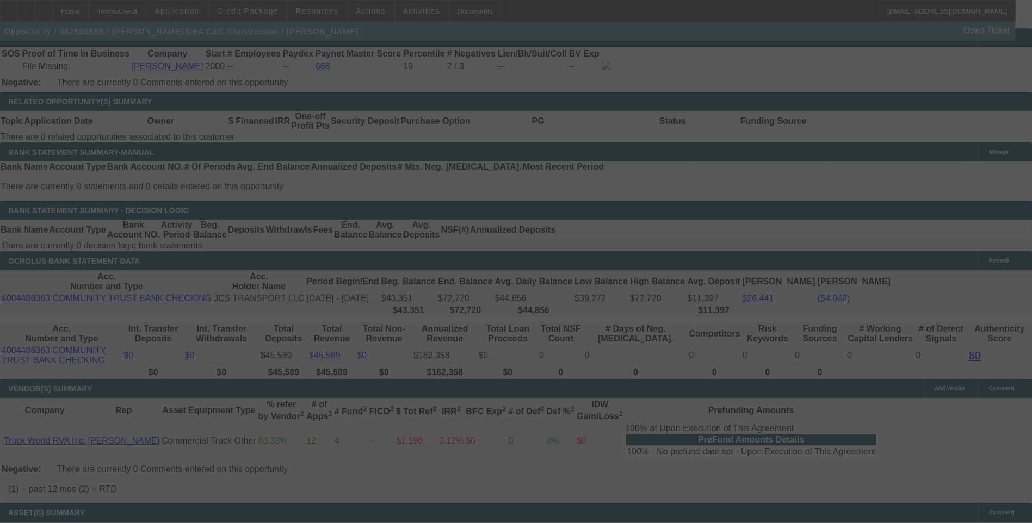
select select "0.1"
select select "2"
select select "0"
select select "6"
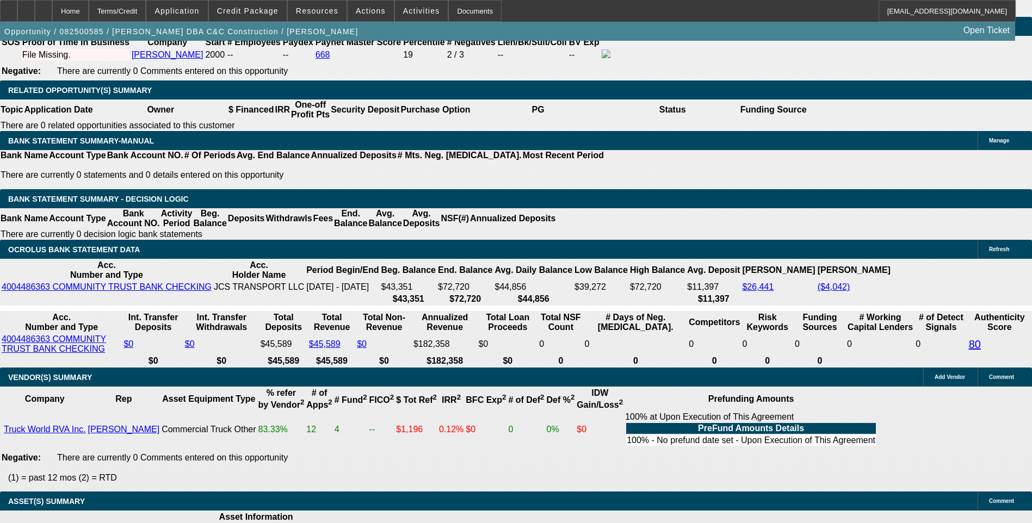
scroll to position [0, 0]
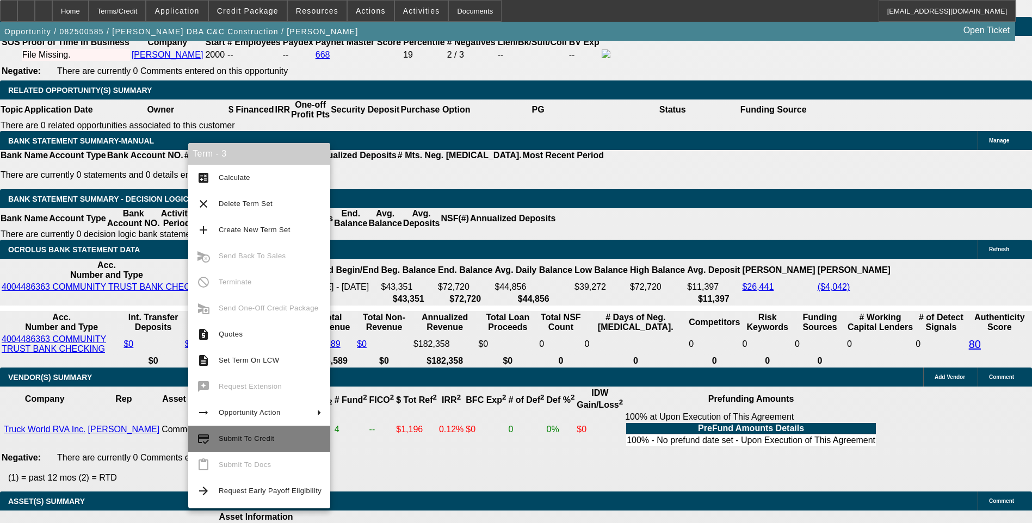
click at [247, 442] on span "Submit To Credit" at bounding box center [246, 439] width 55 height 8
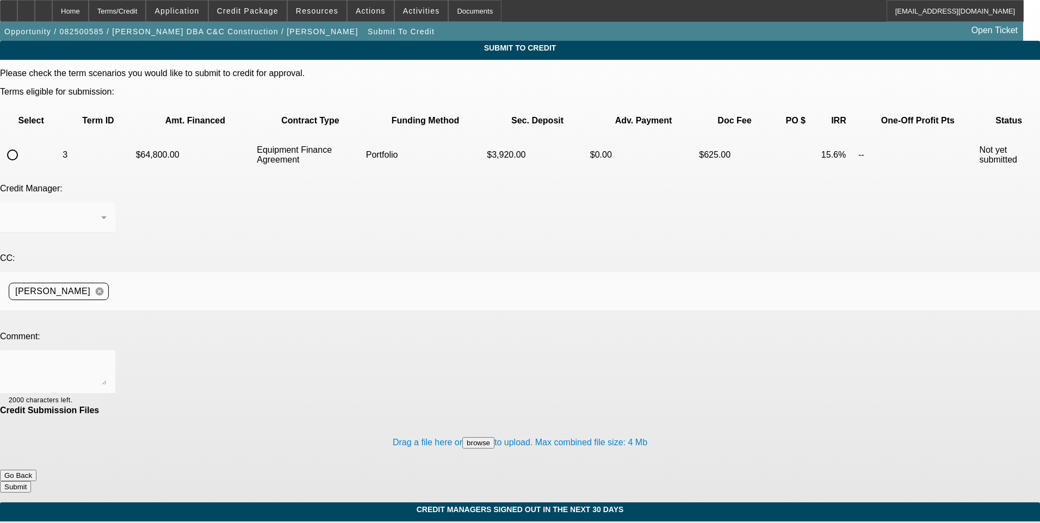
click at [23, 144] on input "radio" at bounding box center [13, 155] width 22 height 22
radio input "true"
click at [101, 211] on div "[PERSON_NAME]" at bounding box center [55, 217] width 92 height 13
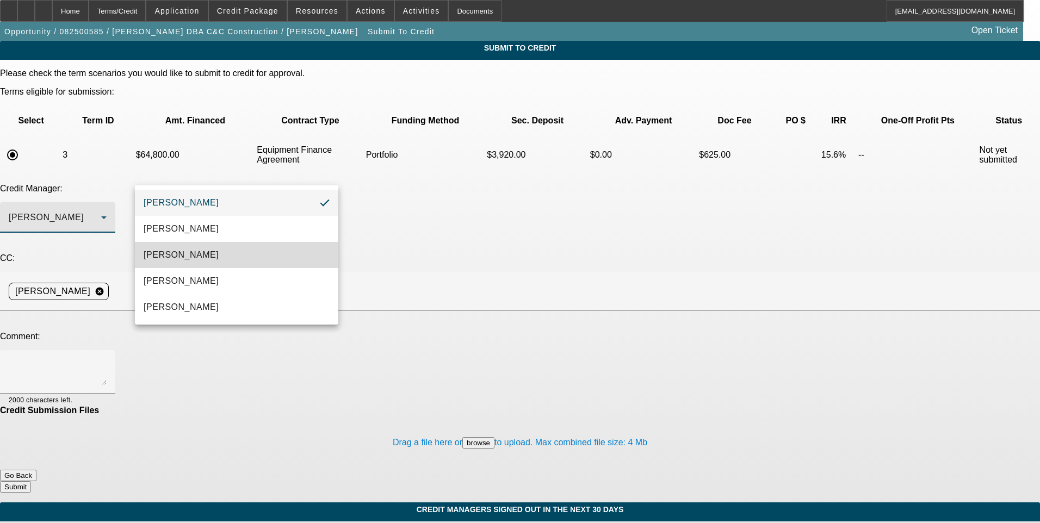
click at [220, 259] on mat-option "[PERSON_NAME]" at bounding box center [236, 255] width 203 height 26
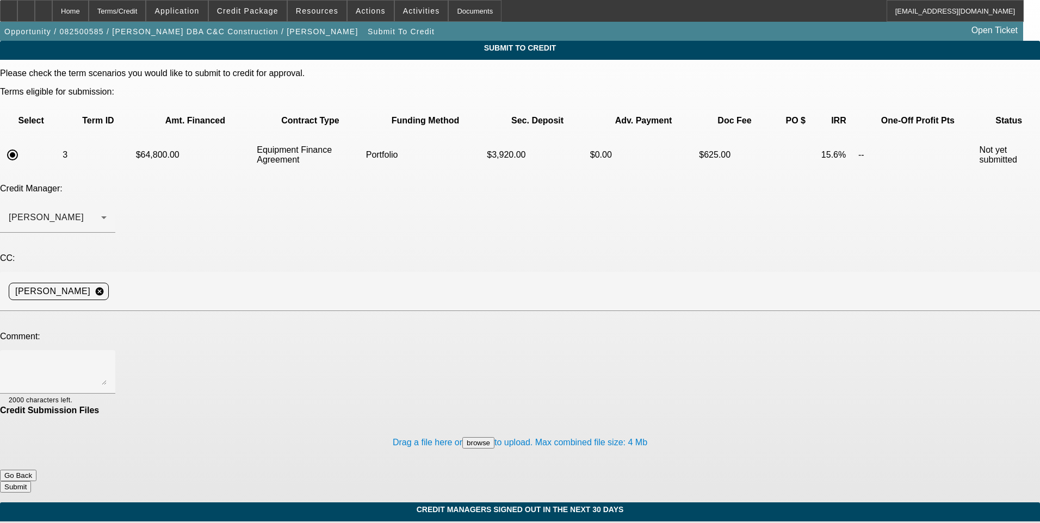
click at [761, 264] on div "Submit To Credit Please check the term scenarios you would like to submit to cr…" at bounding box center [520, 377] width 1040 height 673
click at [107, 359] on textarea at bounding box center [58, 372] width 98 height 26
click at [107, 359] on textarea "[PERSON_NAME], we had this deal is docs with leaf on this opp -" at bounding box center [58, 372] width 98 height 26
paste textarea "[URL][DOMAIN_NAME]"
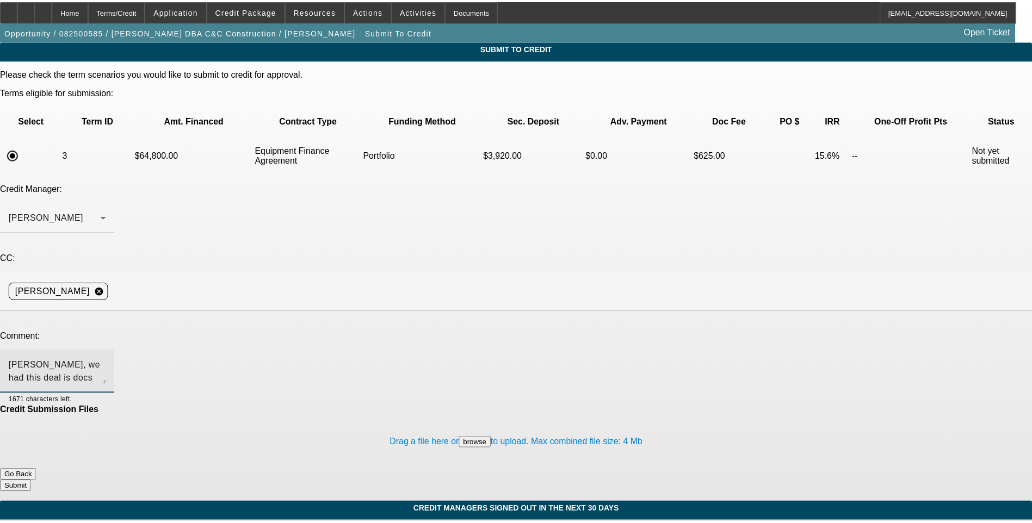
scroll to position [13, 0]
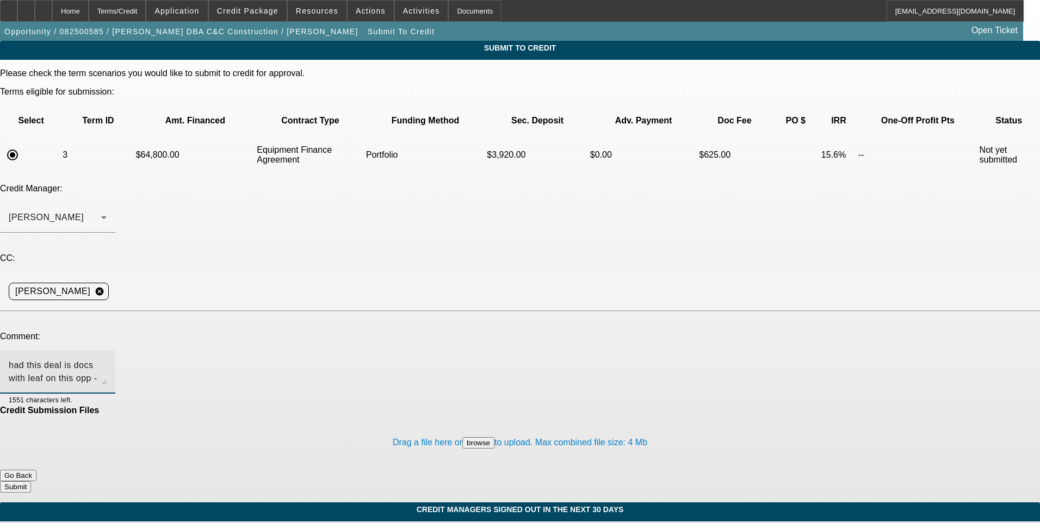
type textarea "[PERSON_NAME], we had this deal is docs with leaf on this opp - [URL][DOMAIN_NA…"
click at [31, 481] on button "Submit" at bounding box center [15, 486] width 31 height 11
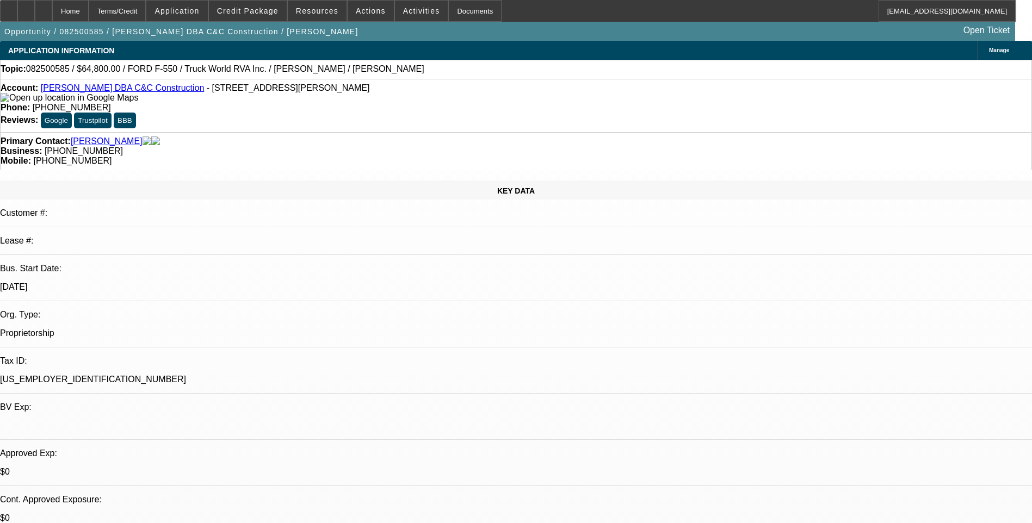
select select "0.1"
select select "2"
select select "0"
select select "6"
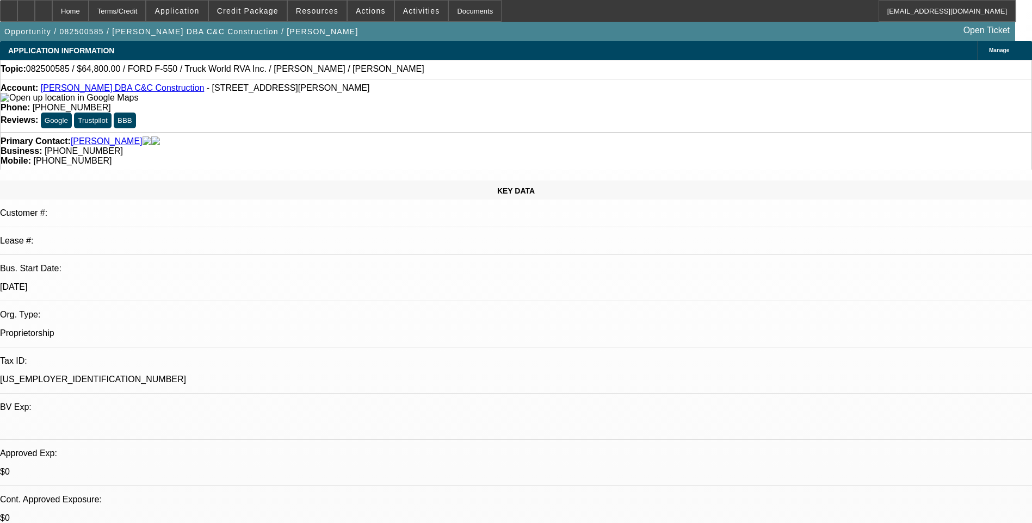
select select "0"
select select "6"
select select "0"
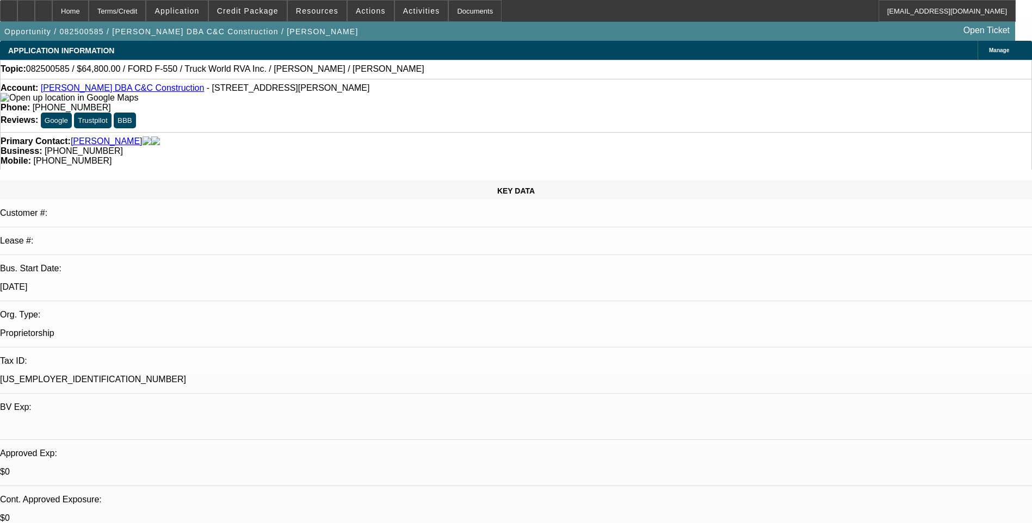
select select "0"
select select "6"
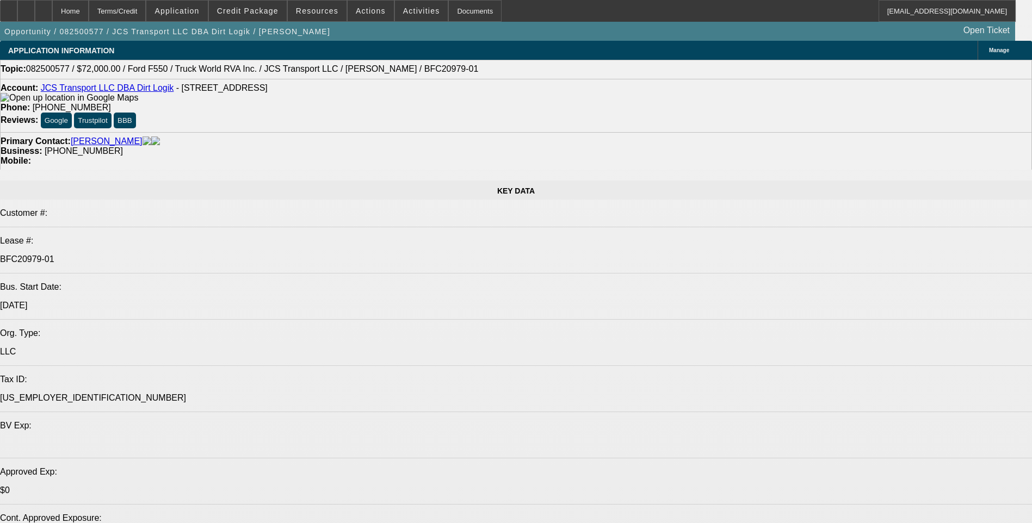
select select "0"
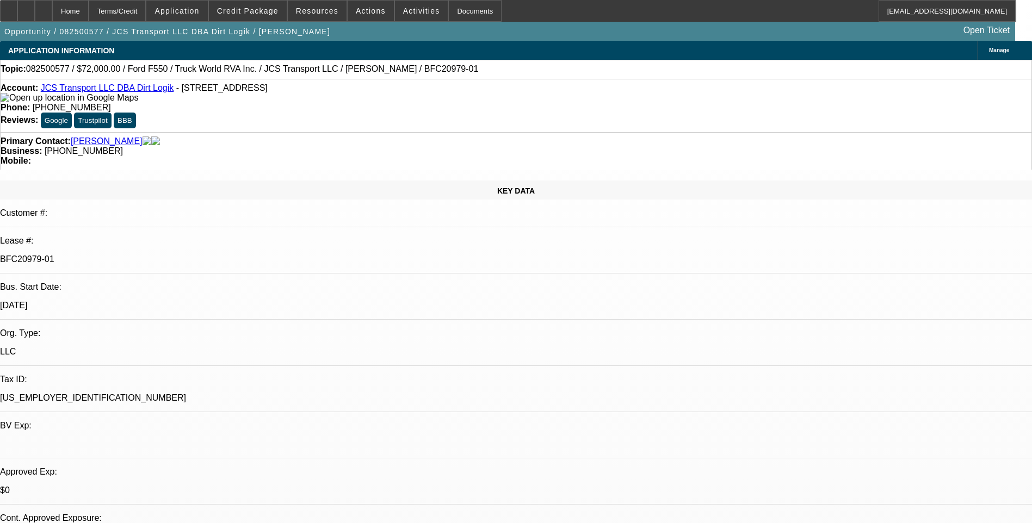
select select "0"
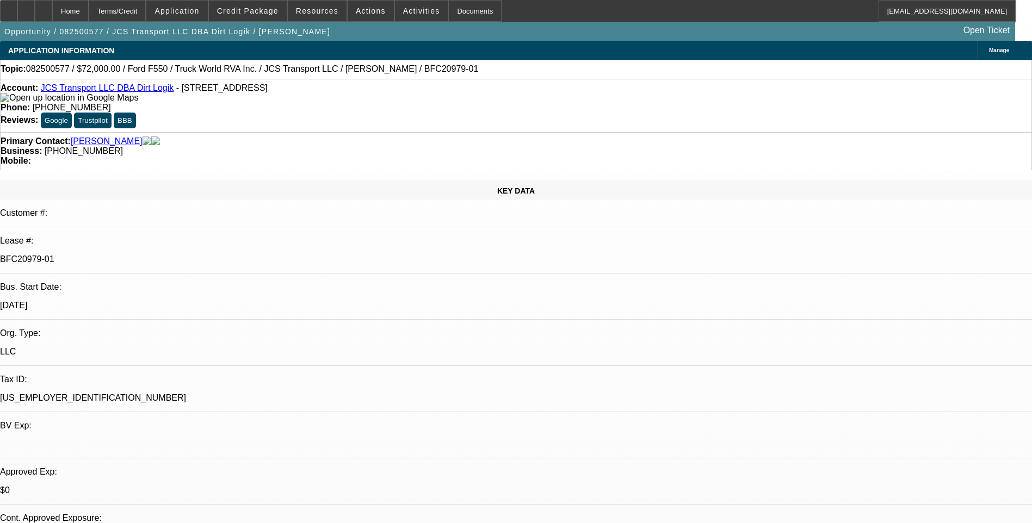
select select "0"
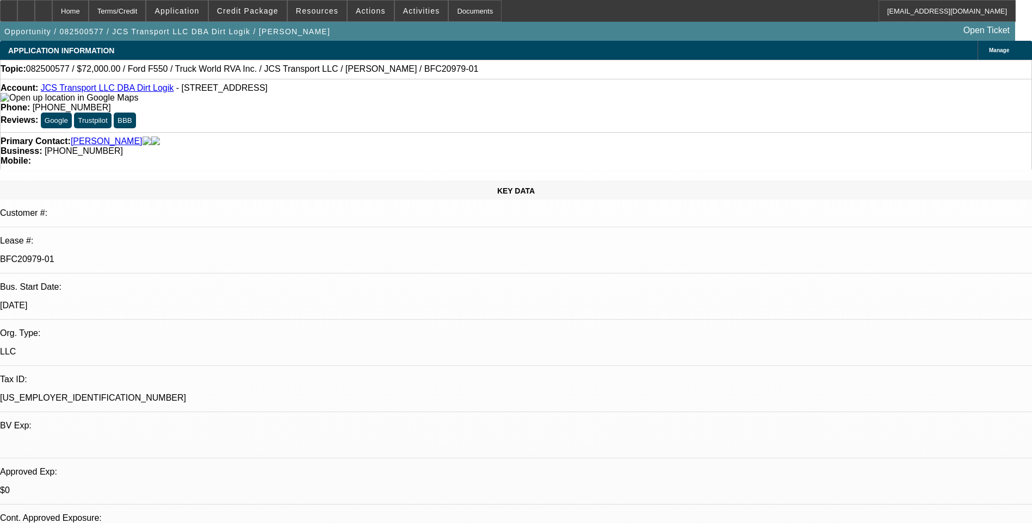
select select "0"
select select "1"
select select "6"
select select "1"
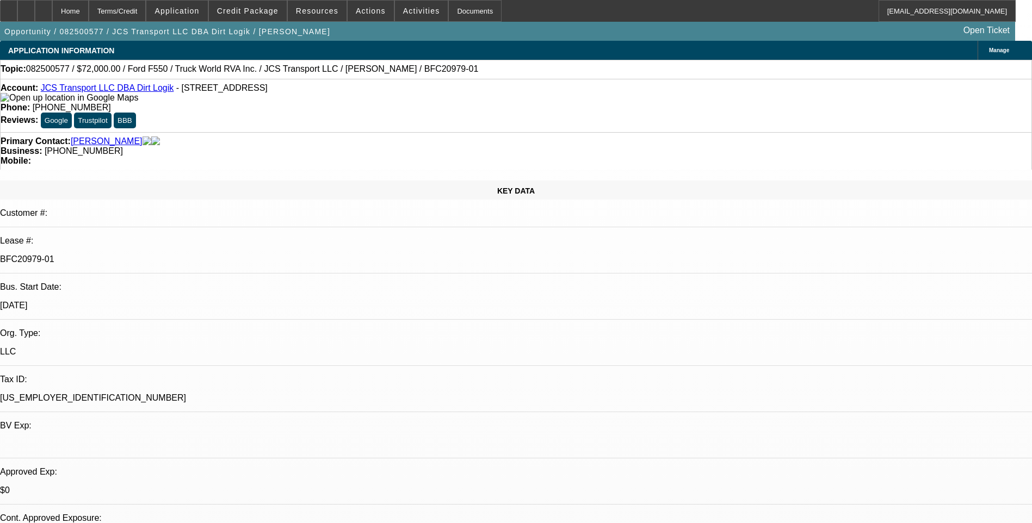
select select "1"
select select "6"
select select "1"
select select "6"
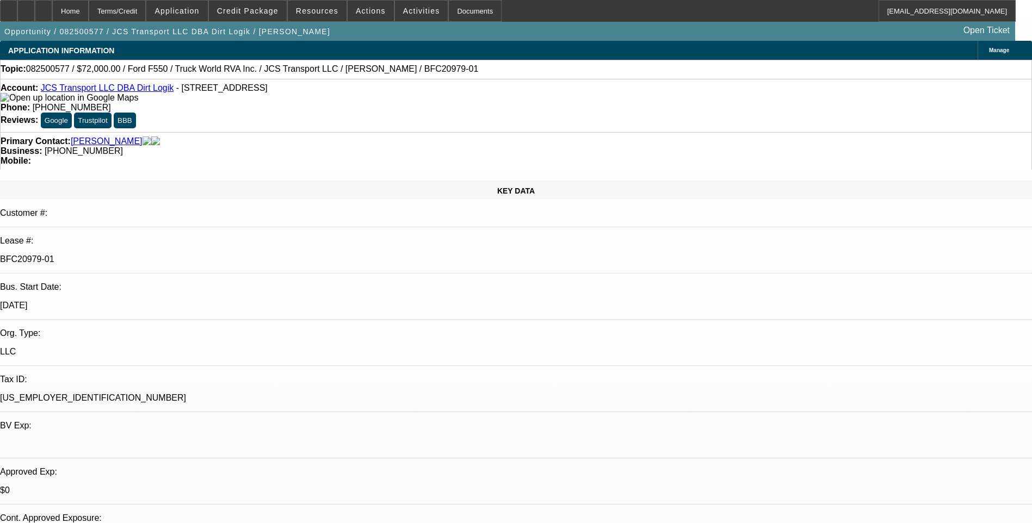
select select "1"
select select "6"
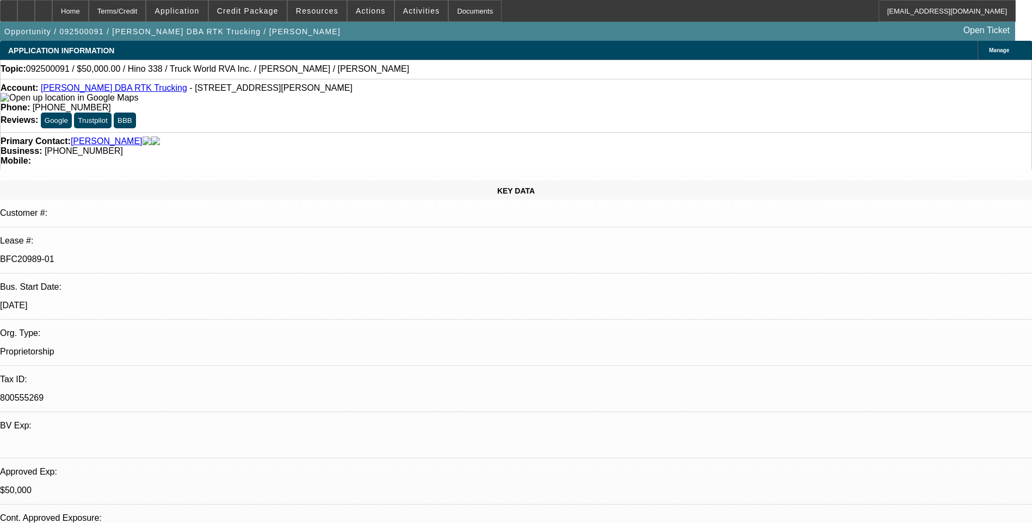
select select "0"
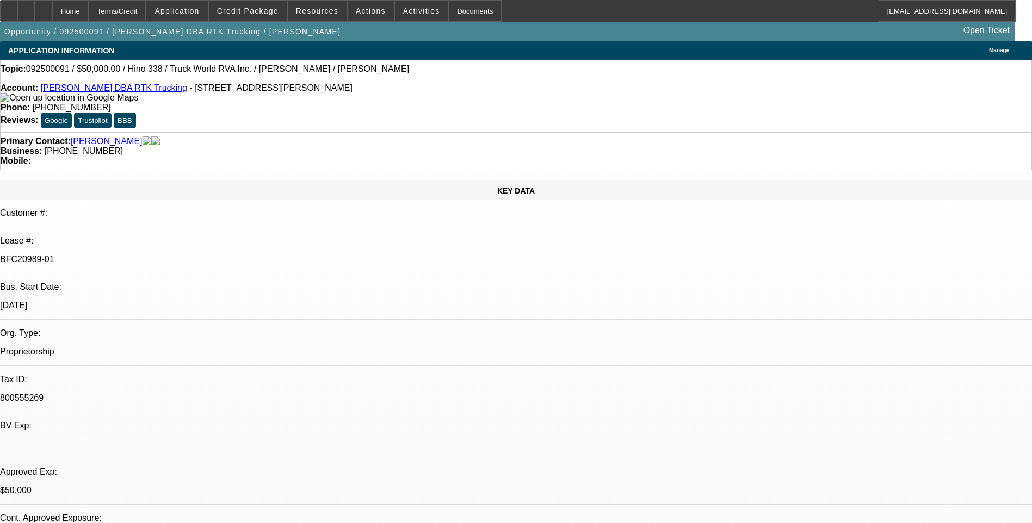
select select "0"
select select "1"
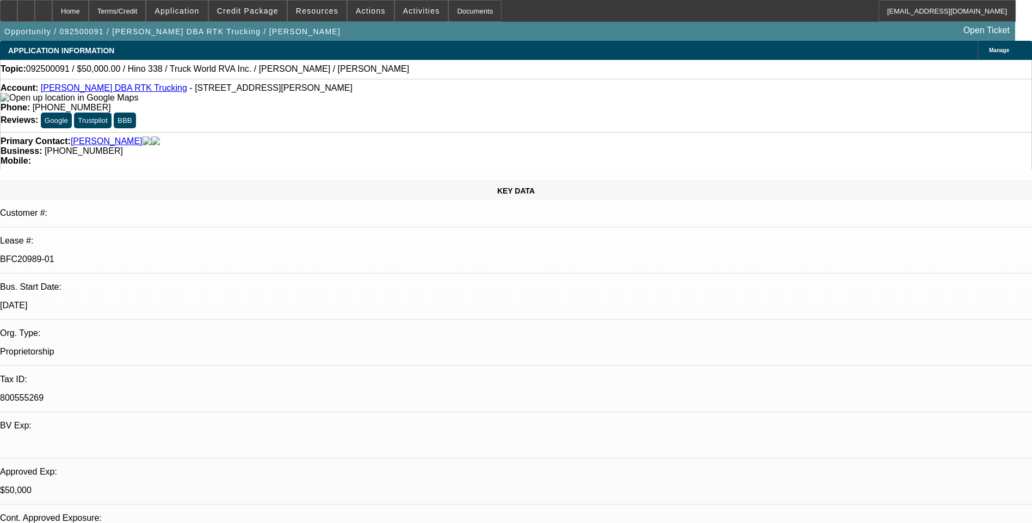
select select "1"
select select "6"
select select "1"
select select "6"
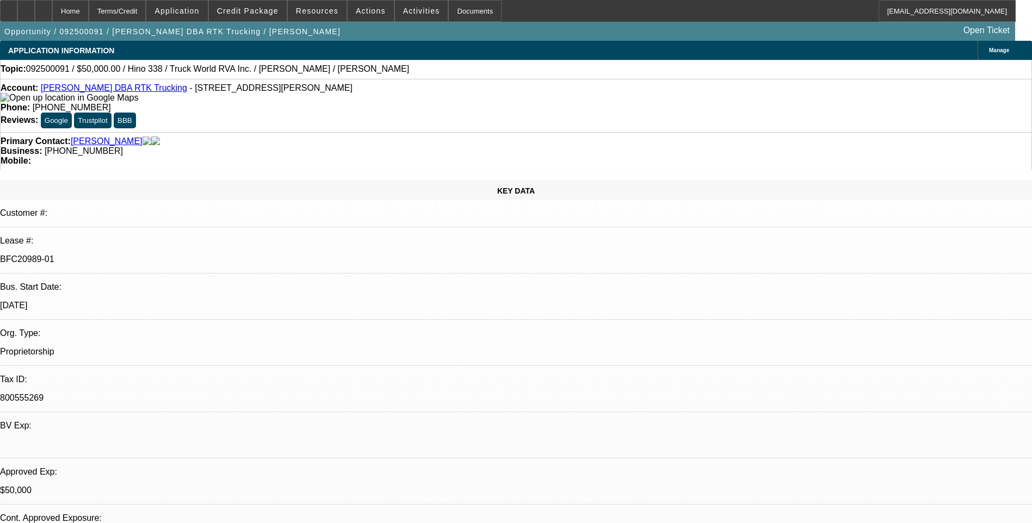
select select "1"
select select "6"
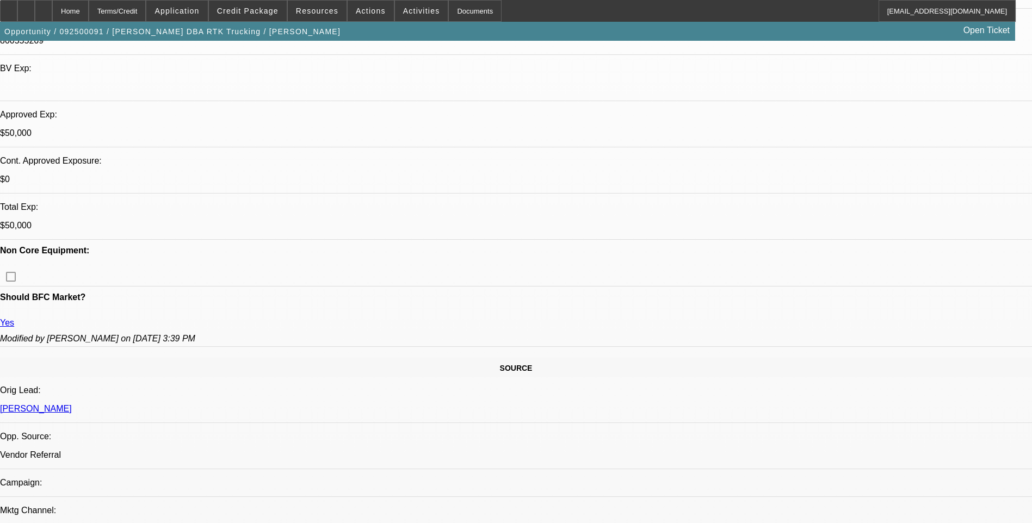
scroll to position [544, 0]
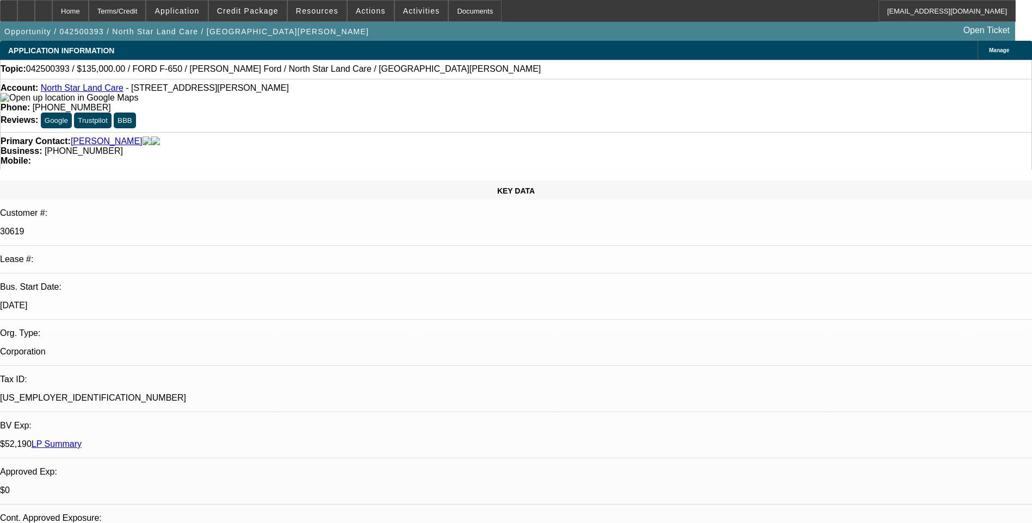
select select "0"
select select "0.1"
select select "0"
select select "0.1"
select select "0"
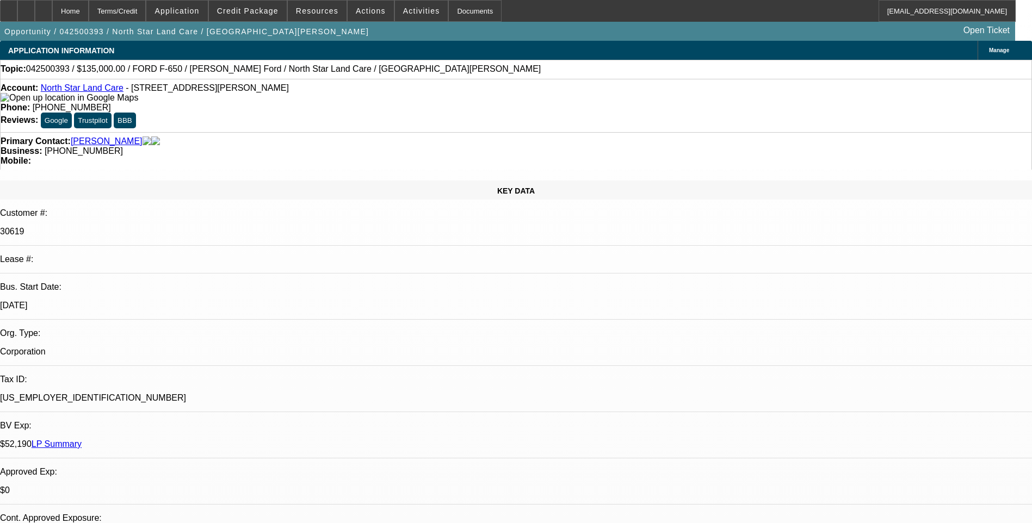
select select "0.1"
select select "1"
select select "2"
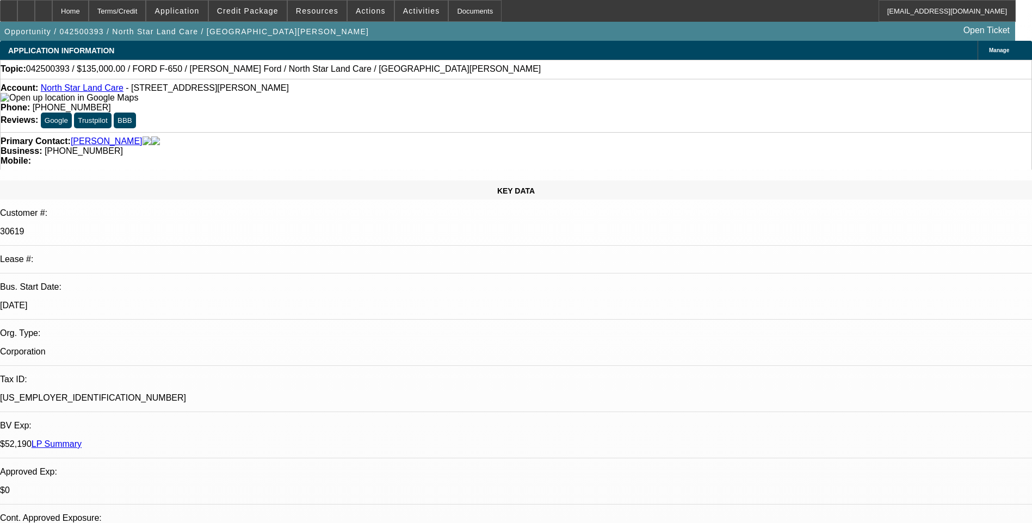
select select "4"
select select "1"
select select "2"
select select "4"
select select "1"
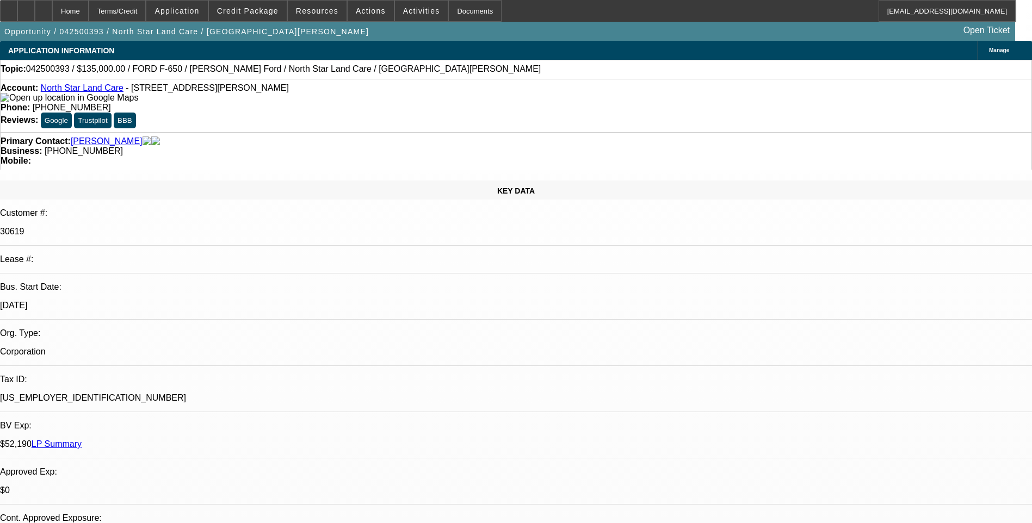
select select "2"
select select "4"
select select "1"
select select "2"
select select "4"
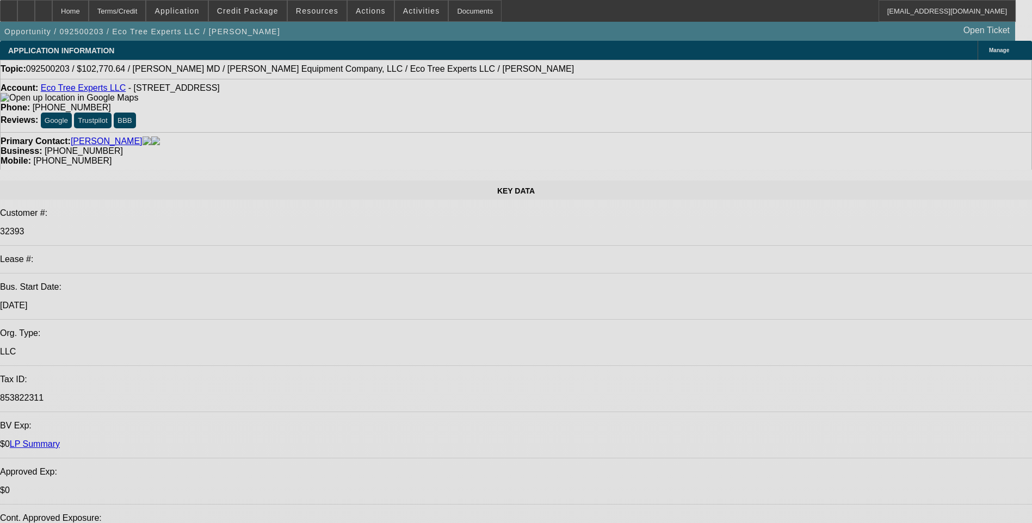
select select "0"
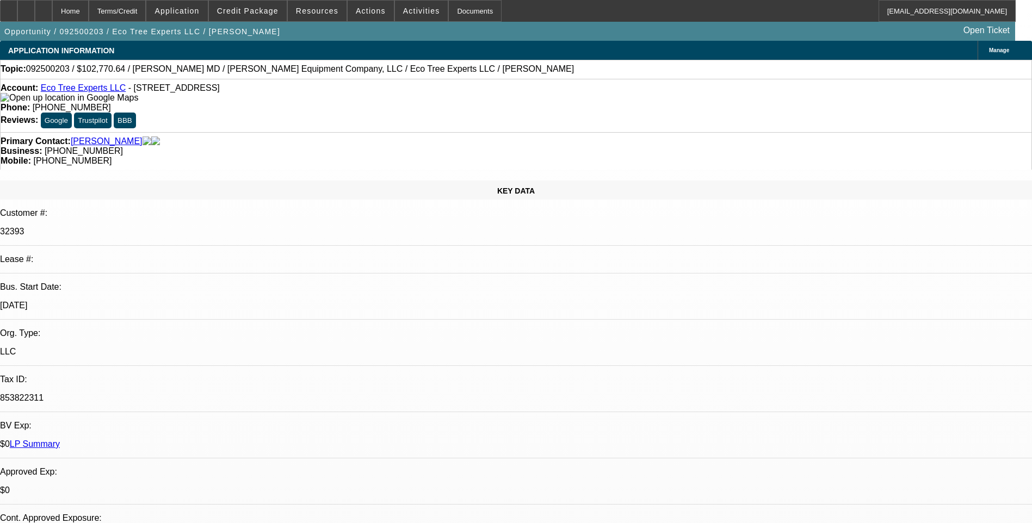
select select "0"
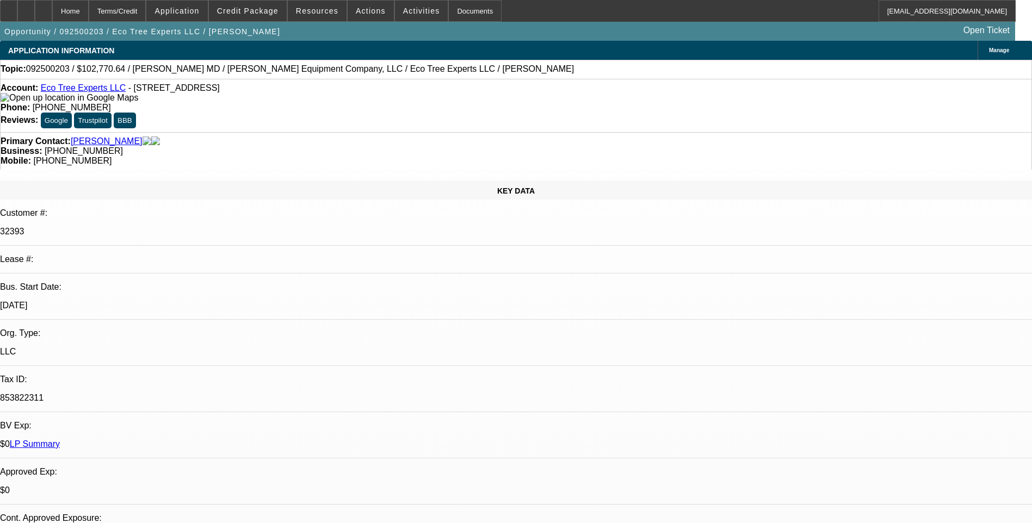
select select "1"
select select "6"
select select "1"
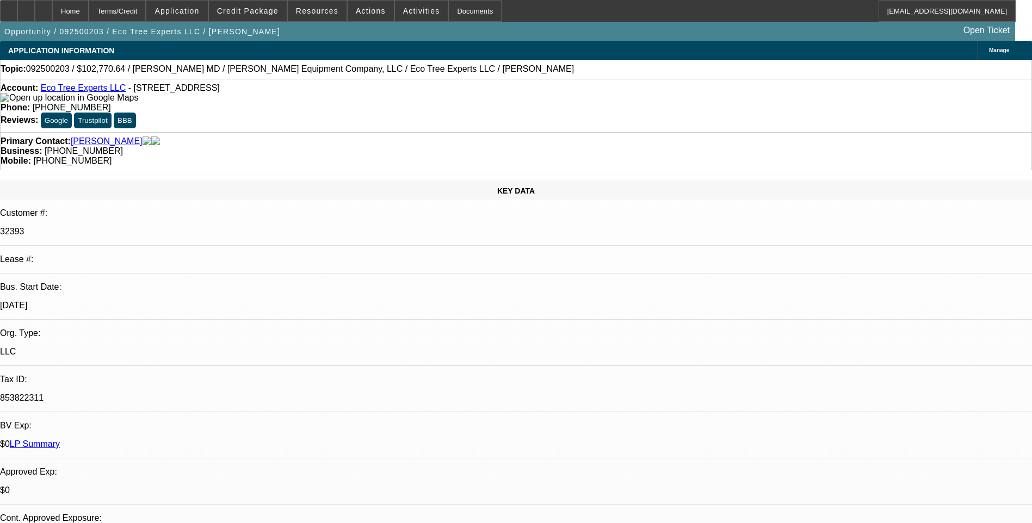
select select "6"
select select "1"
select select "6"
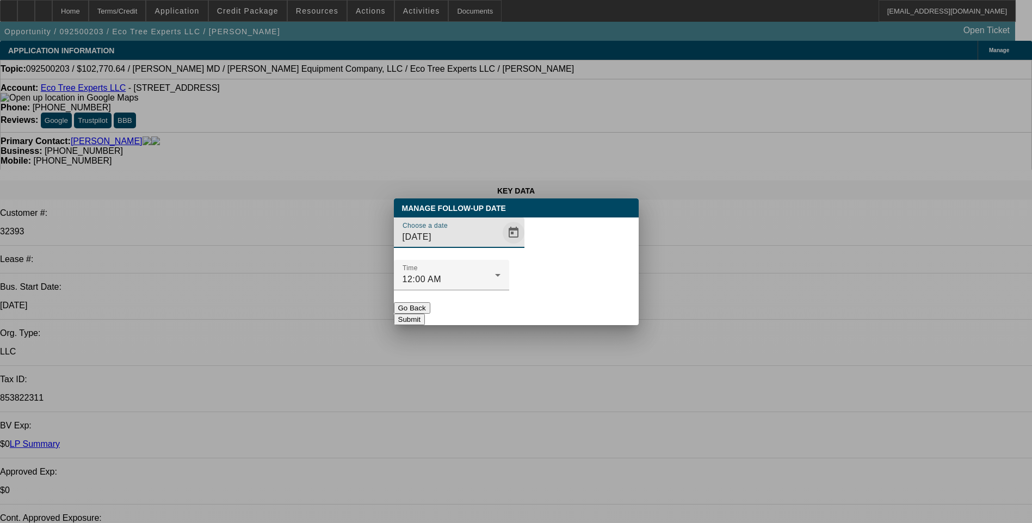
click at [500, 246] on span "Open calendar" at bounding box center [513, 233] width 26 height 26
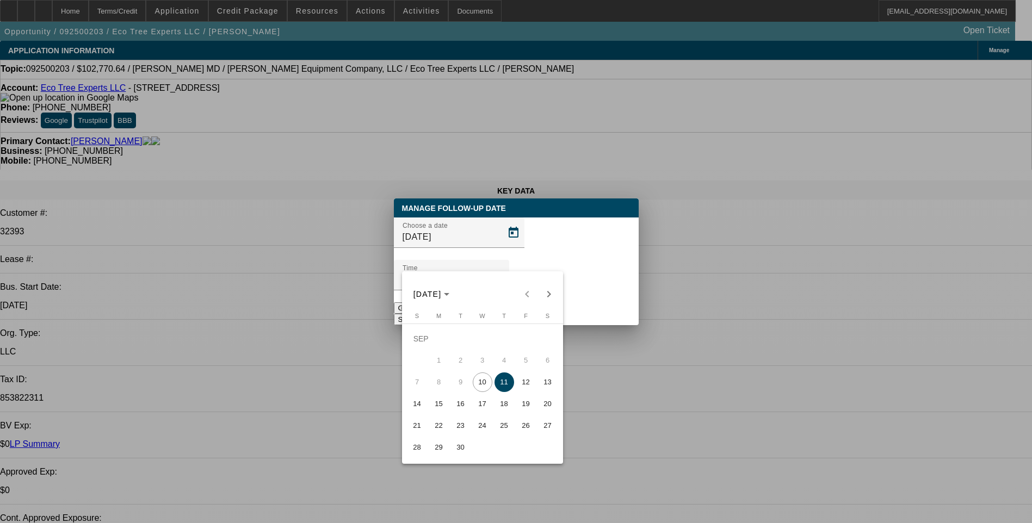
click at [484, 386] on span "10" at bounding box center [483, 383] width 20 height 20
type input "9/10/2025"
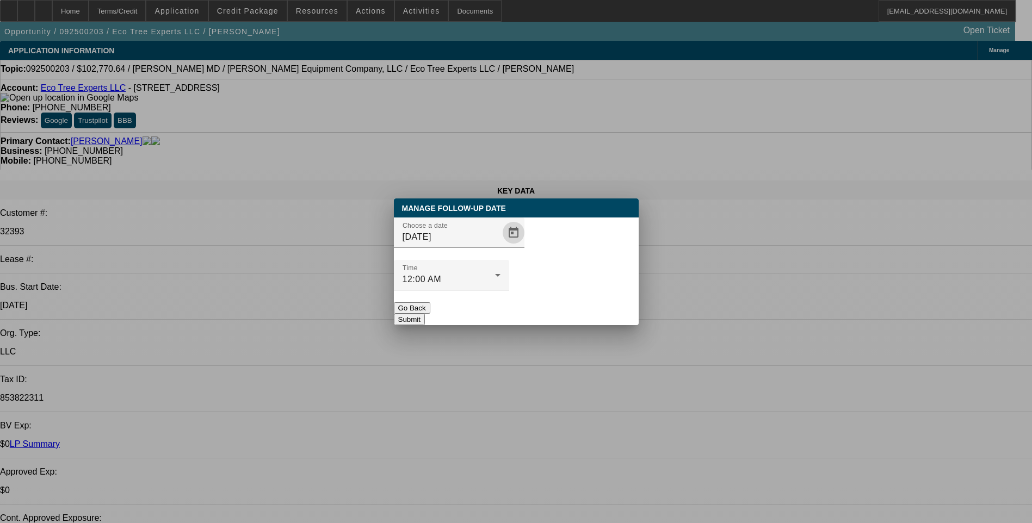
click at [425, 314] on button "Submit" at bounding box center [409, 319] width 31 height 11
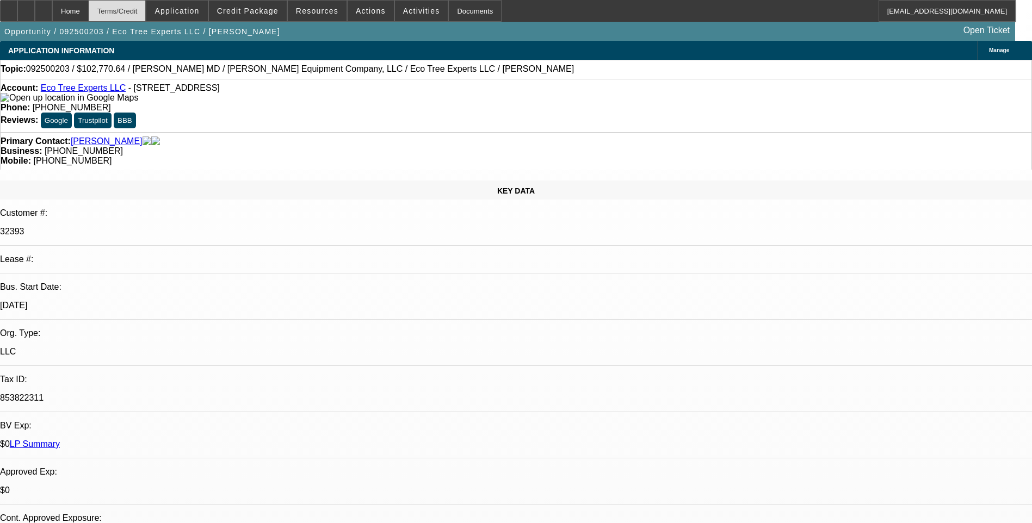
click at [146, 12] on div "Terms/Credit" at bounding box center [118, 11] width 58 height 22
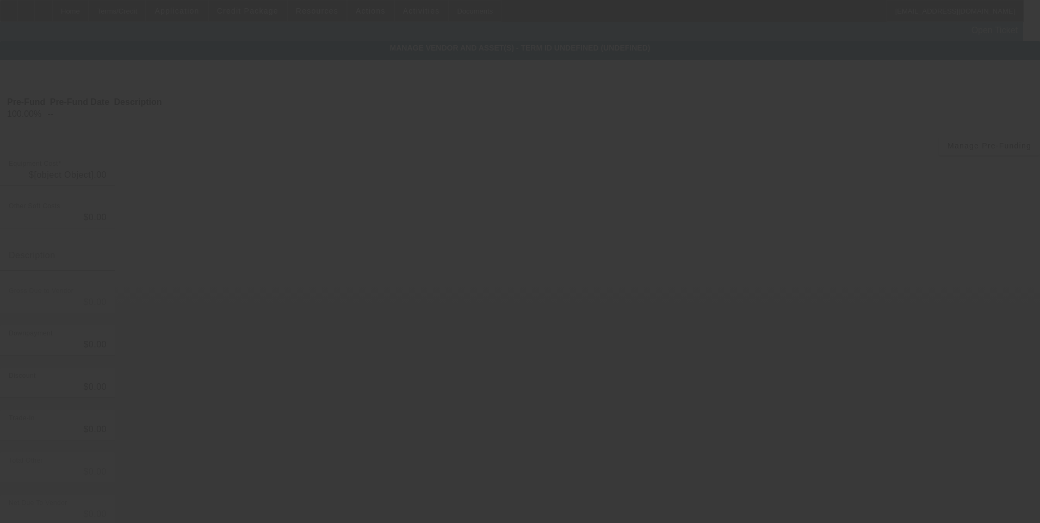
type input "$102,740.64"
type input "$30.00"
type input "Tire Fee"
type input "$102,770.64"
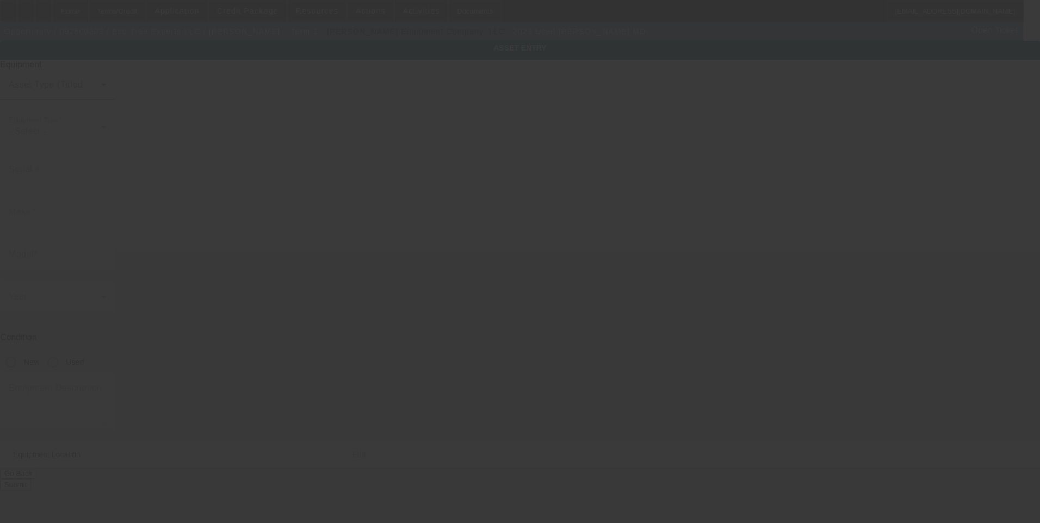
type input "1M2MDBAB9PS072634"
type input "MACK"
type input "MD"
radio input "true"
type input "500 S Australian Ave"
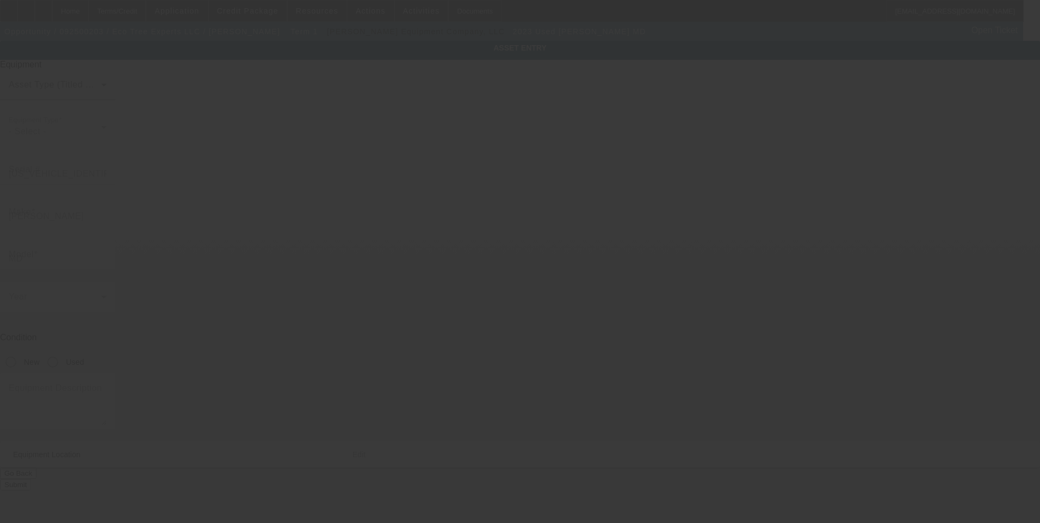
type input "Ste 600"
type input "West Palm Beach"
type input "33401"
type input "Palm Beach"
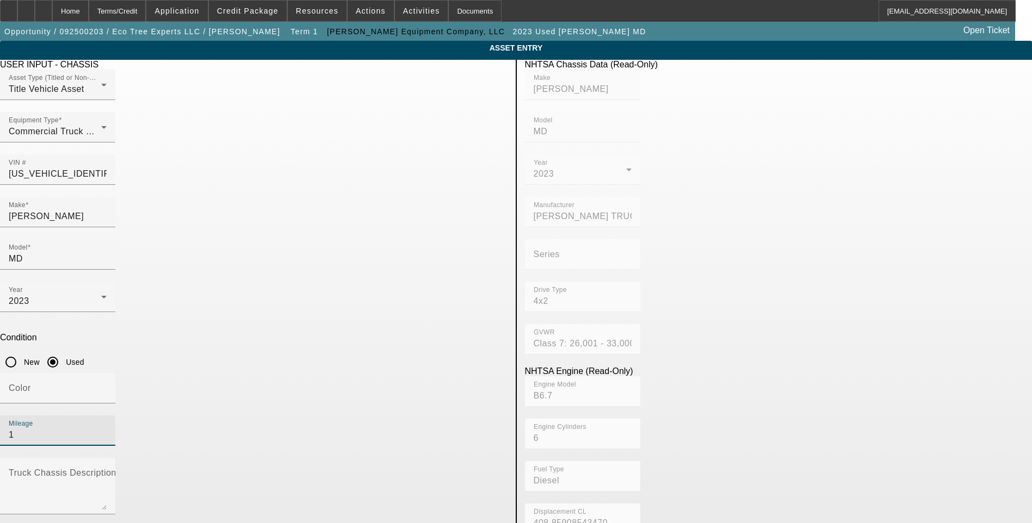
click at [107, 429] on input "1" at bounding box center [58, 435] width 98 height 13
type input "71345"
click at [101, 224] on app-asset-collateral-manage "ASSET ENTRY Delete asset USER INPUT - CHASSIS Asset Type (Titled or Non-Titled)…" at bounding box center [516, 464] width 1032 height 846
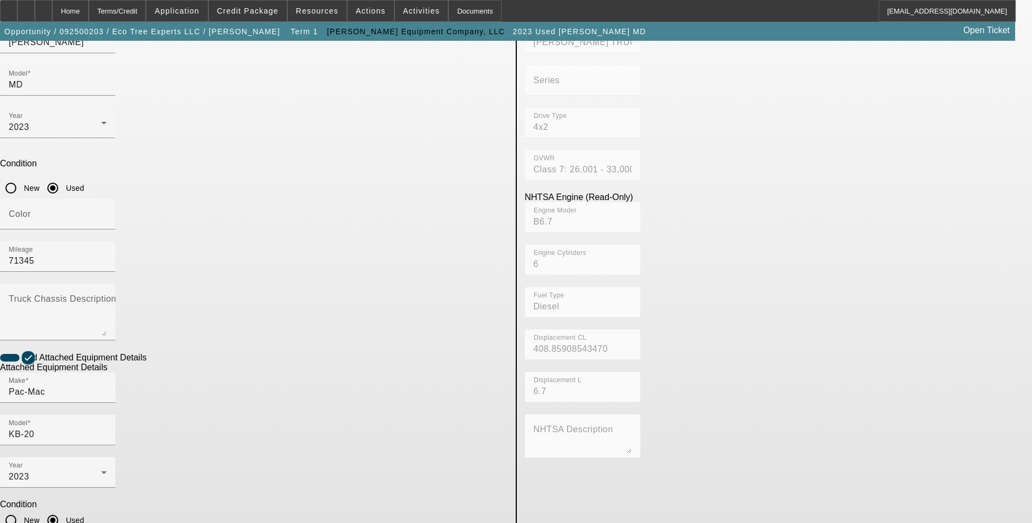
scroll to position [177, 0]
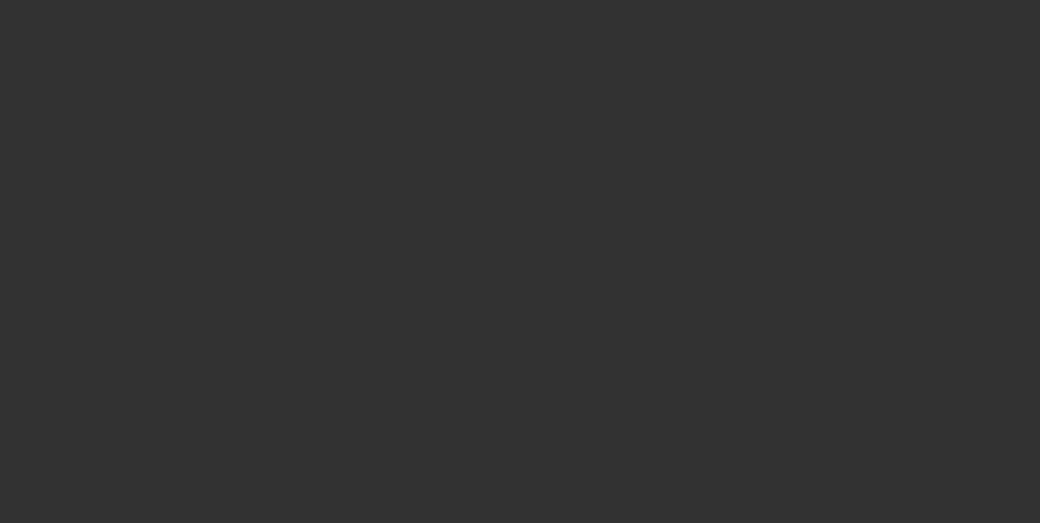
type input "$102,740.64"
type input "$30.00"
type input "Tire Fee"
type input "$102,770.64"
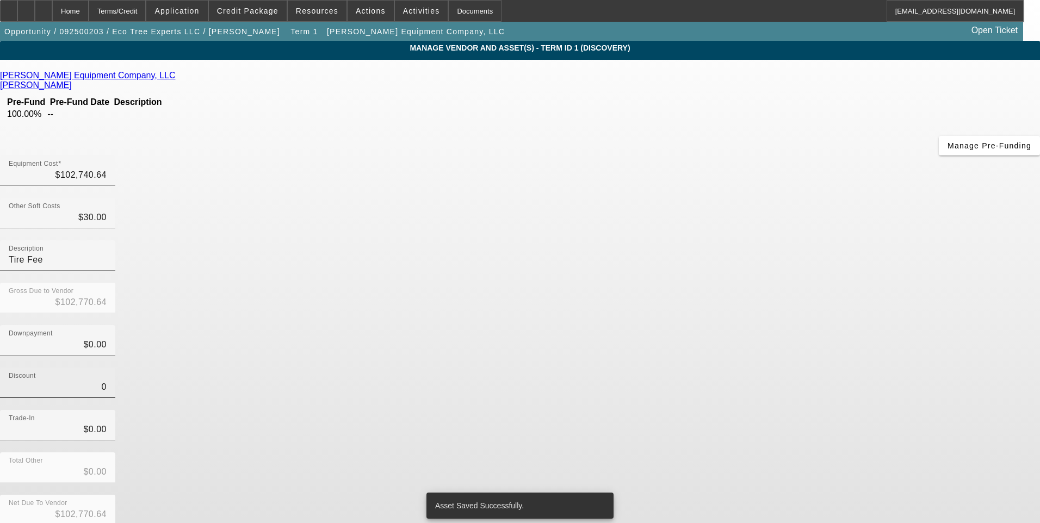
click at [107, 381] on input "0" at bounding box center [58, 387] width 98 height 13
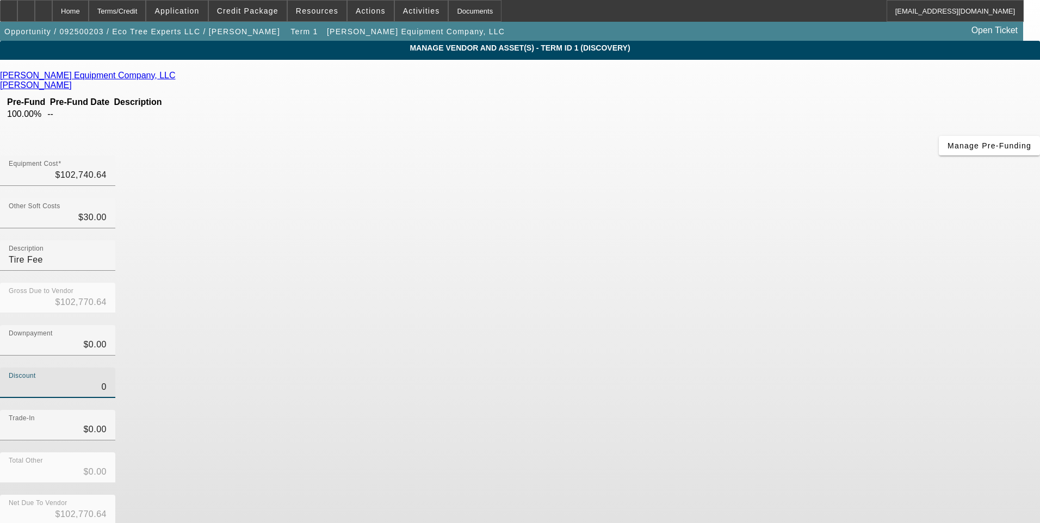
type input "$0.00"
click at [732, 368] on div "Discount $0.00" at bounding box center [520, 389] width 1040 height 42
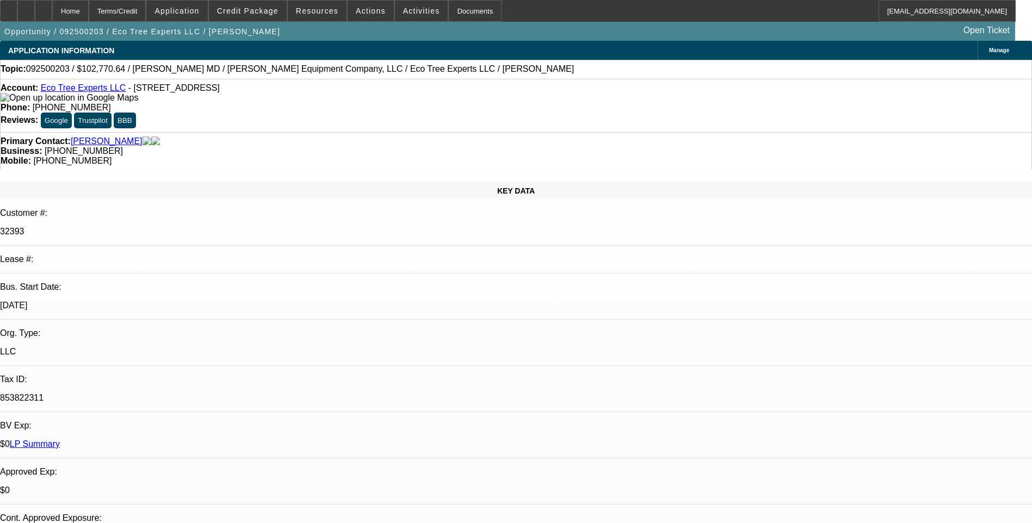
select select "0"
select select "6"
select select "0"
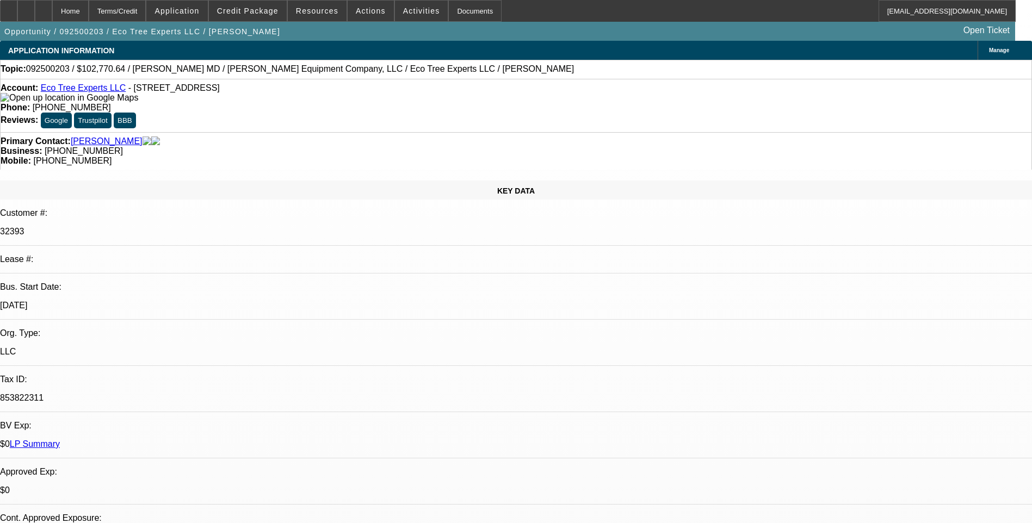
select select "0"
select select "6"
select select "0"
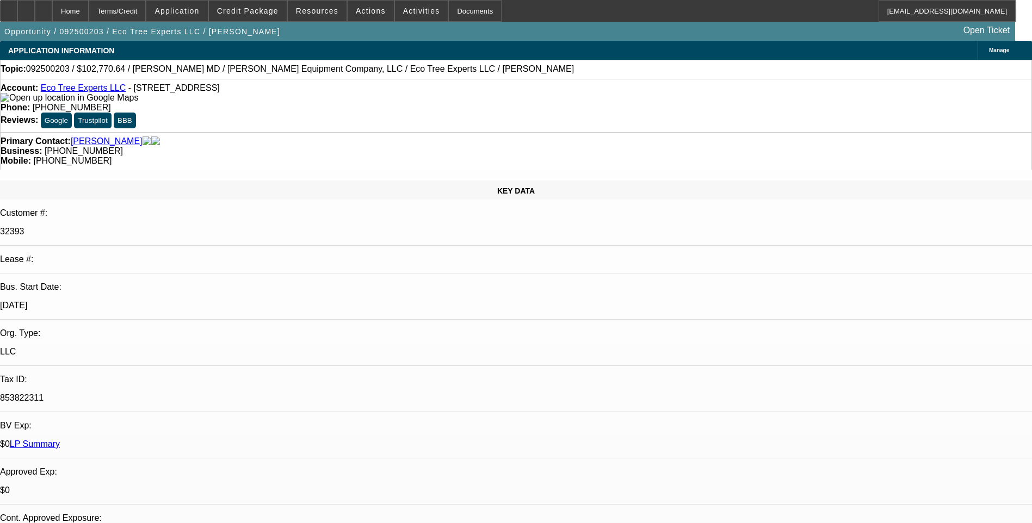
select select "0"
select select "6"
click at [135, 3] on div "Terms/Credit" at bounding box center [118, 11] width 58 height 22
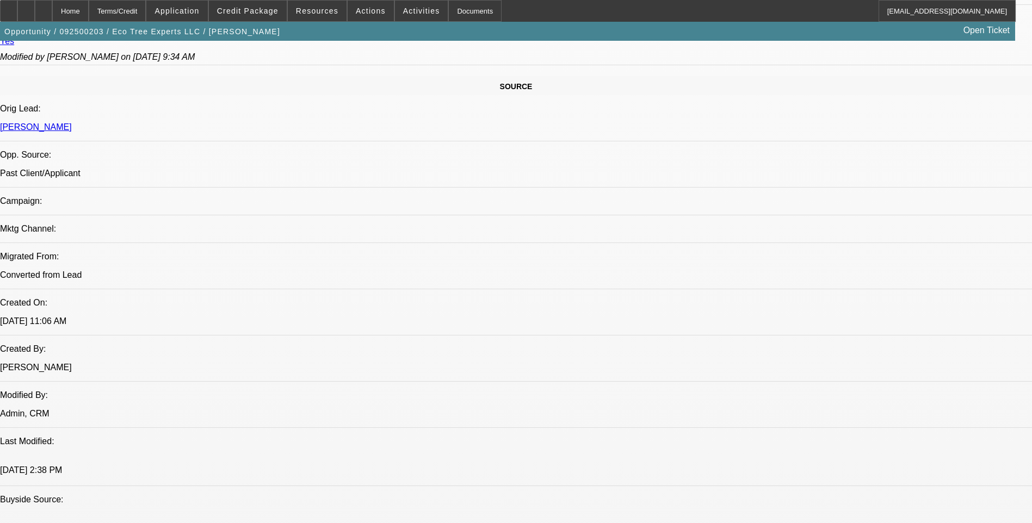
scroll to position [653, 0]
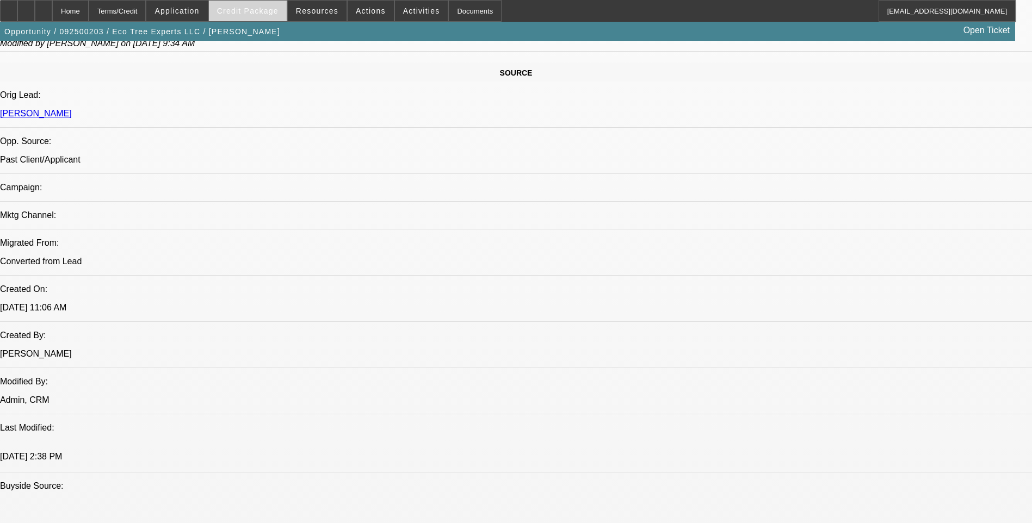
click at [237, 9] on span "Credit Package" at bounding box center [247, 11] width 61 height 9
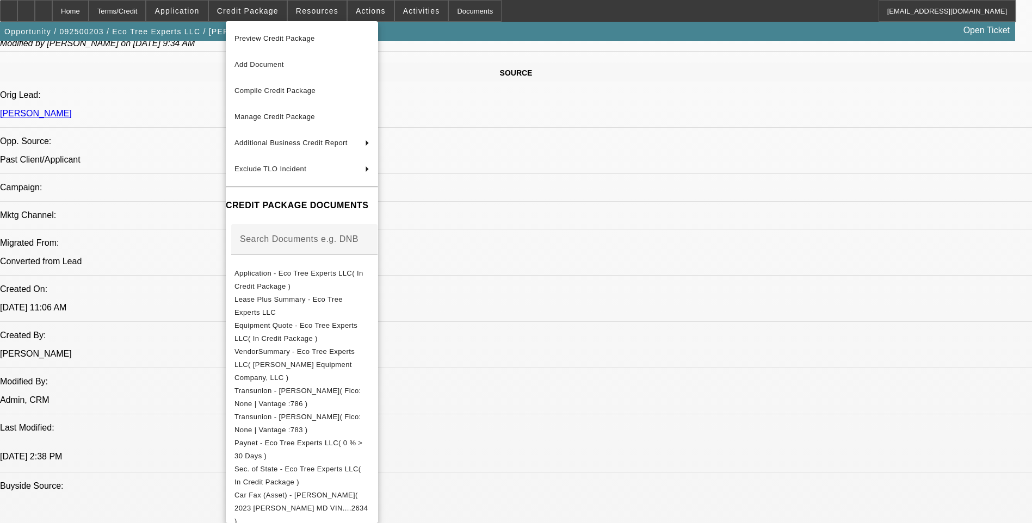
click at [320, 39] on span "Preview Credit Package" at bounding box center [301, 38] width 135 height 13
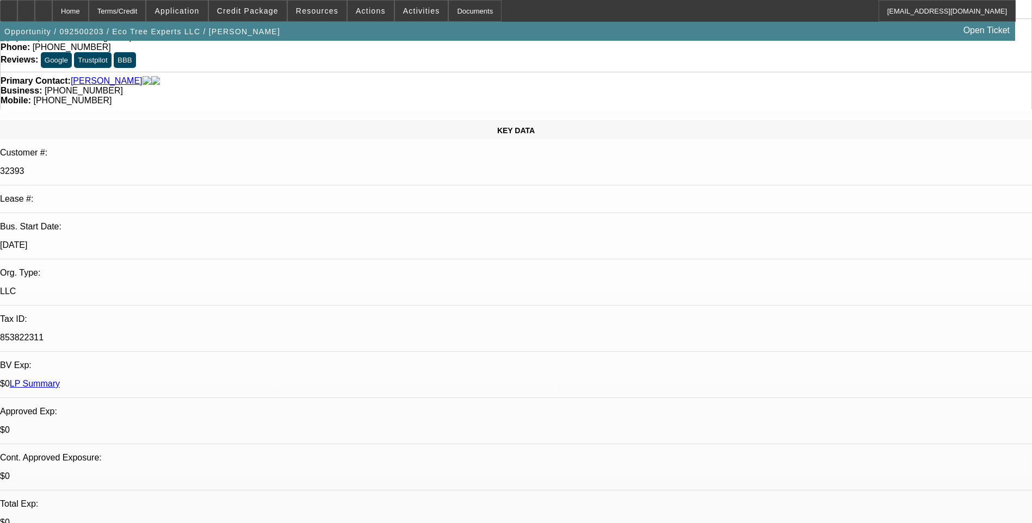
scroll to position [0, 0]
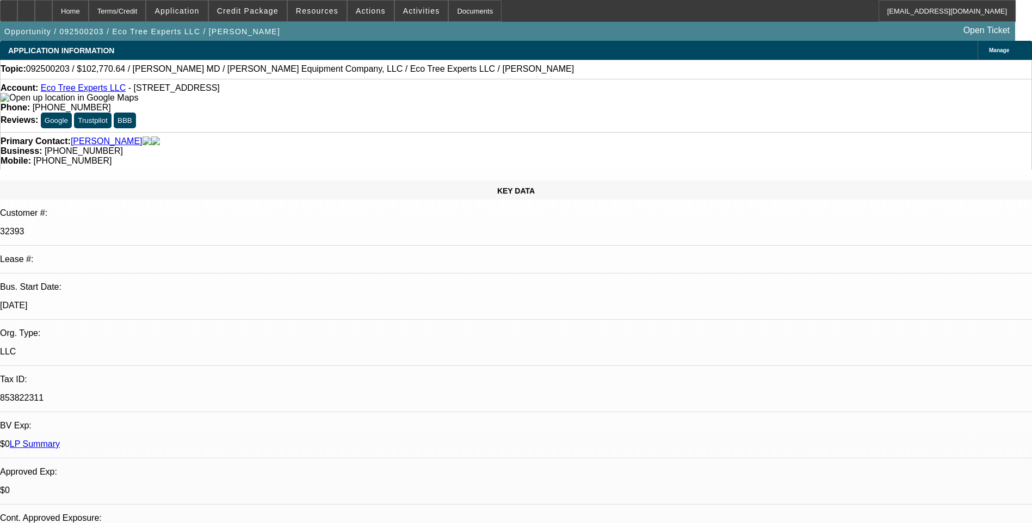
click at [90, 91] on link "Eco Tree Experts LLC" at bounding box center [83, 87] width 85 height 9
click at [679, 108] on div "Account: Eco Tree Experts LLC - 500 S Australian Ave Ste 600, West Palm Beach, …" at bounding box center [516, 105] width 1032 height 53
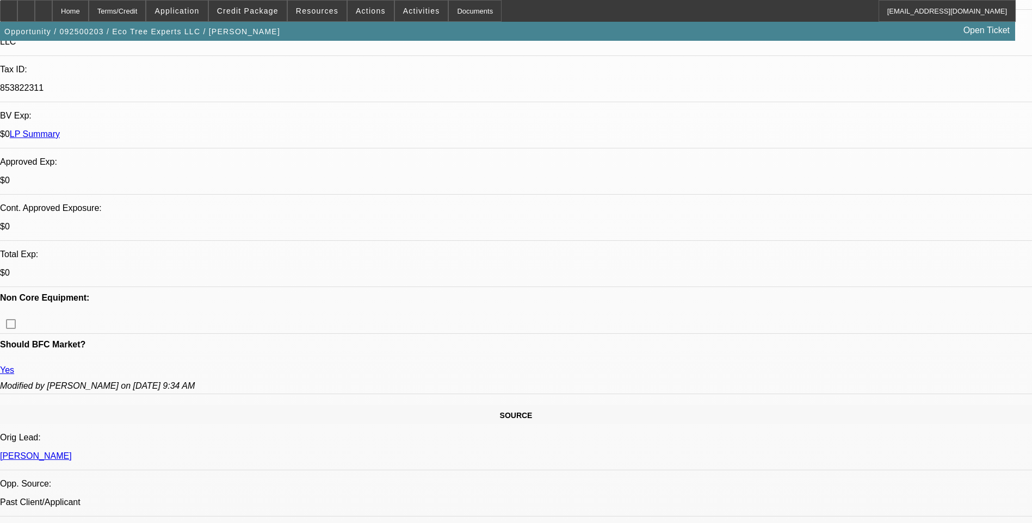
scroll to position [326, 0]
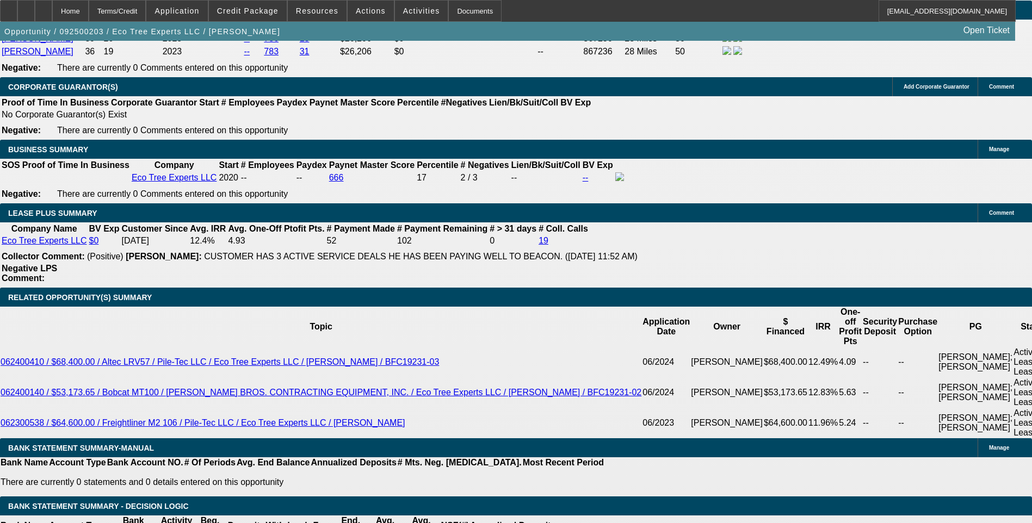
scroll to position [1686, 0]
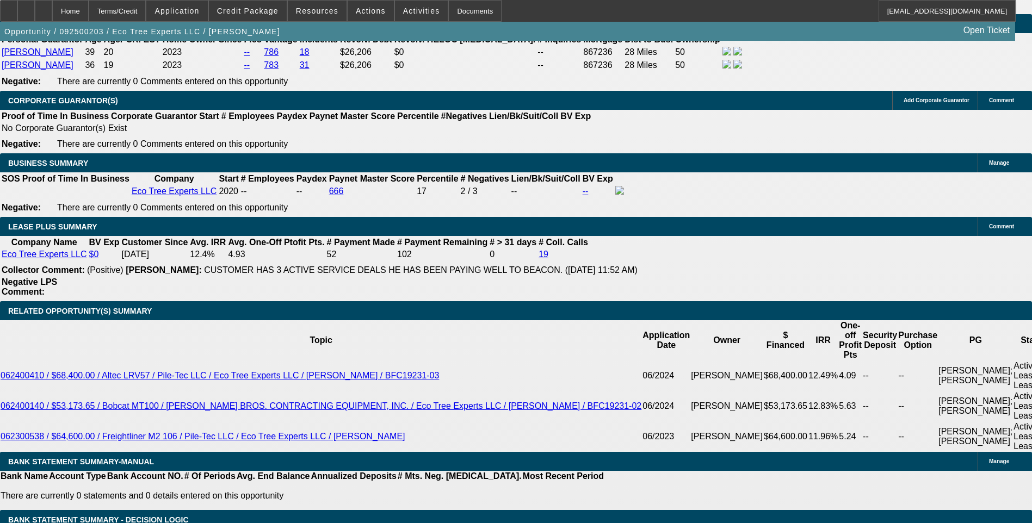
click at [680, 255] on div "APPLICATION INFORMATION Manage Topic: 092500203 / $102,770.64 / MACK MD / Scott…" at bounding box center [516, 271] width 1032 height 3833
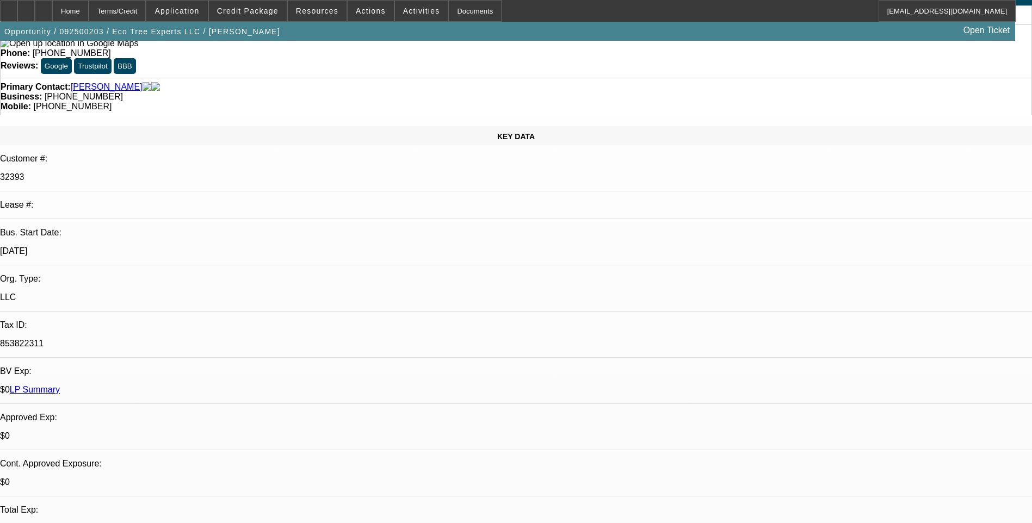
scroll to position [0, 0]
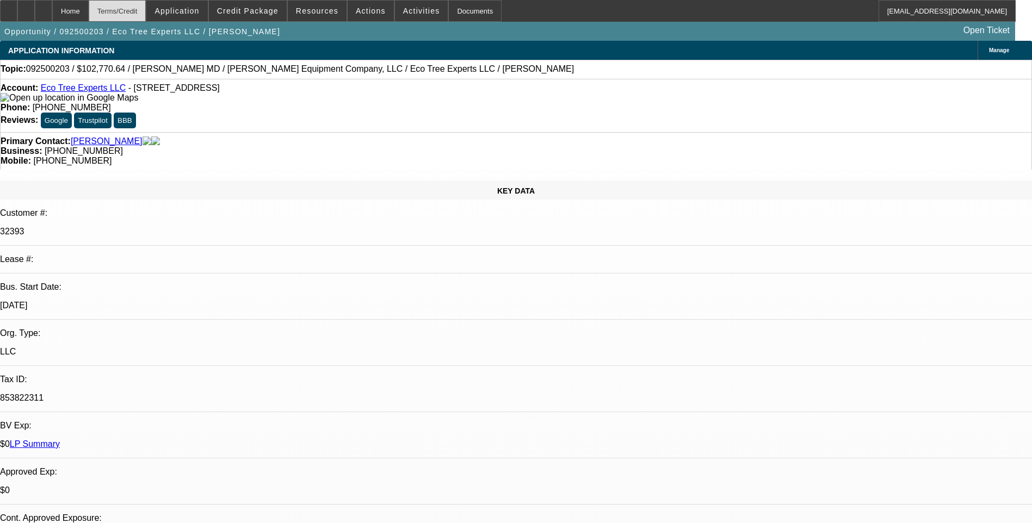
click at [142, 11] on div "Terms/Credit" at bounding box center [118, 11] width 58 height 22
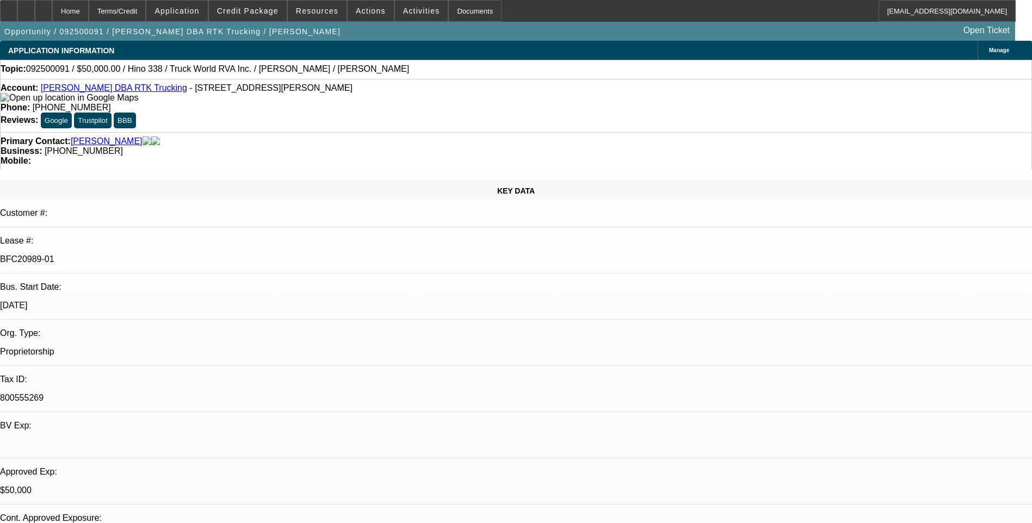
select select "0"
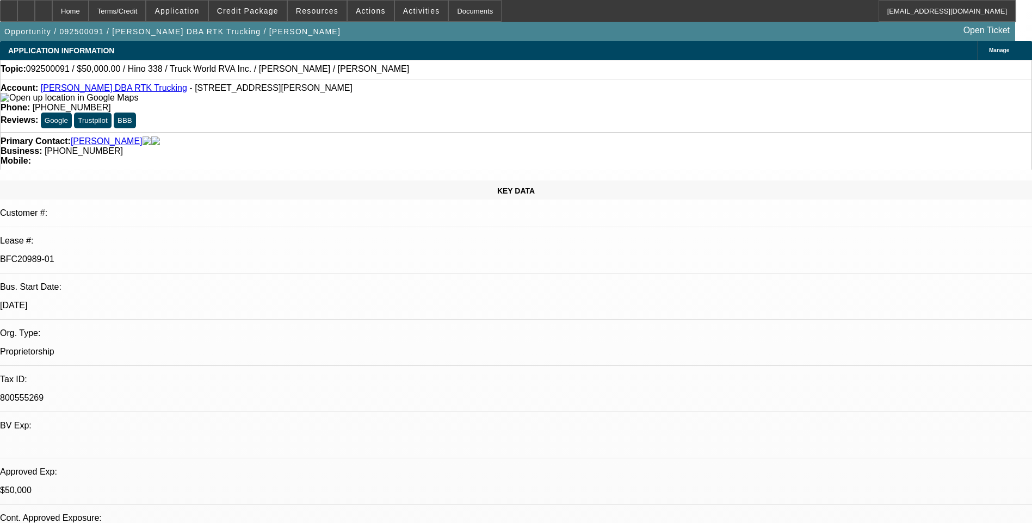
select select "0"
select select "1"
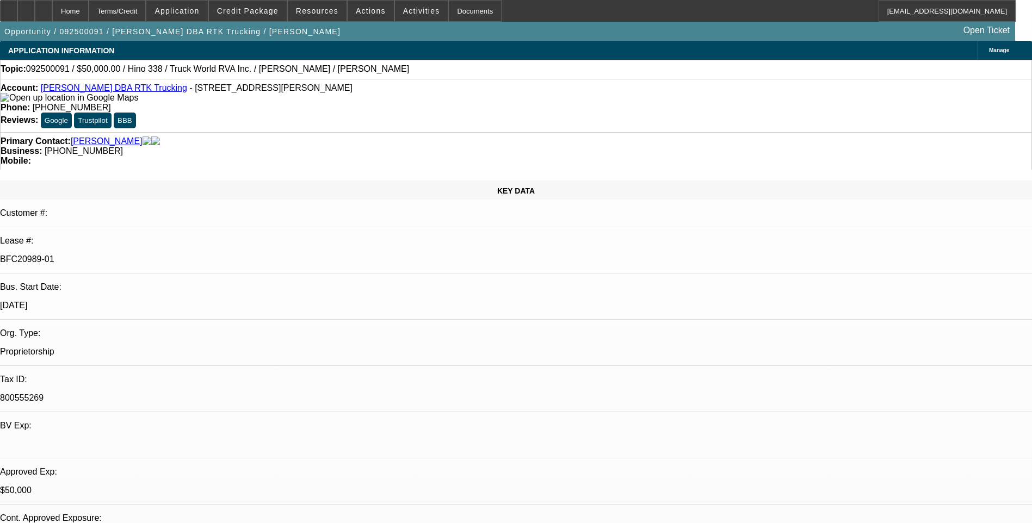
select select "1"
select select "6"
select select "1"
select select "6"
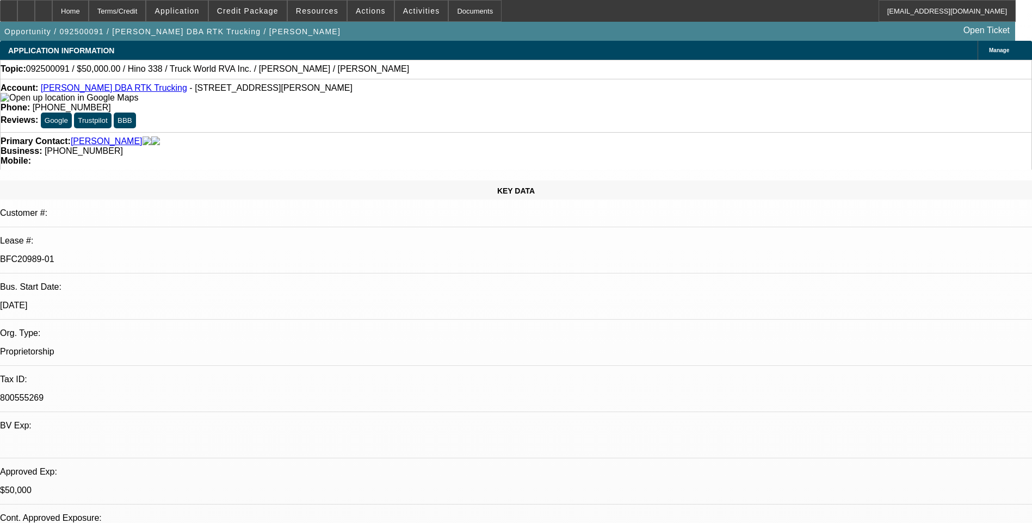
select select "1"
select select "6"
click at [146, 13] on div "Terms/Credit" at bounding box center [118, 11] width 58 height 22
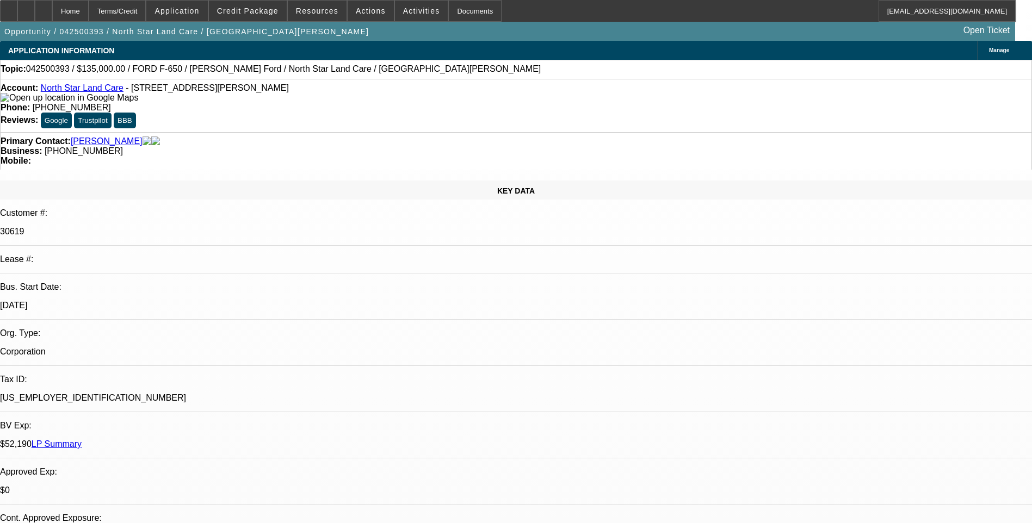
select select "0"
select select "0.1"
select select "0"
select select "0.1"
select select "0"
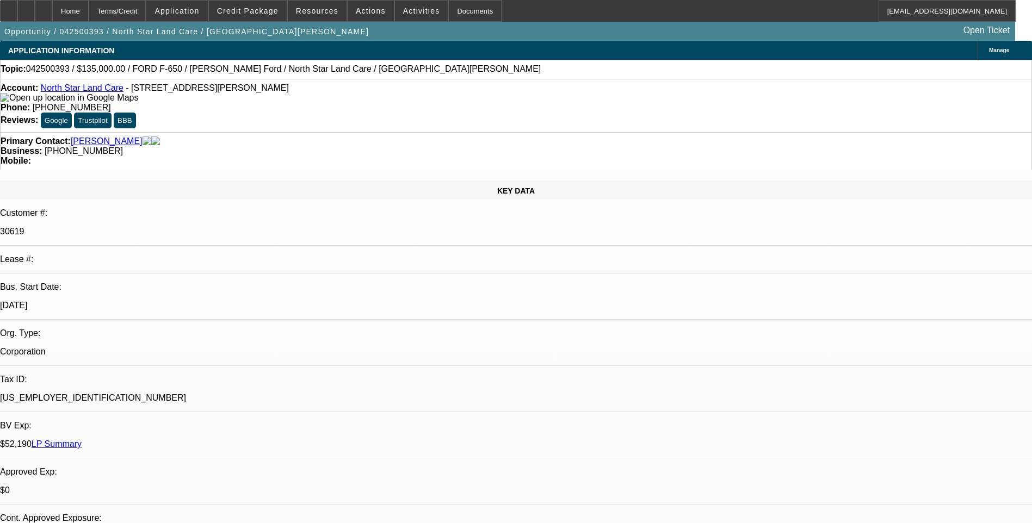
select select "0.1"
select select "1"
select select "2"
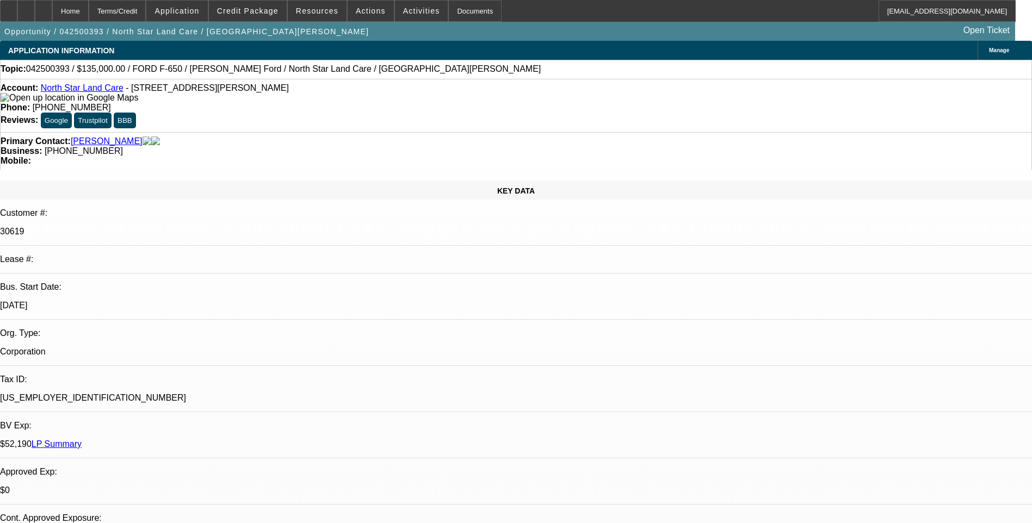
select select "4"
select select "1"
select select "2"
select select "4"
select select "1"
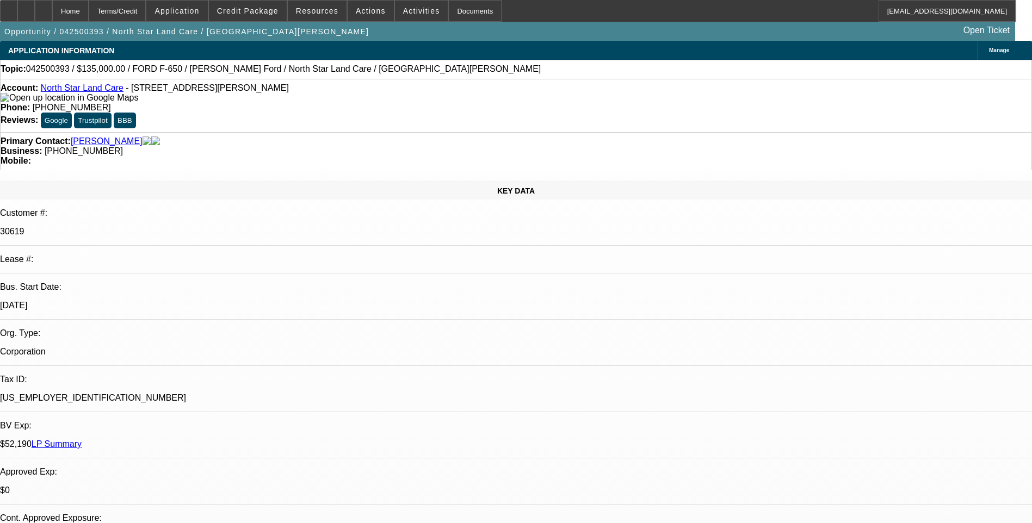
select select "2"
select select "4"
select select "1"
select select "2"
select select "4"
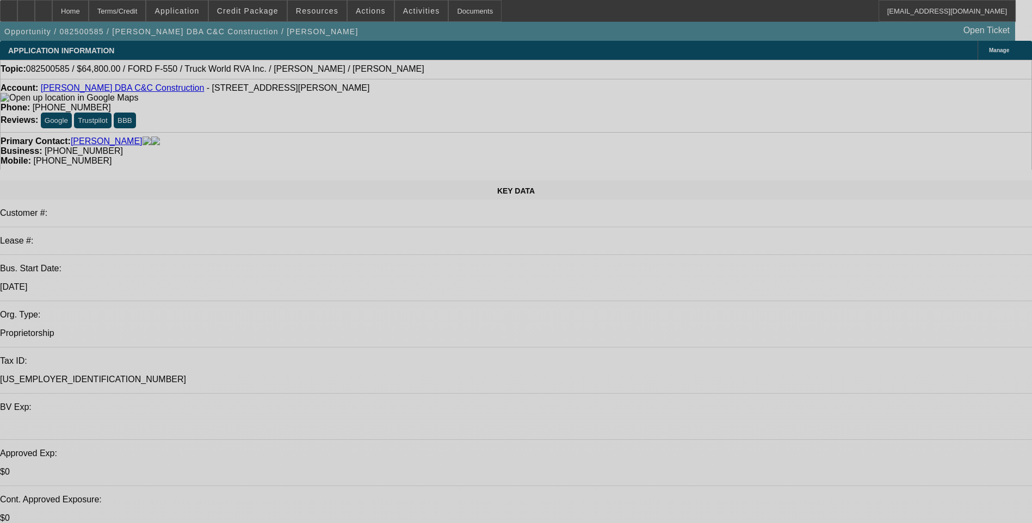
select select "0.1"
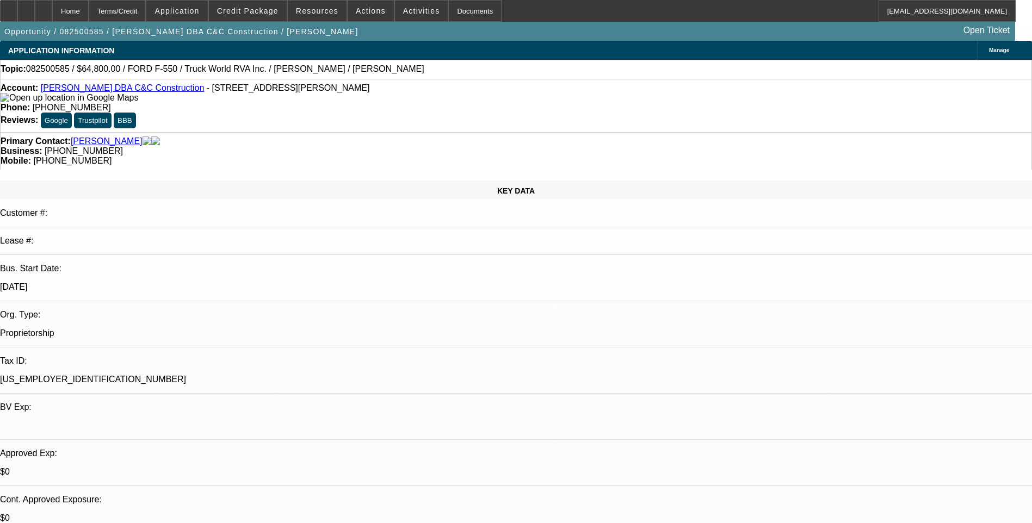
select select "2"
select select "0"
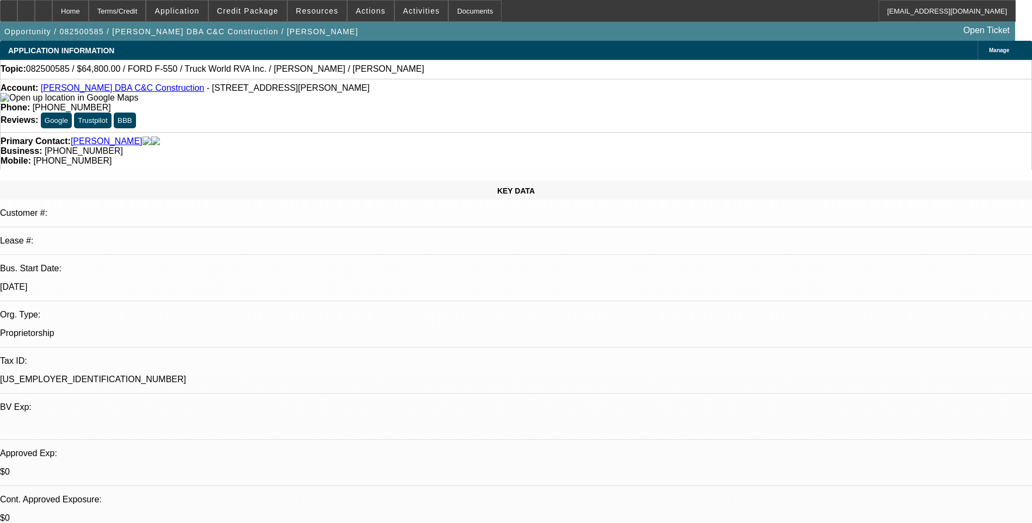
select select "0"
select select "1"
select select "2"
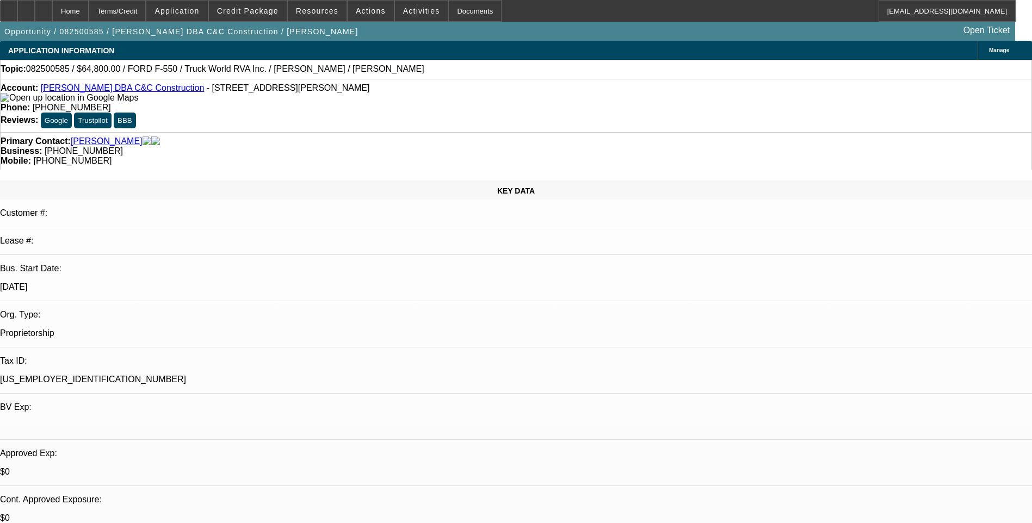
select select "6"
select select "1"
select select "6"
select select "1"
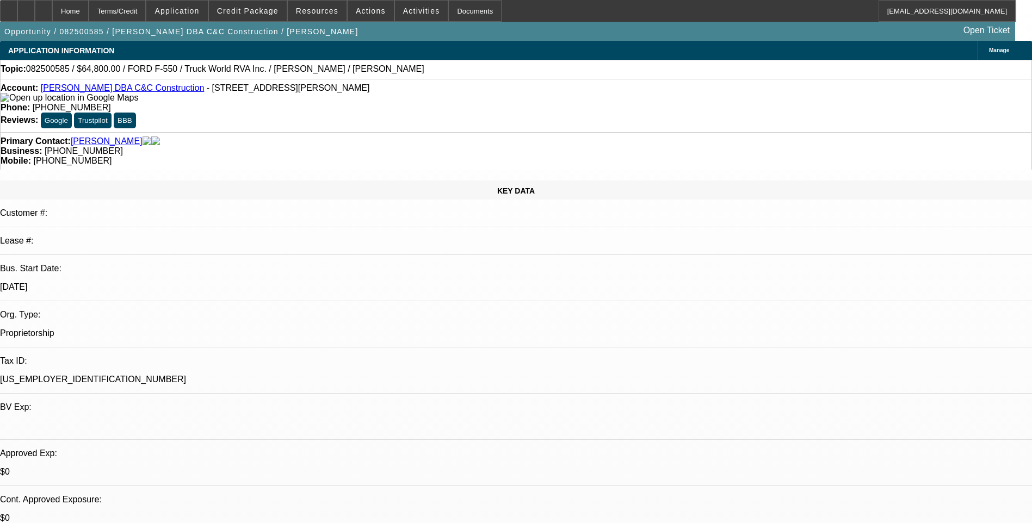
select select "1"
select select "6"
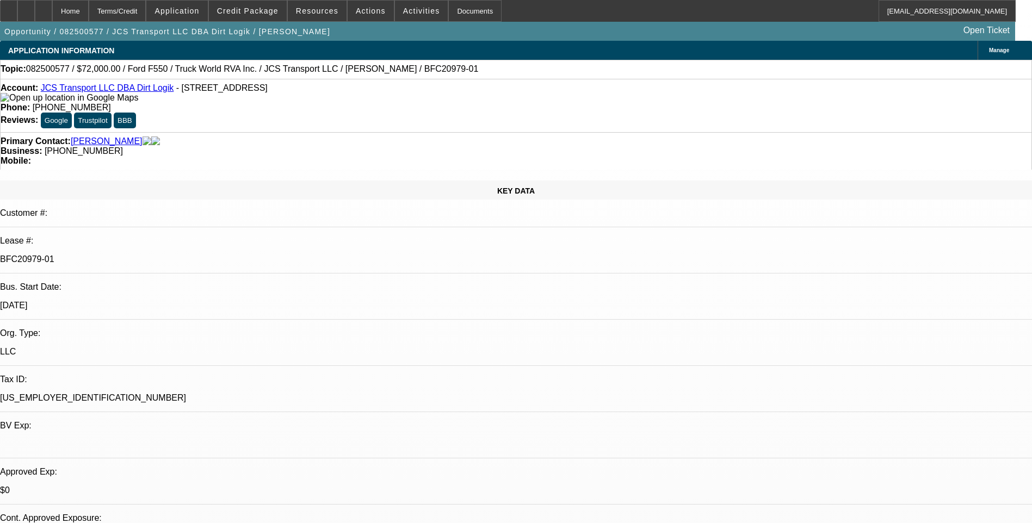
select select "0"
select select "6"
select select "0"
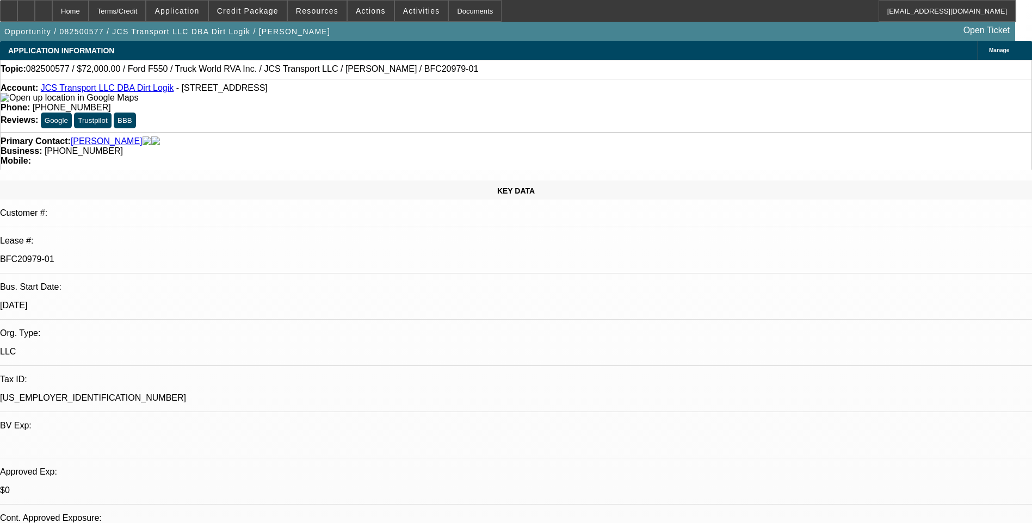
select select "0"
select select "6"
select select "0"
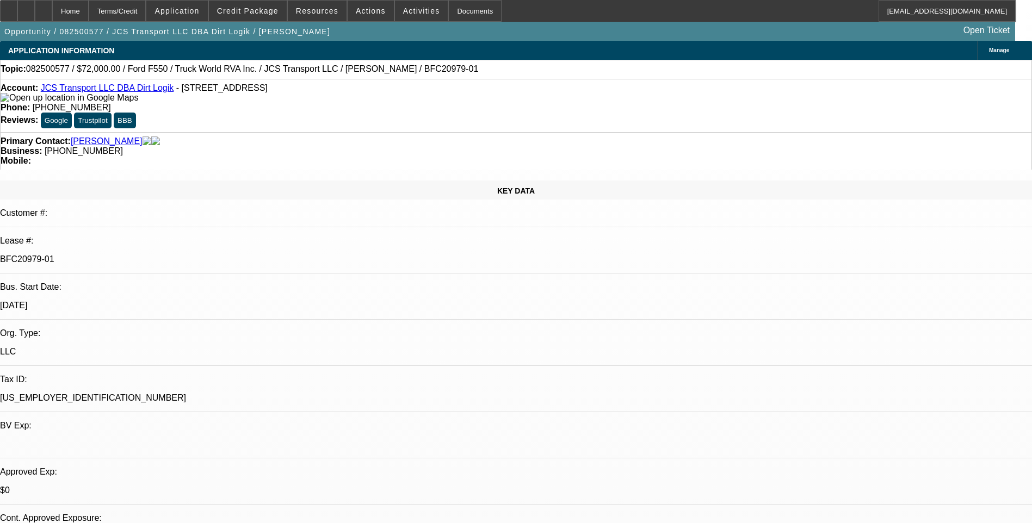
select select "0"
select select "6"
select select "0"
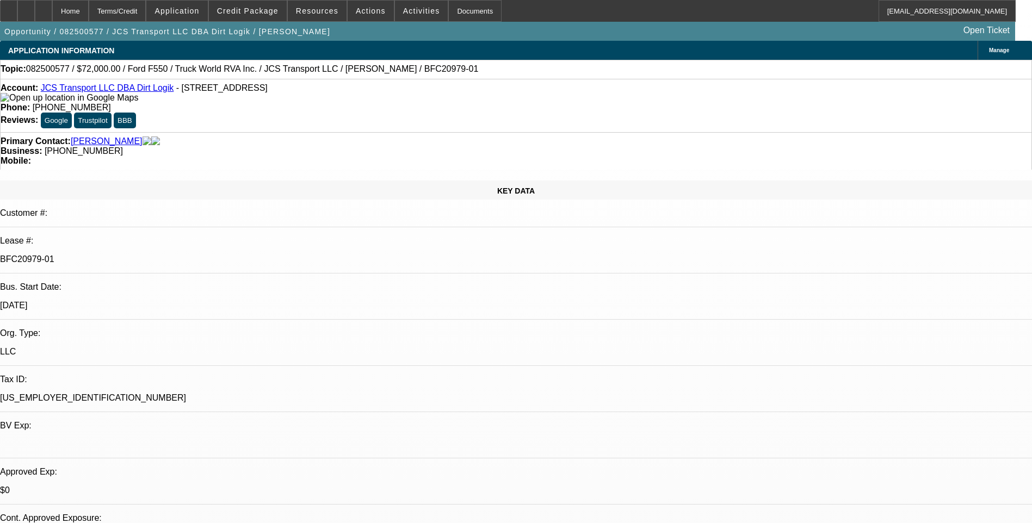
select select "6"
select select "0"
select select "0.1"
select select "0"
select select "0.1"
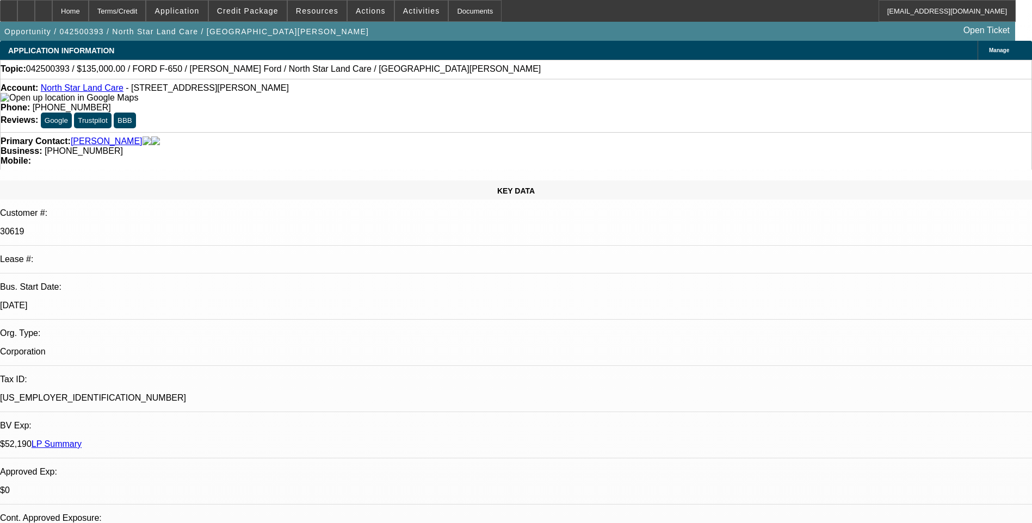
select select "0"
select select "0.1"
select select "1"
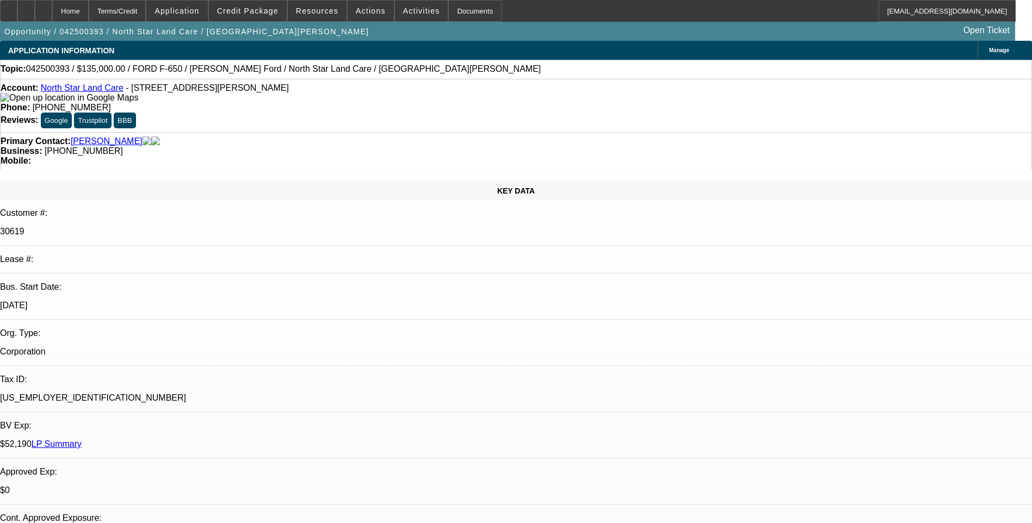
select select "2"
select select "4"
select select "1"
select select "2"
select select "4"
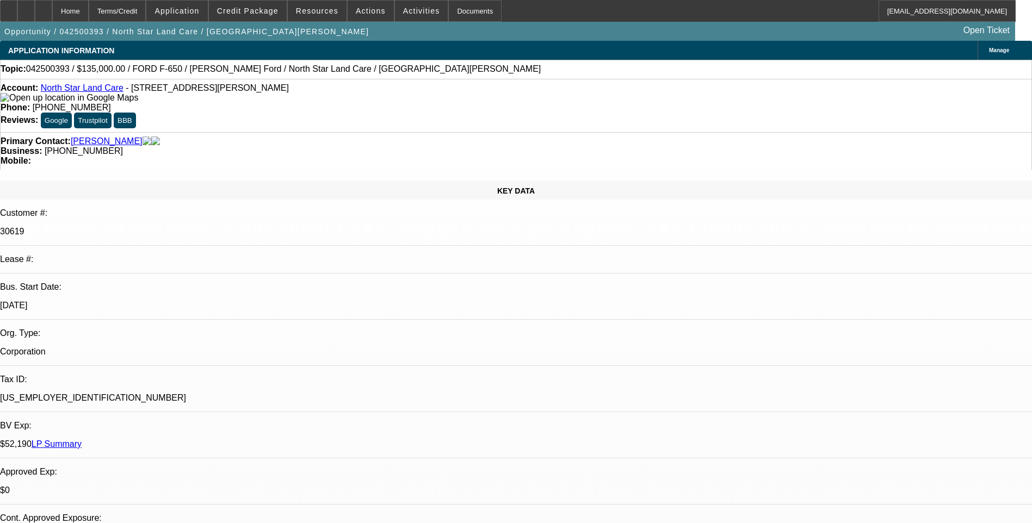
select select "1"
select select "2"
select select "4"
select select "1"
select select "2"
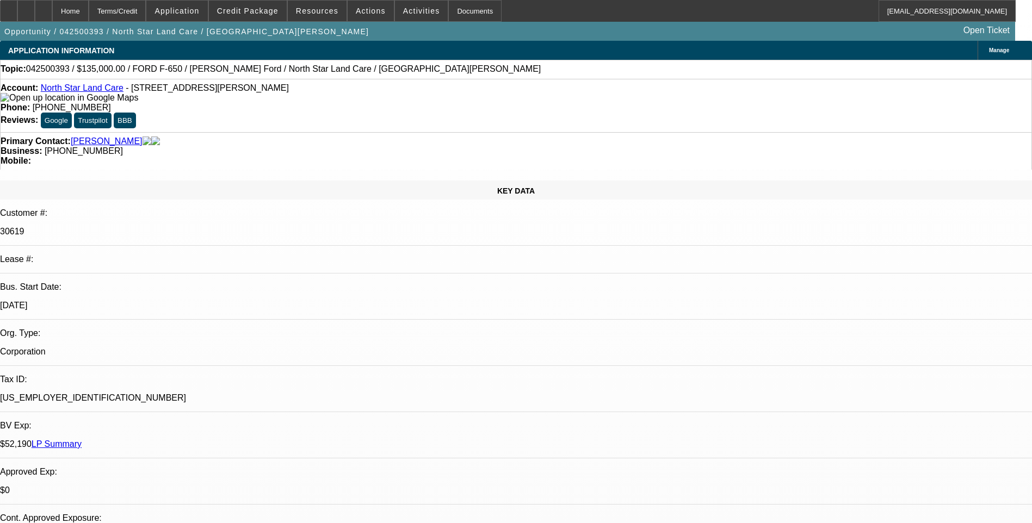
select select "4"
click at [146, 6] on div "Terms/Credit" at bounding box center [118, 11] width 58 height 22
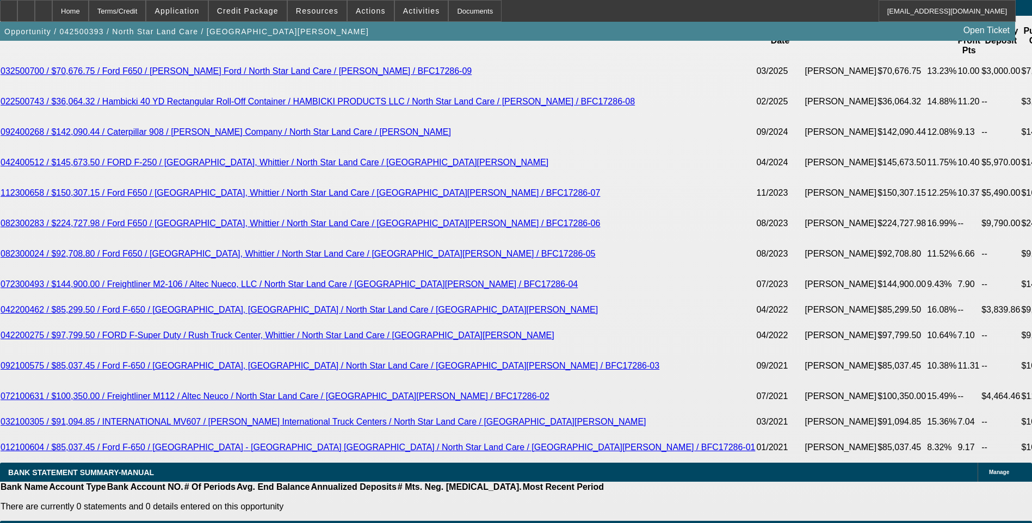
scroll to position [1916, 0]
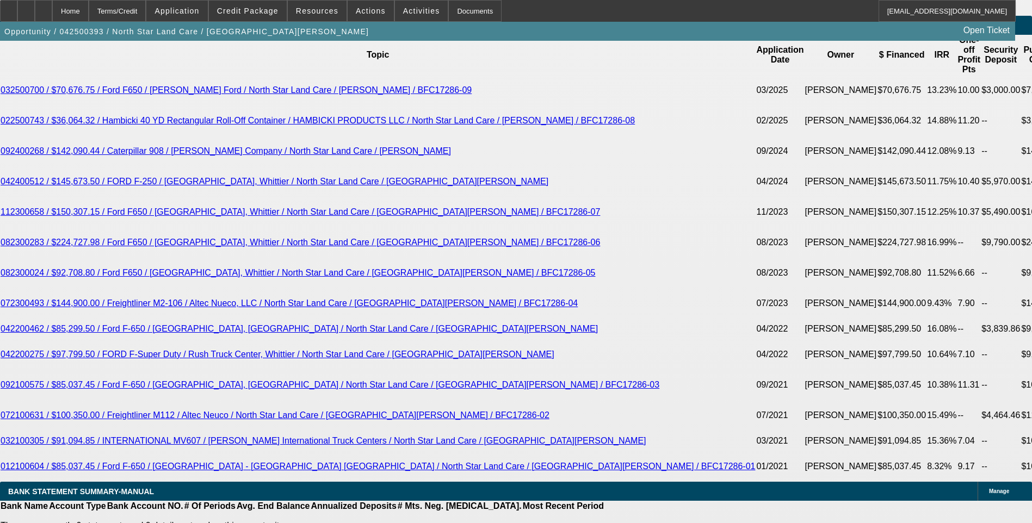
scroll to position [1970, 0]
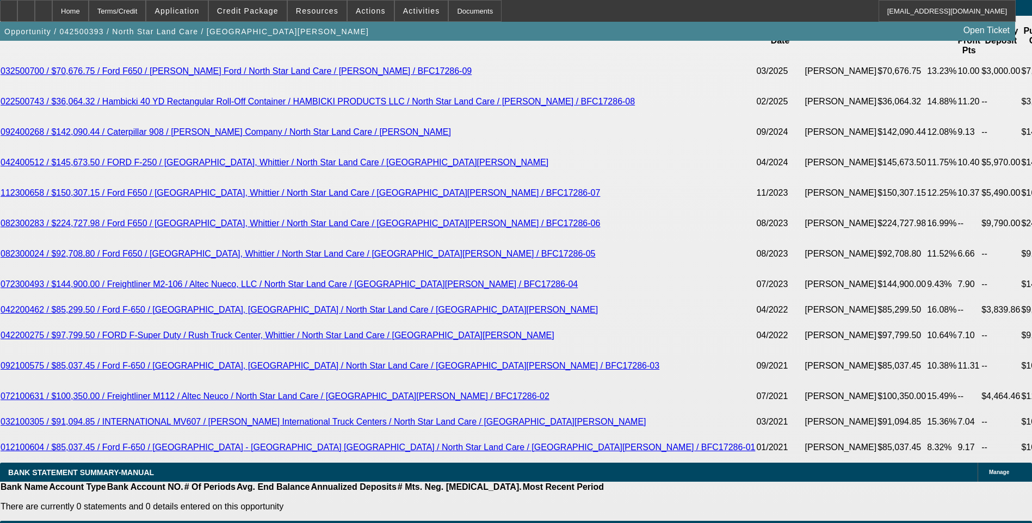
drag, startPoint x: 219, startPoint y: 153, endPoint x: 212, endPoint y: 151, distance: 7.4
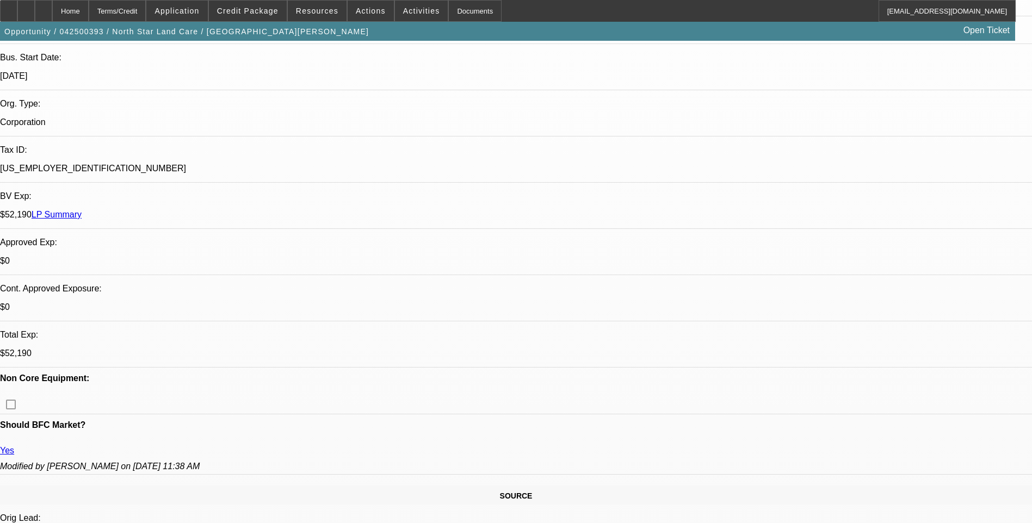
scroll to position [0, 0]
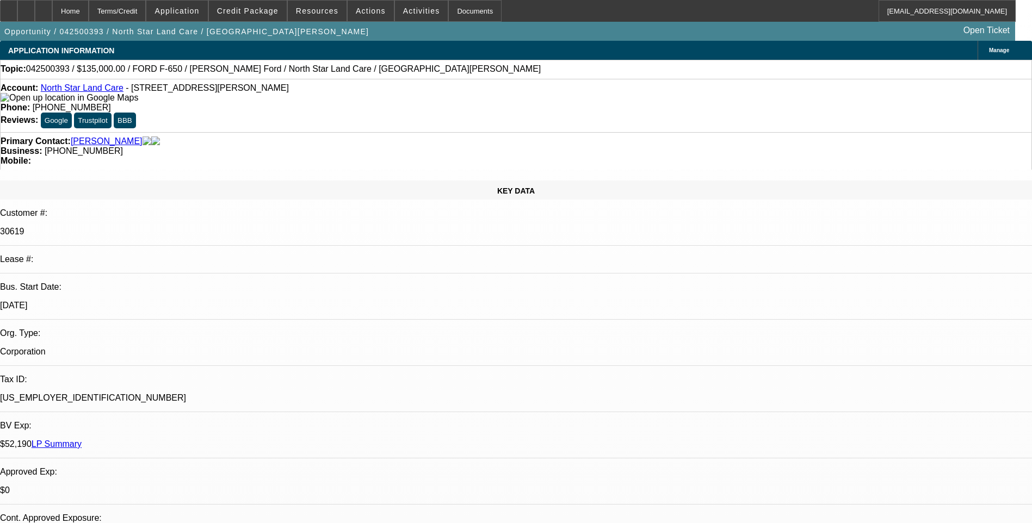
drag, startPoint x: 88, startPoint y: 92, endPoint x: 119, endPoint y: 89, distance: 31.2
click at [88, 92] on link "North Star Land Care" at bounding box center [82, 87] width 83 height 9
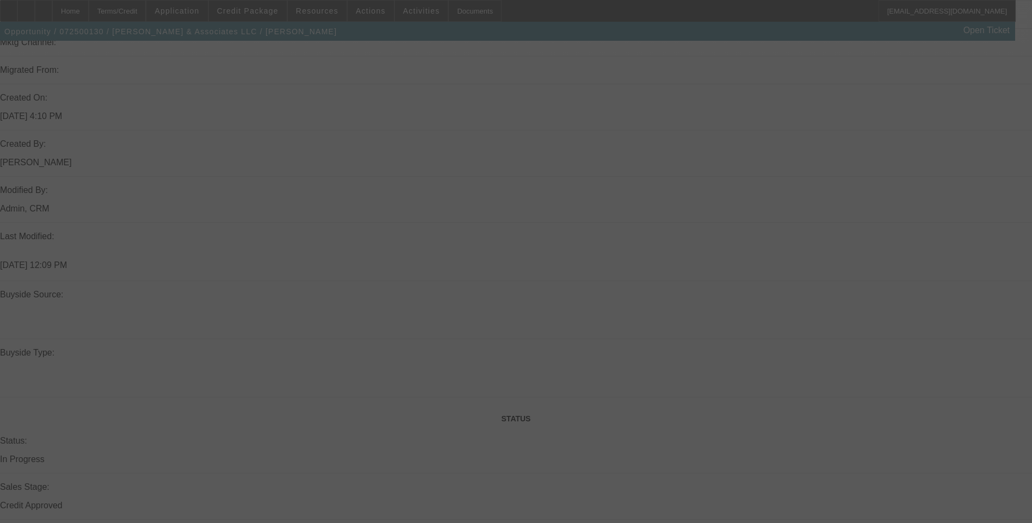
scroll to position [859, 0]
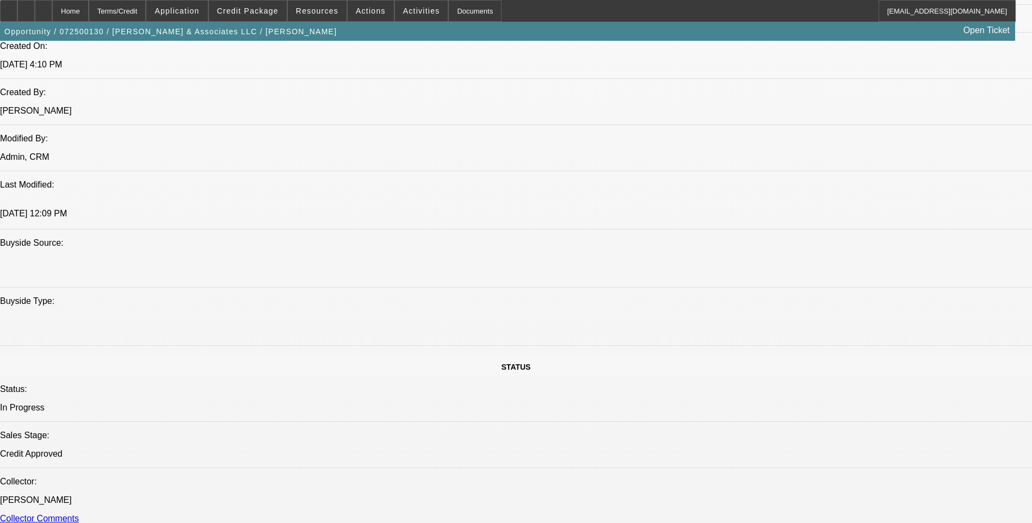
select select "0"
select select "2"
select select "0.1"
select select "0"
select select "2"
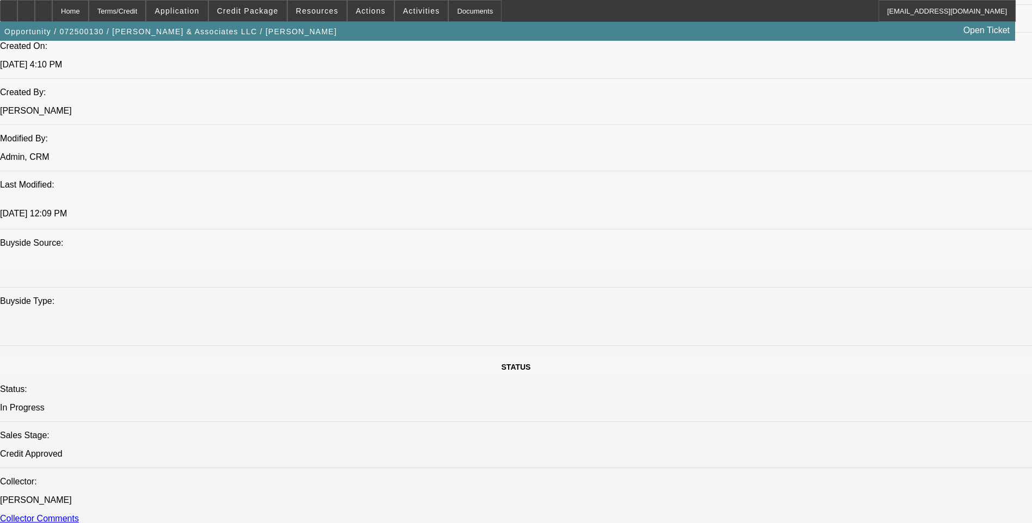
select select "0.1"
select select "0"
select select "2"
select select "0.1"
select select "0"
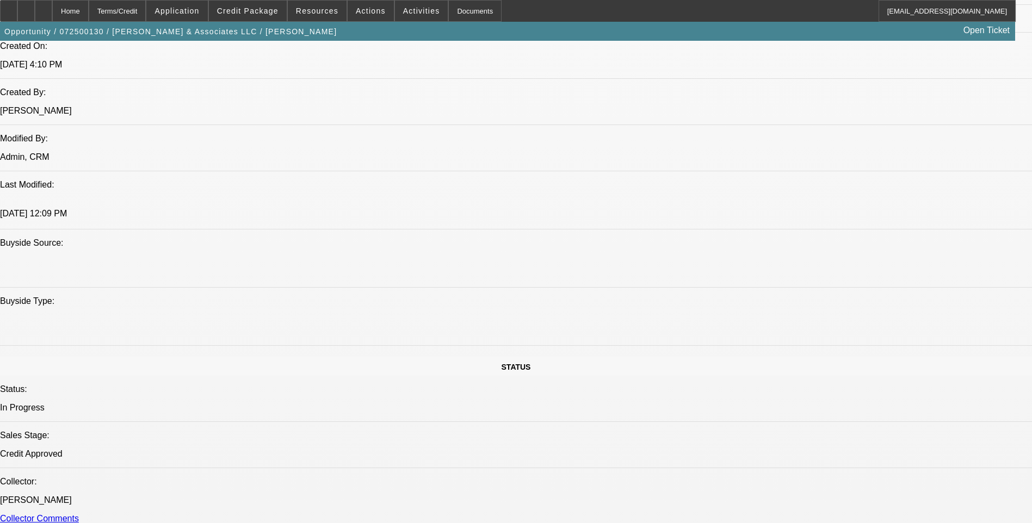
select select "2"
select select "0.1"
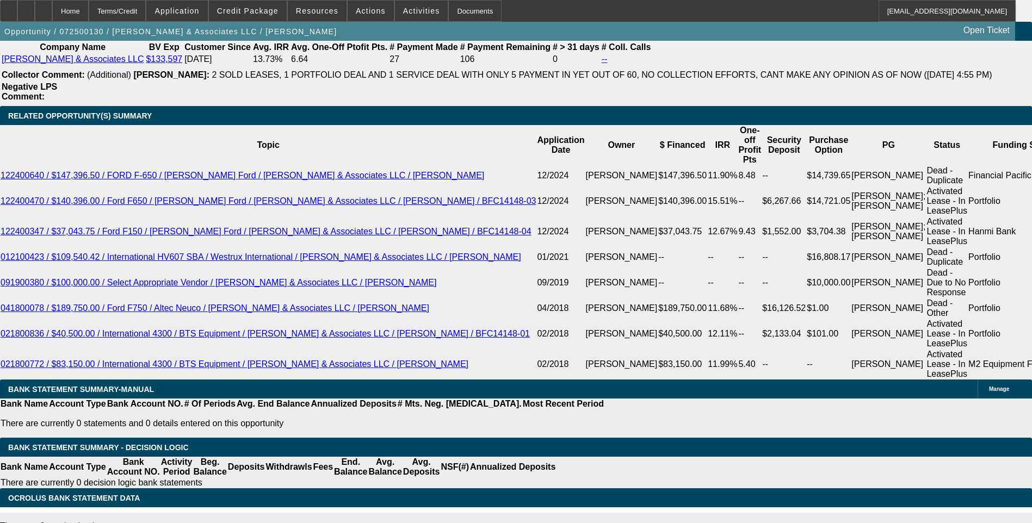
select select "1"
select select "2"
select select "4"
select select "1"
select select "2"
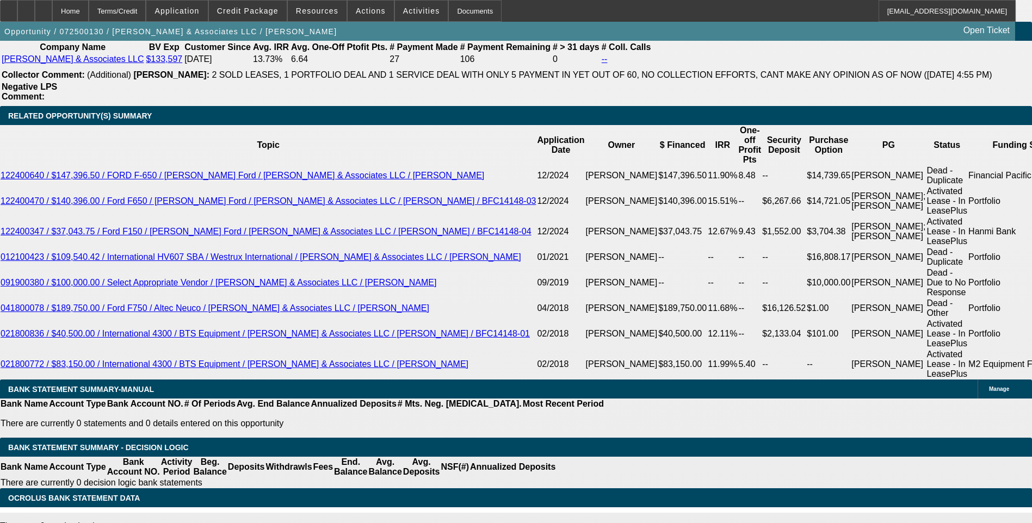
select select "4"
select select "1"
select select "2"
select select "4"
select select "1"
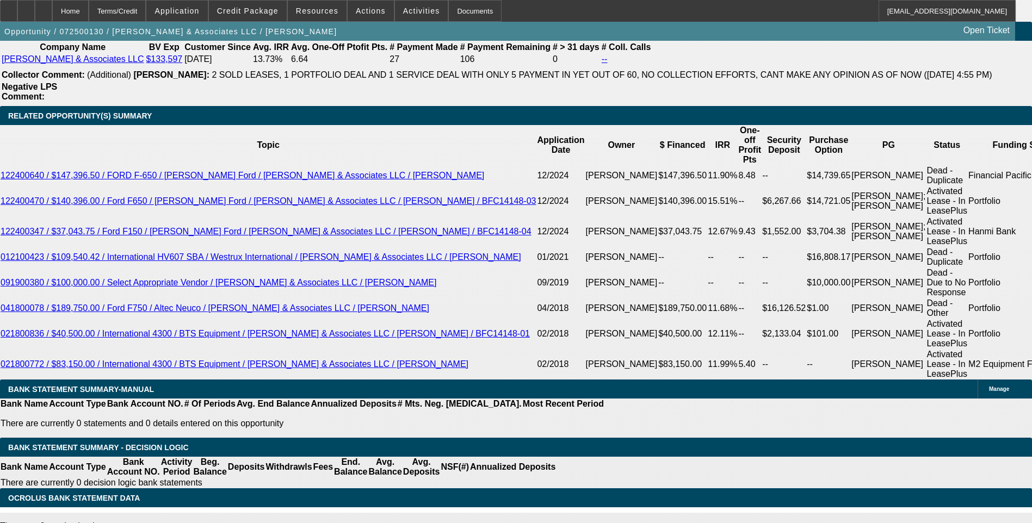
select select "2"
select select "4"
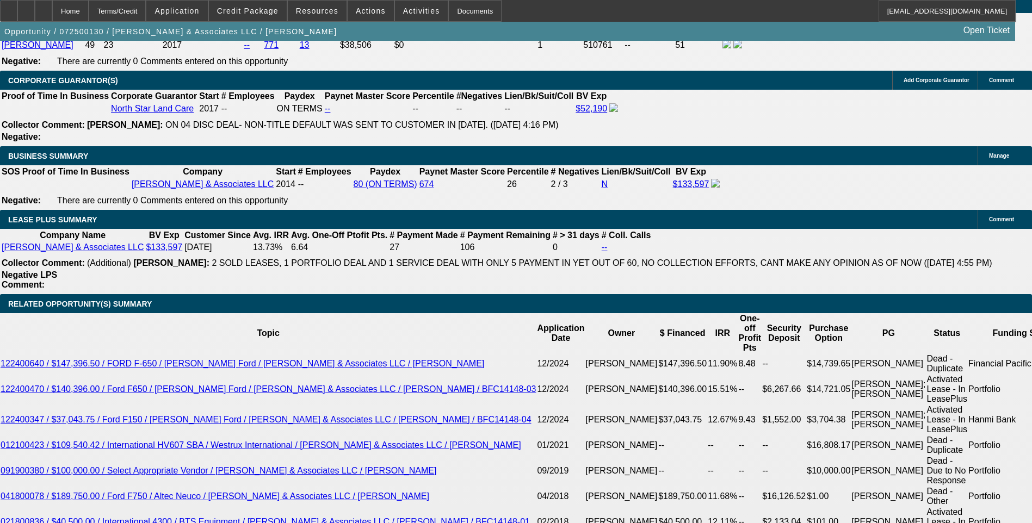
scroll to position [1627, 0]
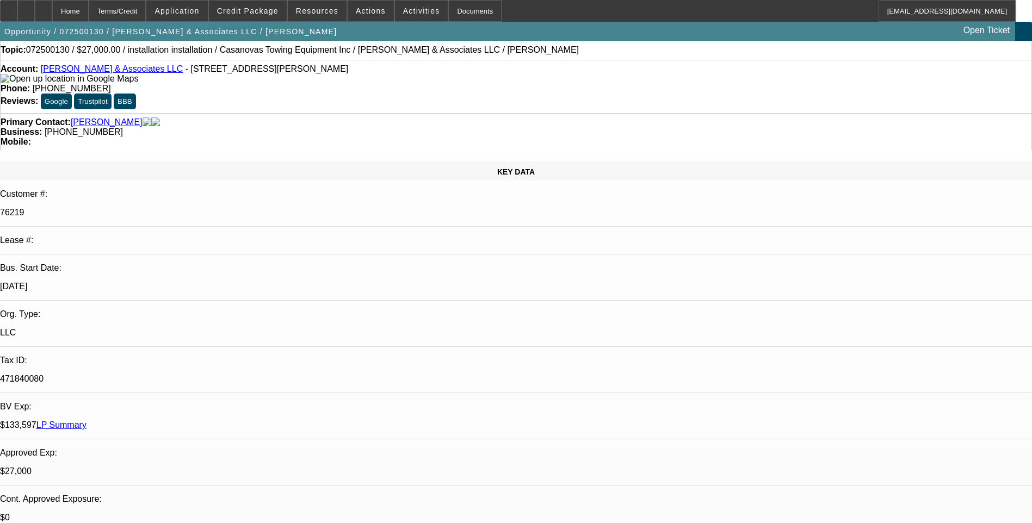
scroll to position [0, 0]
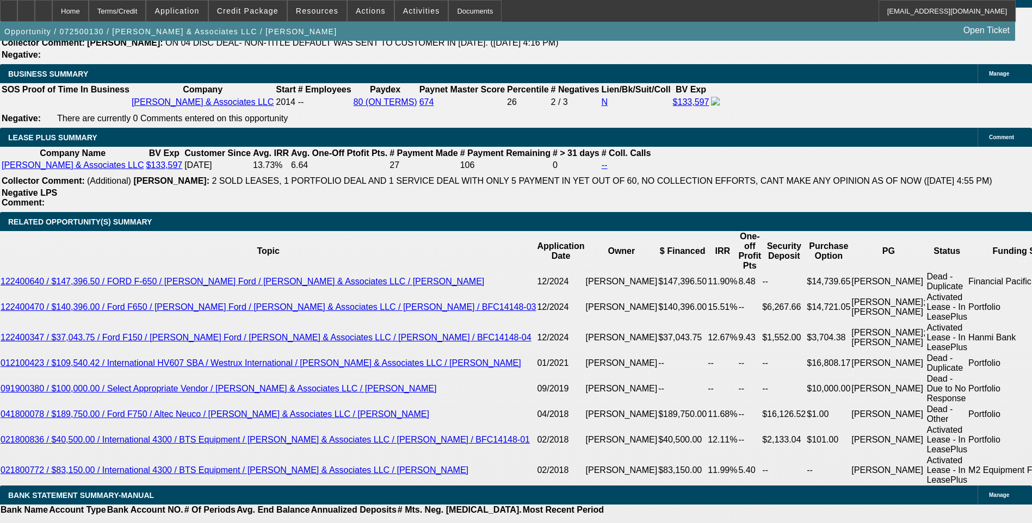
scroll to position [1740, 0]
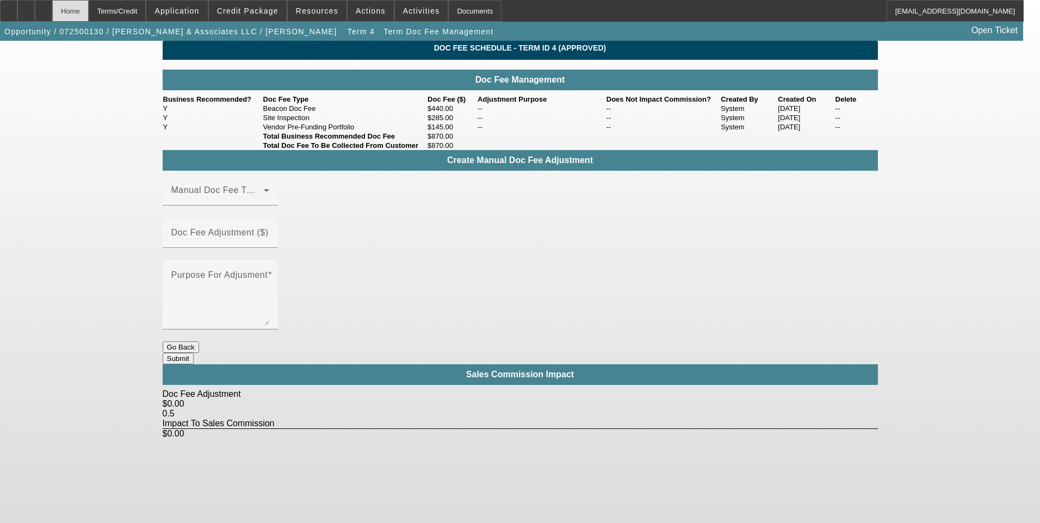
click at [89, 11] on div "Home" at bounding box center [70, 11] width 36 height 22
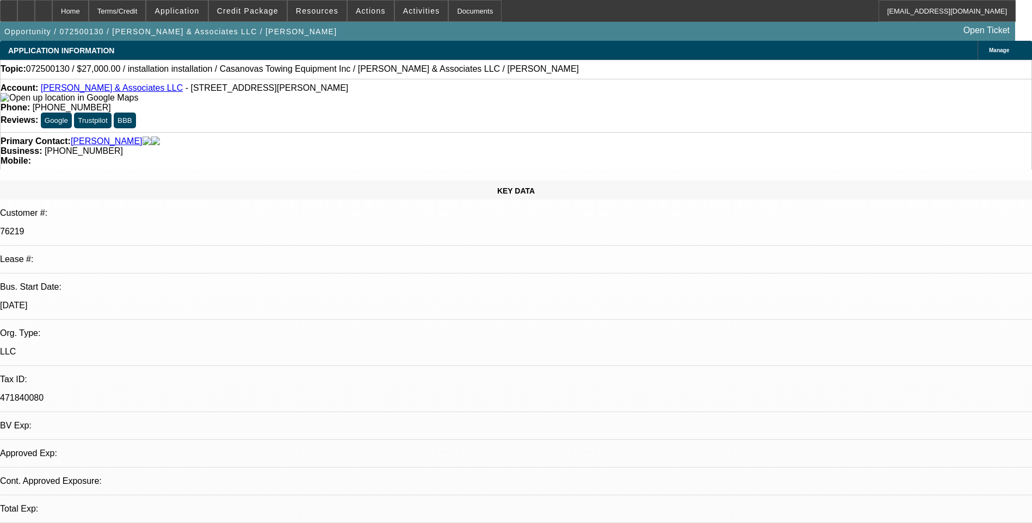
select select "0"
select select "2"
select select "0.1"
select select "4"
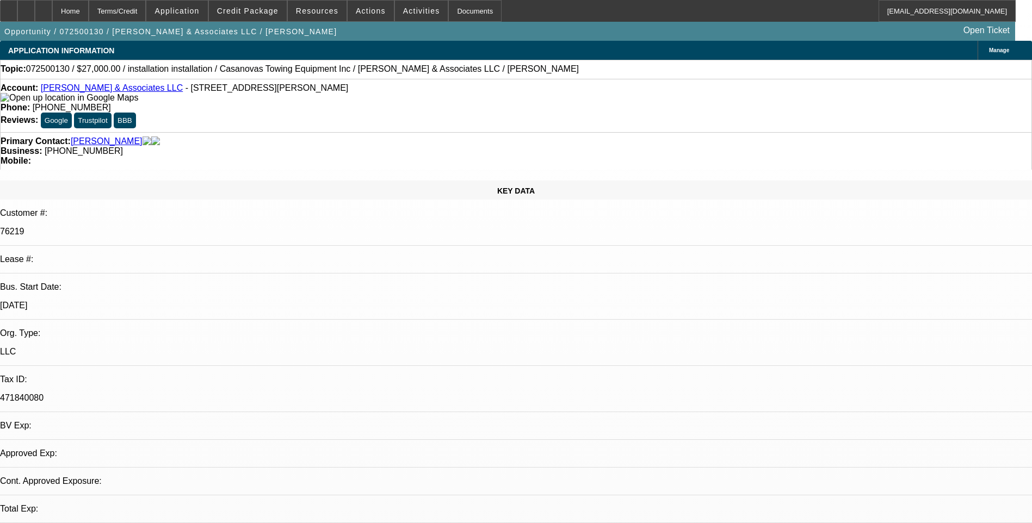
select select "0"
select select "2"
select select "0.1"
select select "4"
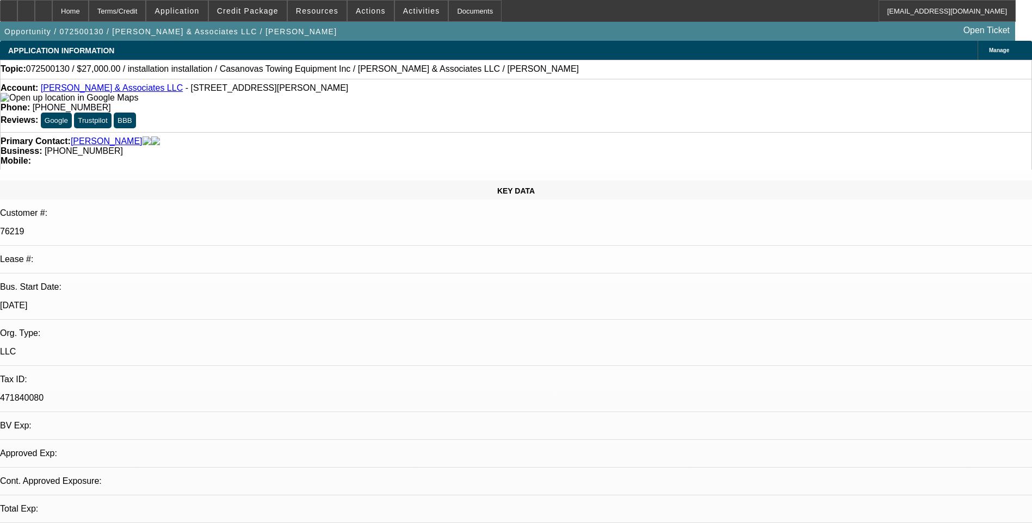
select select "0"
select select "2"
select select "0.1"
select select "4"
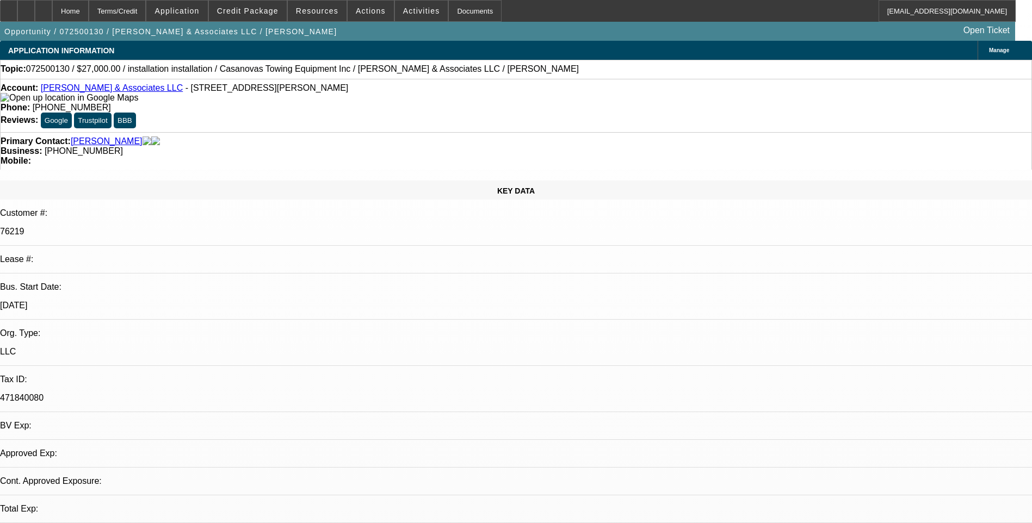
select select "0"
select select "2"
select select "0.1"
select select "4"
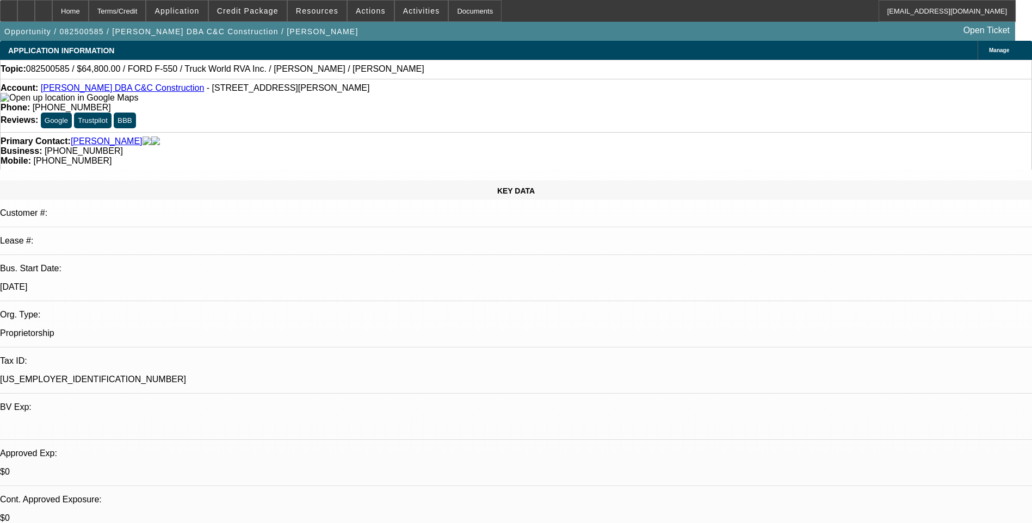
select select "0.1"
select select "2"
select select "0"
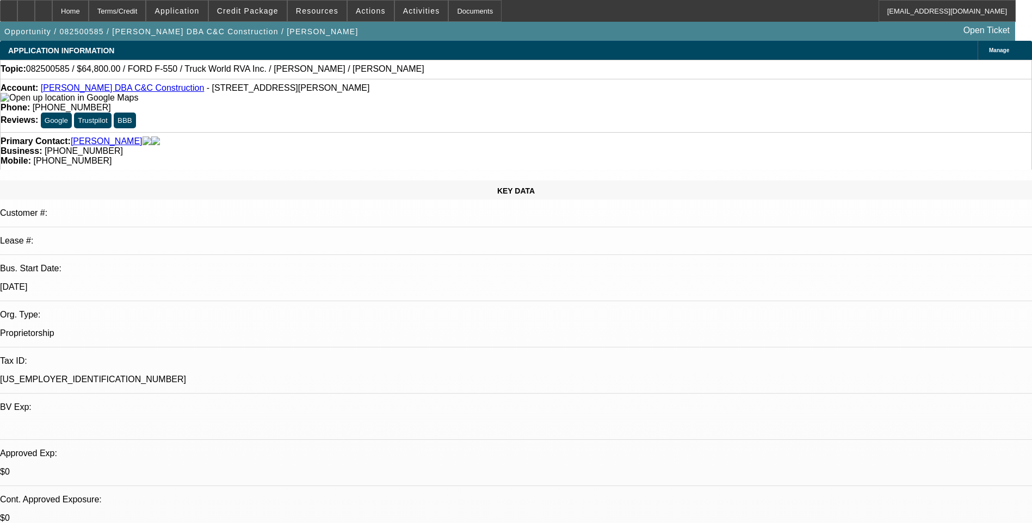
select select "0"
select select "1"
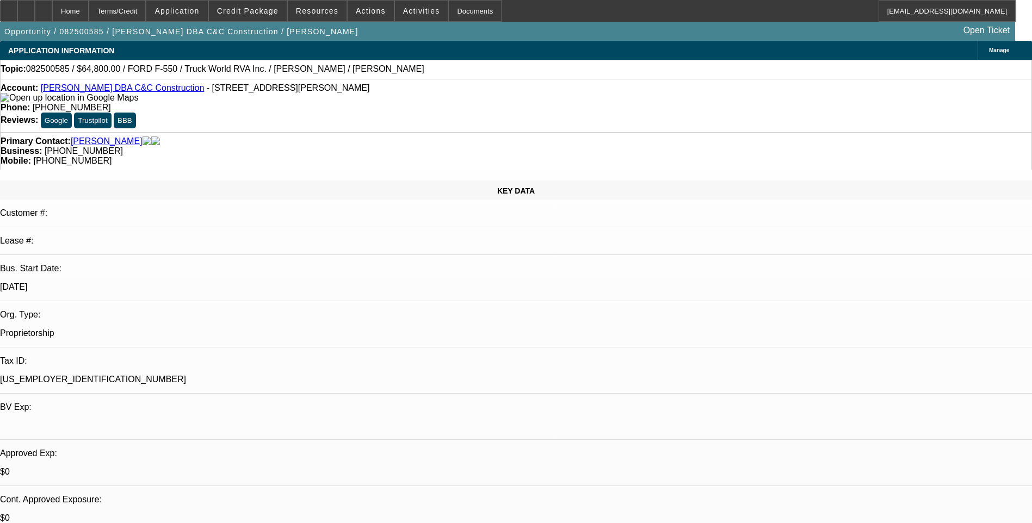
select select "2"
select select "6"
select select "1"
select select "6"
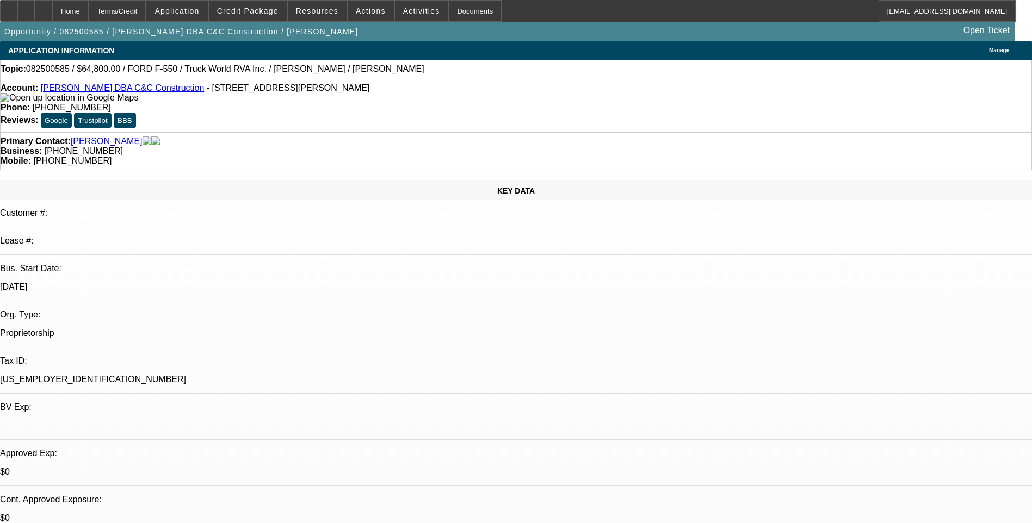
select select "1"
select select "6"
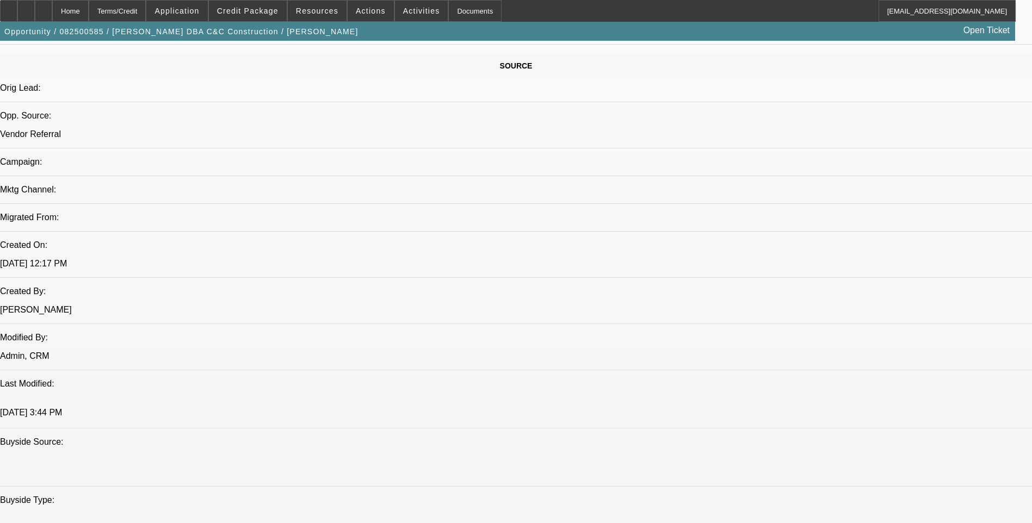
scroll to position [598, 0]
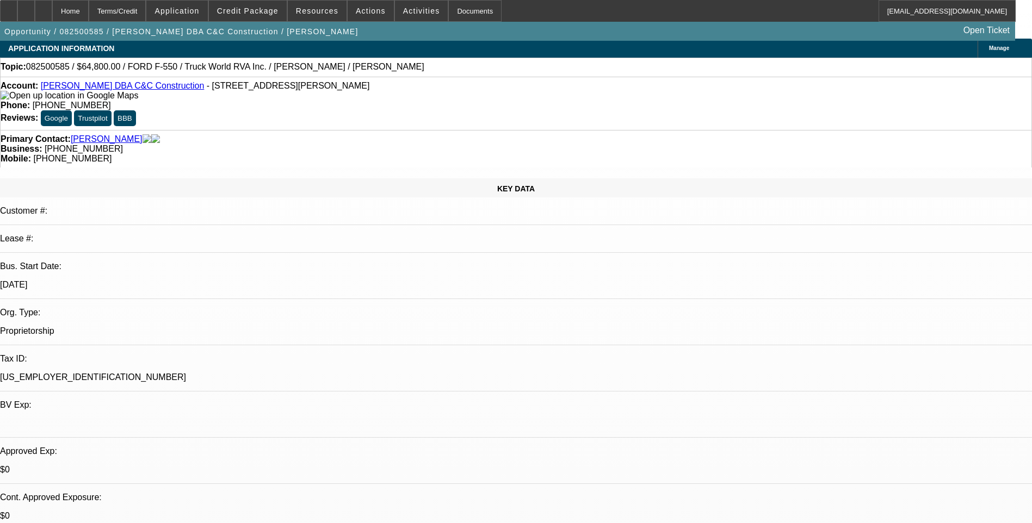
scroll to position [0, 0]
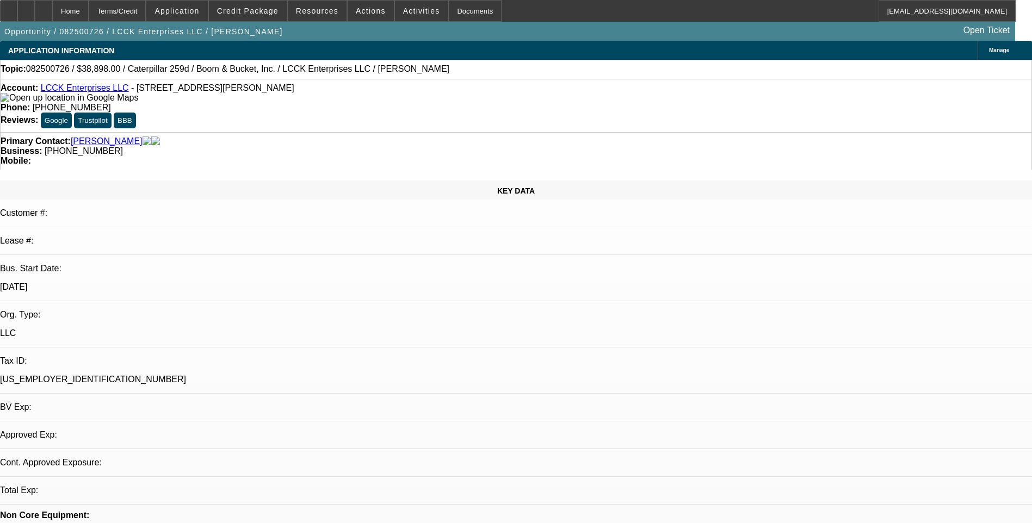
select select "0"
select select "2"
select select "0.1"
select select "4"
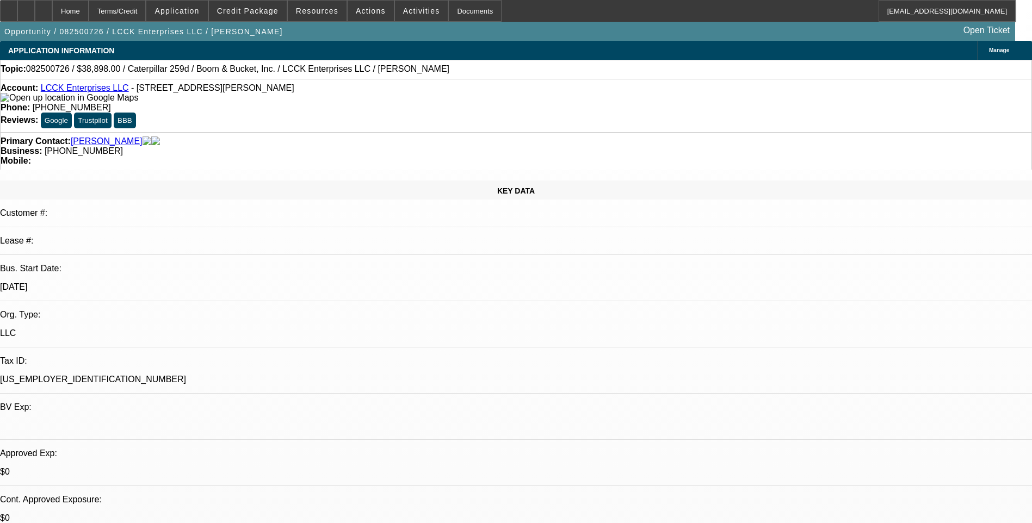
click at [146, 9] on div "Terms/Credit" at bounding box center [118, 11] width 58 height 22
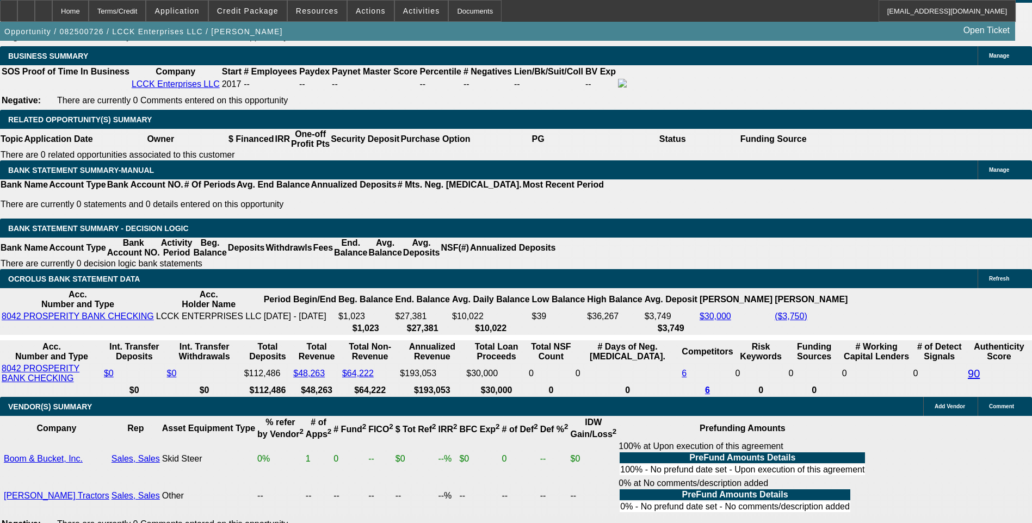
scroll to position [1744, 0]
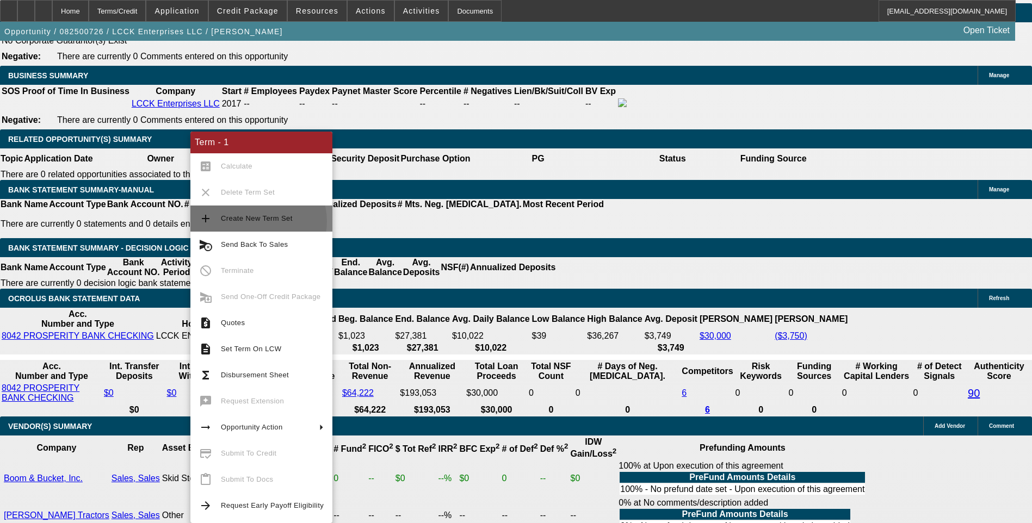
click at [256, 221] on span "Create New Term Set" at bounding box center [257, 218] width 72 height 8
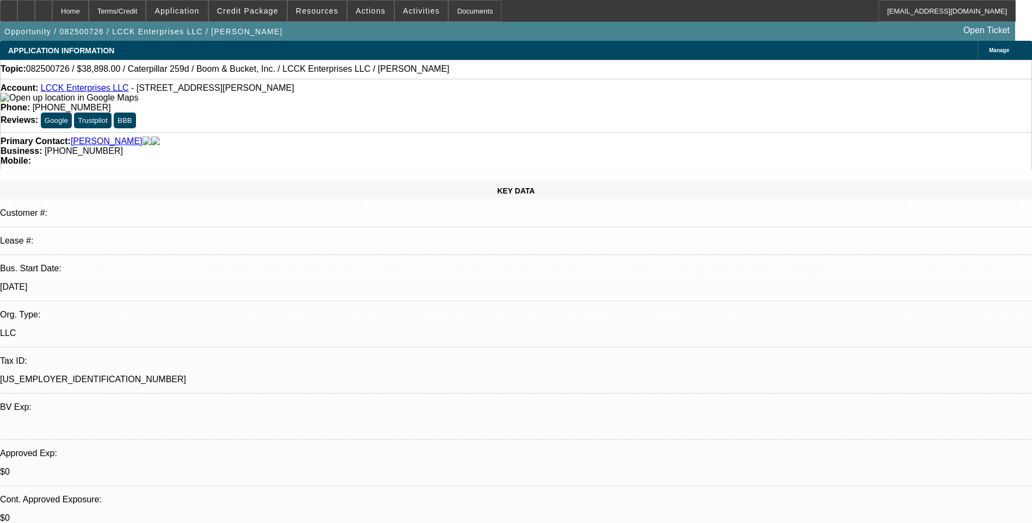
select select "0"
select select "2"
select select "0.1"
select select "0"
select select "2"
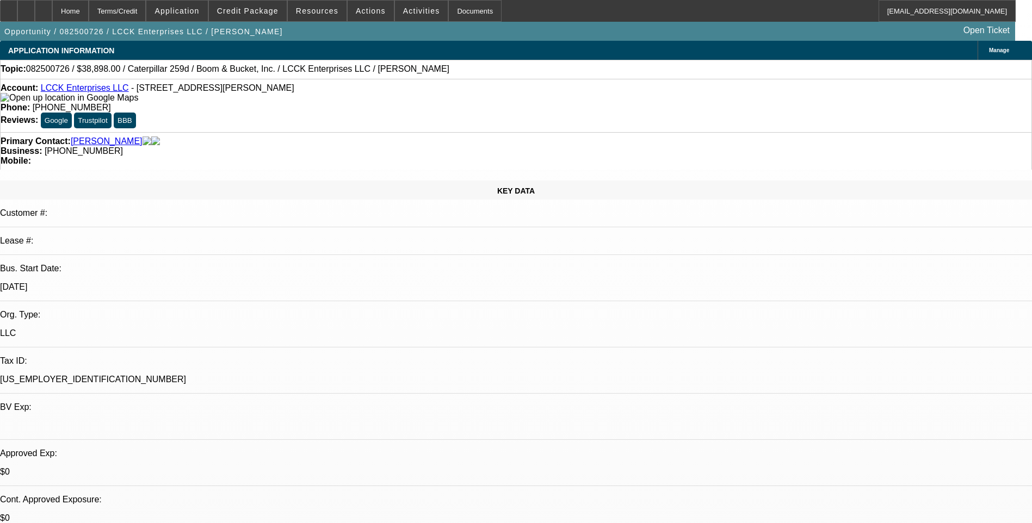
select select "0.1"
select select "1"
select select "2"
select select "4"
select select "1"
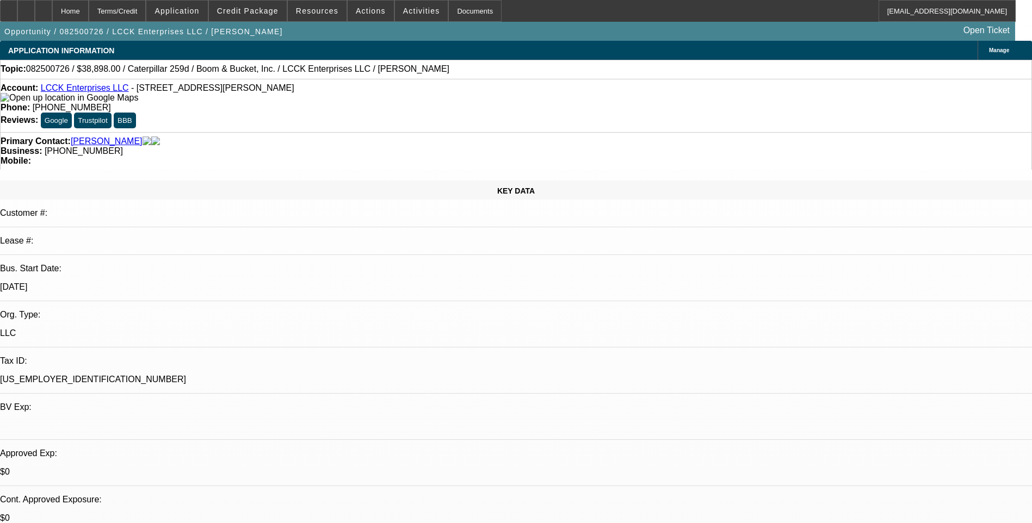
select select "2"
select select "4"
click at [146, 11] on div "Terms/Credit" at bounding box center [118, 11] width 58 height 22
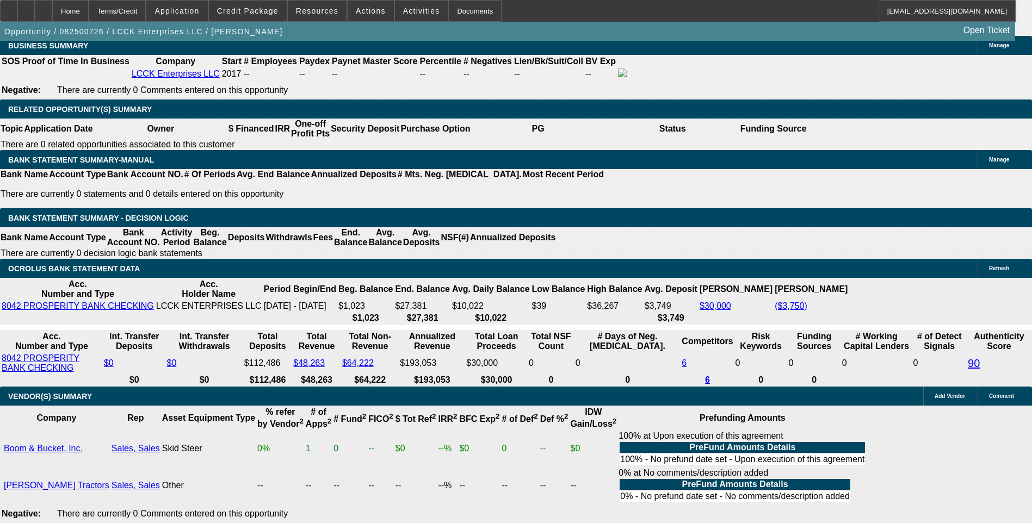
scroll to position [1798, 0]
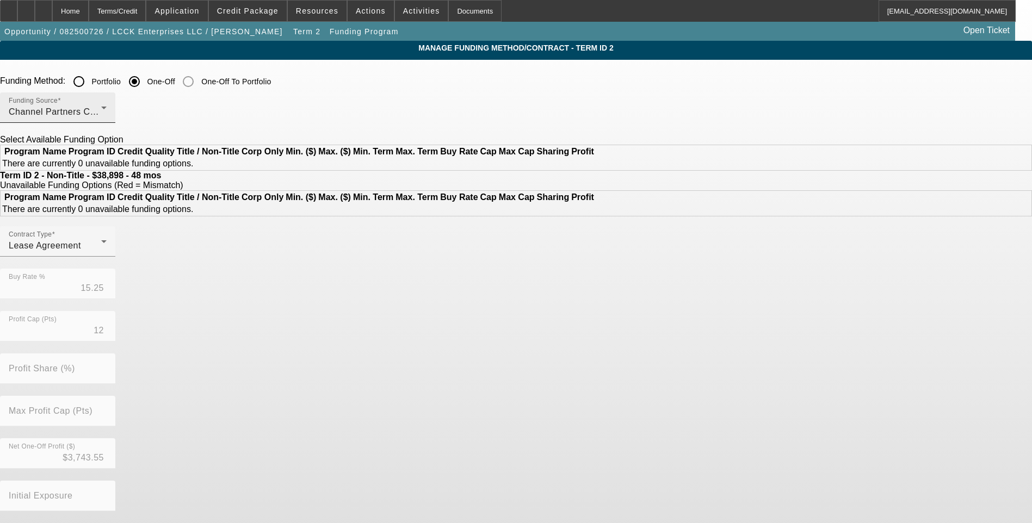
click at [101, 115] on div "Channel Partners Capital LLC (EF)" at bounding box center [55, 112] width 92 height 13
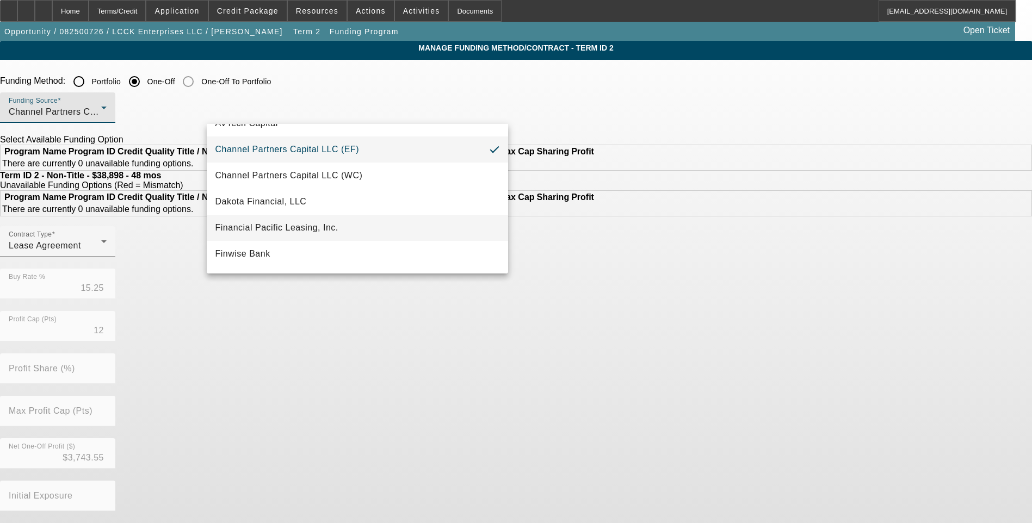
scroll to position [109, 0]
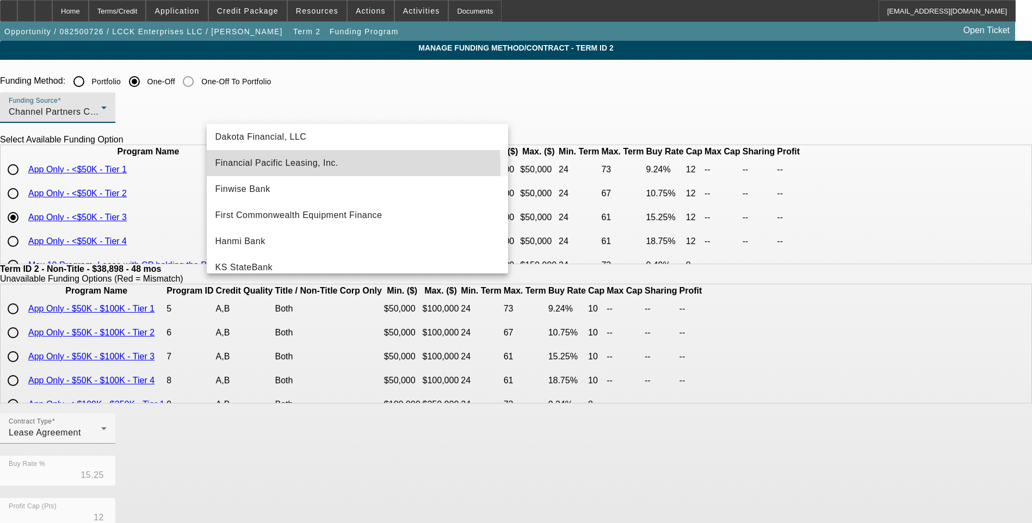
click at [309, 167] on span "Financial Pacific Leasing, Inc." at bounding box center [276, 163] width 123 height 13
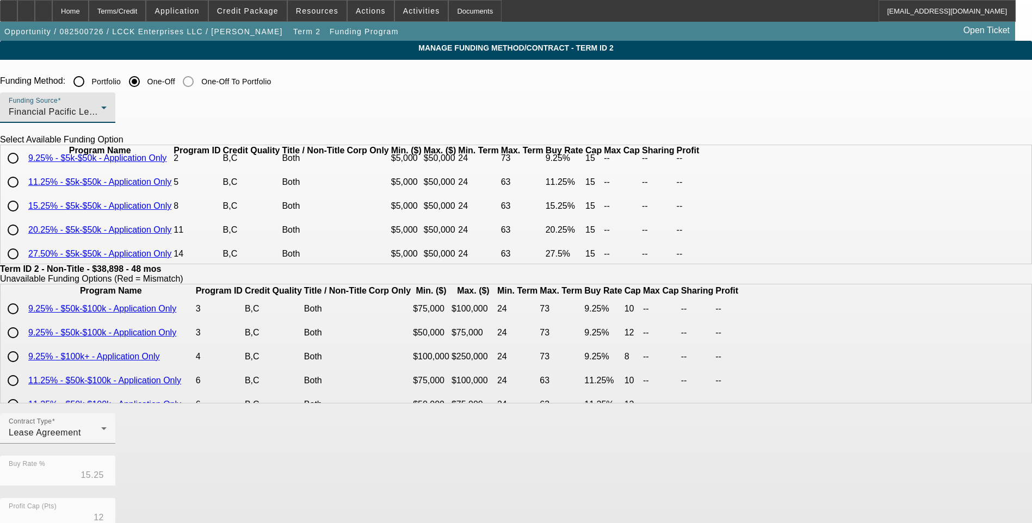
scroll to position [54, 0]
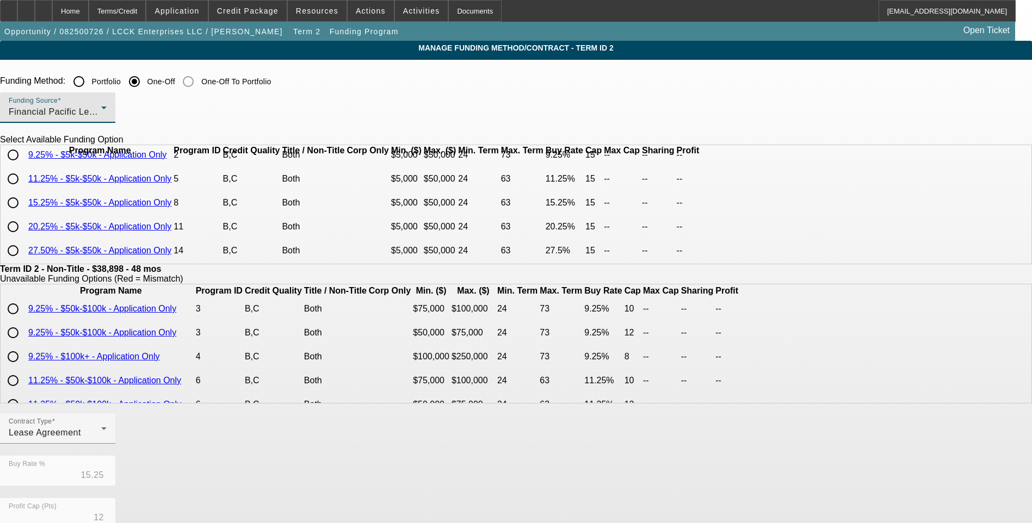
click at [24, 214] on input "radio" at bounding box center [13, 203] width 22 height 22
radio input "true"
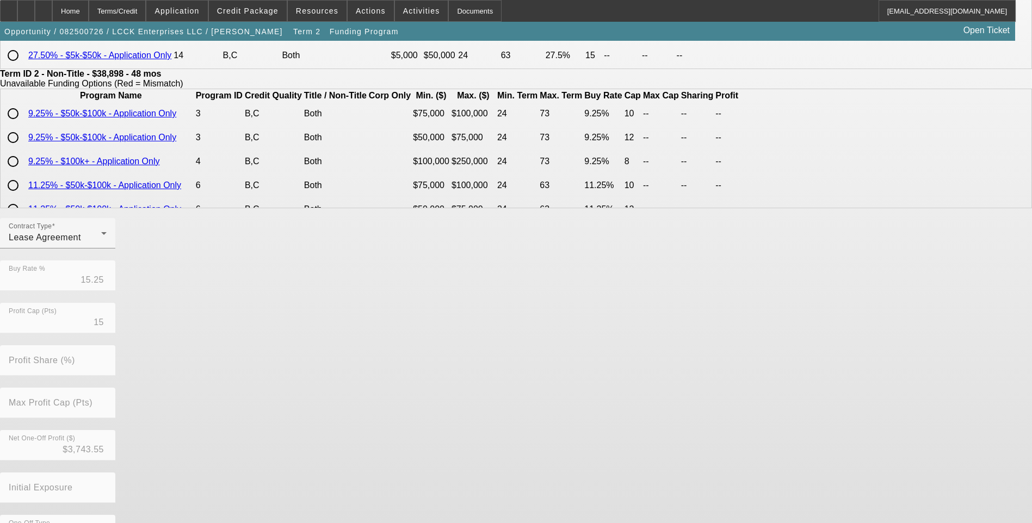
scroll to position [229, 0]
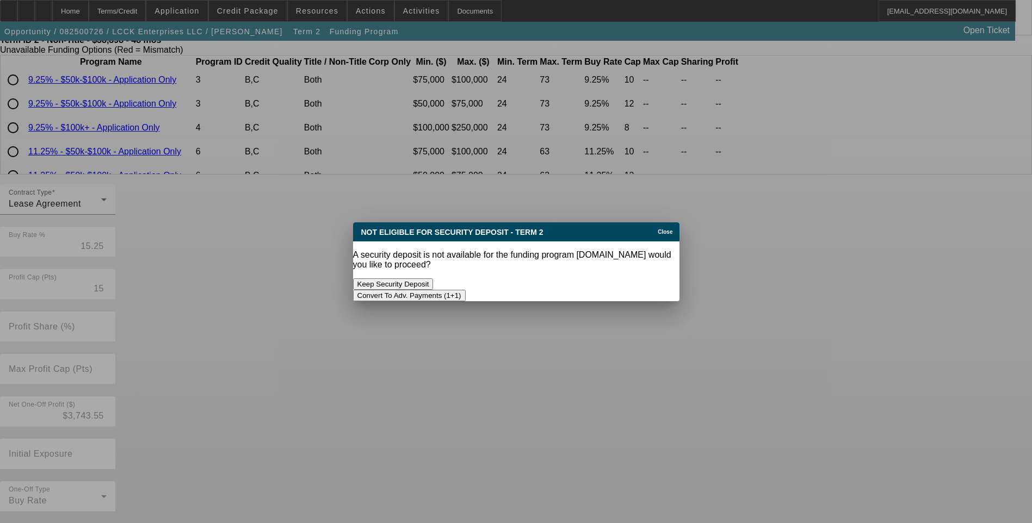
click at [466, 290] on button "Convert To Adv. Payments (1+1)" at bounding box center [409, 295] width 113 height 11
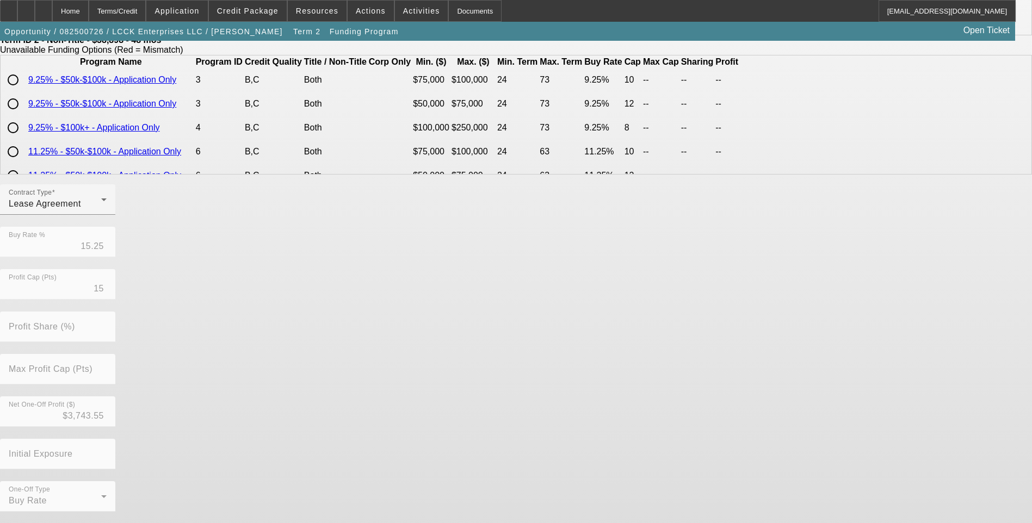
scroll to position [229, 0]
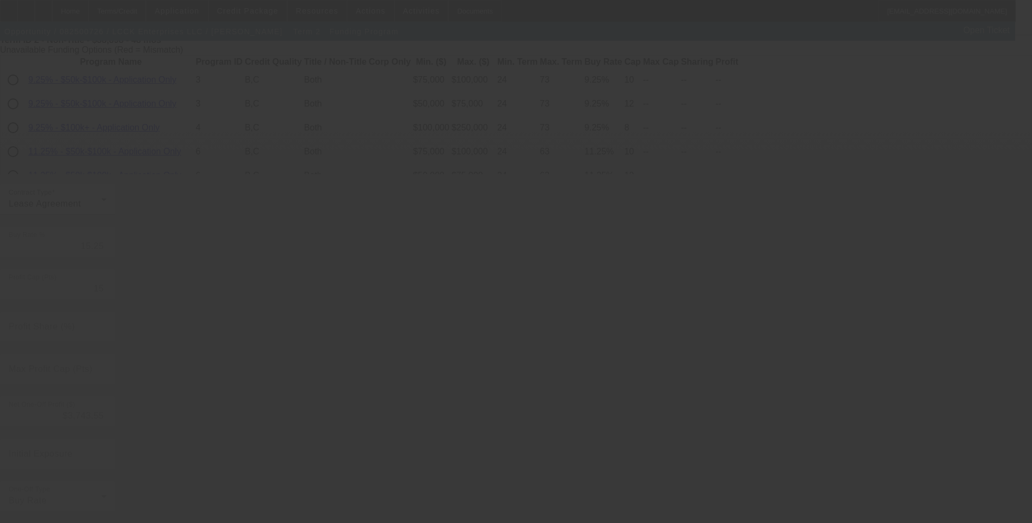
type input "12"
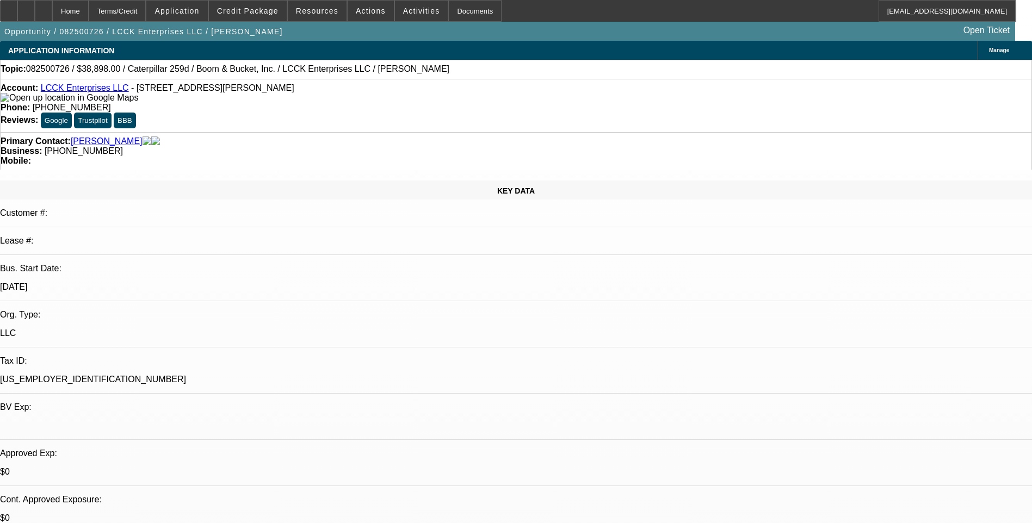
select select "0"
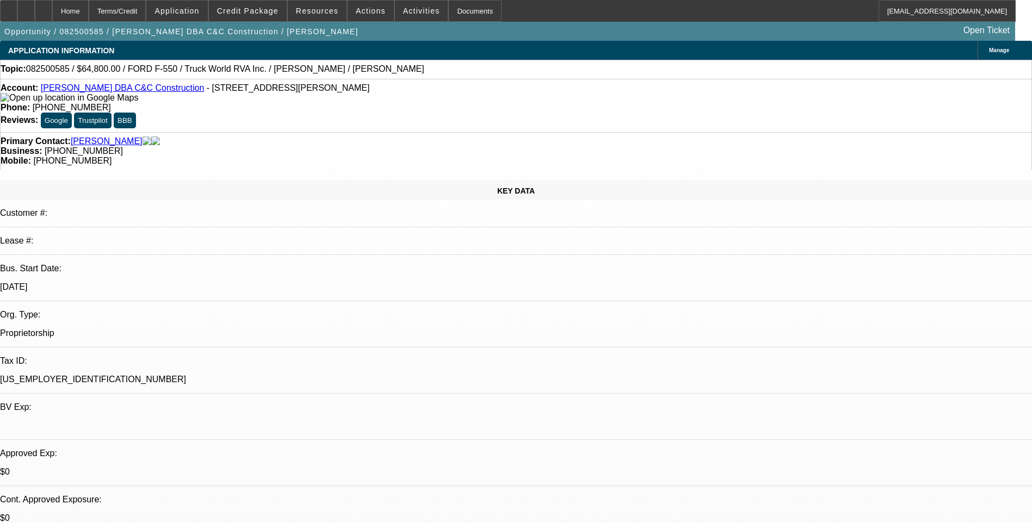
select select "0.1"
select select "2"
select select "0"
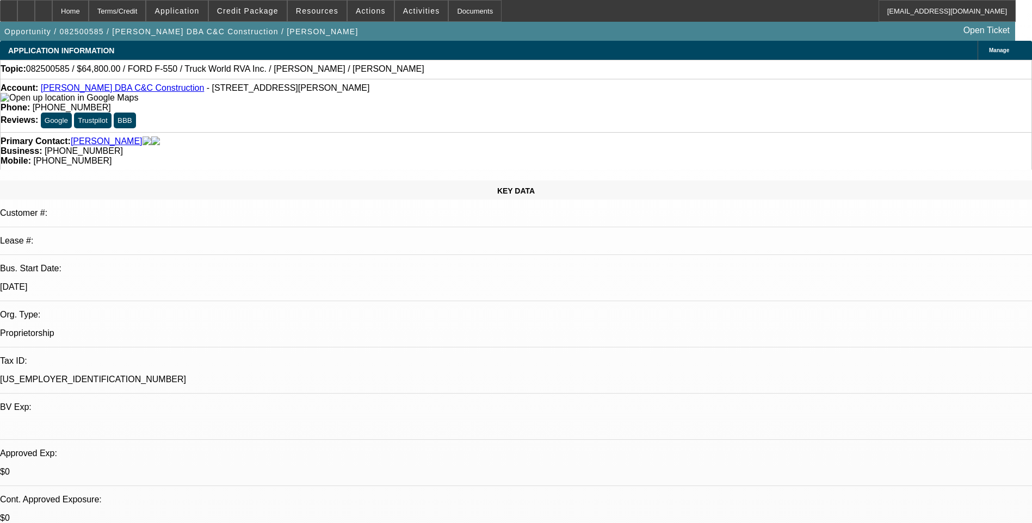
select select "0"
select select "1"
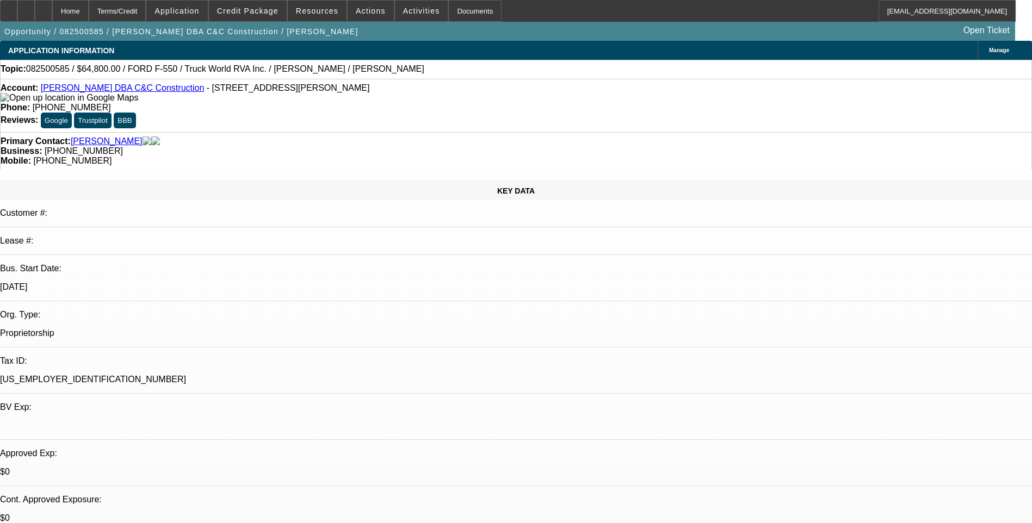
select select "2"
select select "6"
select select "1"
select select "6"
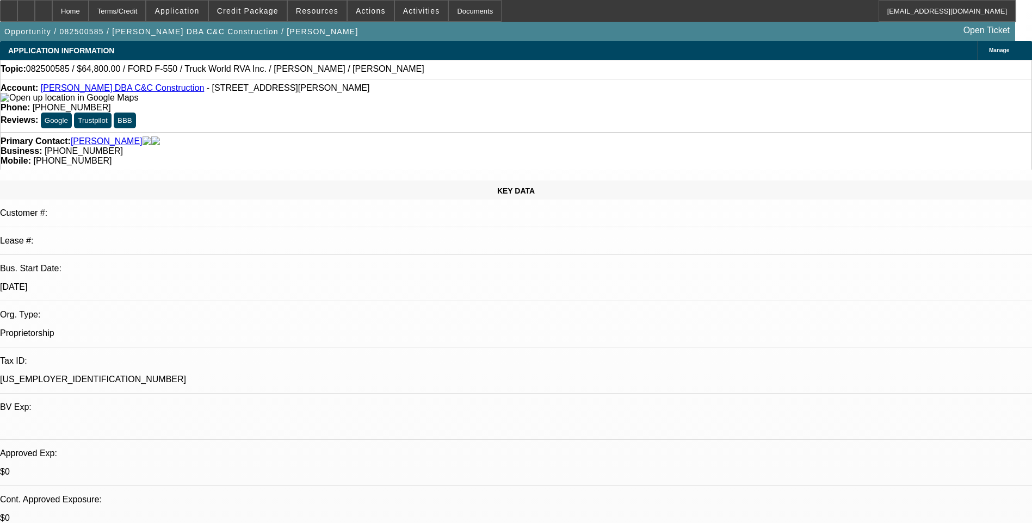
select select "1"
select select "6"
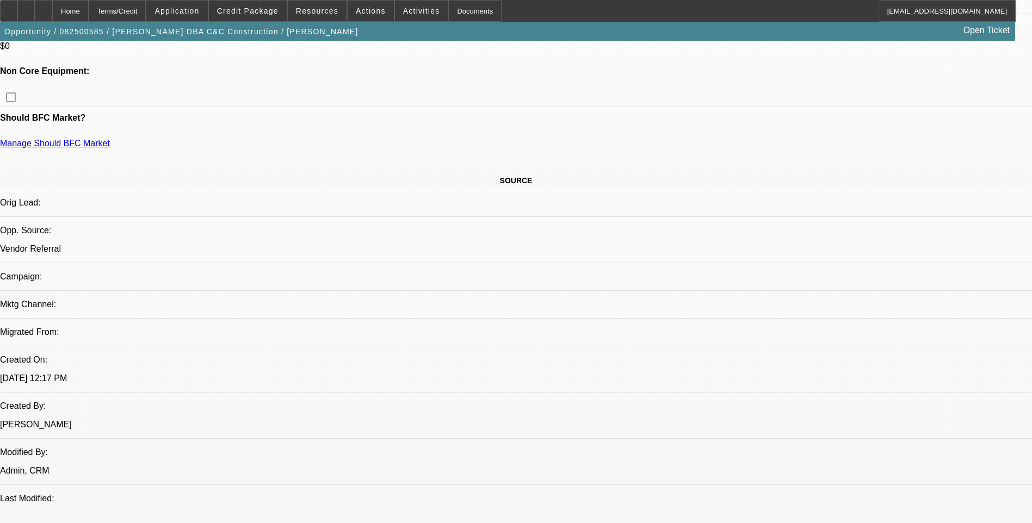
scroll to position [598, 0]
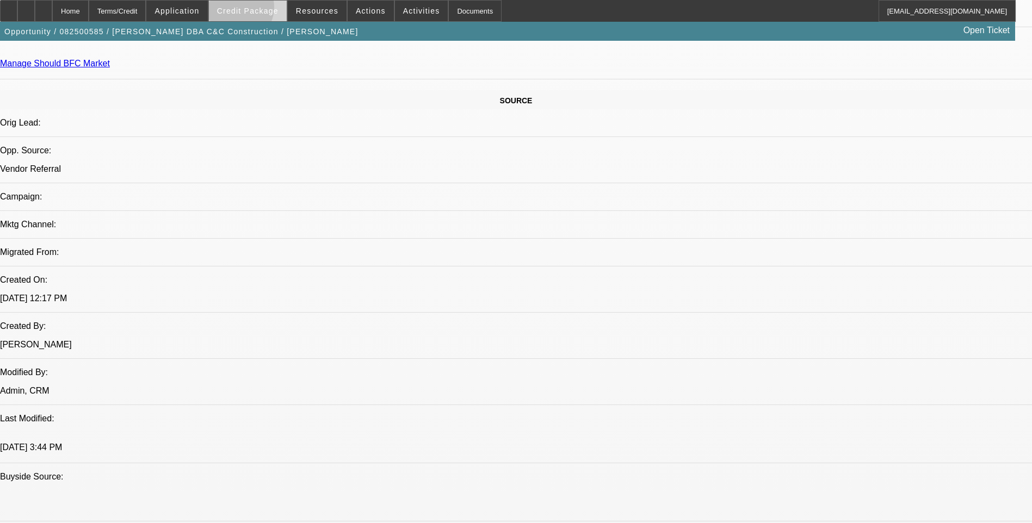
click at [252, 10] on span "Credit Package" at bounding box center [247, 11] width 61 height 9
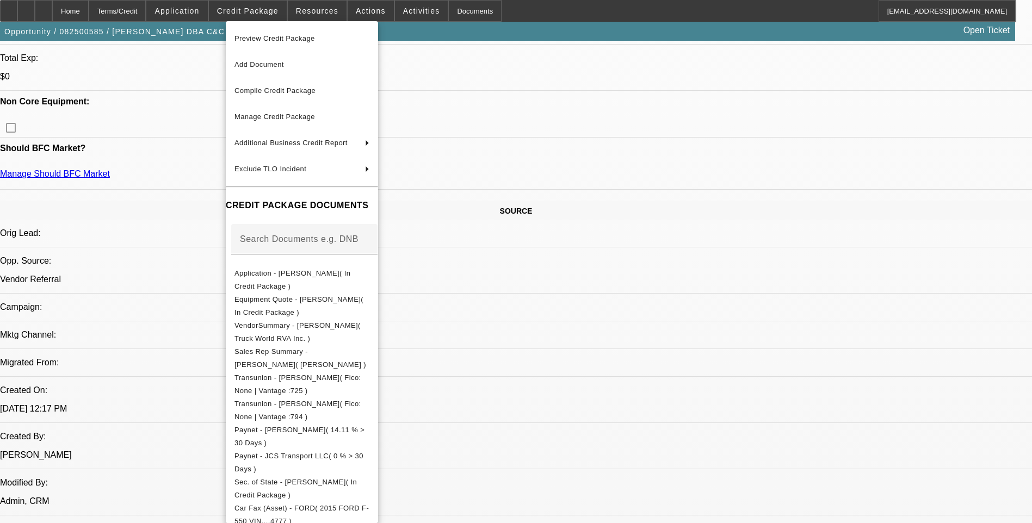
scroll to position [272, 0]
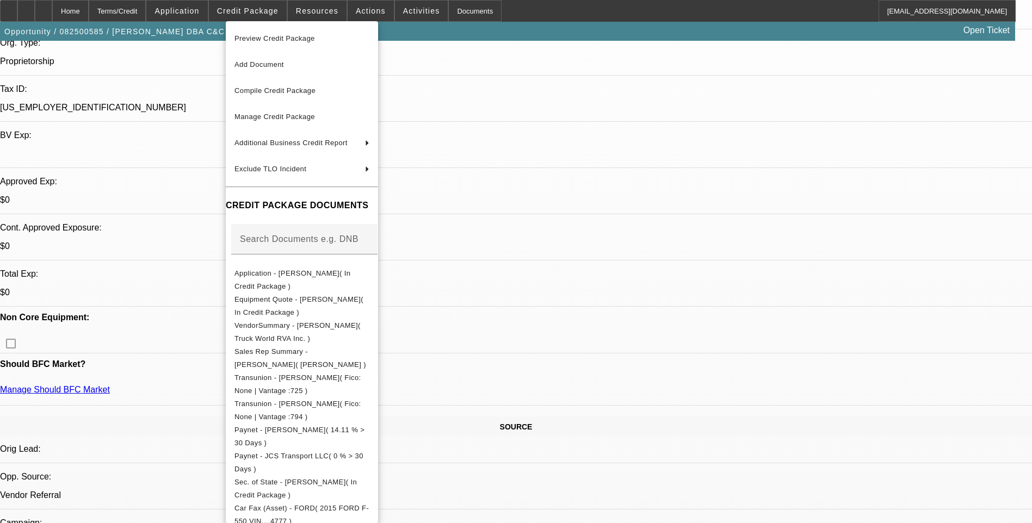
click at [556, 95] on div at bounding box center [516, 261] width 1032 height 523
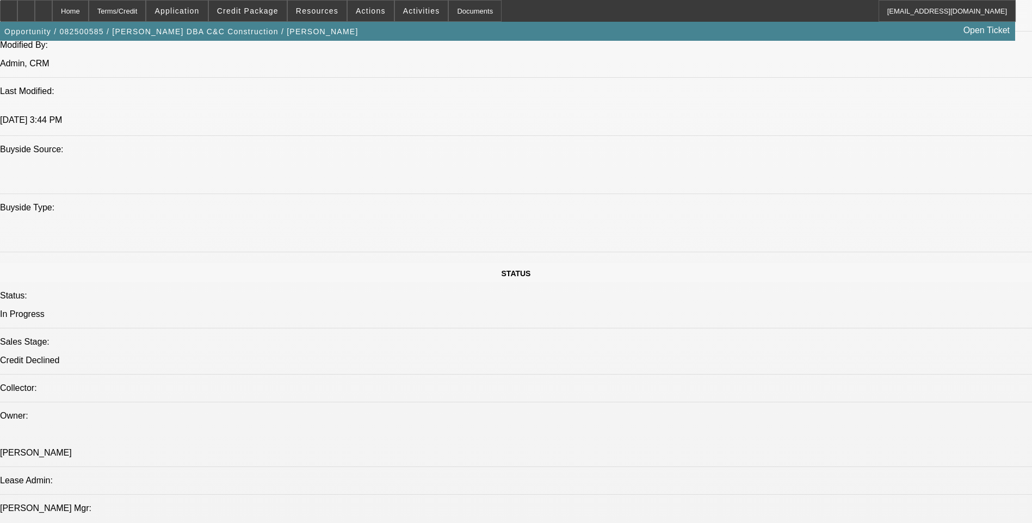
scroll to position [925, 0]
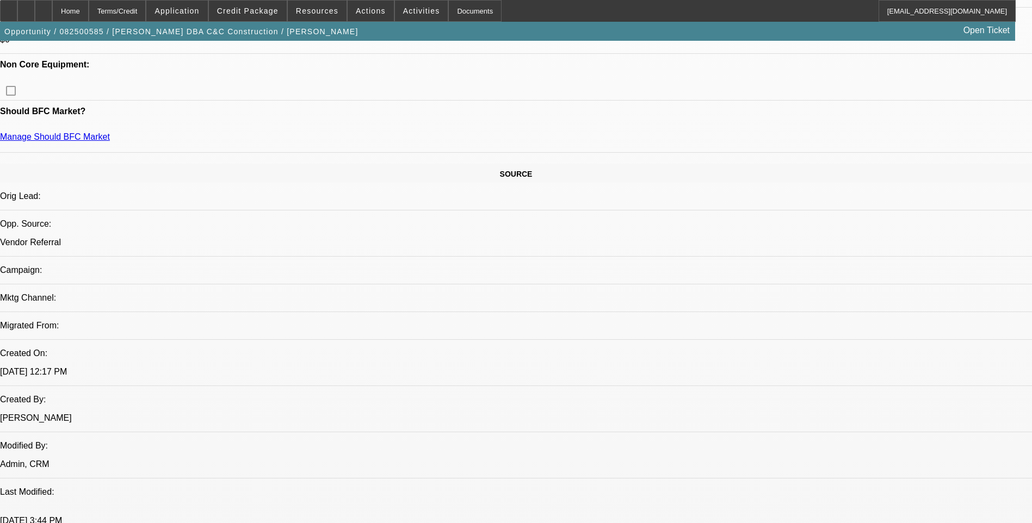
scroll to position [544, 0]
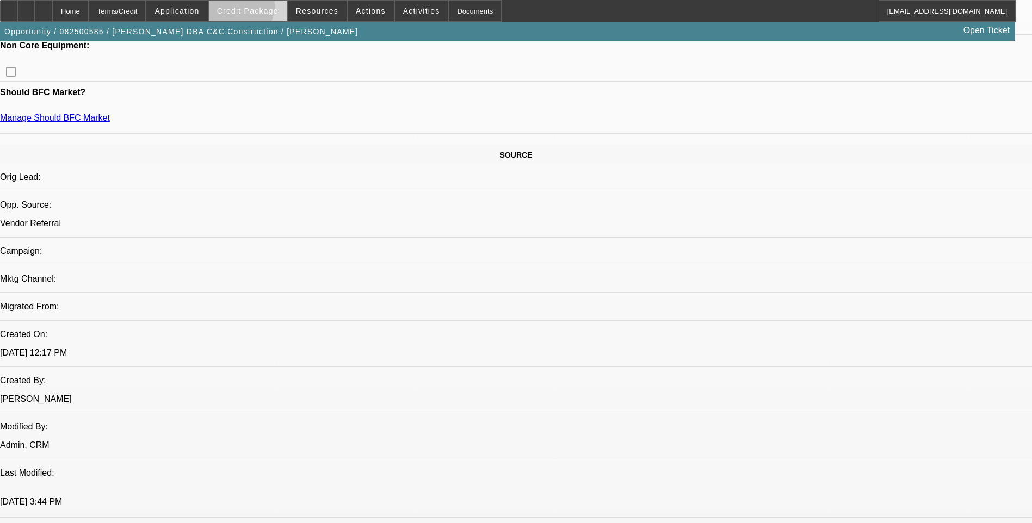
click at [255, 9] on span "Credit Package" at bounding box center [247, 11] width 61 height 9
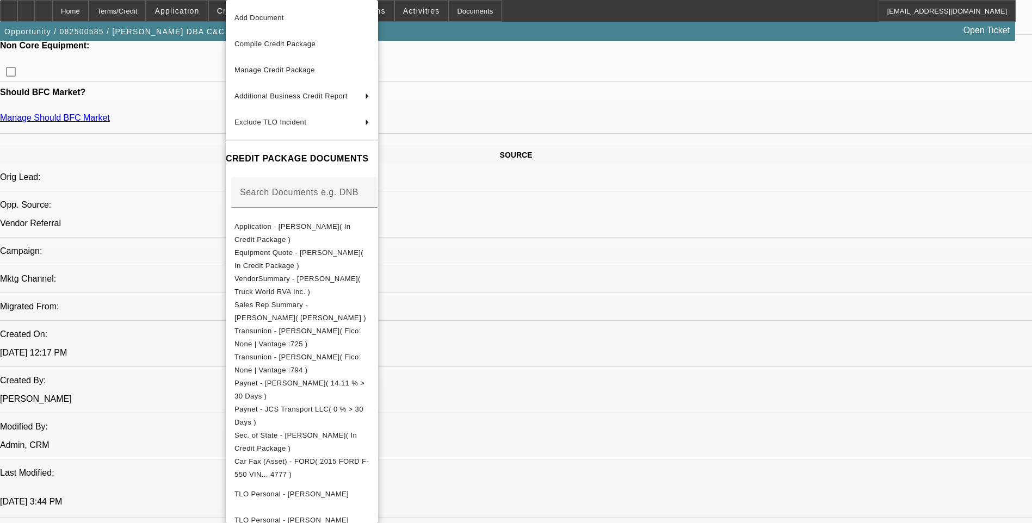
scroll to position [0, 0]
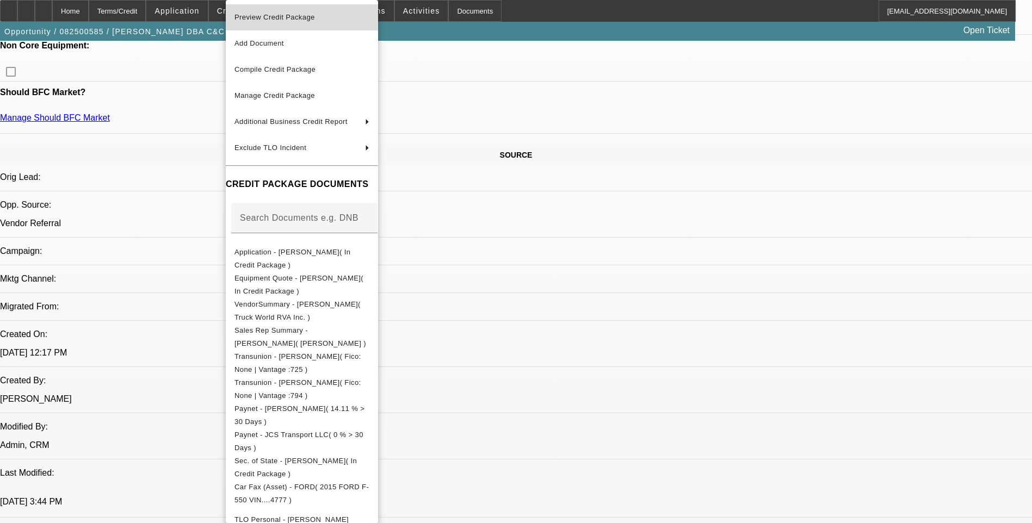
click at [351, 15] on span "Preview Credit Package" at bounding box center [301, 17] width 135 height 13
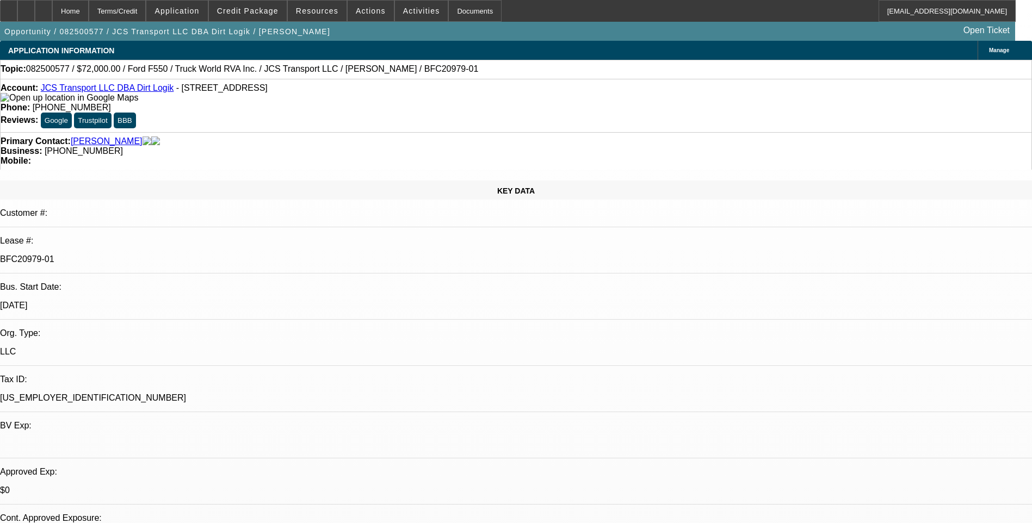
select select "0"
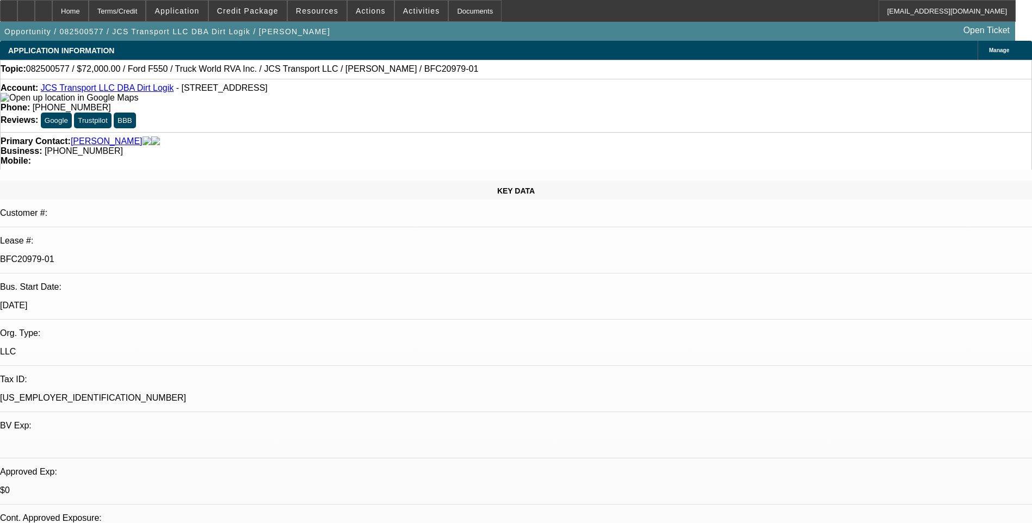
select select "0"
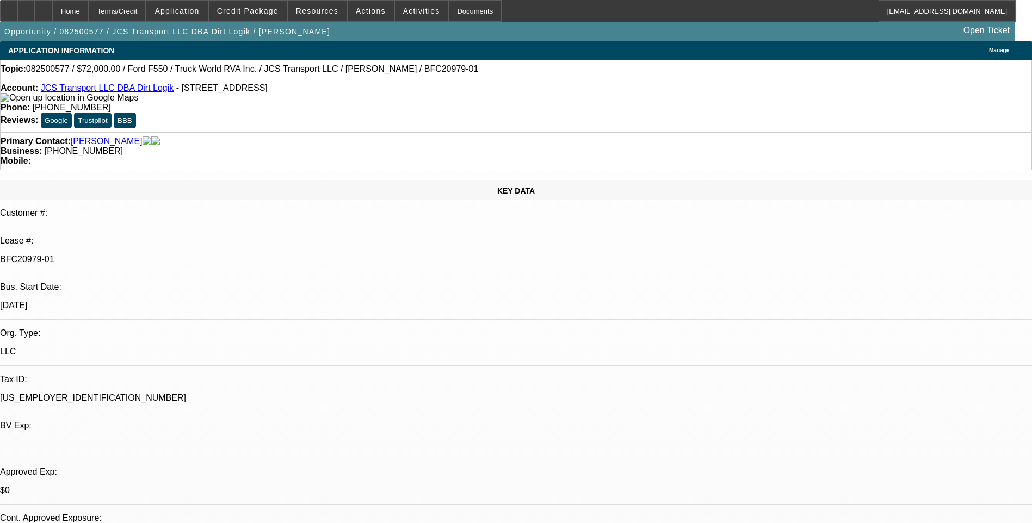
select select "0"
select select "1"
select select "6"
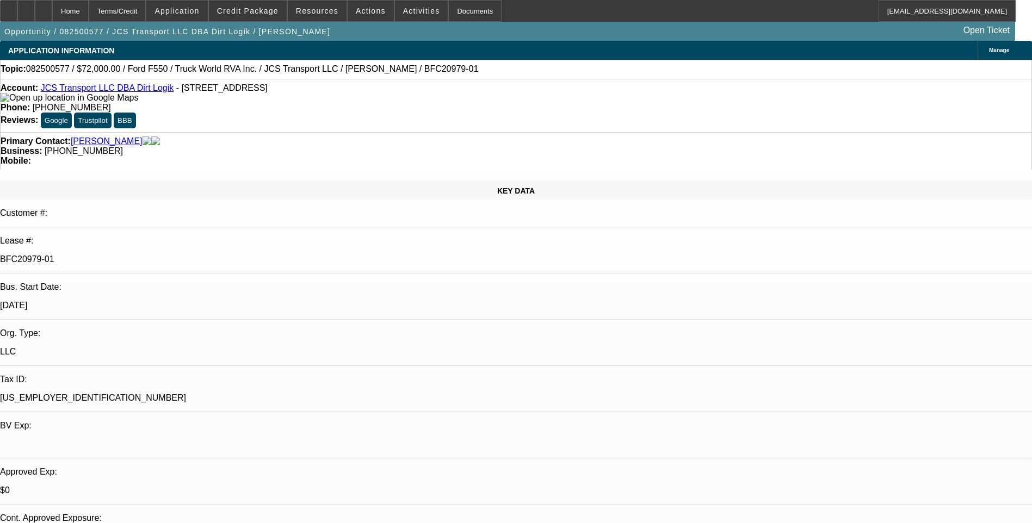
select select "1"
select select "6"
select select "1"
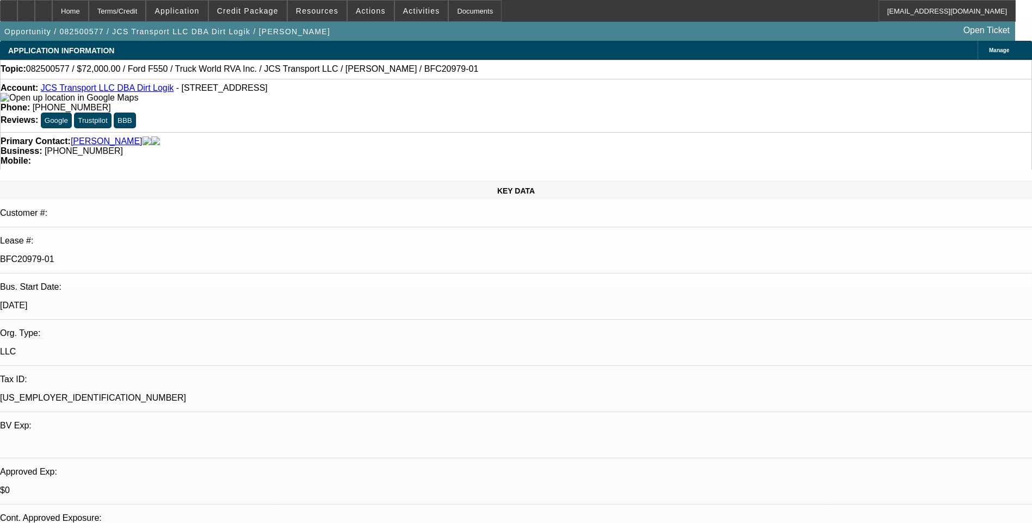
select select "6"
select select "1"
select select "6"
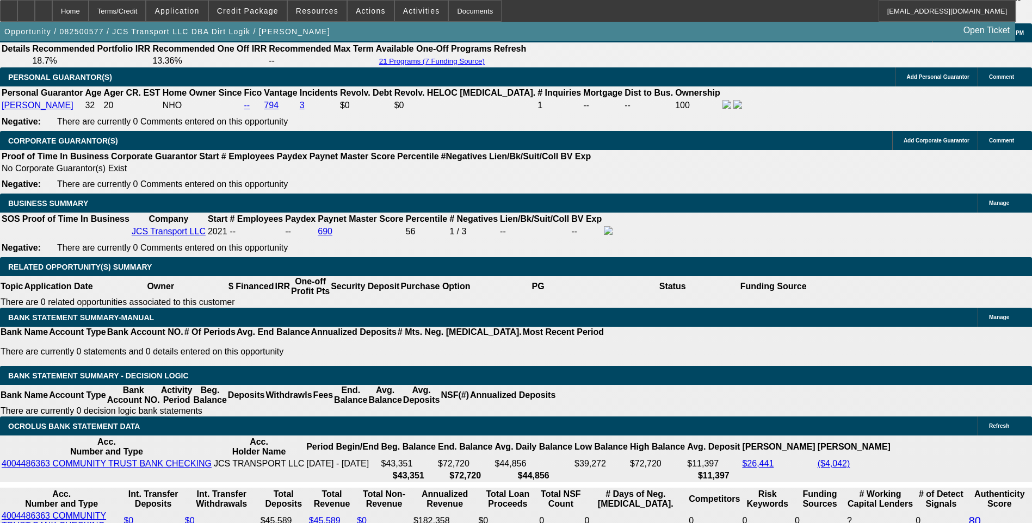
scroll to position [54, 0]
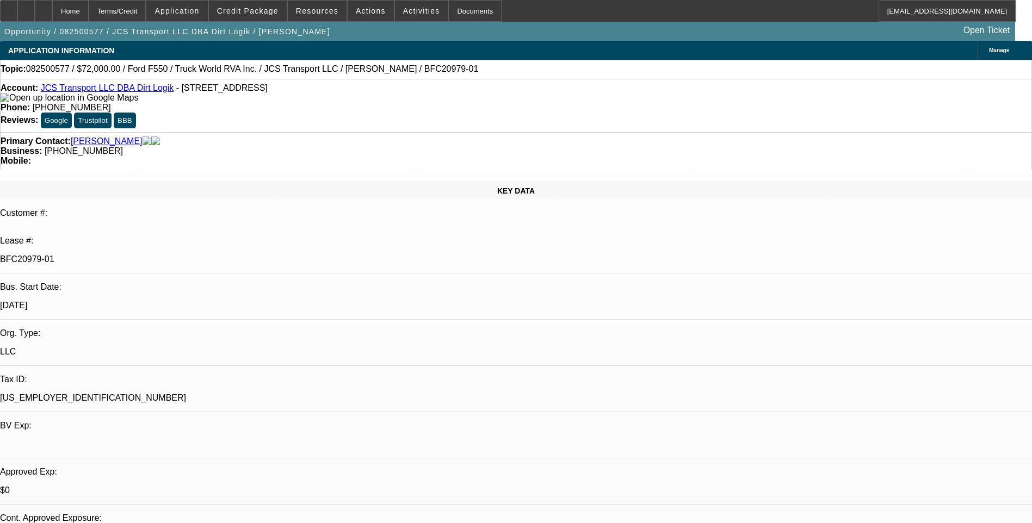
drag, startPoint x: 122, startPoint y: 92, endPoint x: 494, endPoint y: 52, distance: 374.2
click at [122, 92] on link "JCS Transport LLC DBA Dirt Logik" at bounding box center [107, 87] width 133 height 9
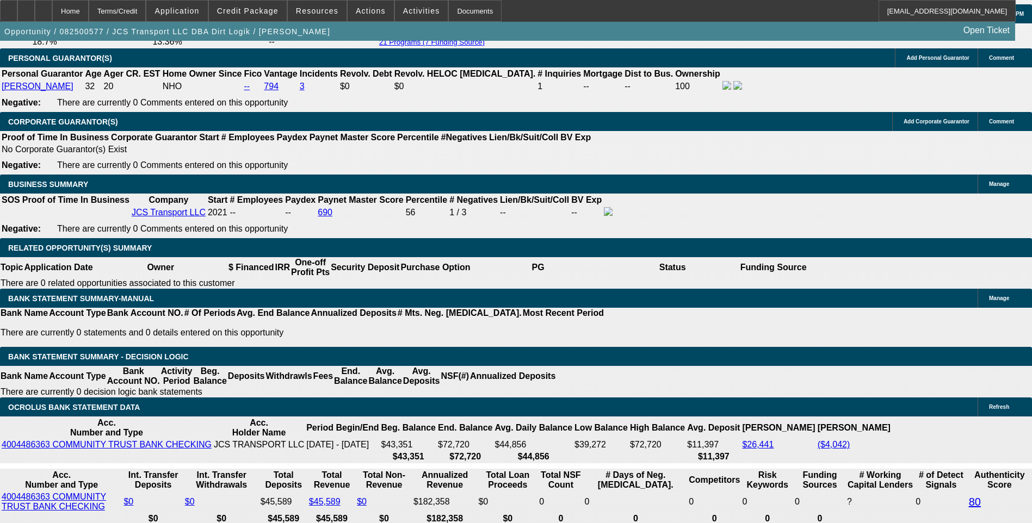
scroll to position [1740, 0]
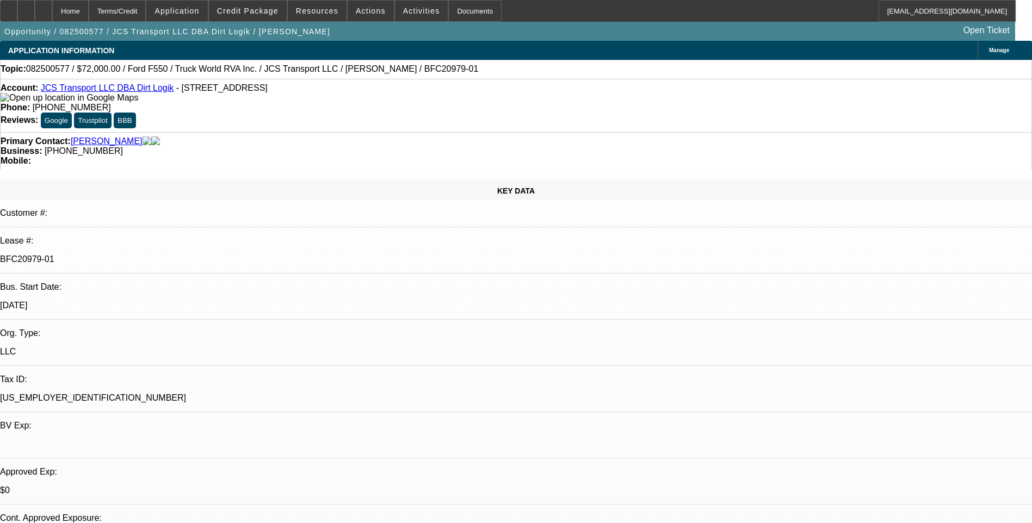
scroll to position [598, 0]
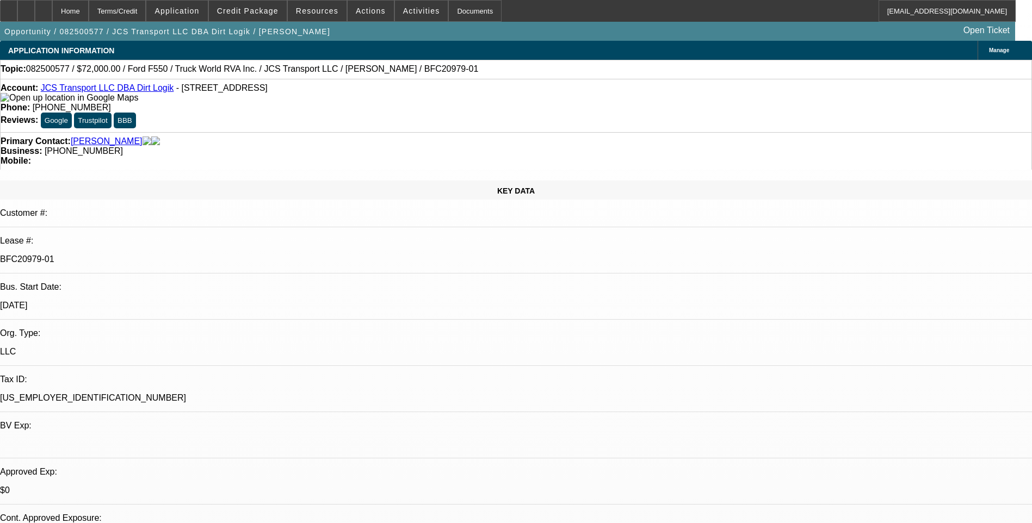
scroll to position [435, 0]
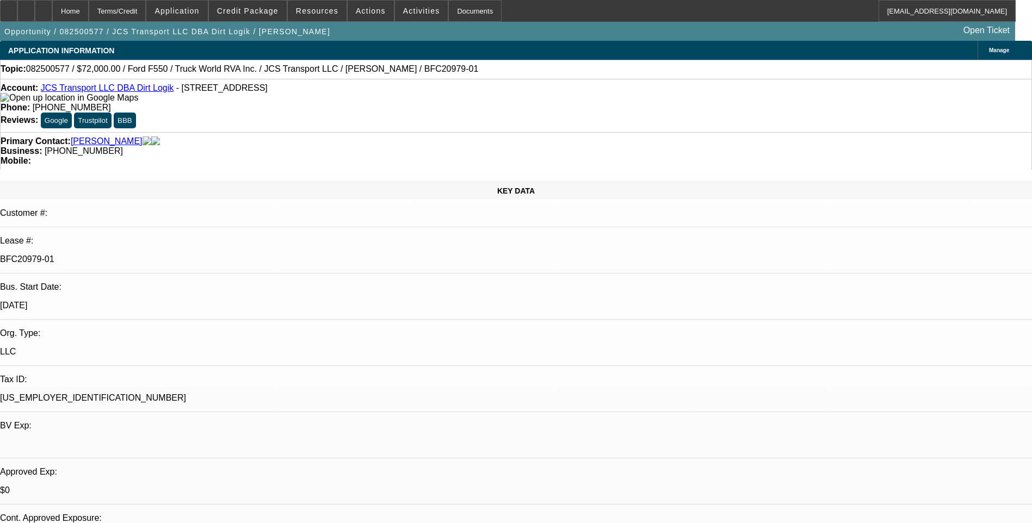
drag, startPoint x: 808, startPoint y: 159, endPoint x: 808, endPoint y: 151, distance: 7.6
drag, startPoint x: 808, startPoint y: 151, endPoint x: 748, endPoint y: 130, distance: 63.0
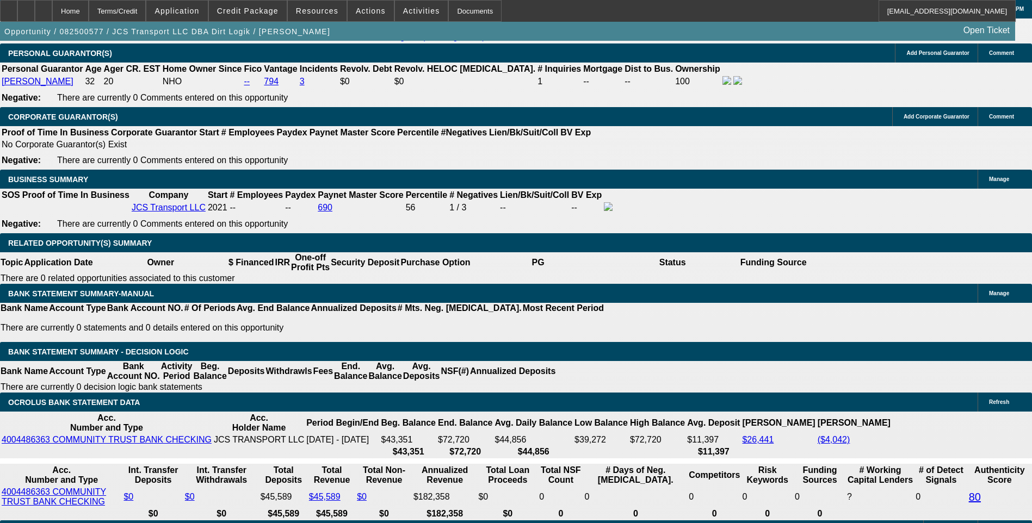
scroll to position [1740, 0]
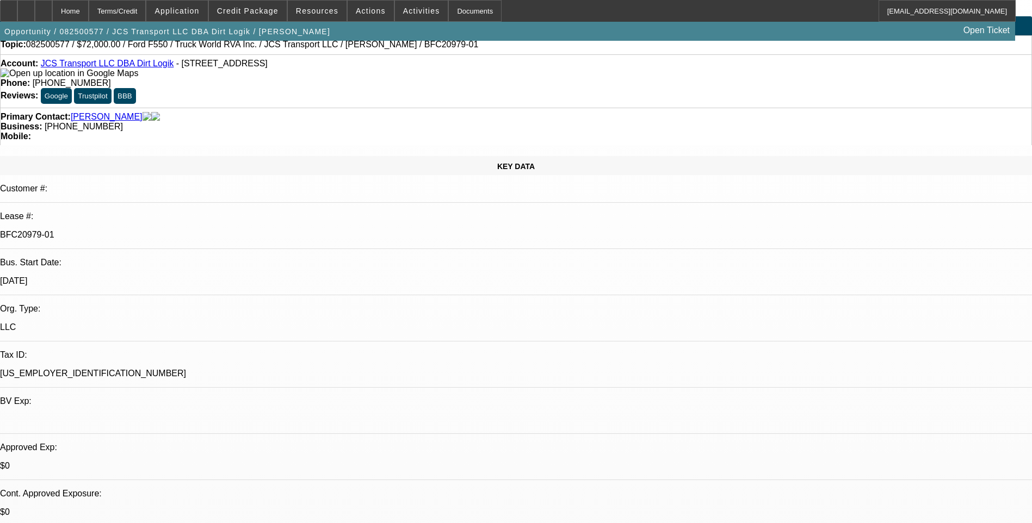
scroll to position [0, 0]
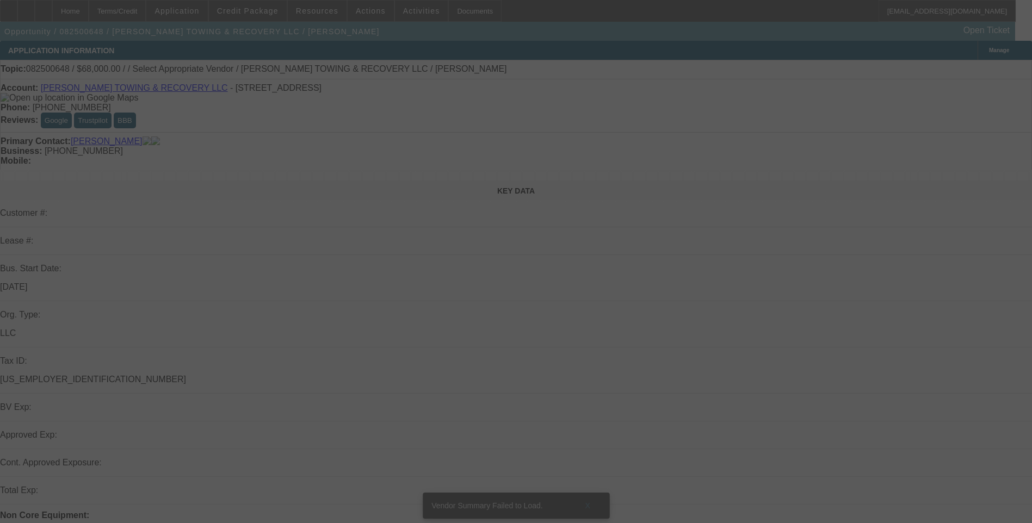
select select "0.15"
select select "2"
select select "0.1"
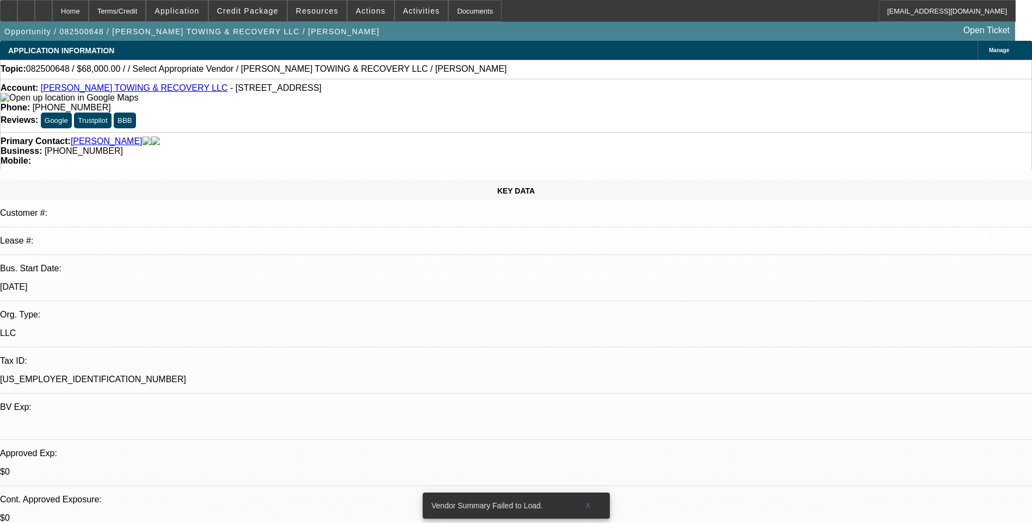
select select "1"
select select "2"
select select "4"
click at [35, 9] on div at bounding box center [25, 11] width 17 height 22
click at [52, 15] on div at bounding box center [43, 11] width 17 height 22
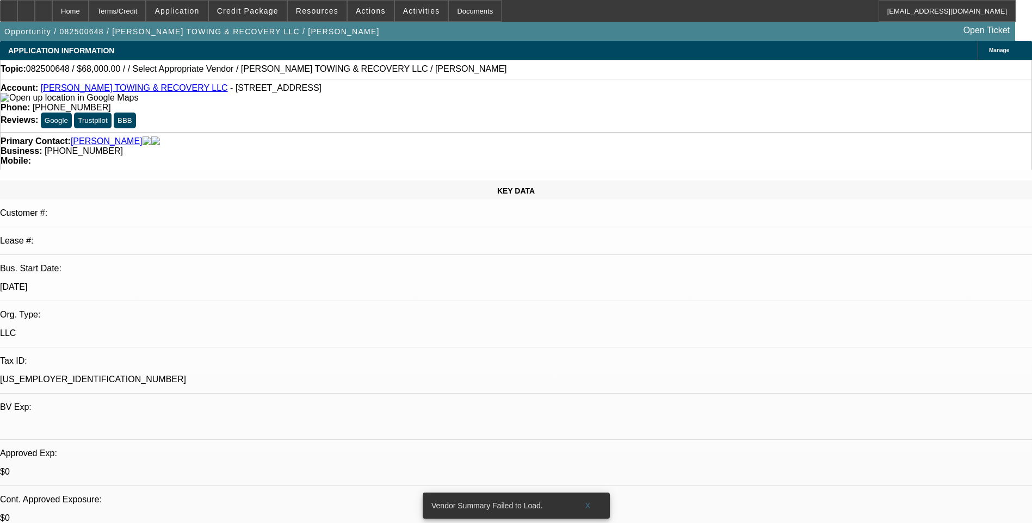
select select "0.15"
select select "2"
select select "0.1"
select select "4"
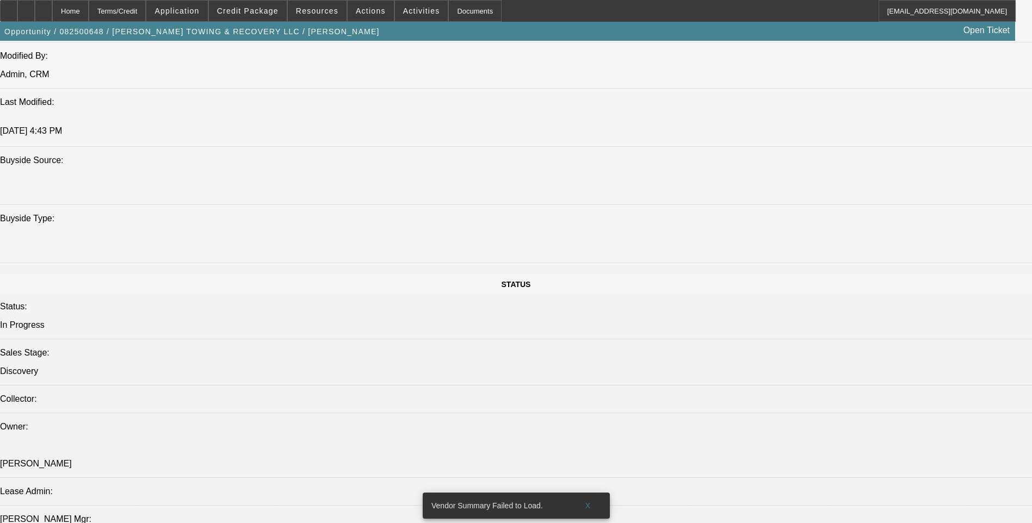
scroll to position [870, 0]
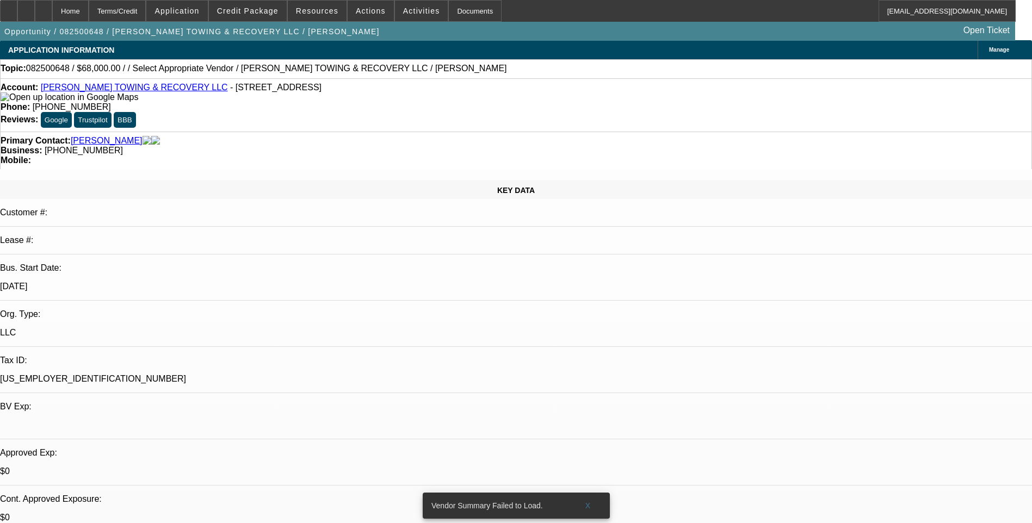
scroll to position [0, 0]
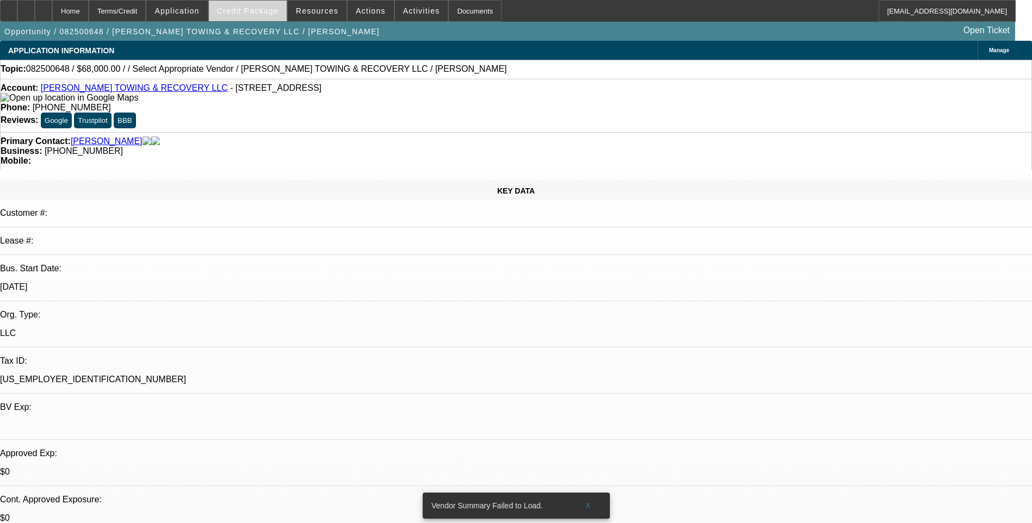
click at [249, 14] on span "Credit Package" at bounding box center [247, 11] width 61 height 9
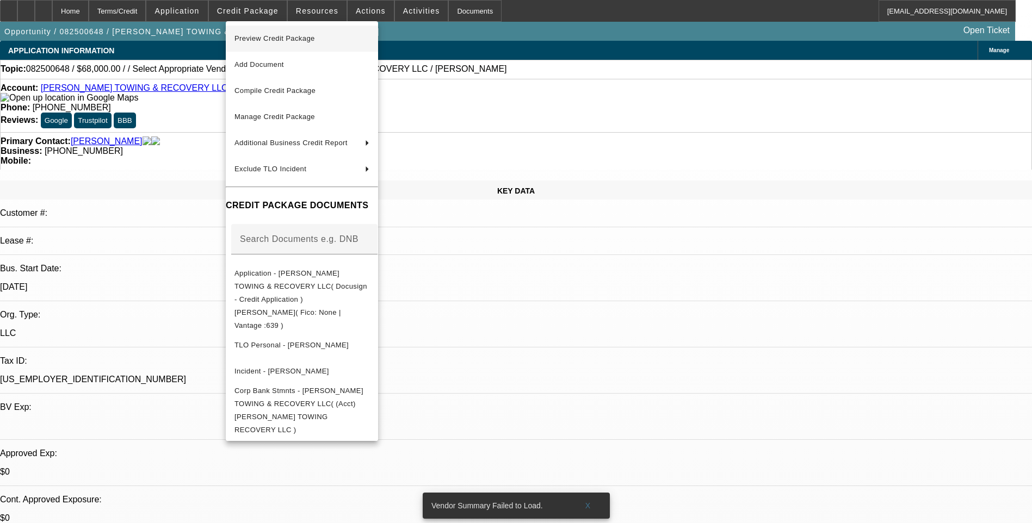
click at [325, 44] on span "Preview Credit Package" at bounding box center [301, 38] width 135 height 13
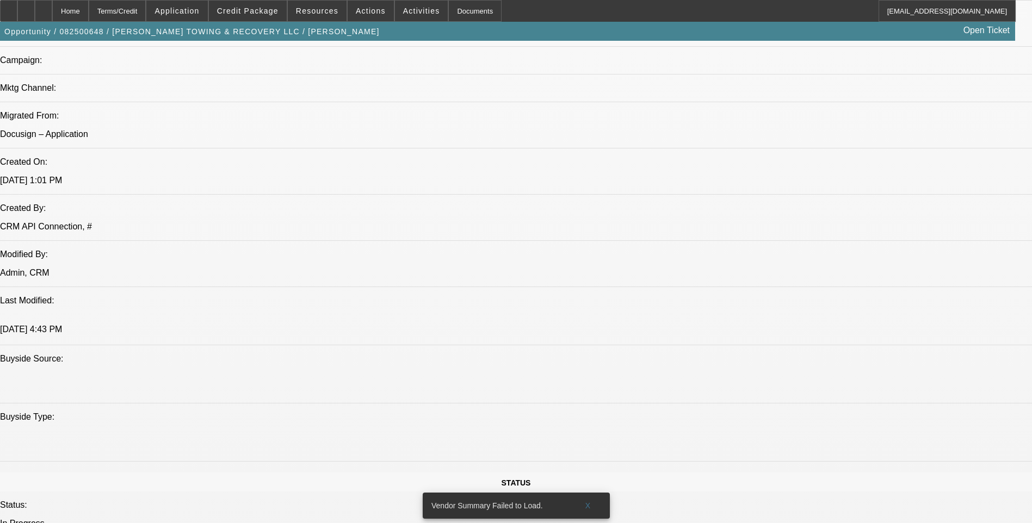
scroll to position [761, 0]
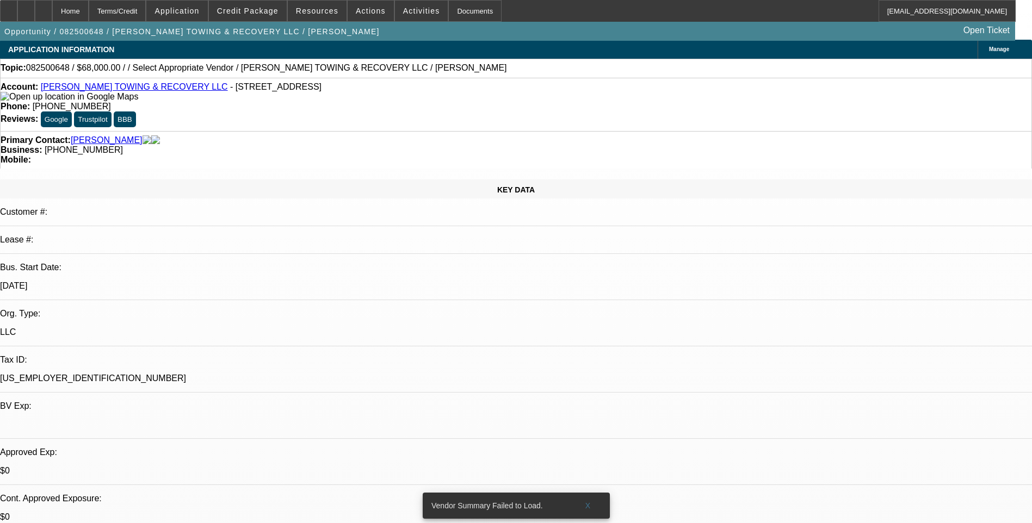
scroll to position [0, 0]
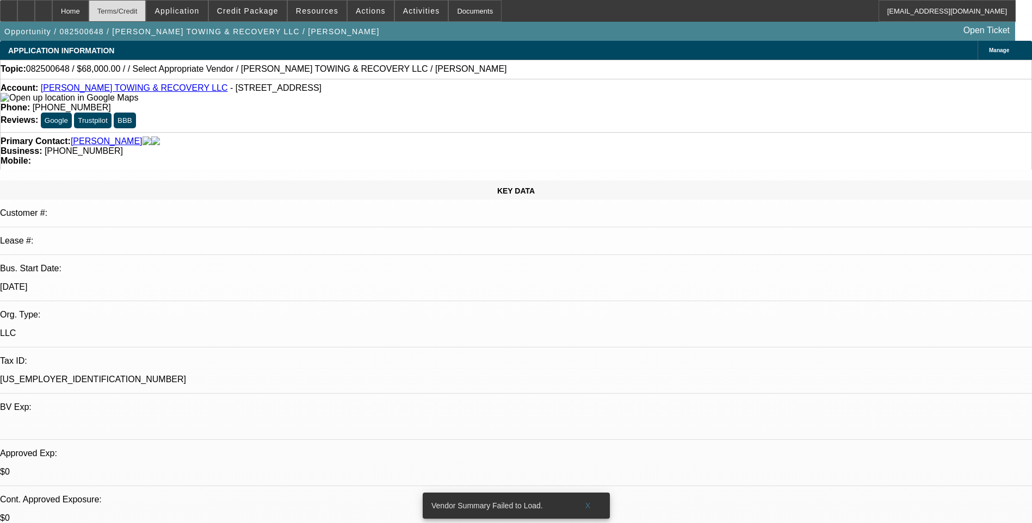
click at [140, 4] on div "Terms/Credit" at bounding box center [118, 11] width 58 height 22
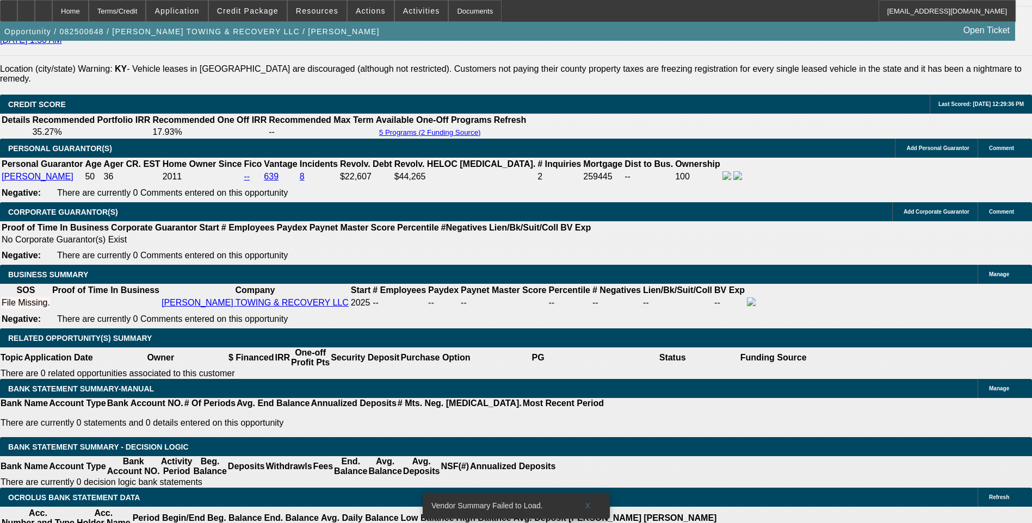
scroll to position [1490, 0]
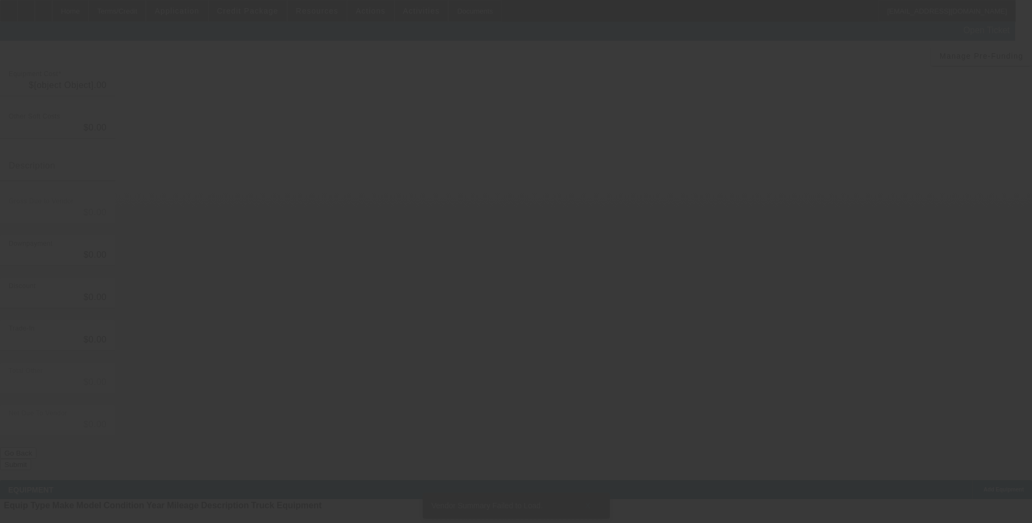
type input "$80,000.00"
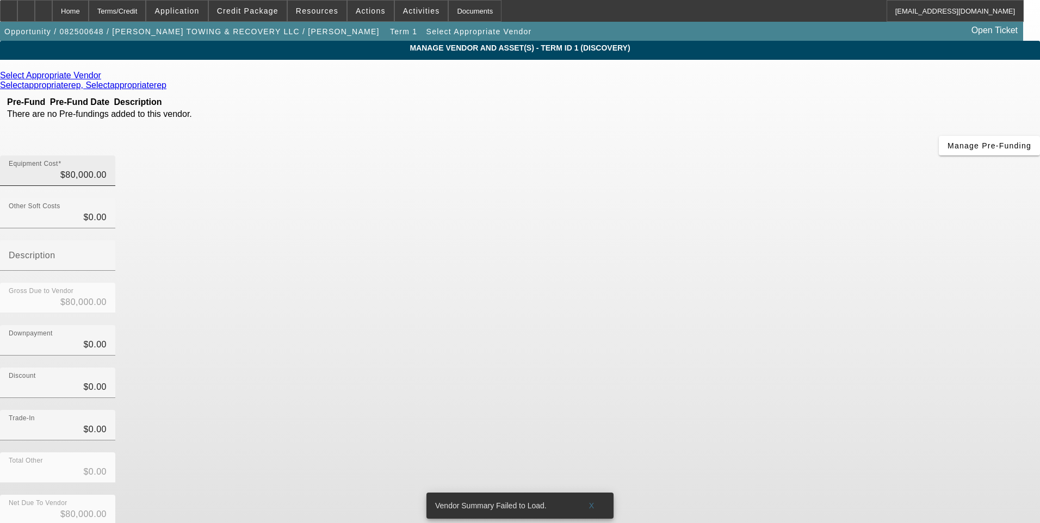
type input "80000"
click at [107, 169] on input "80000" at bounding box center [58, 175] width 98 height 13
type input "$0.00"
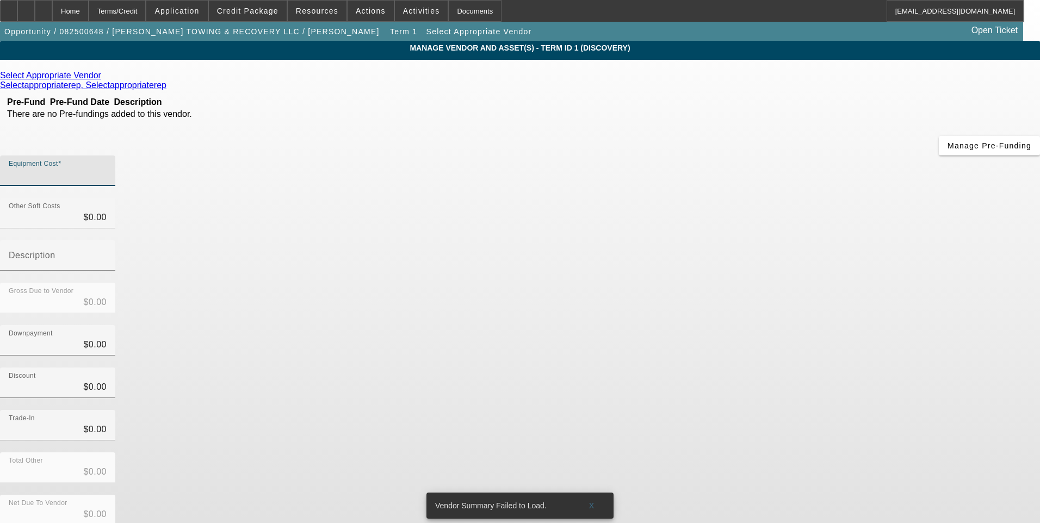
type input "8"
type input "$8.00"
type input "85"
type input "$85.00"
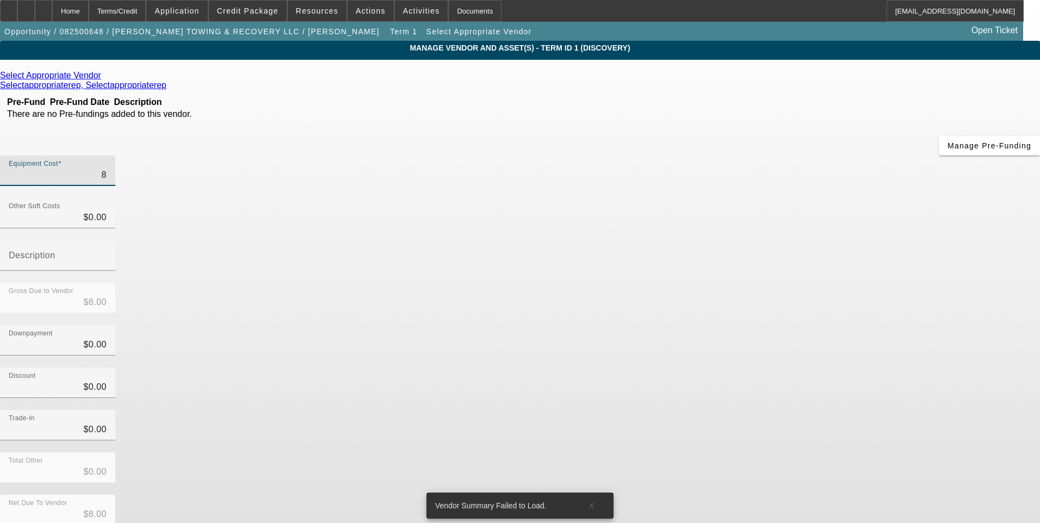
type input "$85.00"
type input "850"
type input "$850.00"
type input "8500"
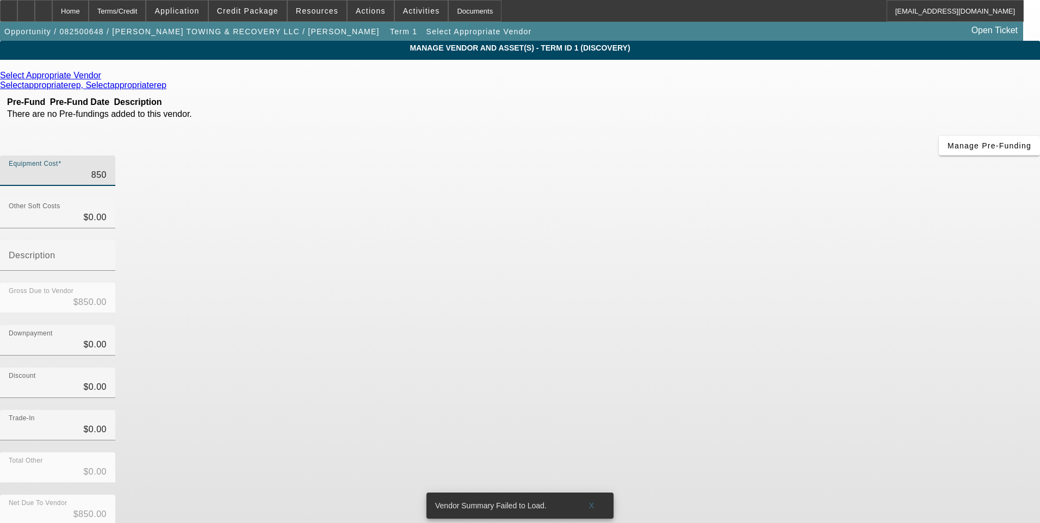
type input "$8,500.00"
type input "85000"
type input "$85,000.00"
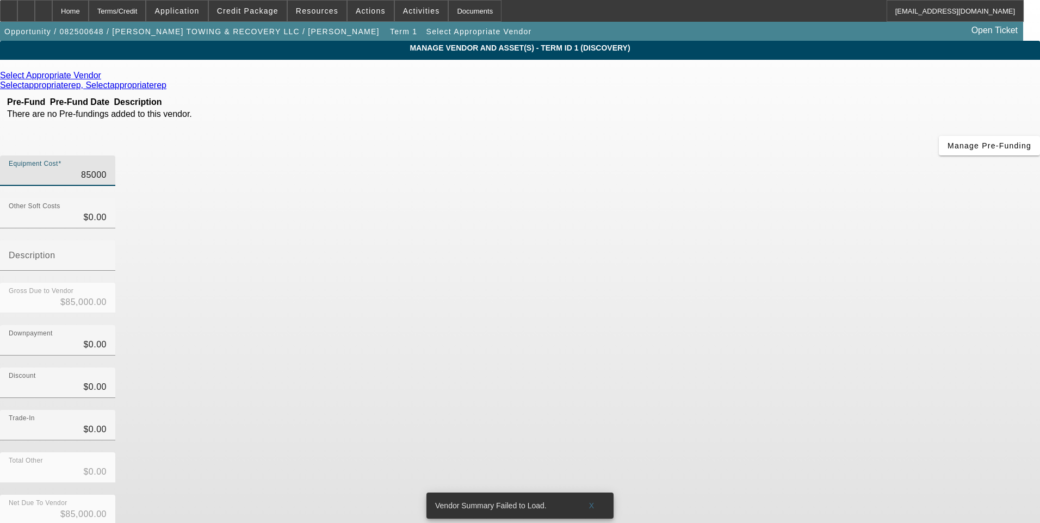
type input "$85,000.00"
click at [749, 325] on div "Downpayment $0.00" at bounding box center [520, 346] width 1040 height 42
click at [104, 77] on icon at bounding box center [104, 75] width 0 height 9
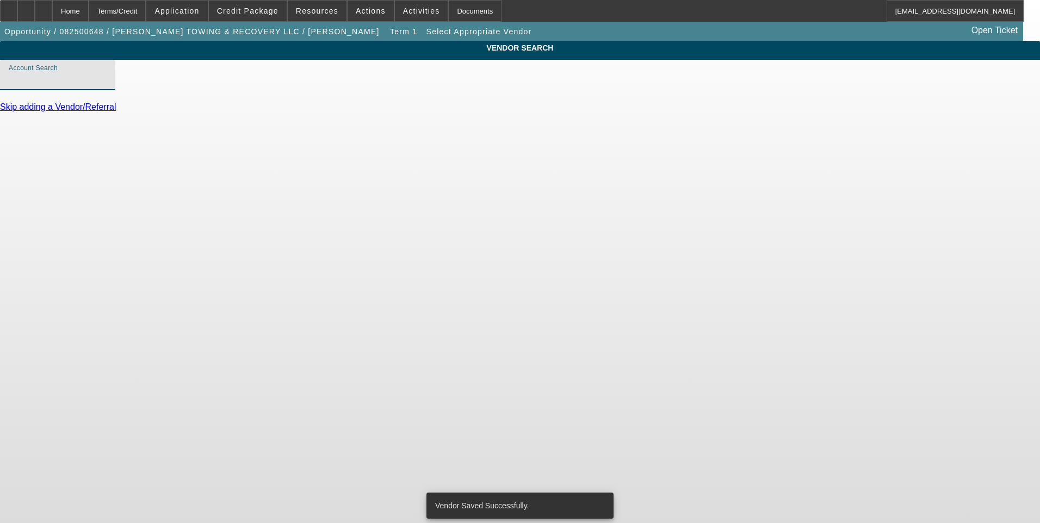
click at [107, 86] on input "Account Search" at bounding box center [58, 79] width 98 height 13
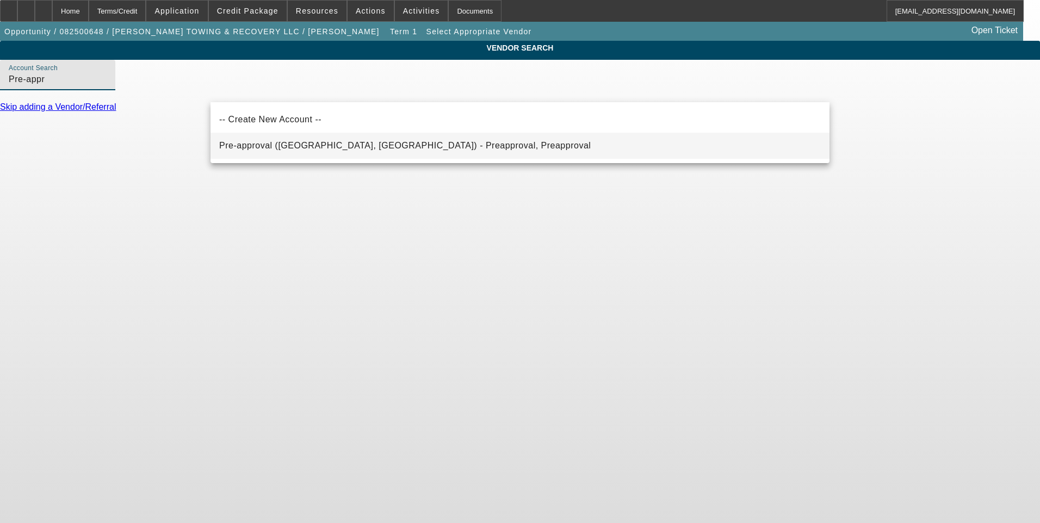
click at [321, 155] on mat-option "Pre-approval ([GEOGRAPHIC_DATA], [GEOGRAPHIC_DATA]) - Preapproval, Preapproval" at bounding box center [519, 146] width 619 height 26
type input "Pre-approval ([GEOGRAPHIC_DATA], [GEOGRAPHIC_DATA]) - Preapproval, Preapproval"
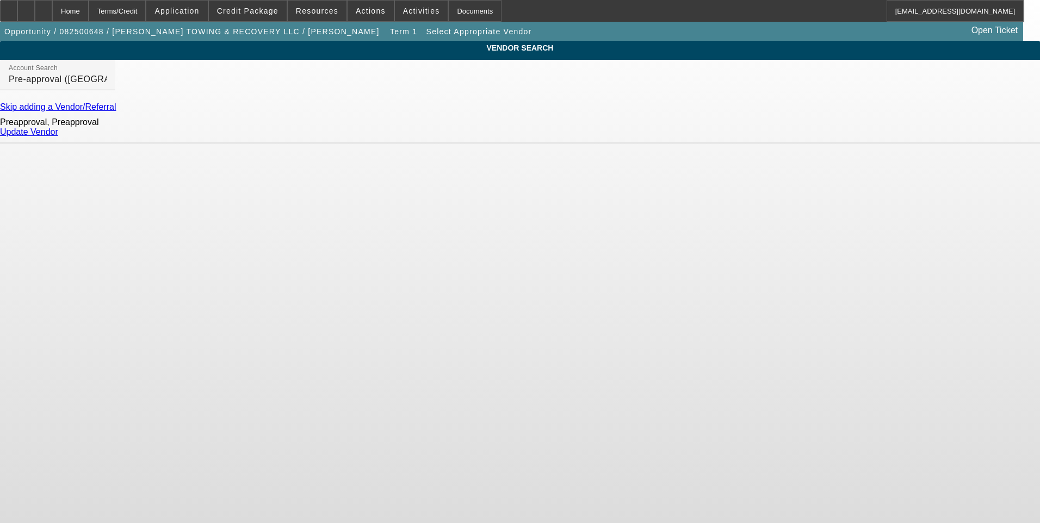
click at [58, 137] on link "Update Vendor" at bounding box center [29, 131] width 58 height 9
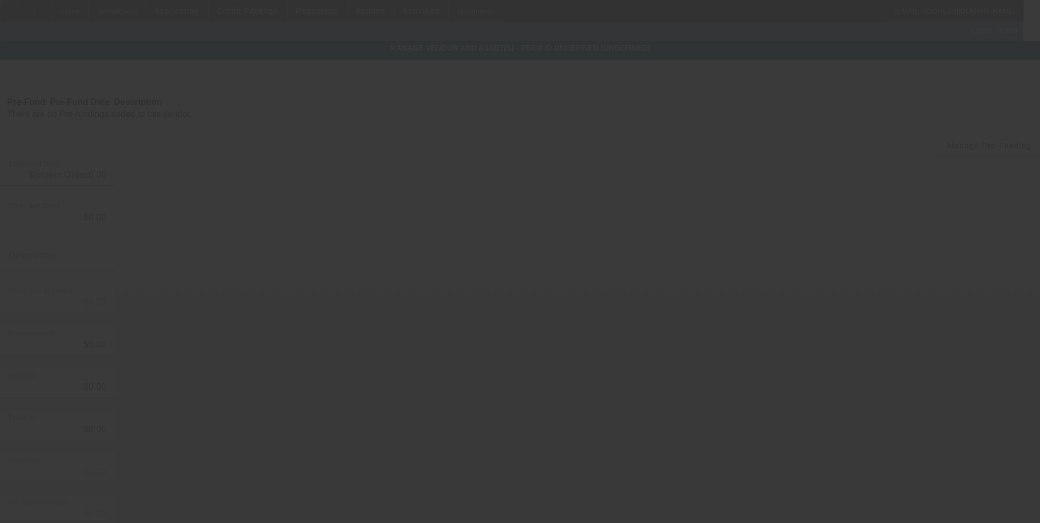
type input "$85,000.00"
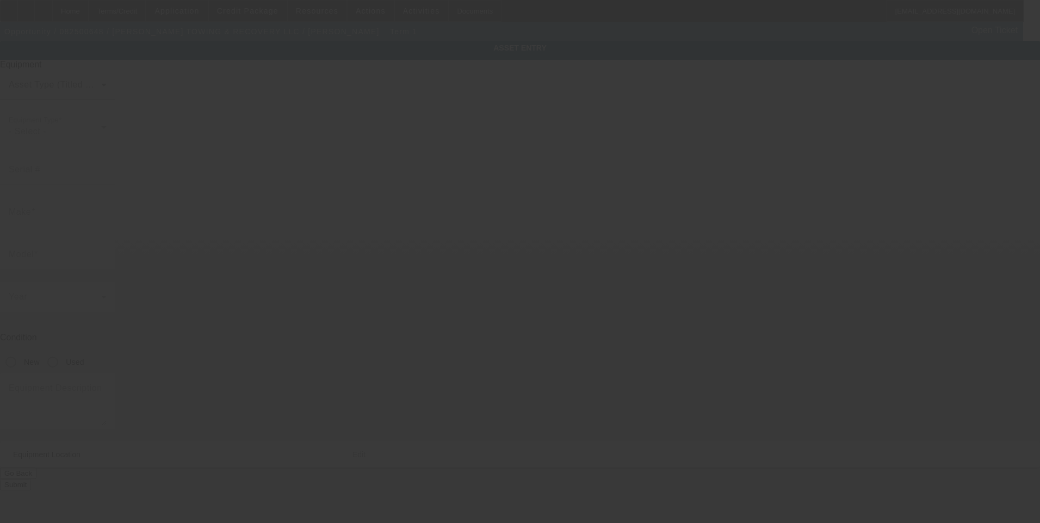
type textarea "Rollback; Make: Freightliner; Model: M2"
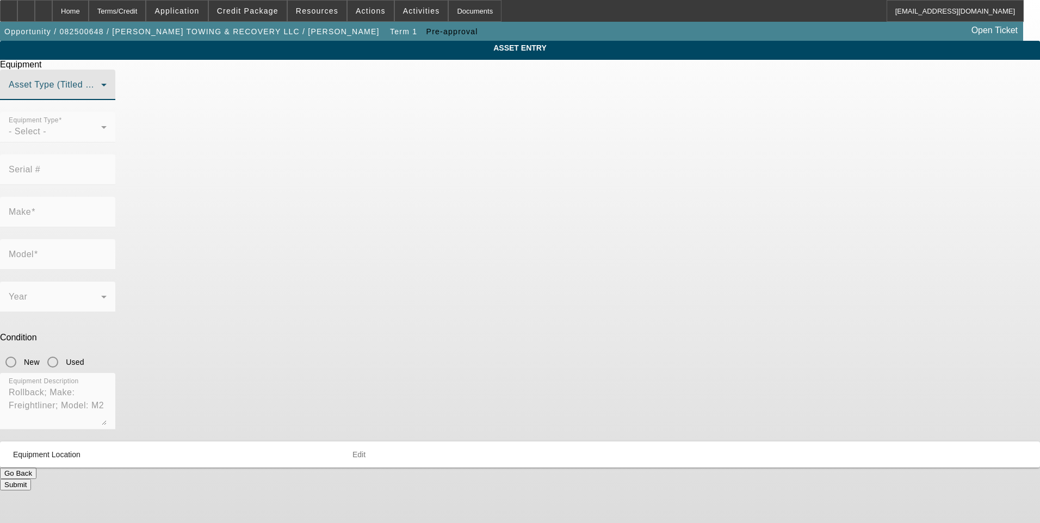
click at [101, 96] on span at bounding box center [55, 89] width 92 height 13
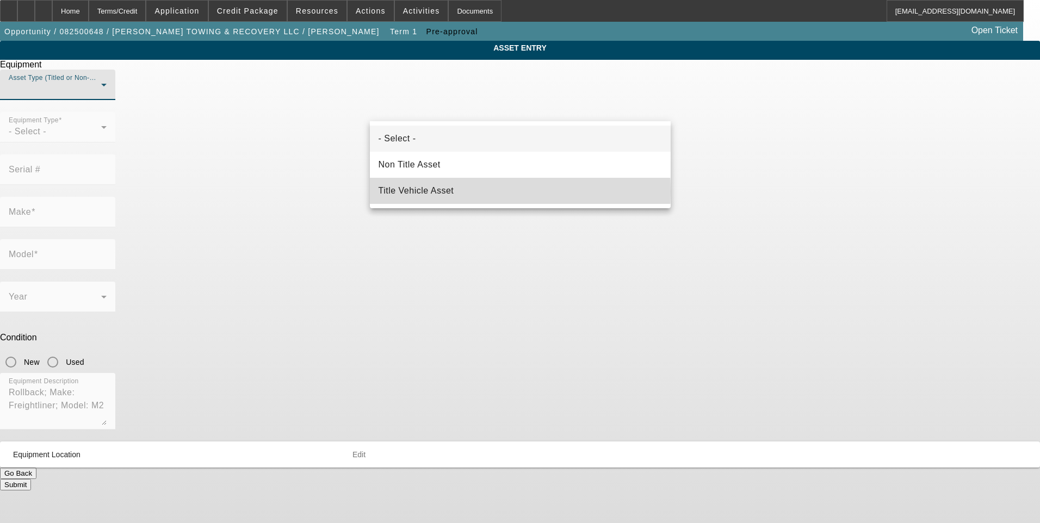
click at [453, 191] on span "Title Vehicle Asset" at bounding box center [417, 190] width 76 height 13
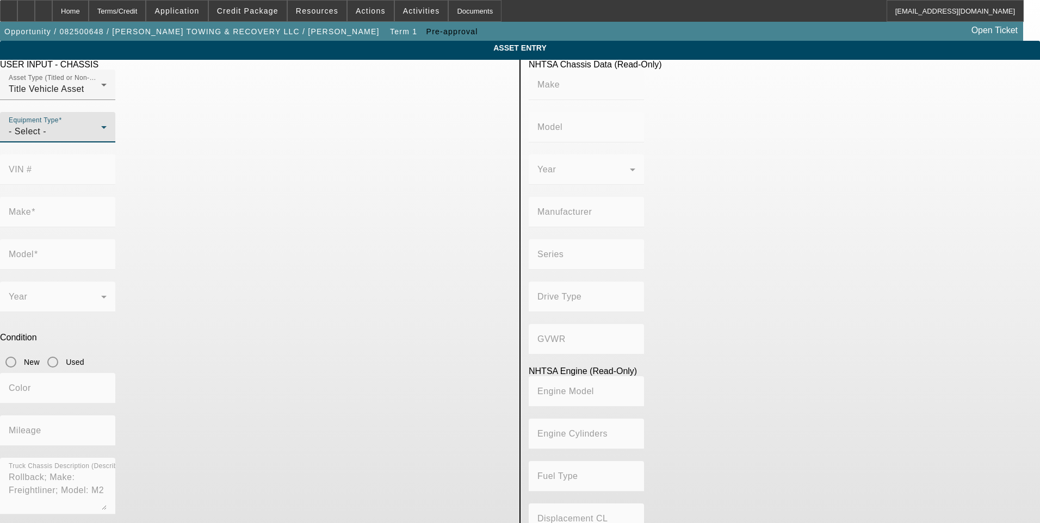
click at [101, 138] on div "- Select -" at bounding box center [55, 131] width 92 height 13
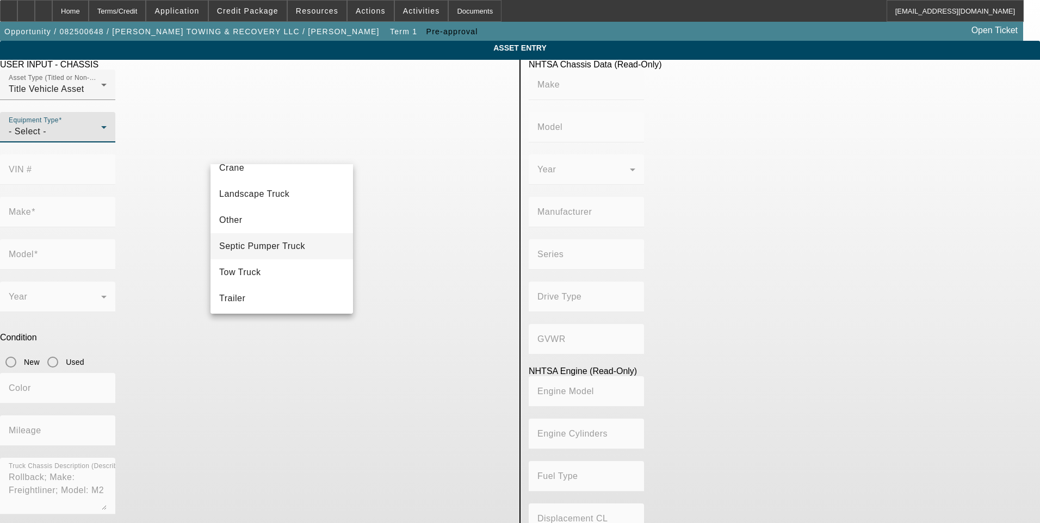
scroll to position [120, 0]
click at [288, 272] on mat-option "Tow Truck" at bounding box center [281, 270] width 142 height 26
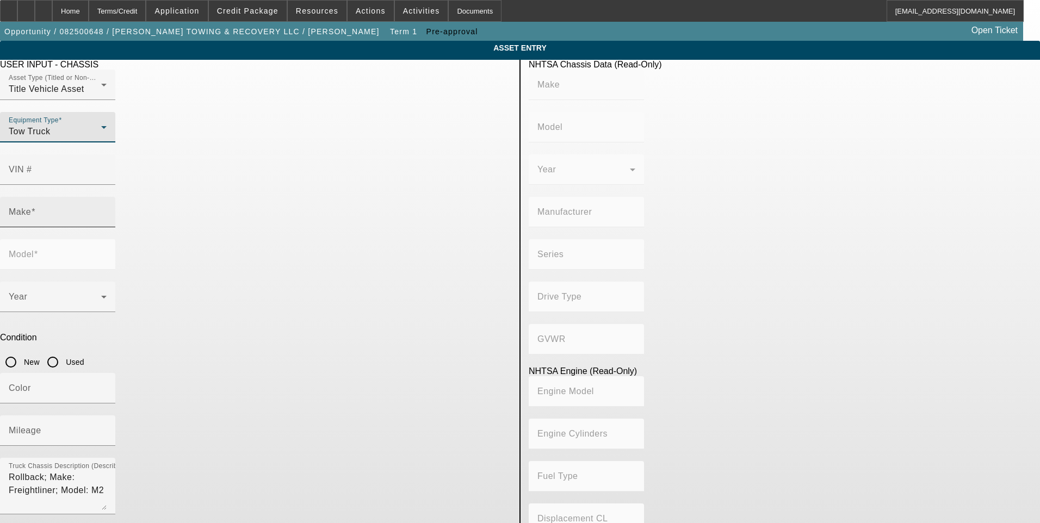
click at [107, 210] on input "Make" at bounding box center [58, 216] width 98 height 13
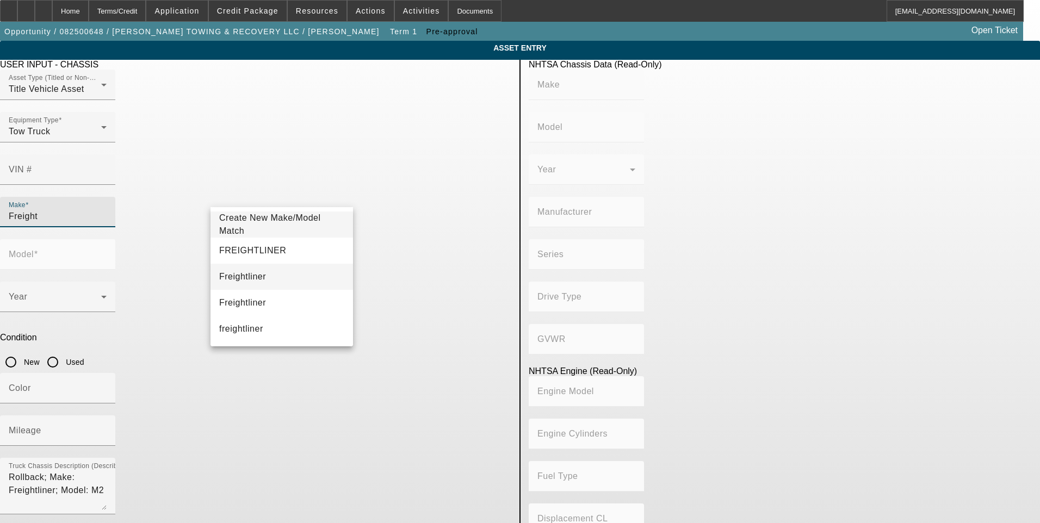
click at [270, 274] on mat-option "Freightliner" at bounding box center [281, 277] width 142 height 26
type input "Freightliner"
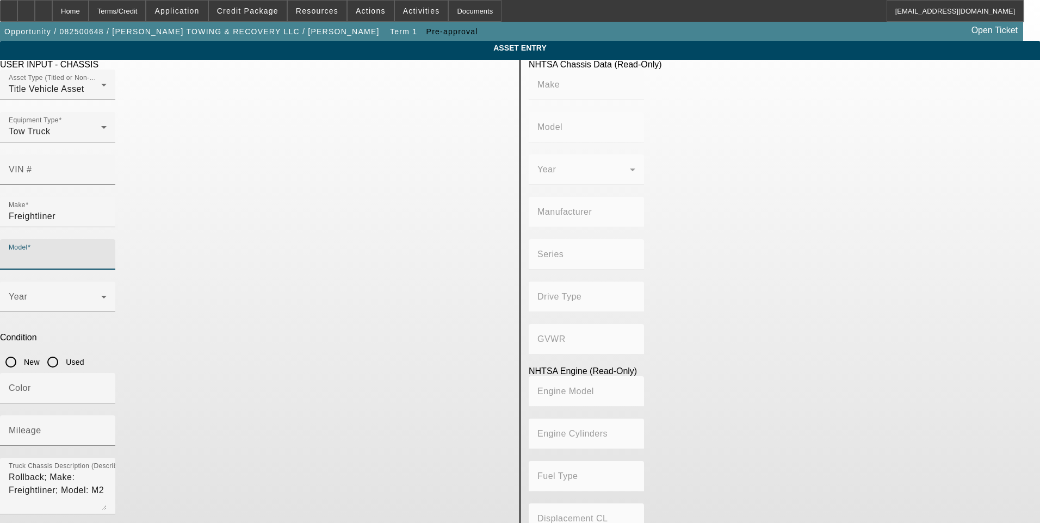
click at [107, 252] on input "Model" at bounding box center [58, 258] width 98 height 13
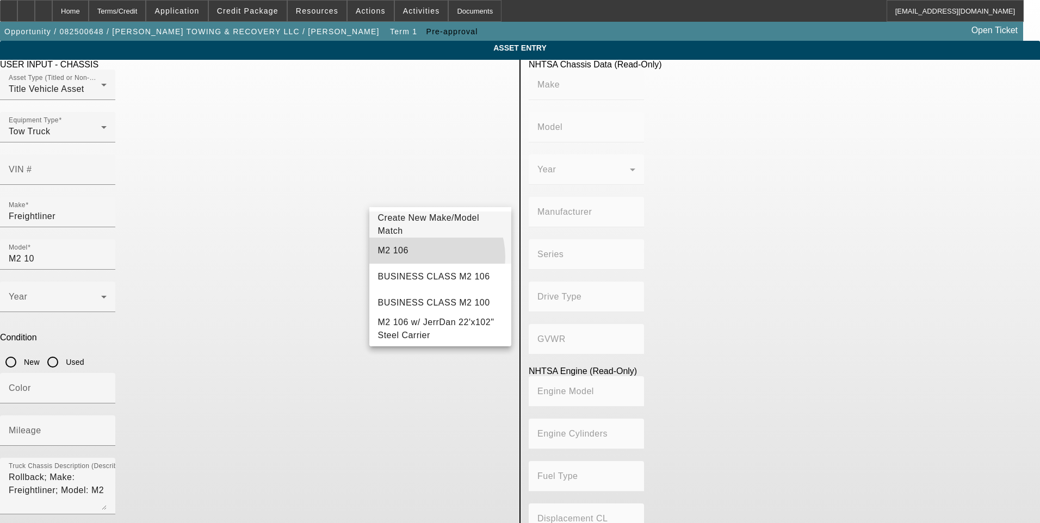
click at [419, 257] on mat-option "M2 106" at bounding box center [440, 251] width 142 height 26
type input "M2 106"
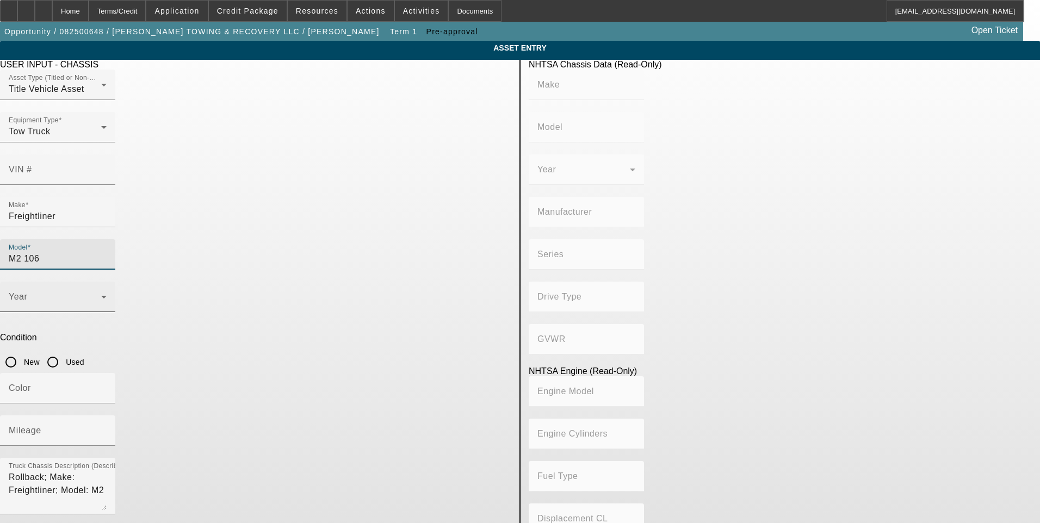
click at [101, 295] on span at bounding box center [55, 301] width 92 height 13
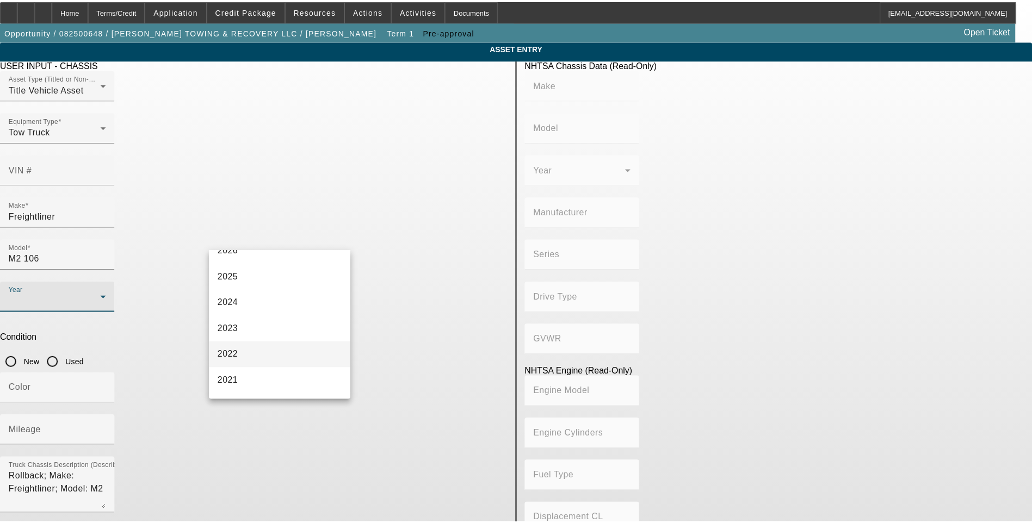
scroll to position [54, 0]
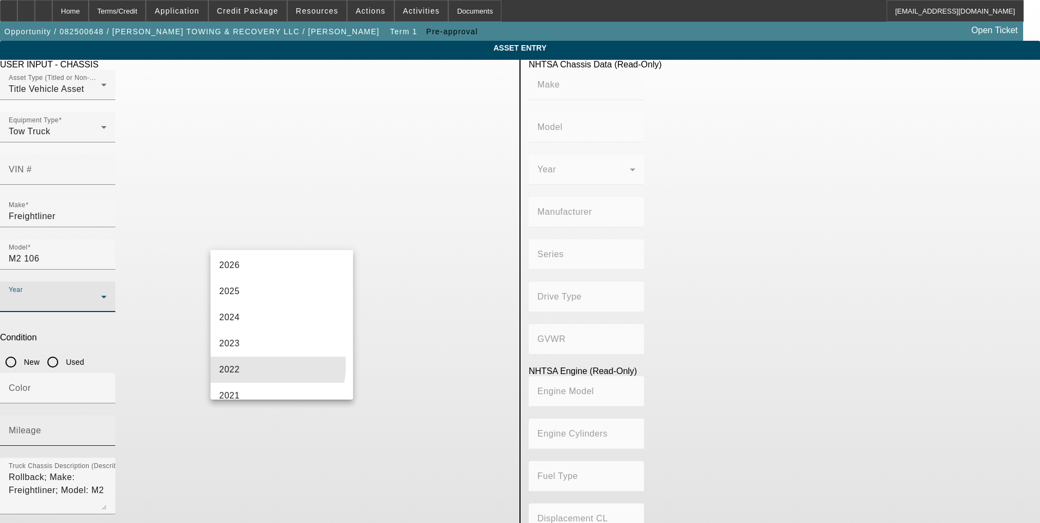
drag, startPoint x: 255, startPoint y: 366, endPoint x: 385, endPoint y: 291, distance: 149.6
click at [258, 364] on mat-option "2022" at bounding box center [281, 370] width 142 height 26
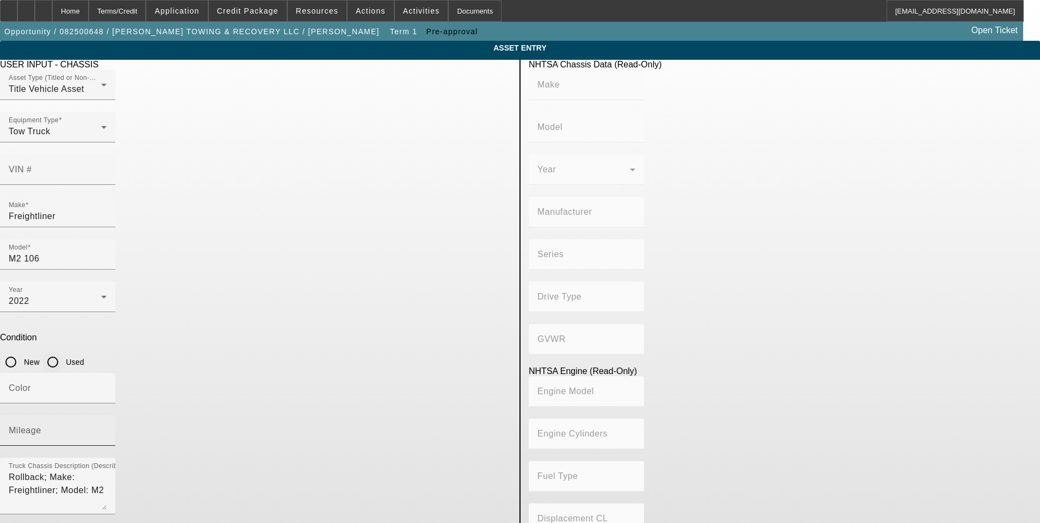
drag, startPoint x: 421, startPoint y: 243, endPoint x: 426, endPoint y: 275, distance: 32.5
click at [64, 351] on input "Used" at bounding box center [53, 362] width 22 height 22
radio input "true"
click at [107, 429] on input "Mileage" at bounding box center [58, 435] width 98 height 13
type input "165000"
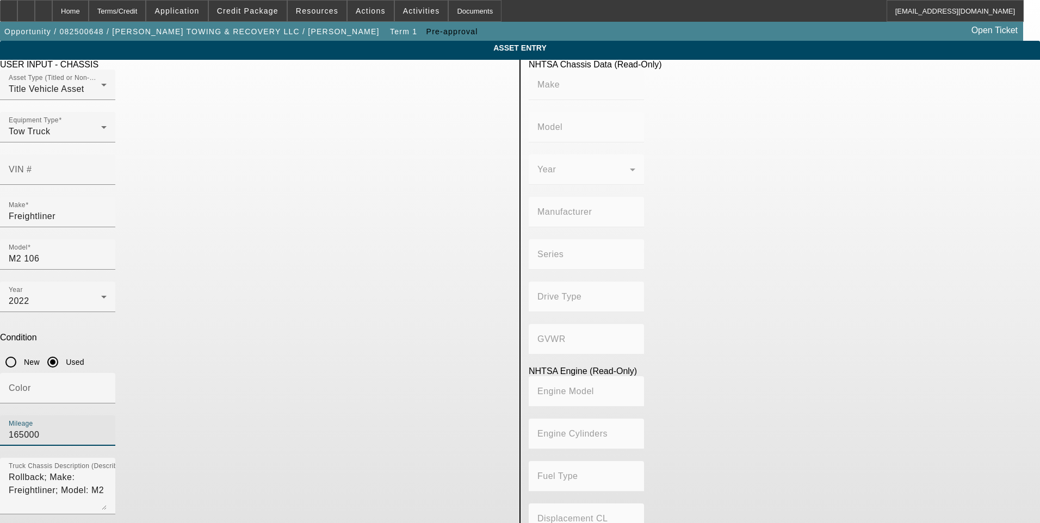
drag, startPoint x: 90, startPoint y: 238, endPoint x: 91, endPoint y: 231, distance: 7.8
click at [90, 239] on app-asset-collateral-manage "ASSET ENTRY Delete asset USER INPUT - CHASSIS Asset Type (Titled or Non-Titled)…" at bounding box center [520, 342] width 1040 height 603
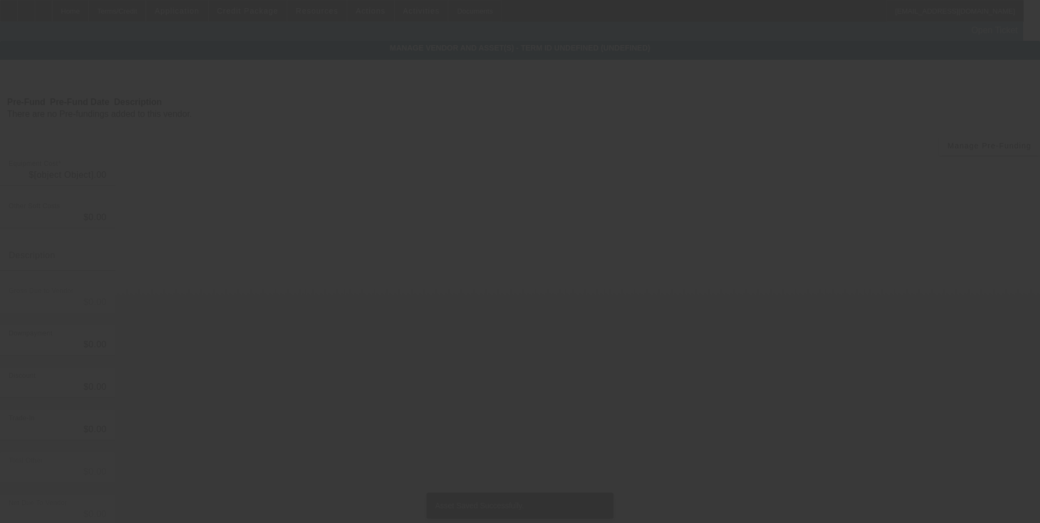
type input "$85,000.00"
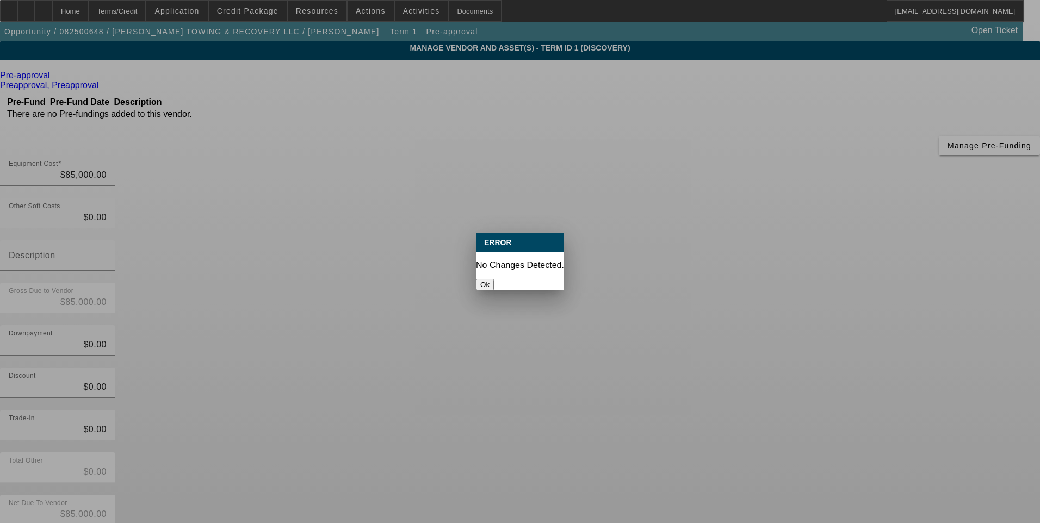
click at [494, 279] on button "Ok" at bounding box center [485, 284] width 18 height 11
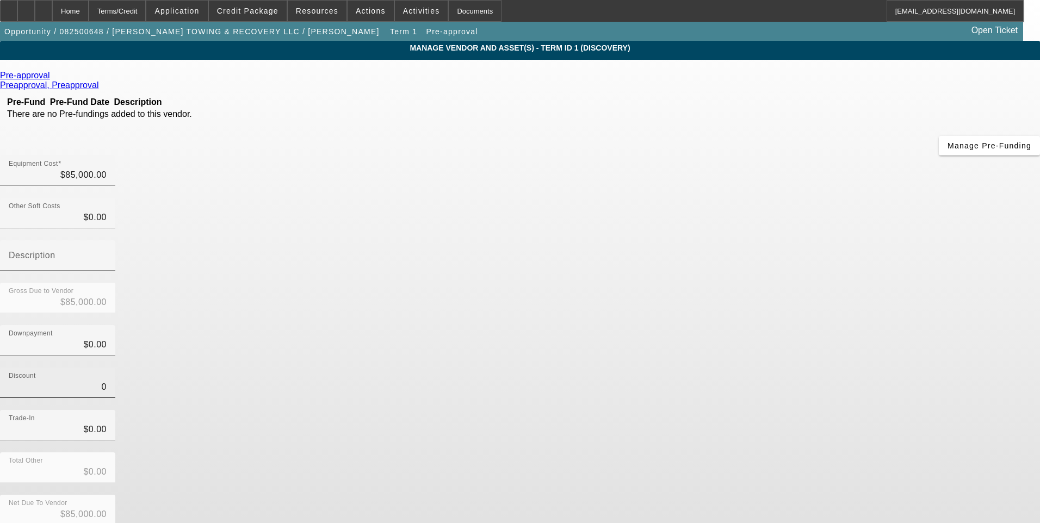
click at [107, 381] on input "0" at bounding box center [58, 387] width 98 height 13
type input "$0.00"
drag, startPoint x: 752, startPoint y: 290, endPoint x: 747, endPoint y: 384, distance: 93.7
click at [750, 410] on div "Trade-In $0.00" at bounding box center [520, 431] width 1040 height 42
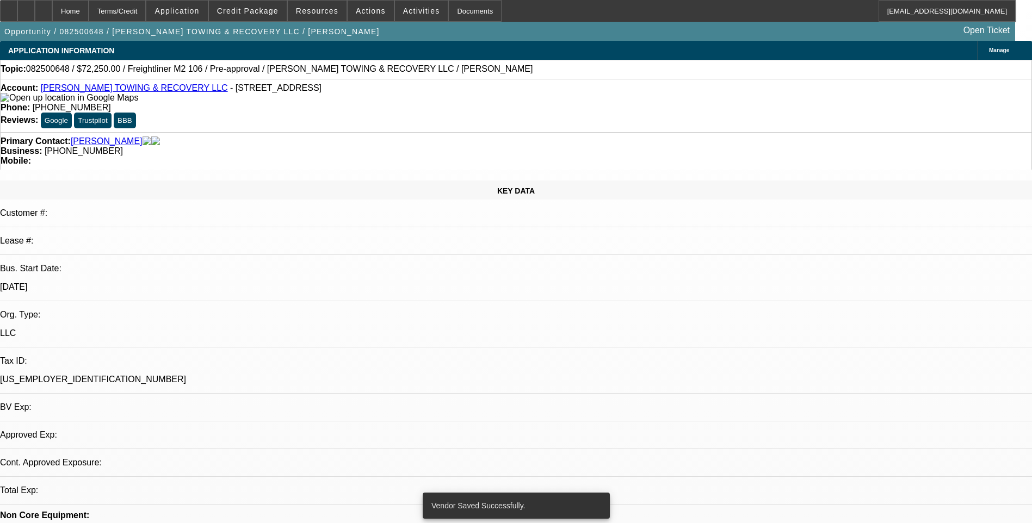
select select "0.15"
select select "2"
select select "0.1"
select select "4"
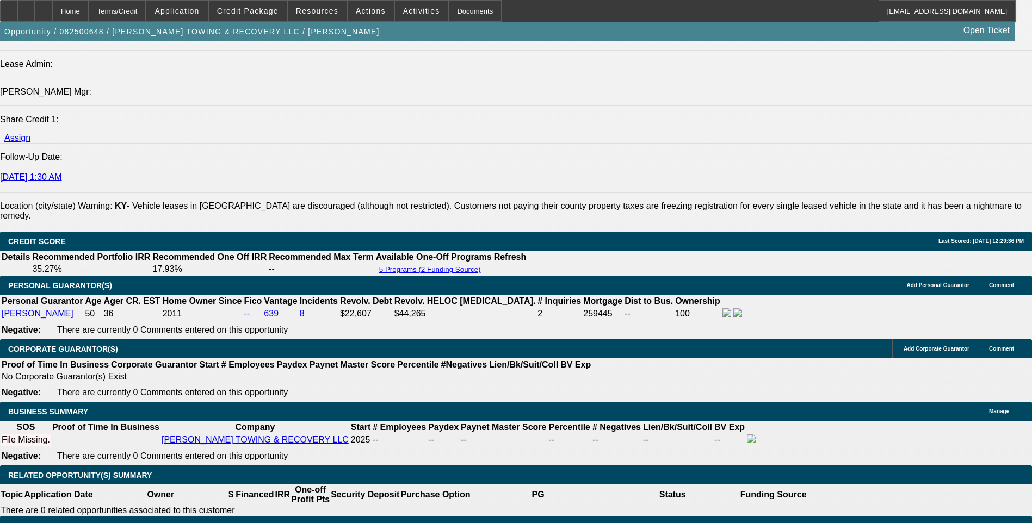
scroll to position [1360, 0]
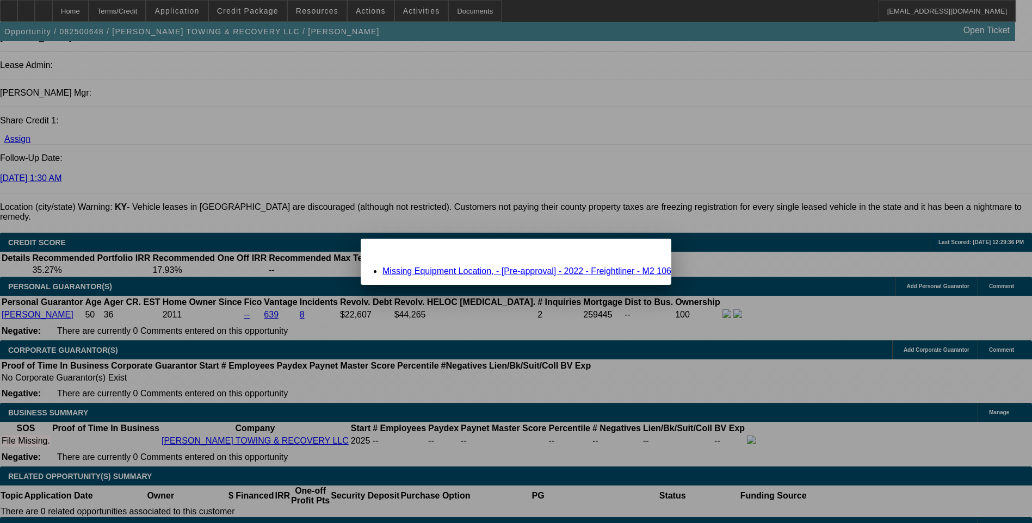
scroll to position [0, 0]
click at [520, 272] on link "Missing Equipment Location, - [Pre-approval] - 2022 - Freightliner - M2 106" at bounding box center [526, 271] width 289 height 9
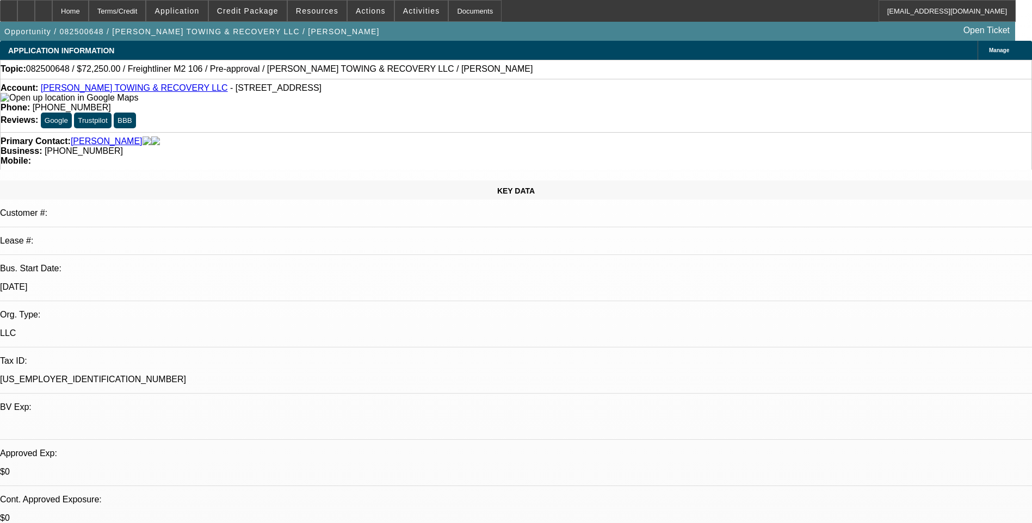
scroll to position [1360, 0]
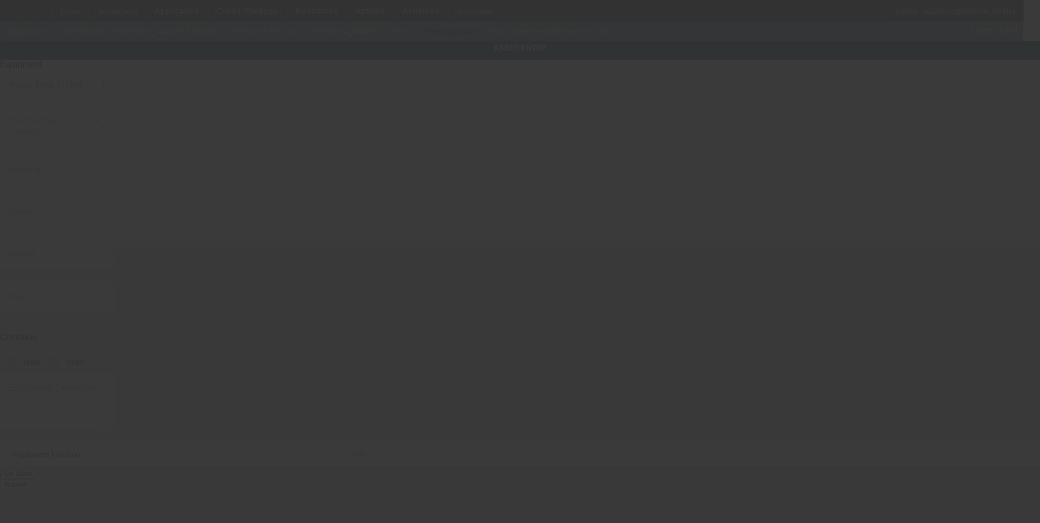
type input "Freightliner"
type input "M2 106"
radio input "true"
type textarea "Rollback; Make: Freightliner; Model: M2"
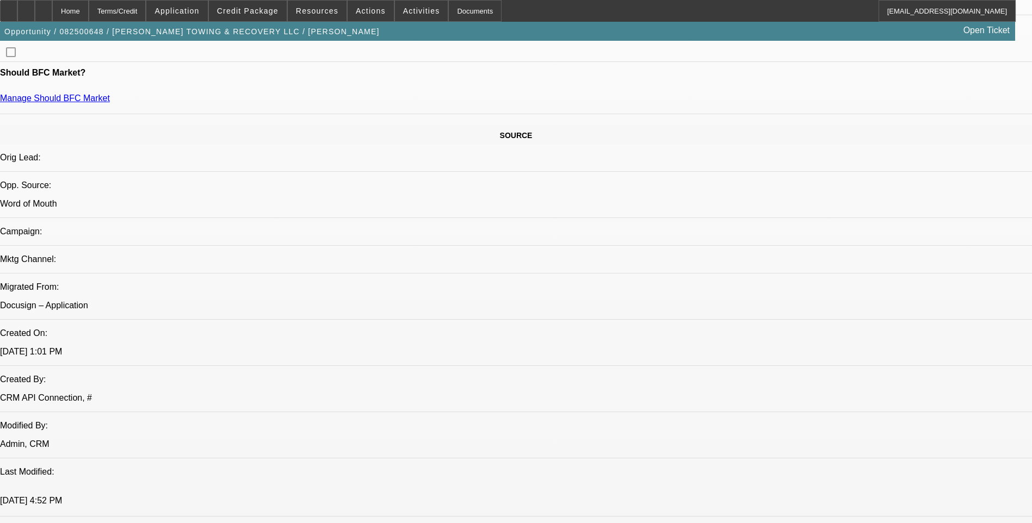
select select "0.15"
select select "2"
select select "0.1"
select select "4"
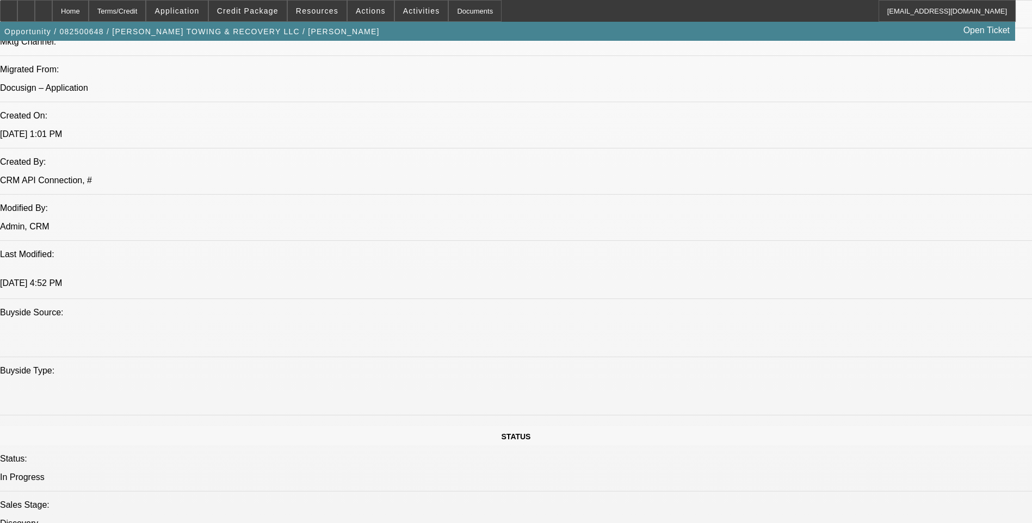
scroll to position [611, 0]
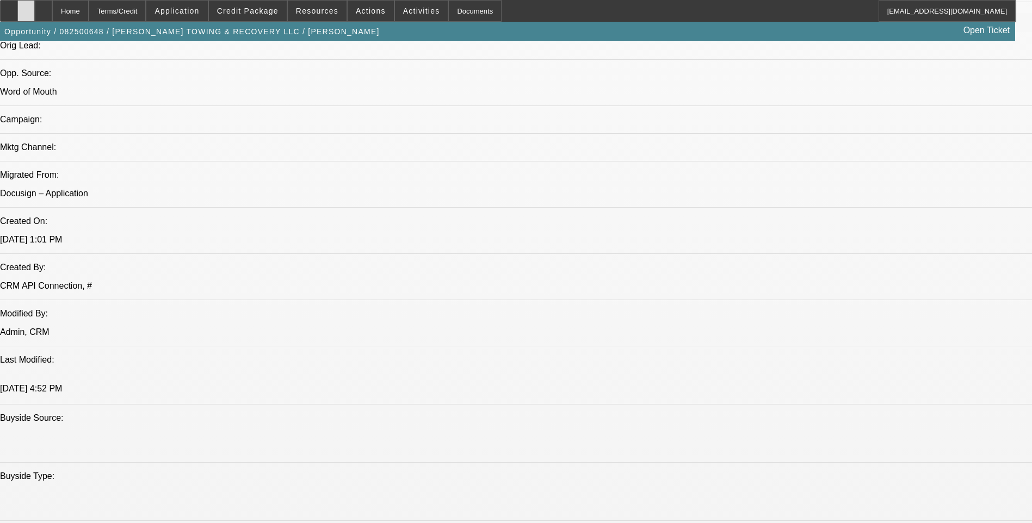
click at [35, 16] on div at bounding box center [25, 11] width 17 height 22
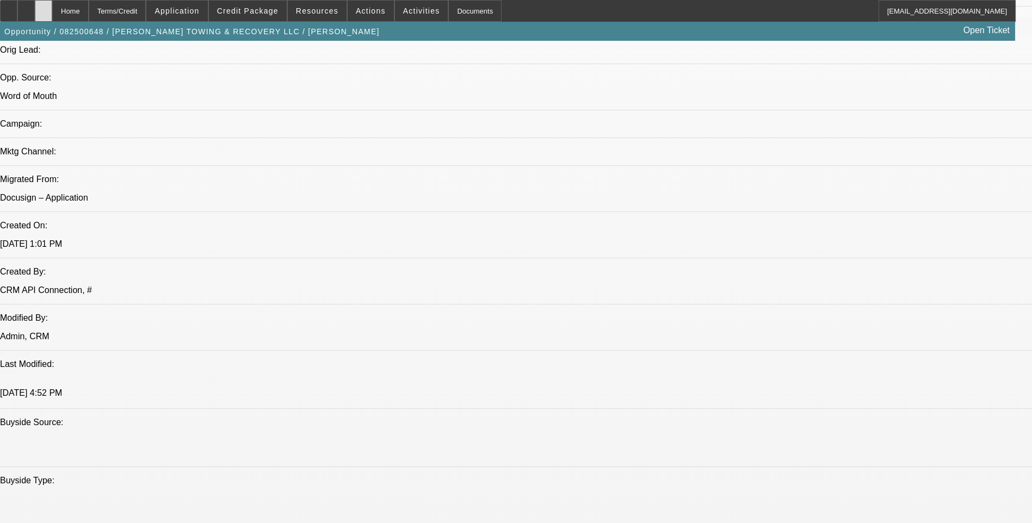
click at [44, 7] on icon at bounding box center [44, 7] width 0 height 0
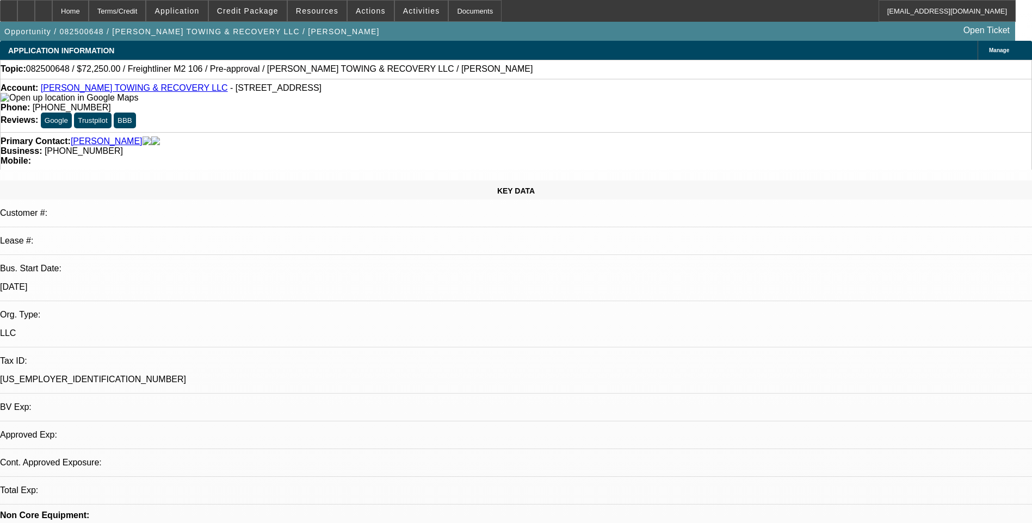
select select "0.15"
select select "2"
select select "0.1"
select select "1"
select select "2"
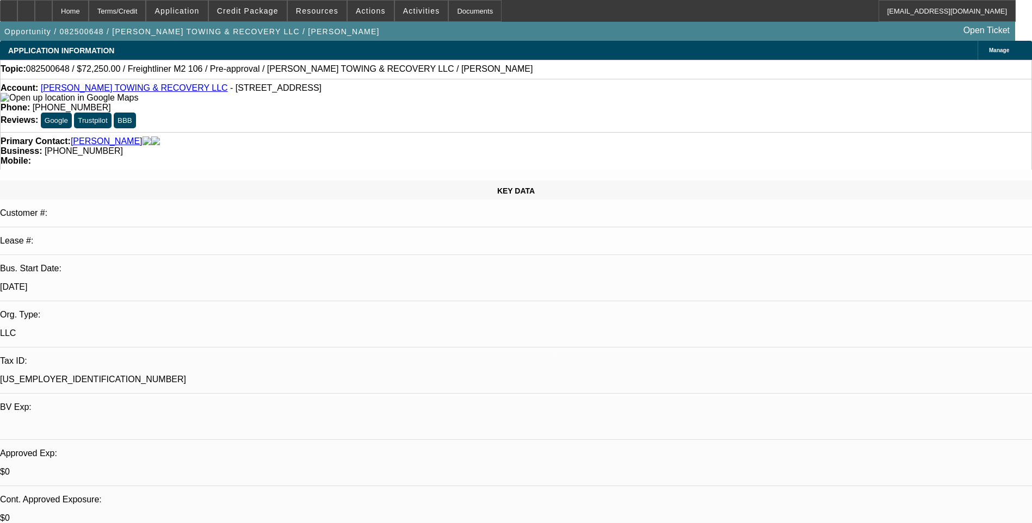
select select "4"
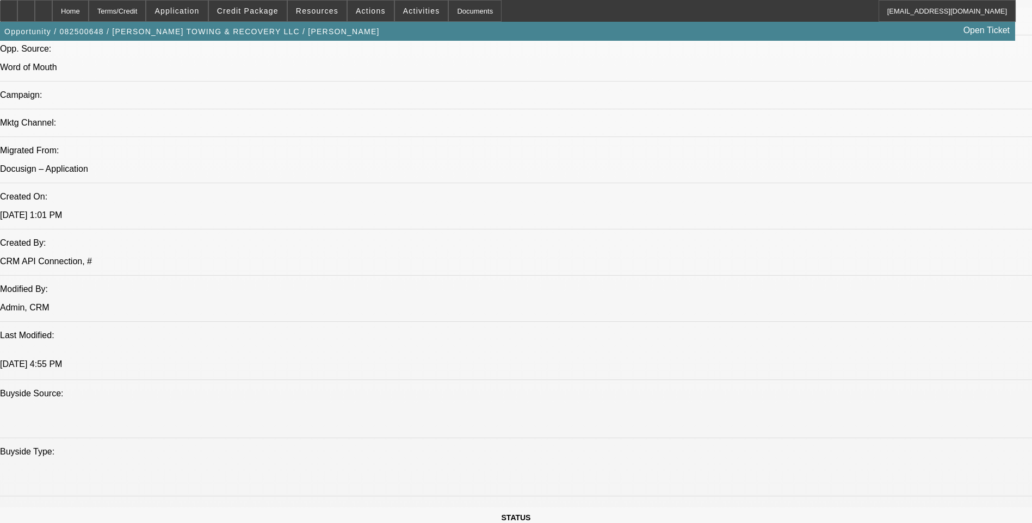
scroll to position [761, 0]
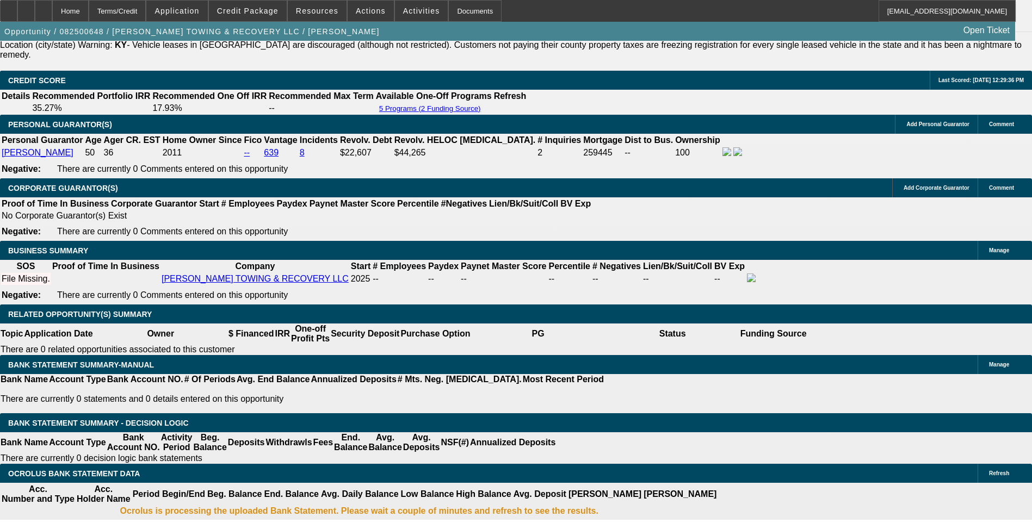
scroll to position [1523, 0]
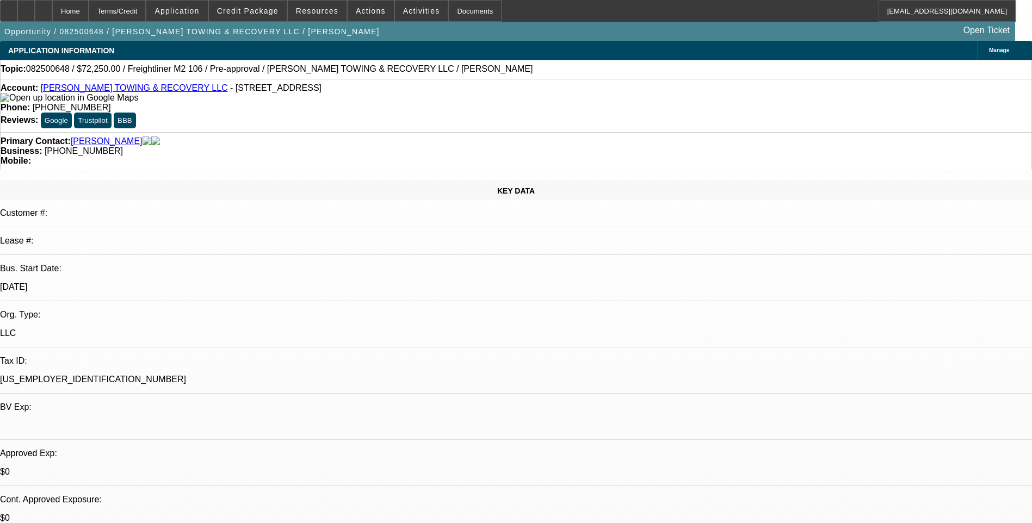
select select "0.15"
select select "2"
select select "0.1"
select select "1"
select select "2"
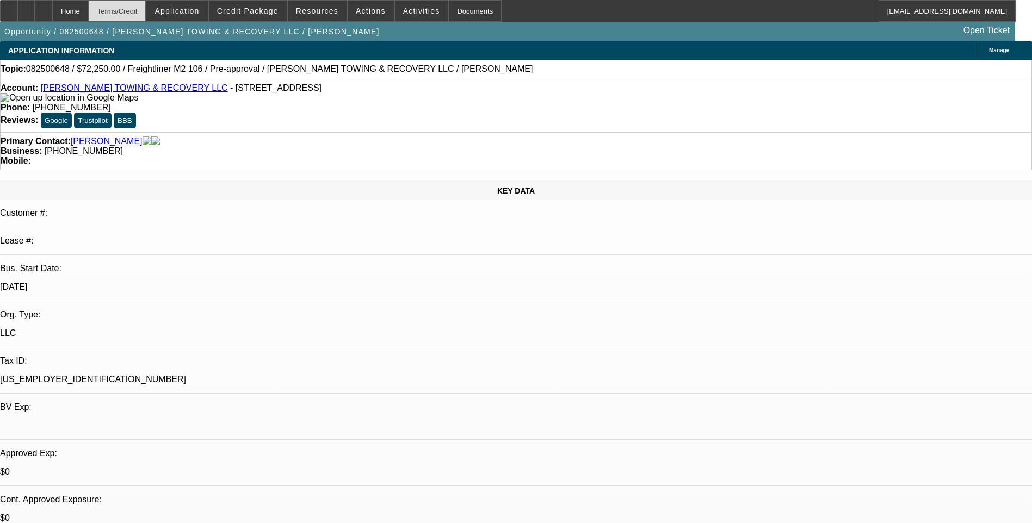
select select "4"
click at [146, 14] on div "Terms/Credit" at bounding box center [118, 11] width 58 height 22
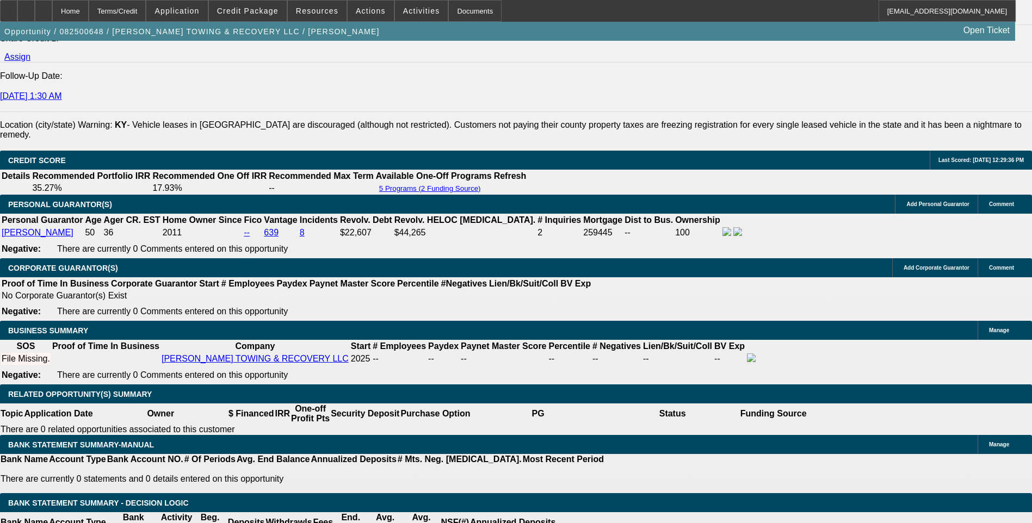
scroll to position [1490, 0]
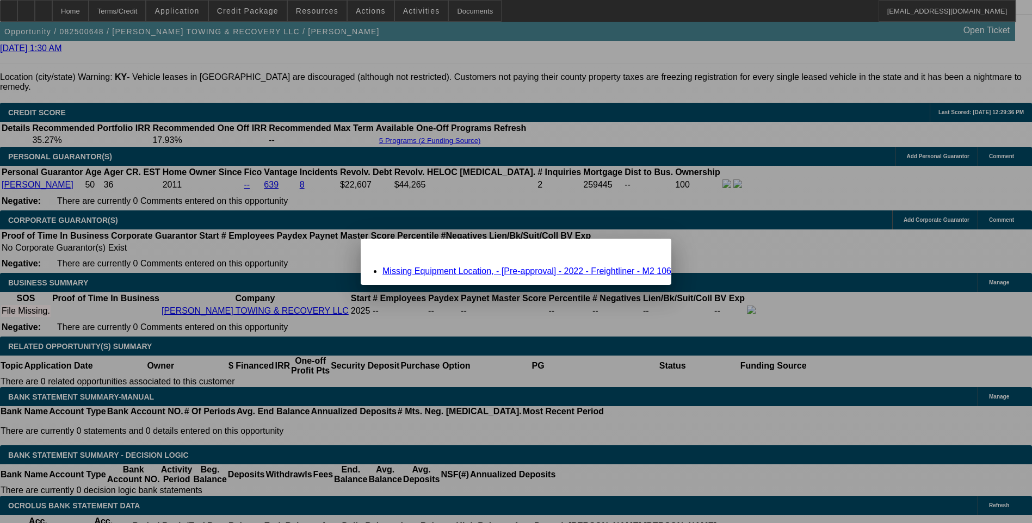
scroll to position [0, 0]
click at [647, 251] on icon at bounding box center [647, 248] width 0 height 6
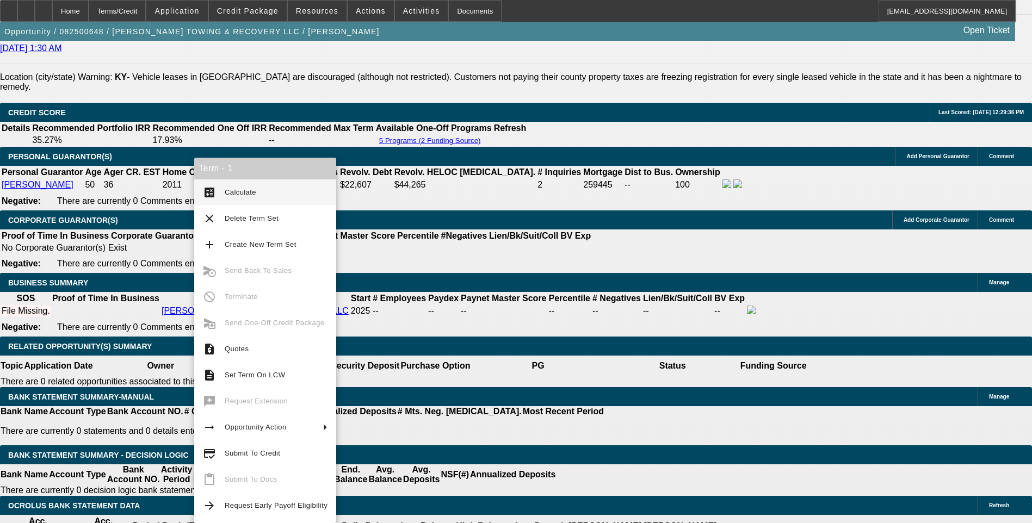
scroll to position [1506, 0]
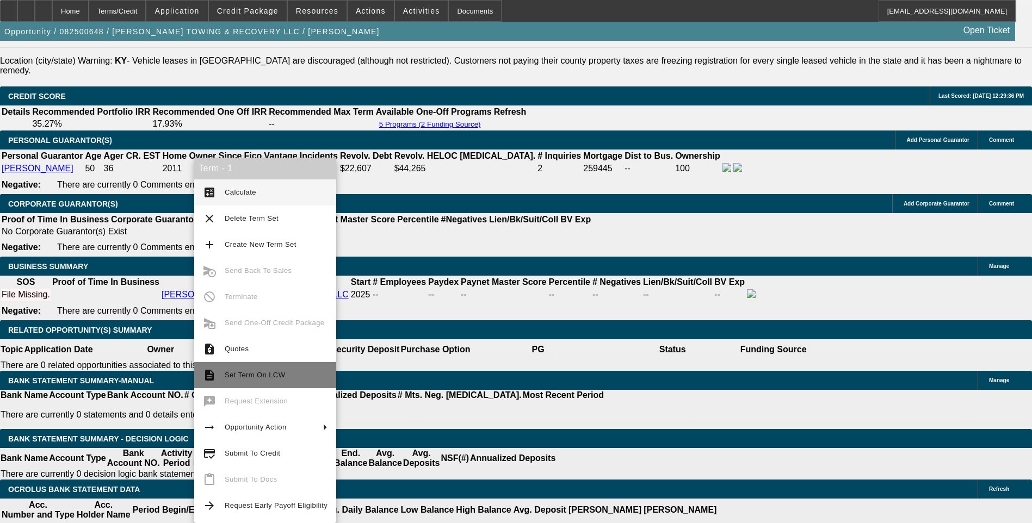
click at [263, 376] on span "Set Term On LCW" at bounding box center [255, 375] width 60 height 8
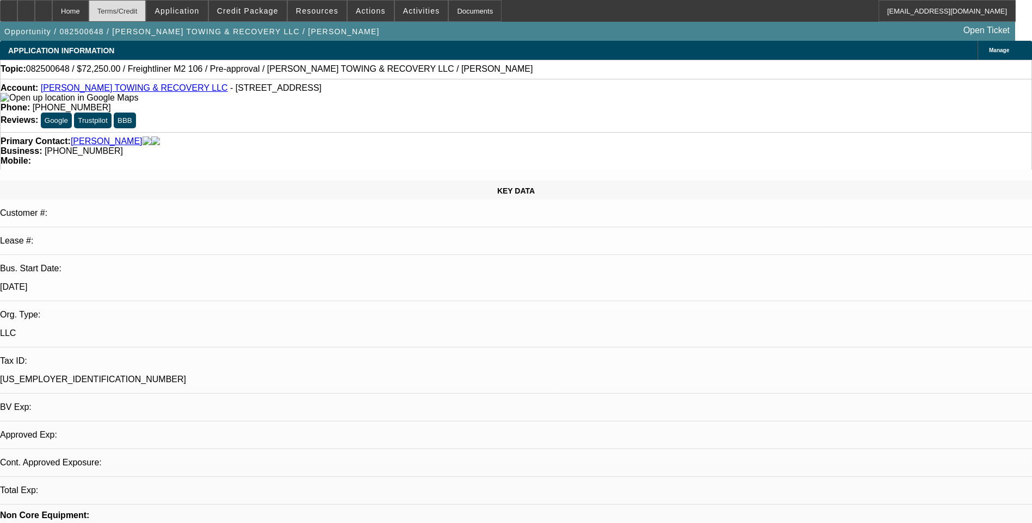
select select "0.15"
select select "2"
select select "0.1"
select select "1"
select select "2"
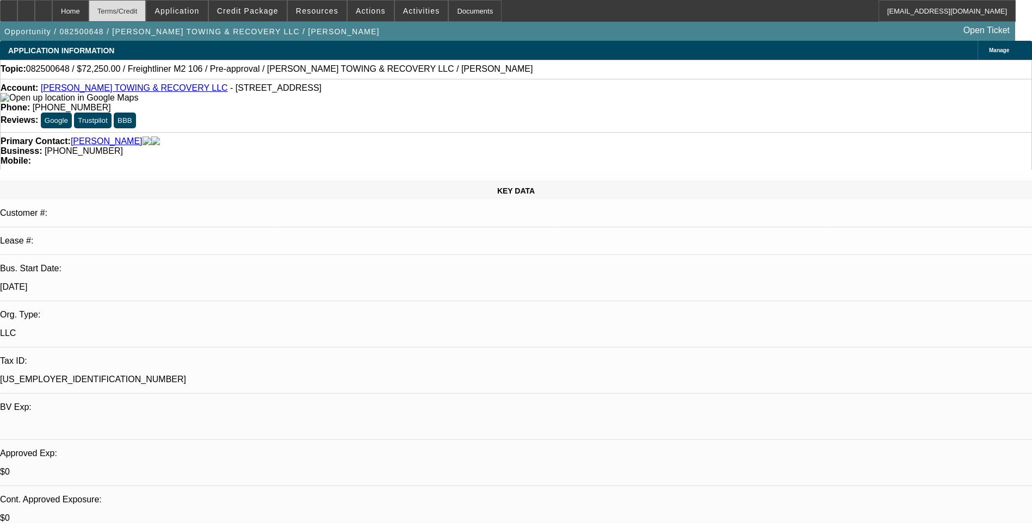
select select "4"
click at [146, 16] on div "Terms/Credit" at bounding box center [118, 11] width 58 height 22
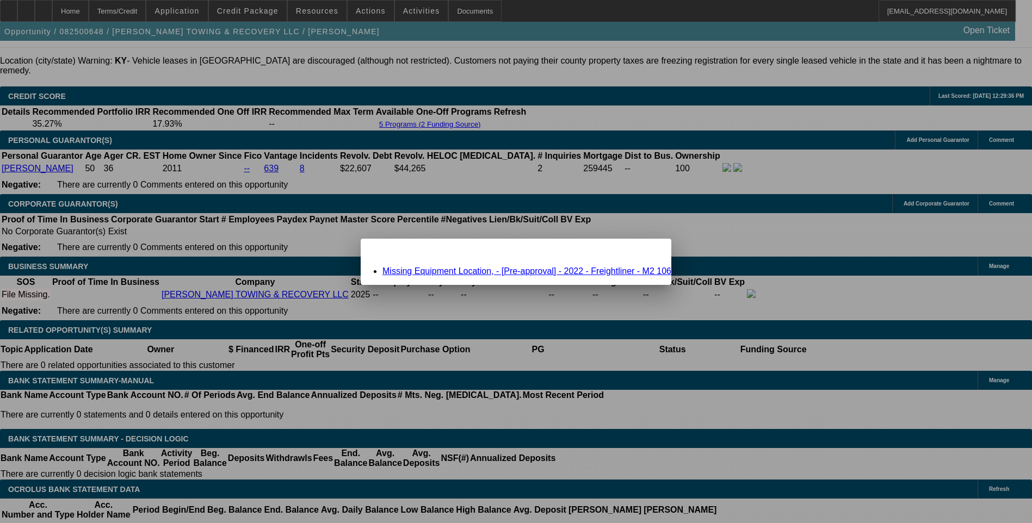
click at [647, 251] on div "Close" at bounding box center [659, 245] width 24 height 13
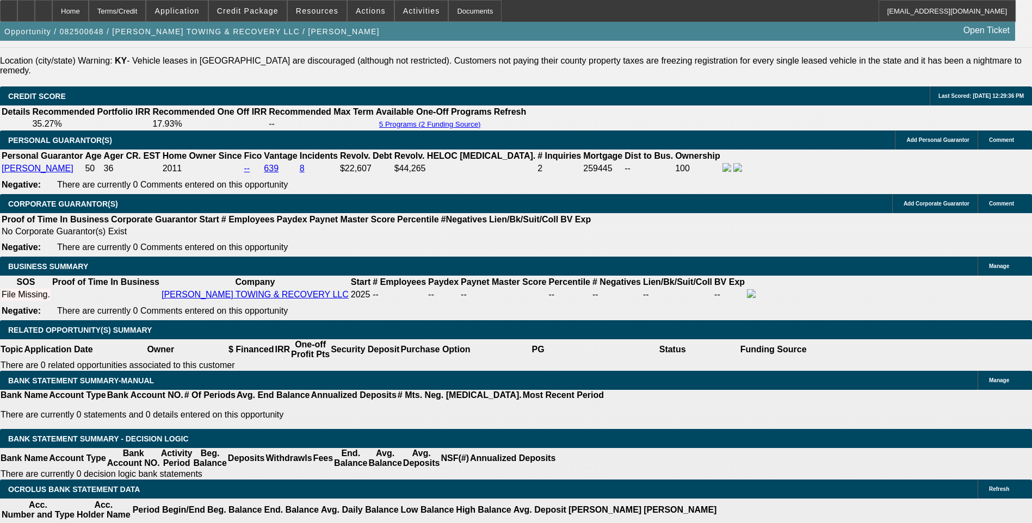
scroll to position [1506, 0]
click at [249, 10] on span "Credit Package" at bounding box center [247, 11] width 61 height 9
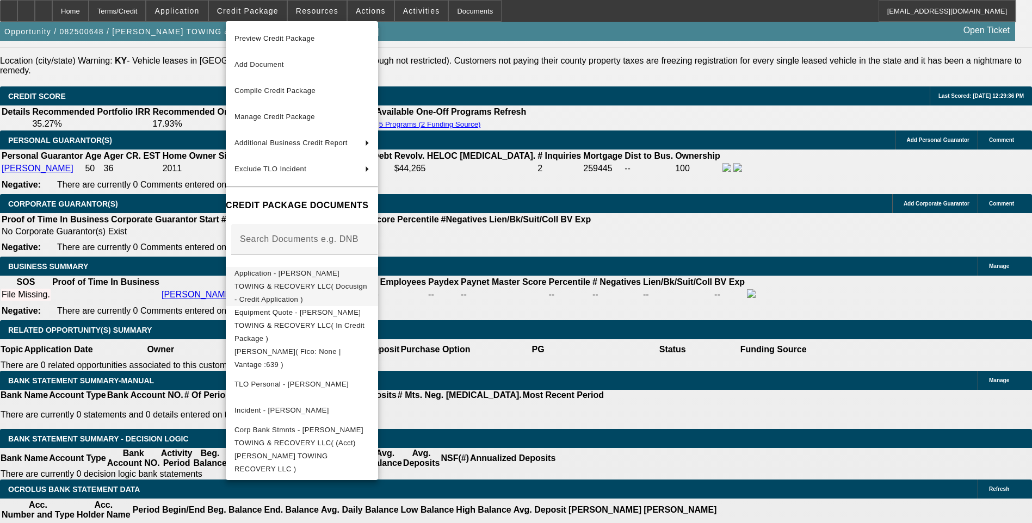
click at [360, 272] on span "Application - RODGERS TOWING & RECOVERY LLC( Docusign - Credit Application )" at bounding box center [300, 286] width 133 height 34
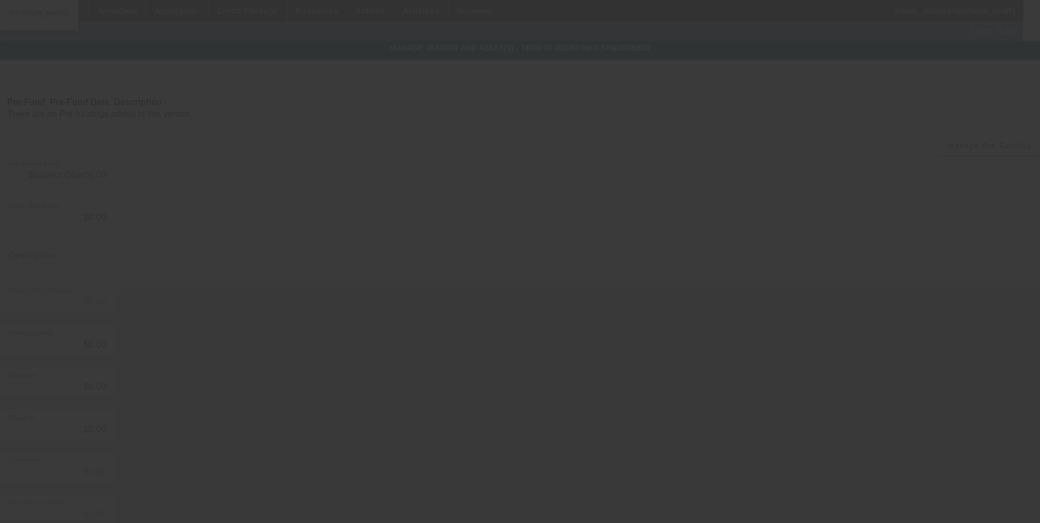
type input "$85,000.00"
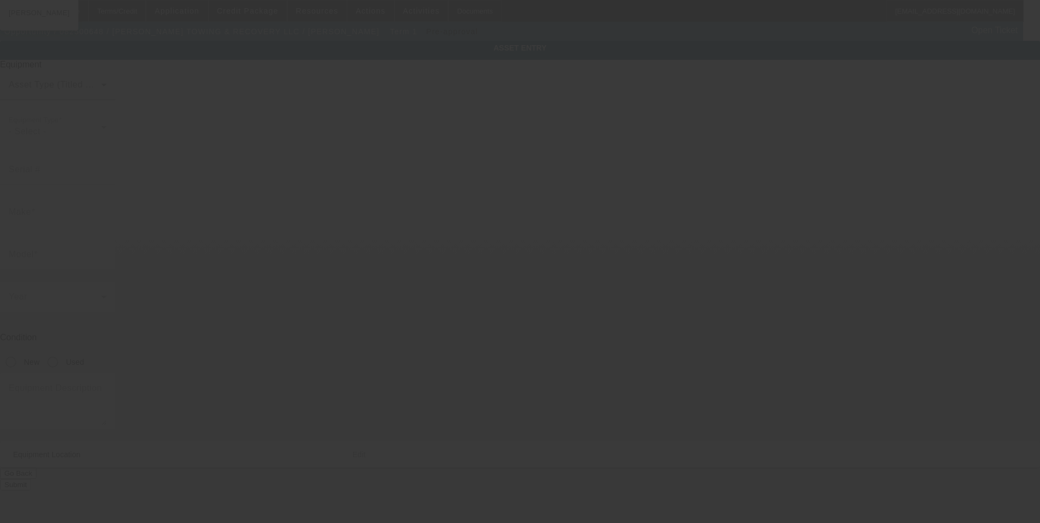
type input "Freightliner"
type input "M2 106"
radio input "true"
type textarea "Rollback; Make: Freightliner; Model: M2"
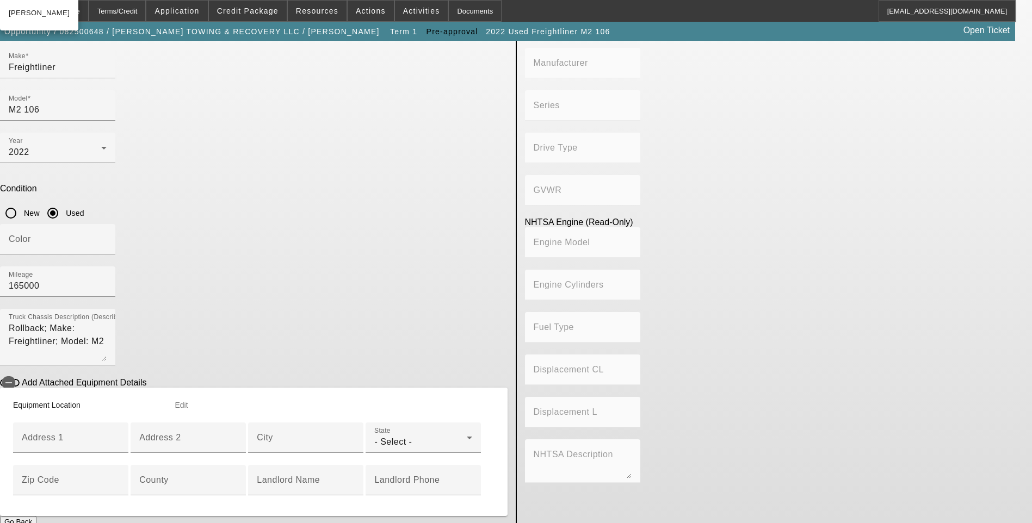
scroll to position [163, 0]
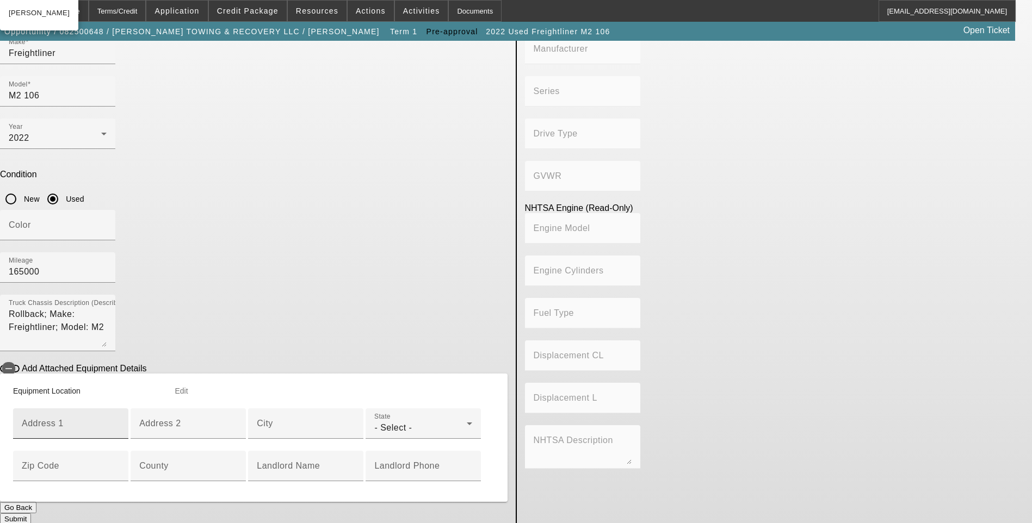
click at [120, 408] on div "Address 1" at bounding box center [71, 423] width 98 height 30
paste input "412 skylark dr"
type input "412 skylark dr"
click at [260, 422] on input "City" at bounding box center [306, 428] width 98 height 13
drag, startPoint x: 286, startPoint y: 379, endPoint x: 274, endPoint y: 379, distance: 12.0
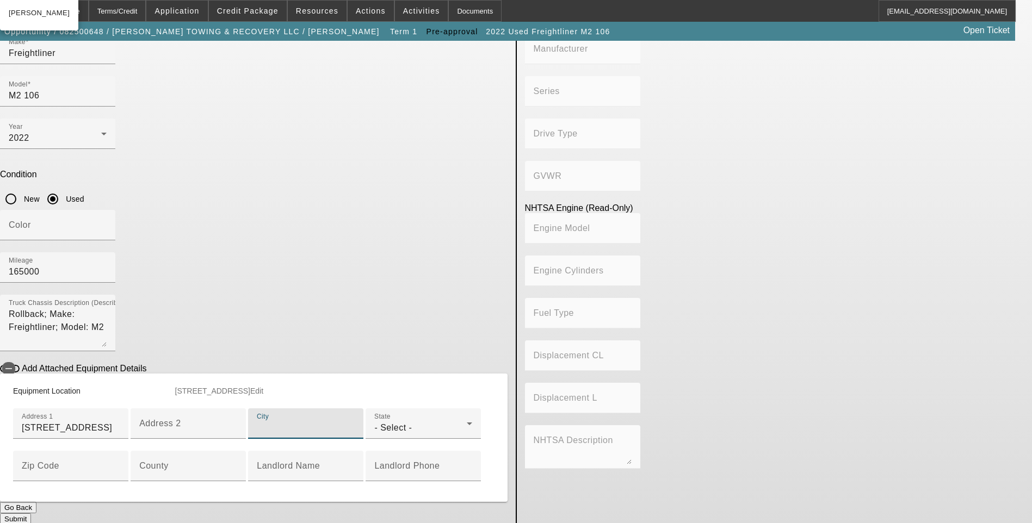
click at [285, 422] on input "City" at bounding box center [306, 428] width 98 height 13
paste input "Winchester"
type input "Winchester"
click at [374, 422] on div "- Select -" at bounding box center [420, 428] width 92 height 13
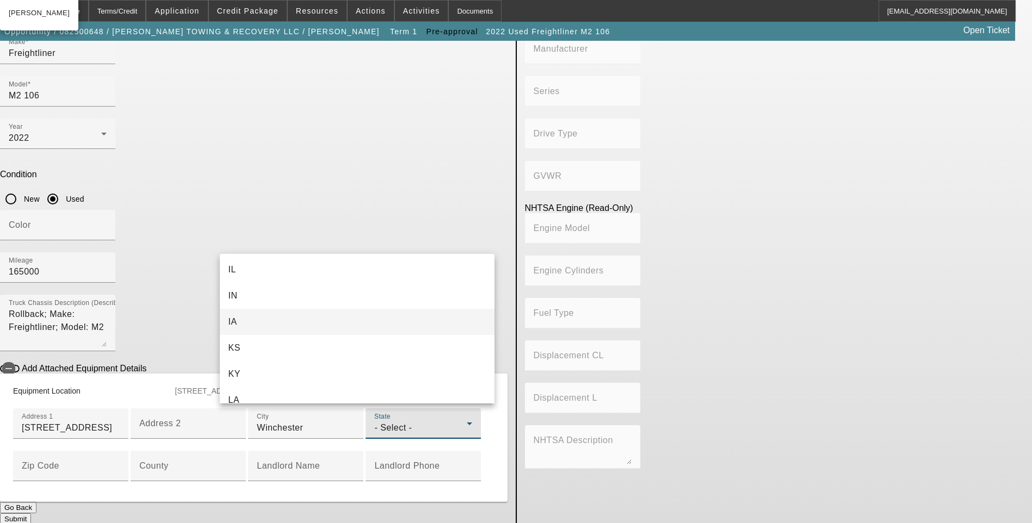
scroll to position [355, 0]
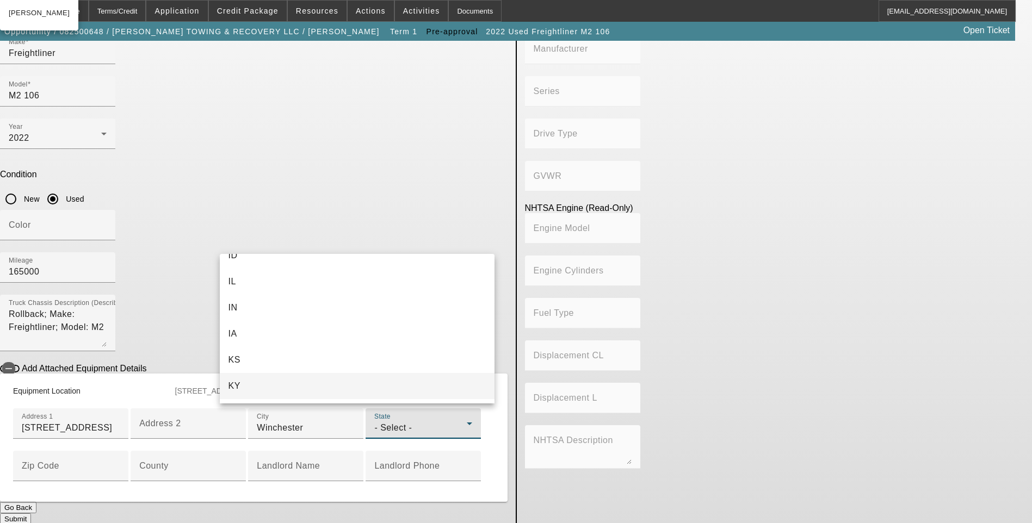
click at [260, 386] on mat-option "KY" at bounding box center [357, 386] width 275 height 26
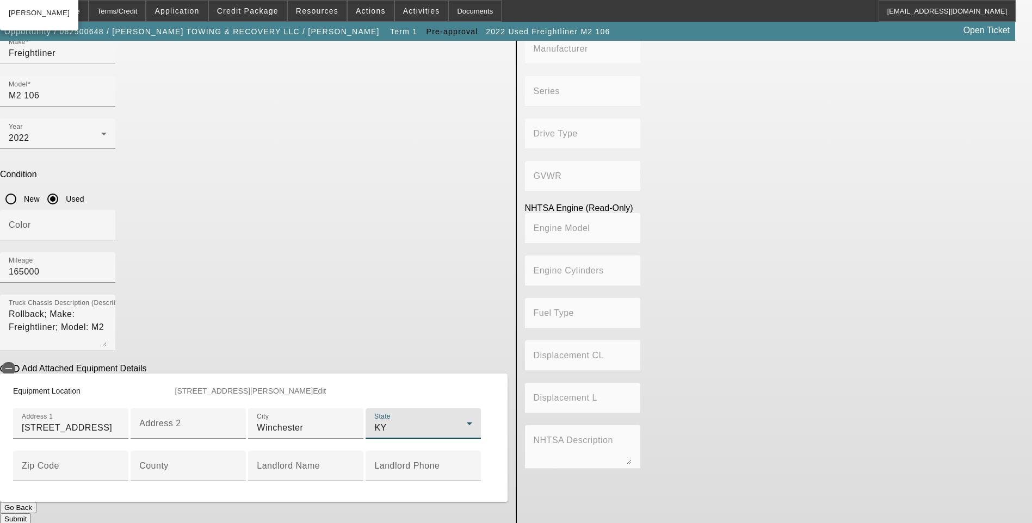
click at [95, 327] on app-asset-collateral-manage "ASSET ENTRY Delete asset USER INPUT - CHASSIS Asset Type (Titled or Non-Titled)…" at bounding box center [516, 201] width 1032 height 647
click at [31, 512] on button "Submit" at bounding box center [15, 517] width 31 height 11
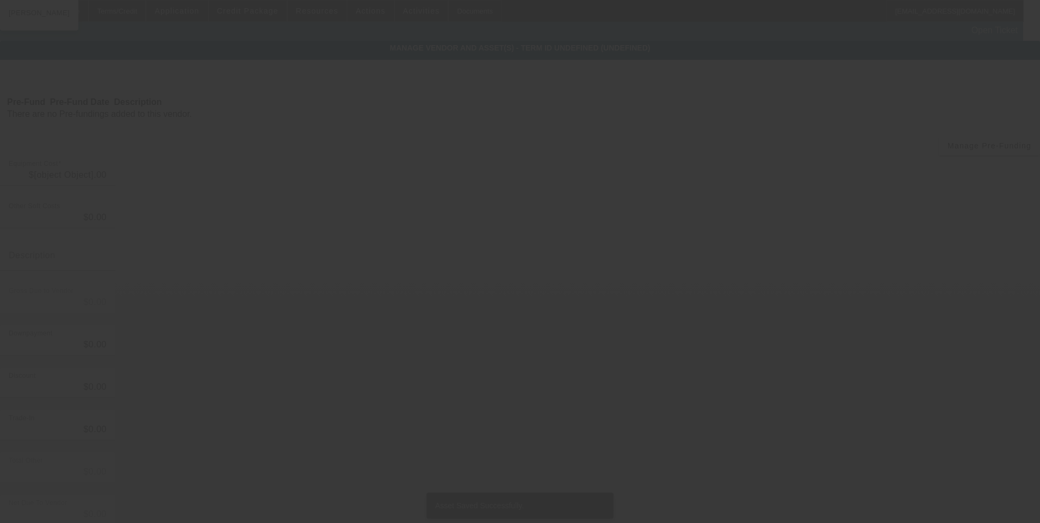
type input "$85,000.00"
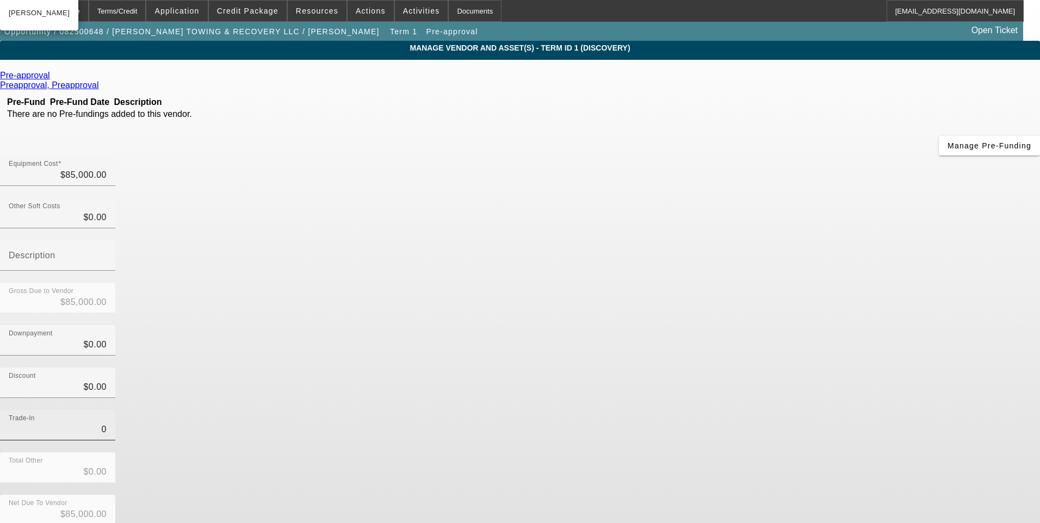
click at [107, 423] on input "0" at bounding box center [58, 429] width 98 height 13
type input "$0.00"
click at [733, 410] on div "Trade-In $0.00" at bounding box center [520, 431] width 1040 height 42
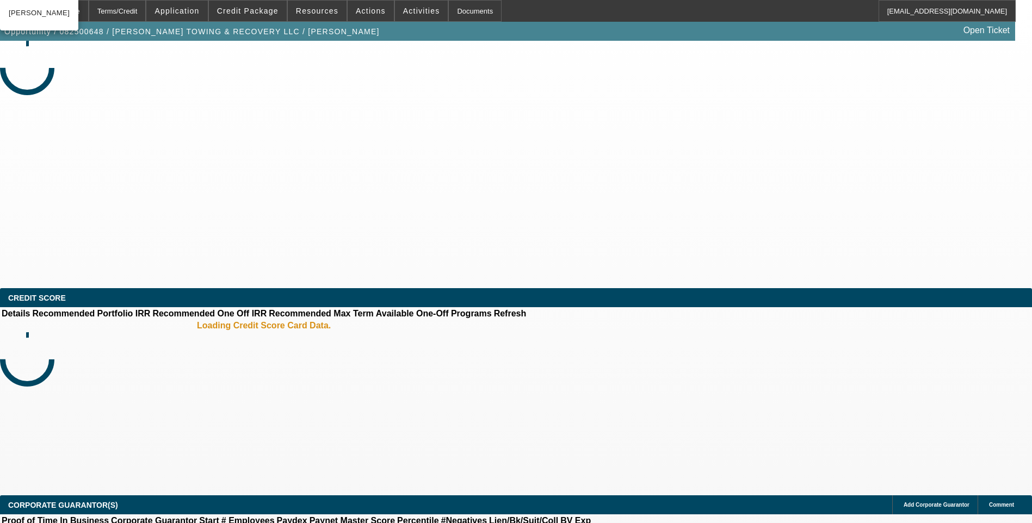
select select "0.15"
select select "2"
select select "0.1"
select select "4"
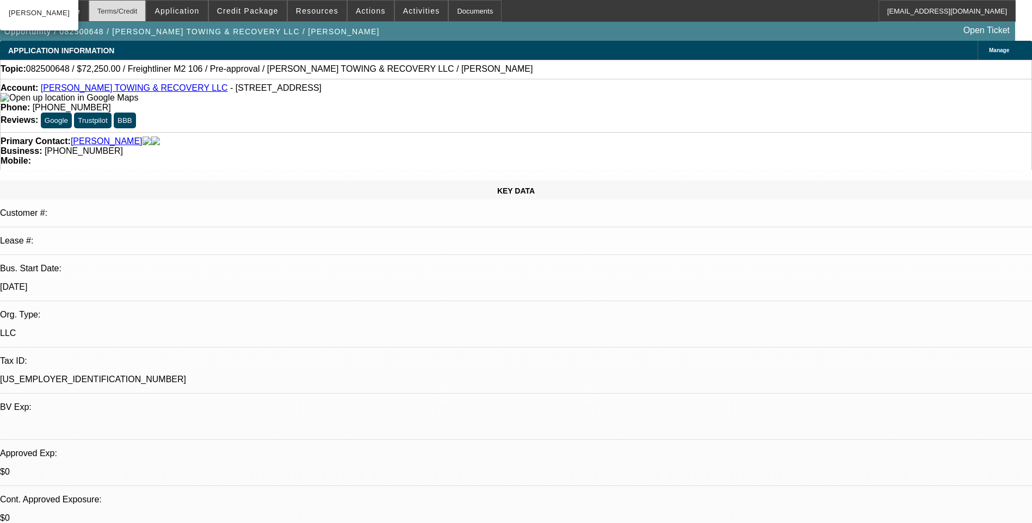
click at [144, 8] on div "Terms/Credit" at bounding box center [118, 11] width 58 height 22
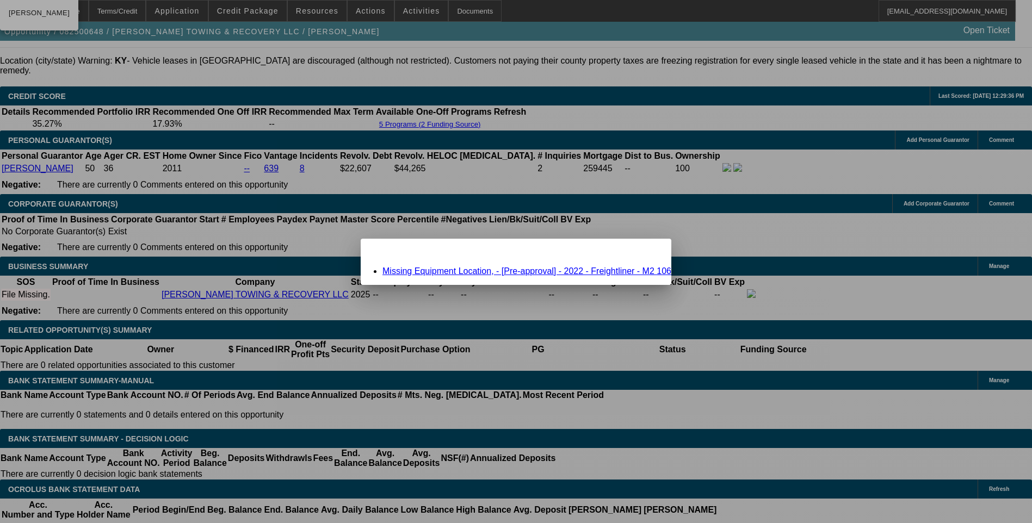
click at [559, 272] on link "Missing Equipment Location, - [Pre-approval] - 2022 - Freightliner - M2 106" at bounding box center [526, 271] width 289 height 9
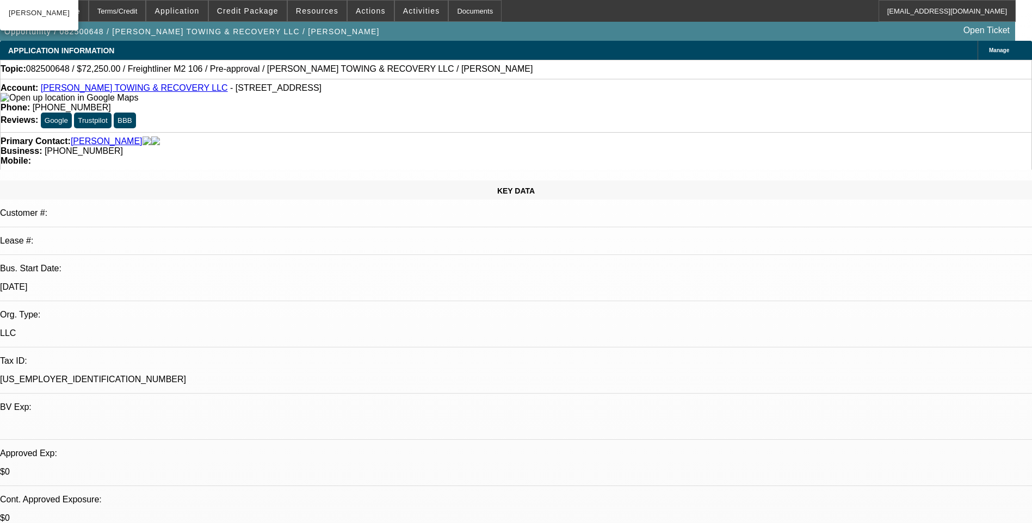
scroll to position [1506, 0]
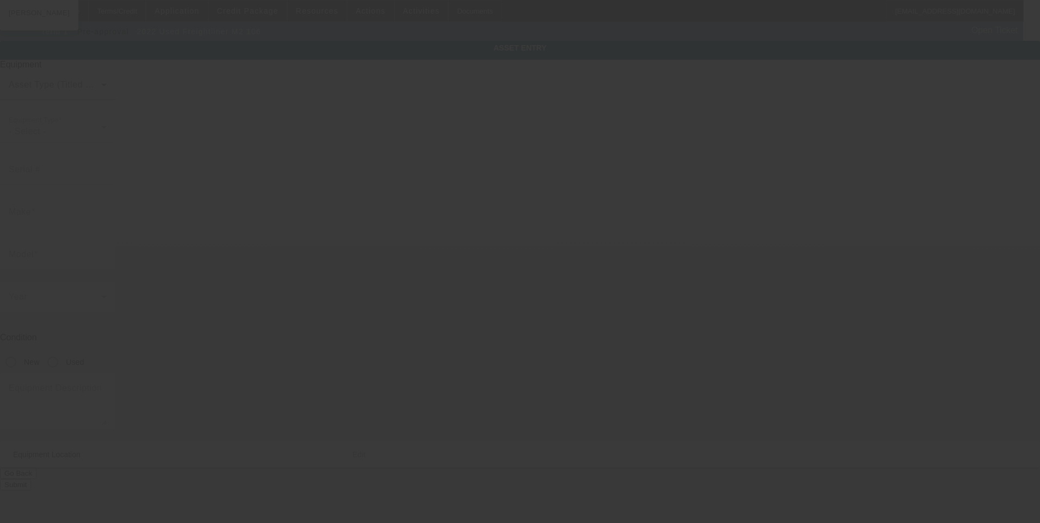
type input "Freightliner"
type input "M2 106"
radio input "true"
type textarea "Rollback; Make: Freightliner; Model: M2"
type input "412 skylark dr"
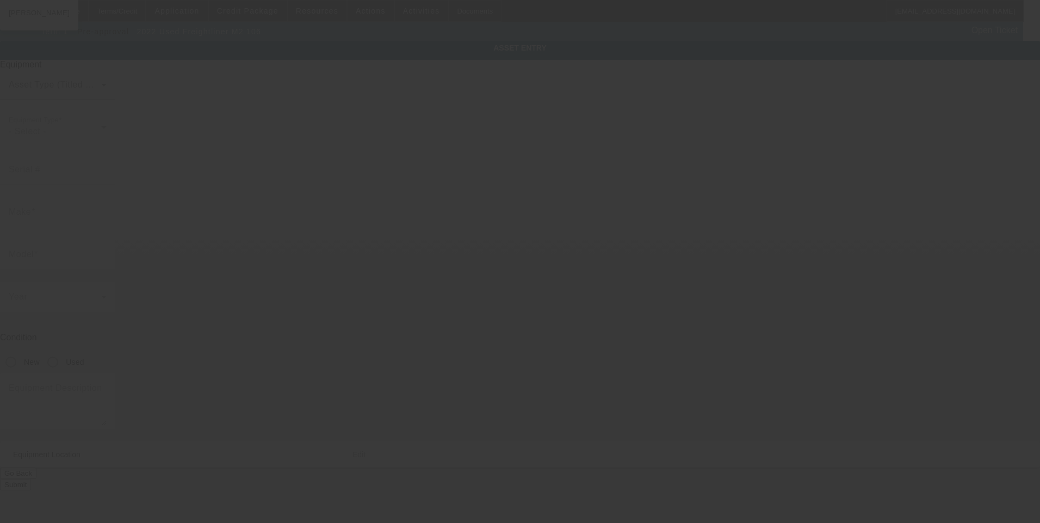
type input "Winchester"
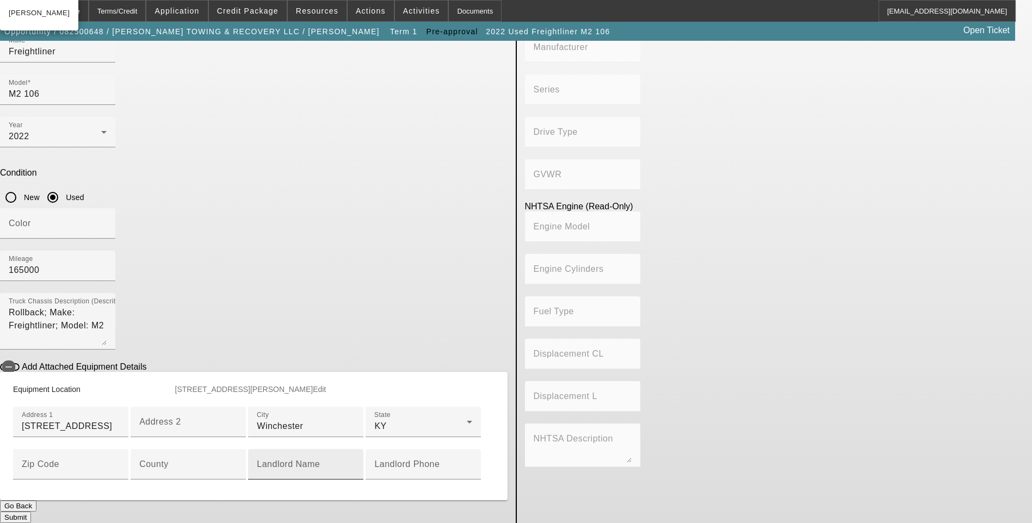
scroll to position [322, 0]
click at [120, 462] on input "Zip Code" at bounding box center [71, 468] width 98 height 13
type input "40391"
click at [50, 312] on app-asset-collateral-manage "ASSET ENTRY Delete asset USER INPUT - CHASSIS Asset Type (Titled or Non-Titled)…" at bounding box center [516, 199] width 1032 height 647
click at [31, 512] on button "Submit" at bounding box center [15, 517] width 31 height 11
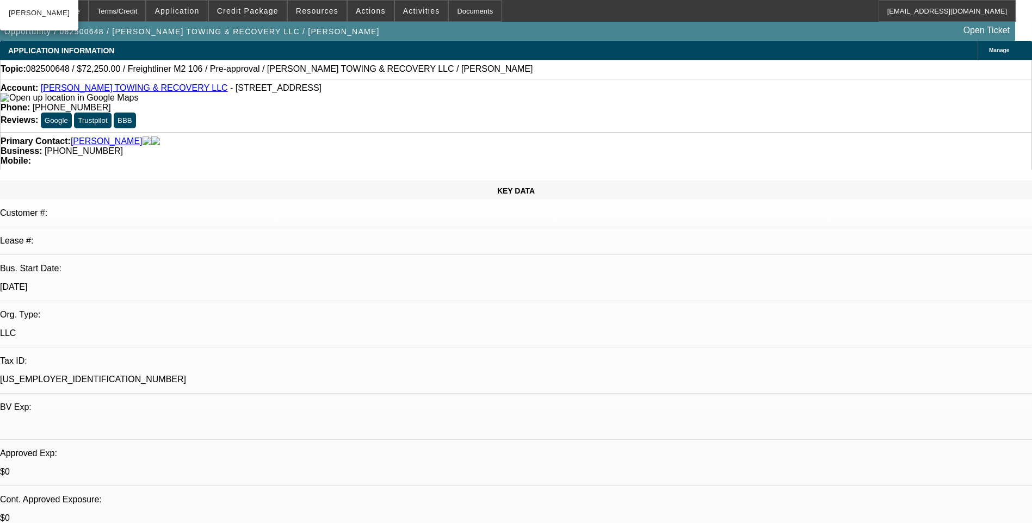
select select "0.15"
select select "2"
select select "0.1"
select select "4"
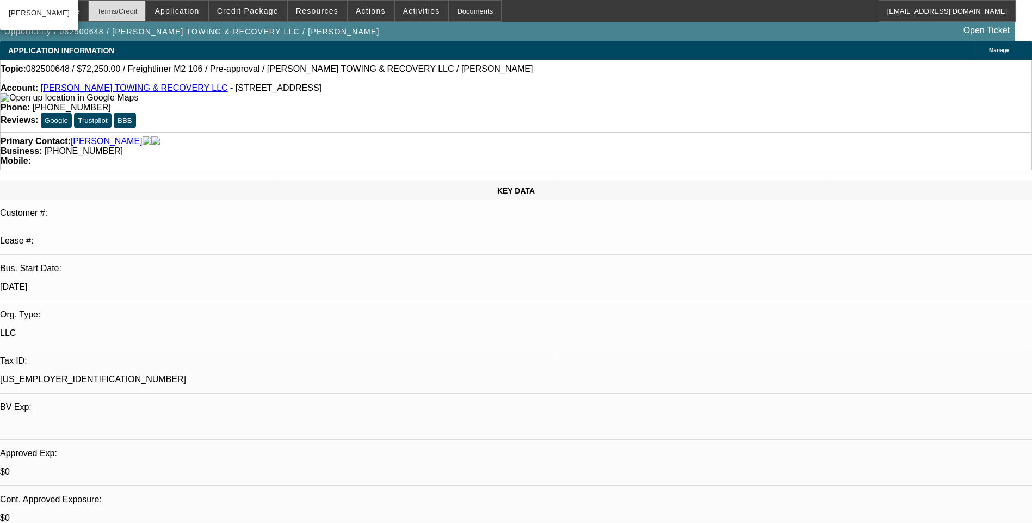
click at [133, 13] on div "Terms/Credit" at bounding box center [118, 11] width 58 height 22
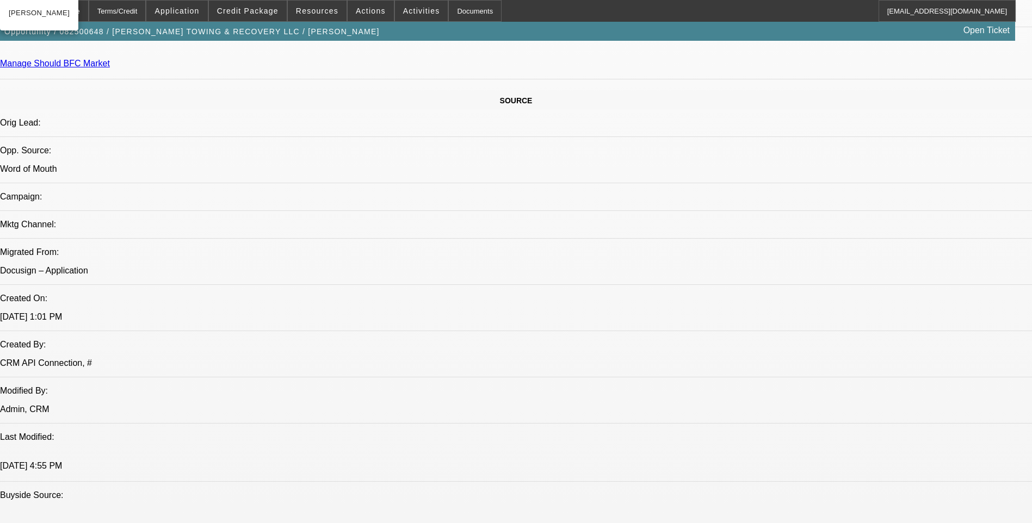
scroll to position [853, 0]
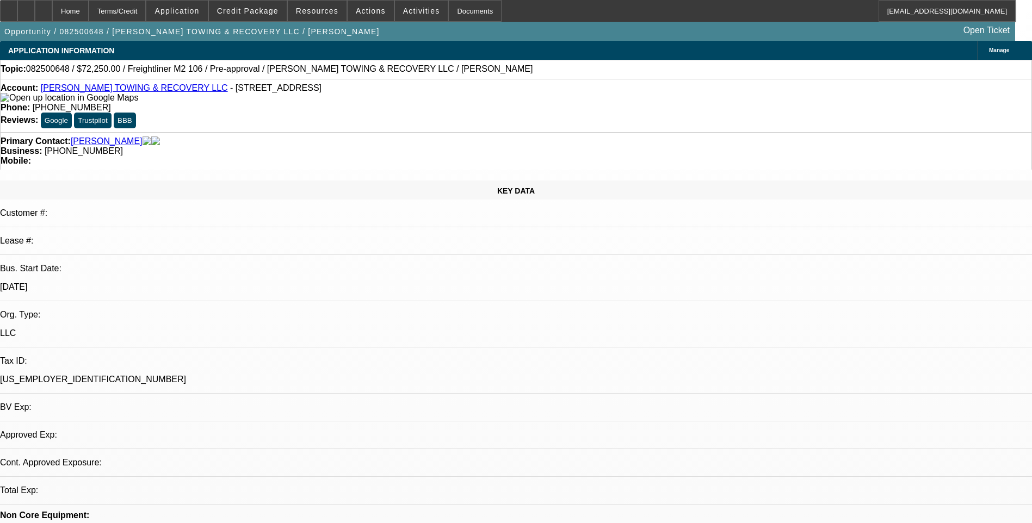
select select "0.15"
select select "2"
select select "0.1"
select select "1"
select select "2"
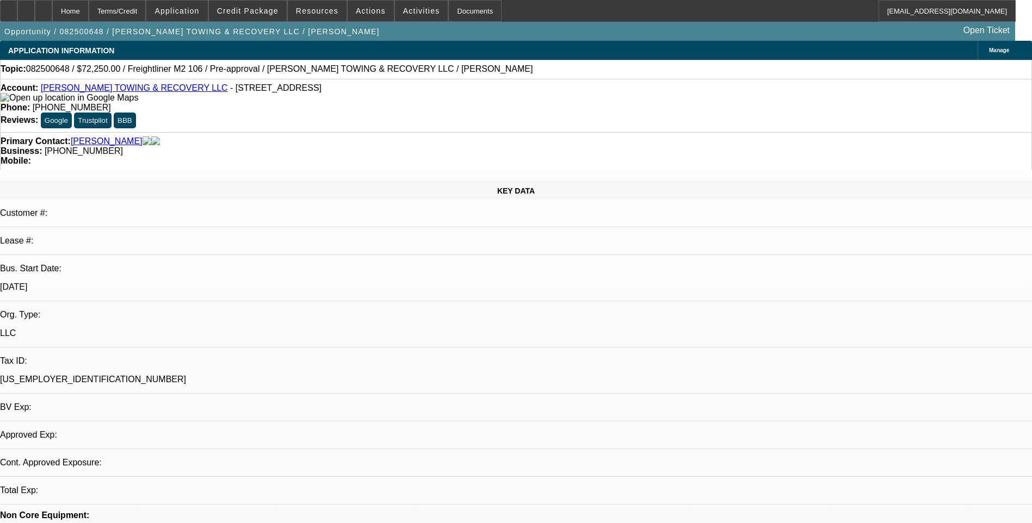
select select "4"
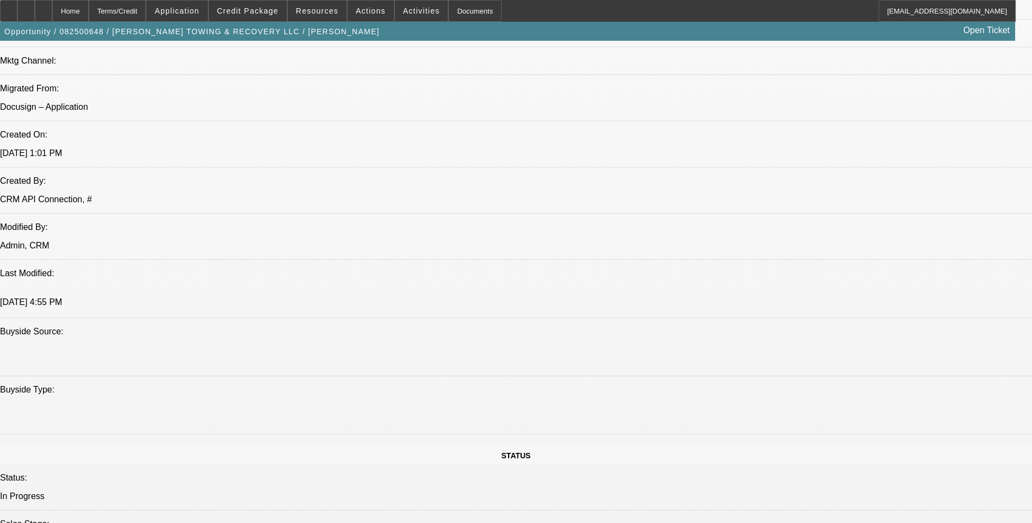
scroll to position [761, 0]
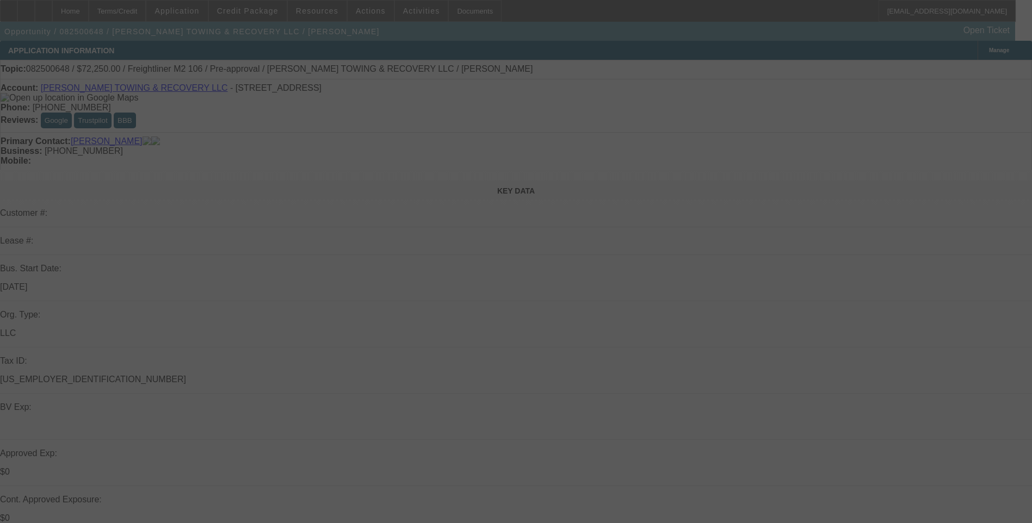
select select "0.15"
select select "2"
select select "0.1"
select select "4"
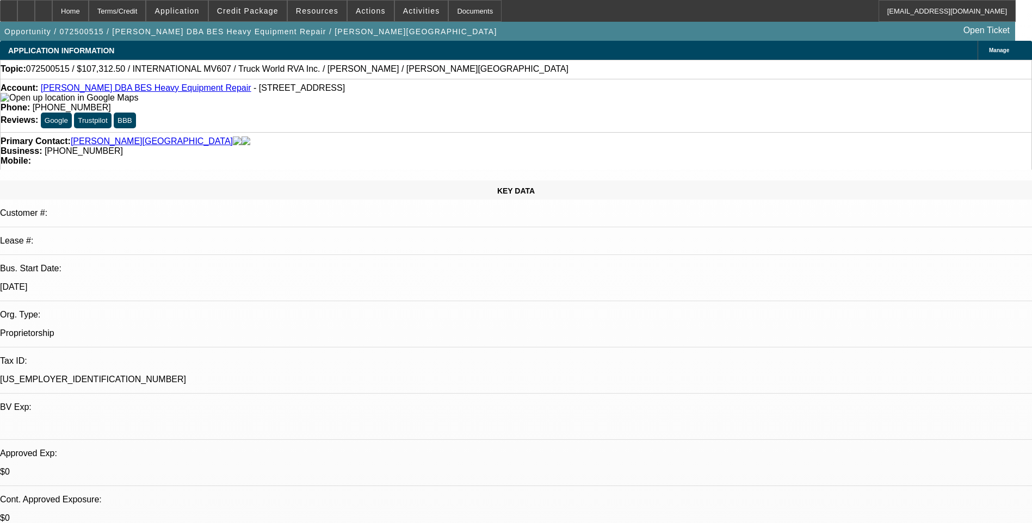
select select "0"
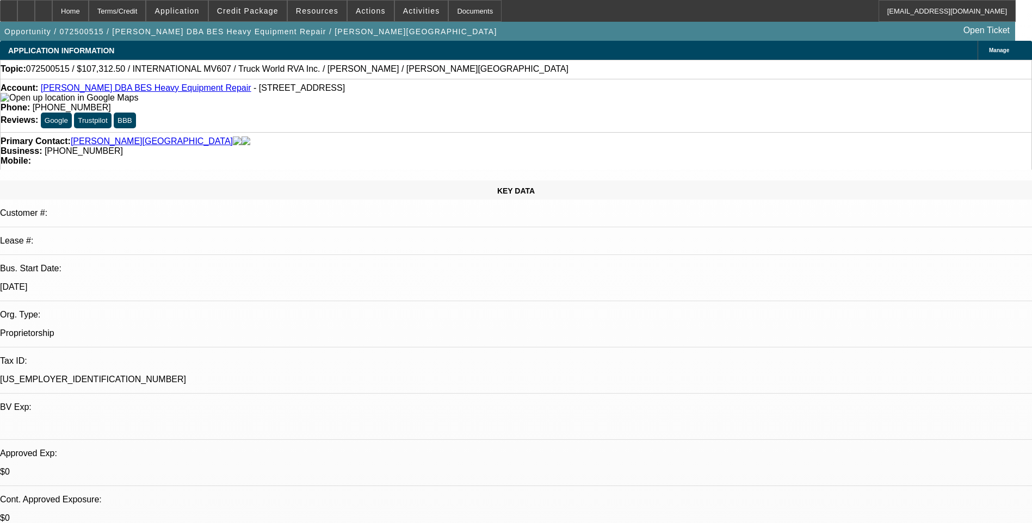
select select "0"
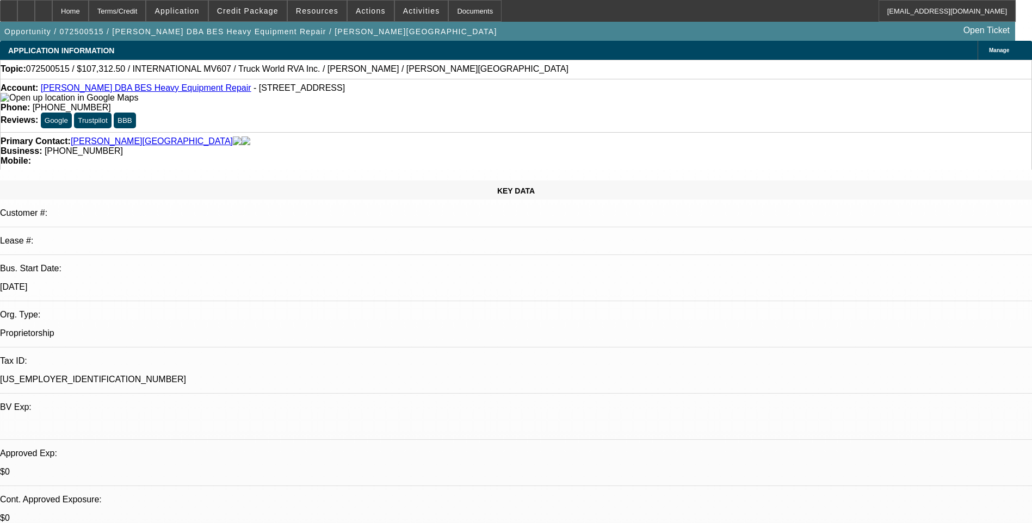
select select "0"
select select "1"
select select "6"
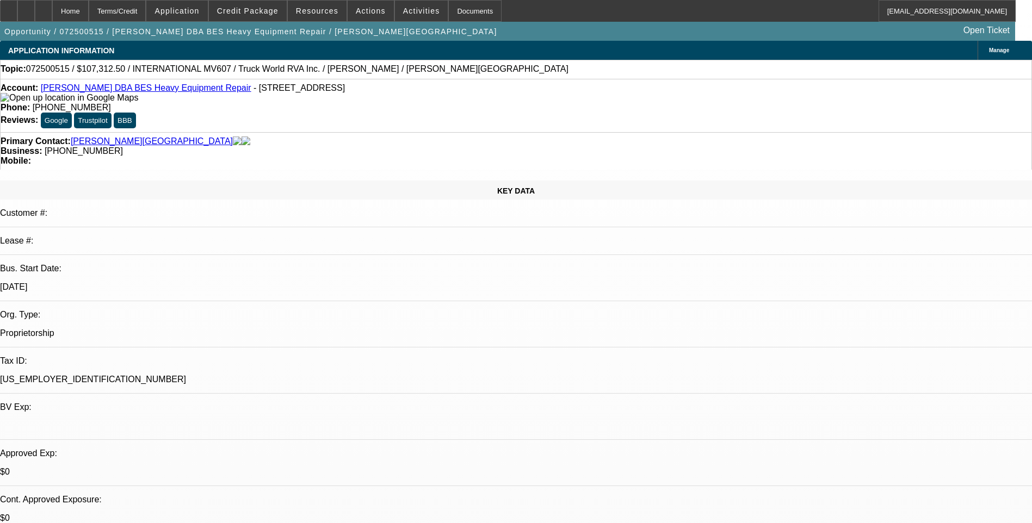
select select "1"
select select "6"
select select "1"
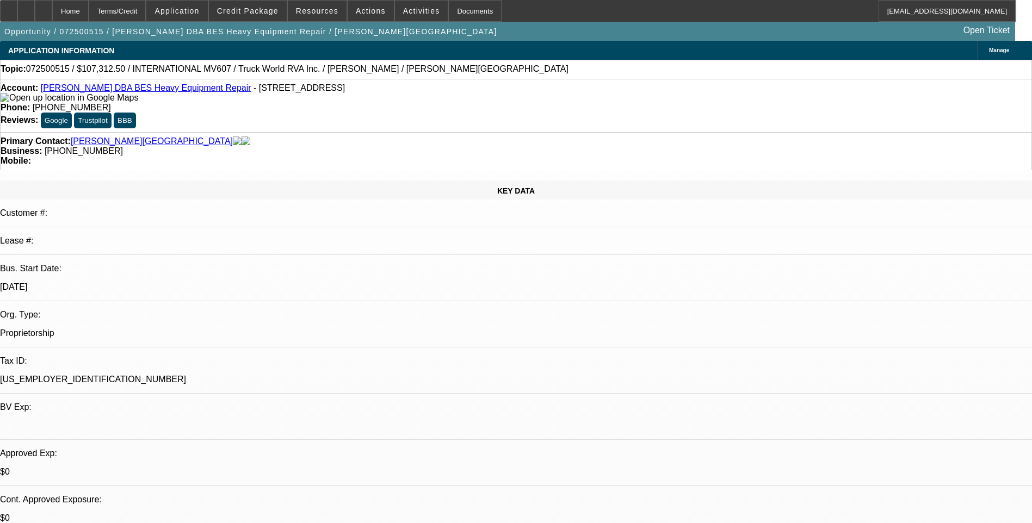
select select "6"
select select "1"
select select "6"
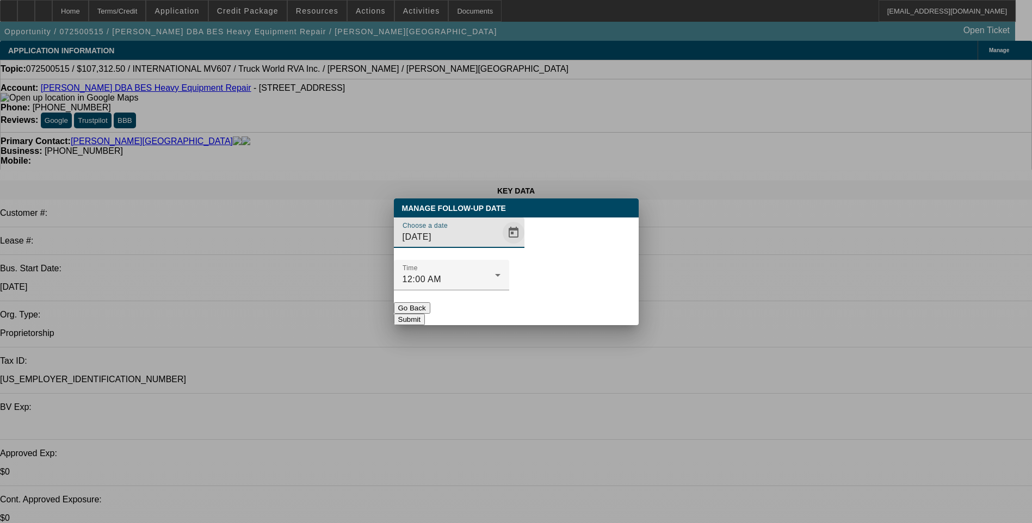
click at [500, 246] on span "Open calendar" at bounding box center [513, 233] width 26 height 26
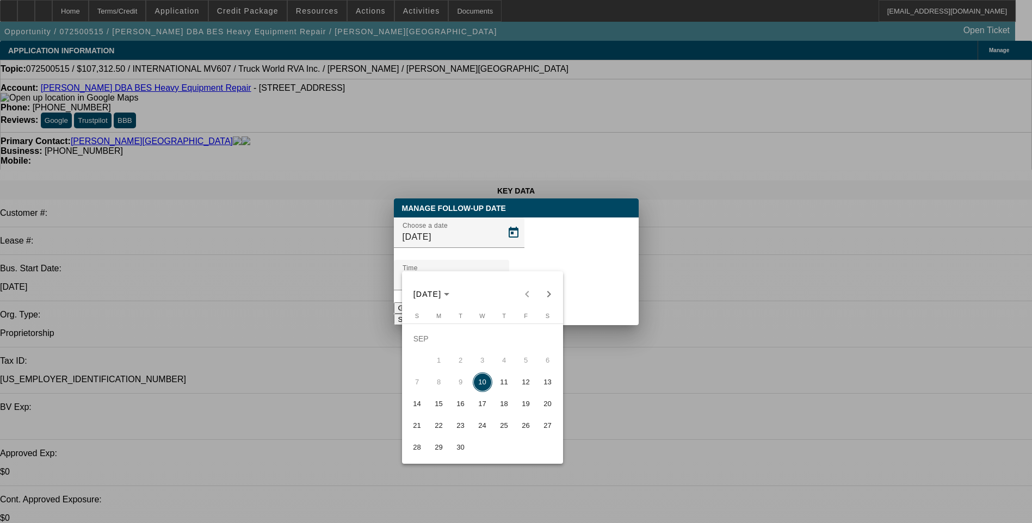
click at [442, 407] on span "15" at bounding box center [439, 404] width 20 height 20
type input "[DATE]"
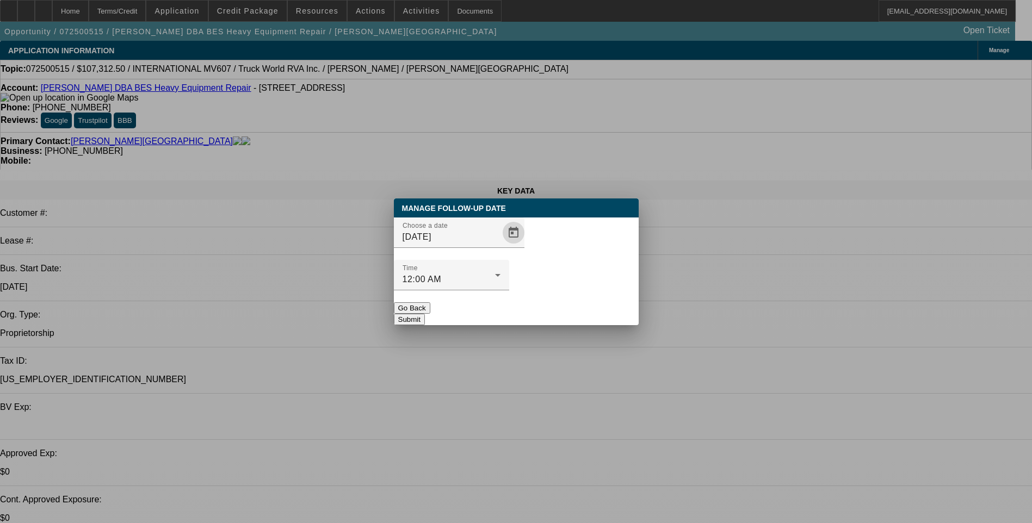
click at [425, 314] on button "Submit" at bounding box center [409, 319] width 31 height 11
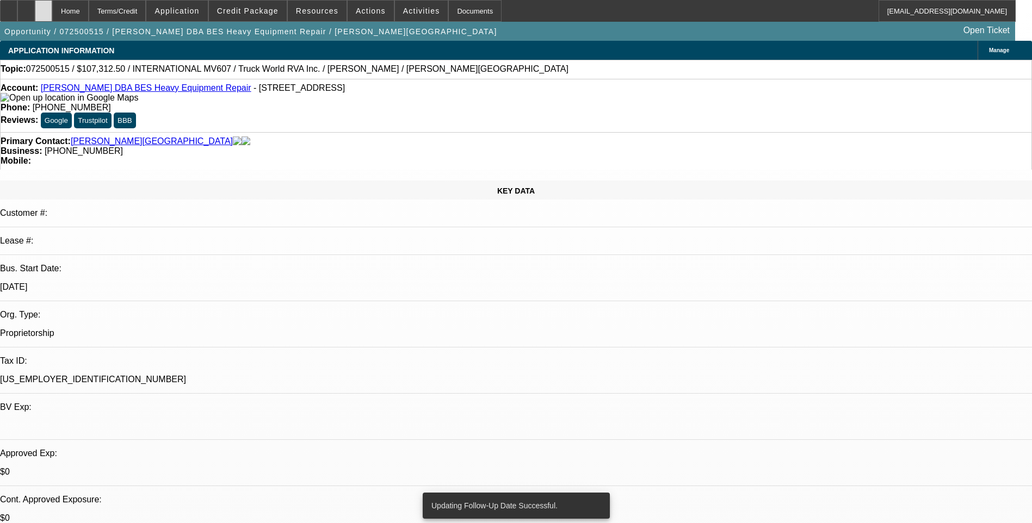
click at [44, 7] on icon at bounding box center [44, 7] width 0 height 0
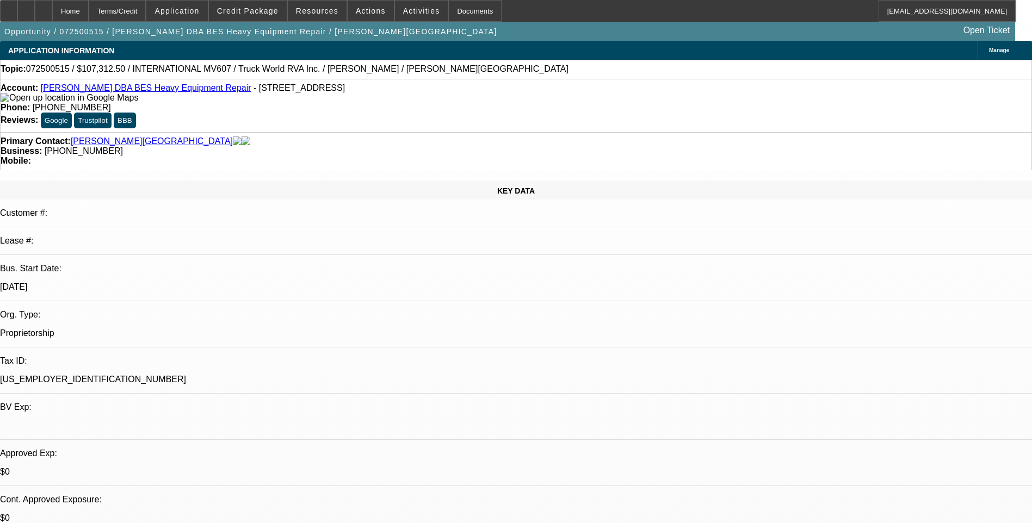
select select "0"
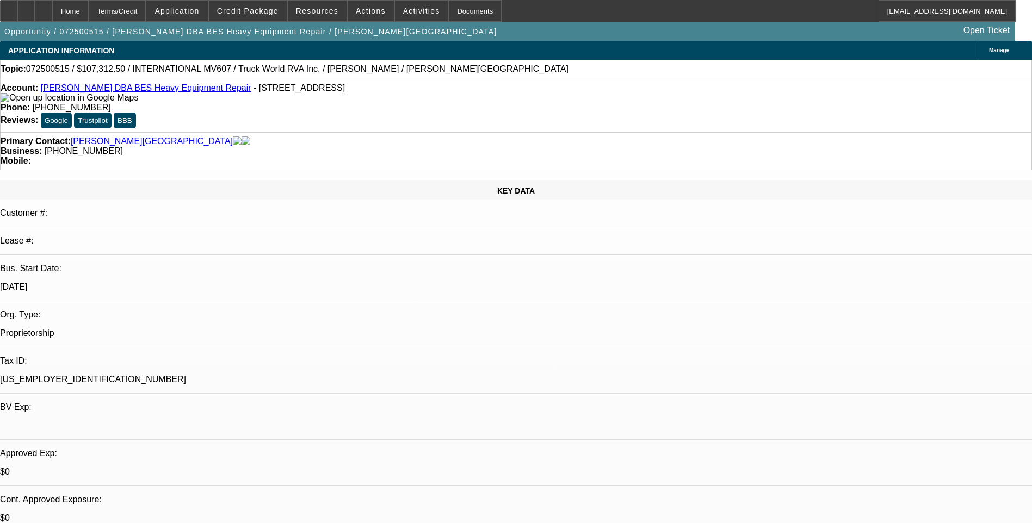
select select "0"
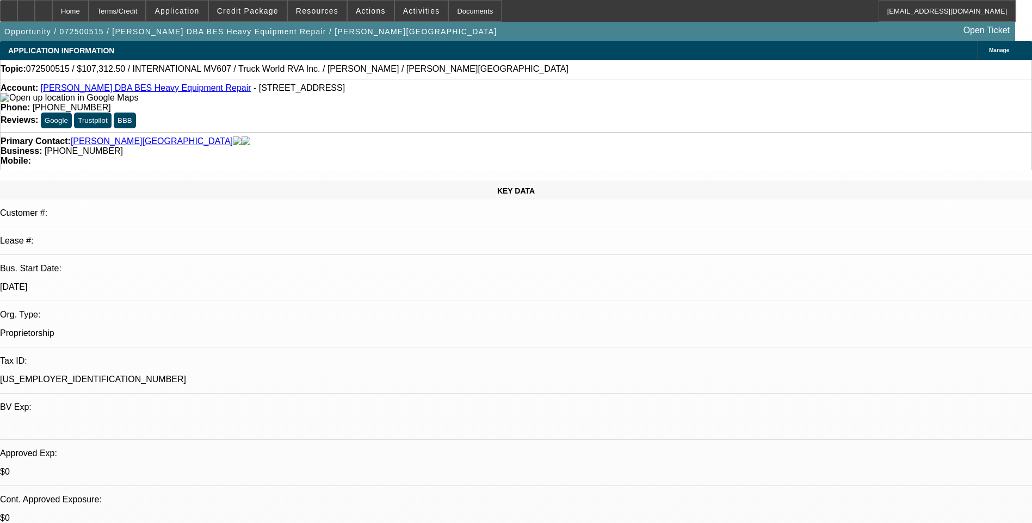
select select "0"
select select "1"
select select "6"
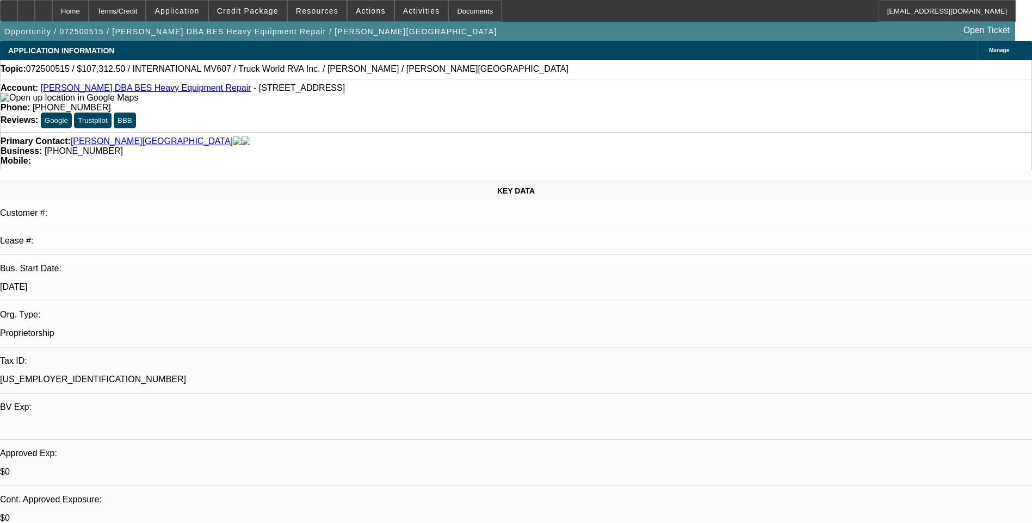
select select "1"
select select "6"
select select "1"
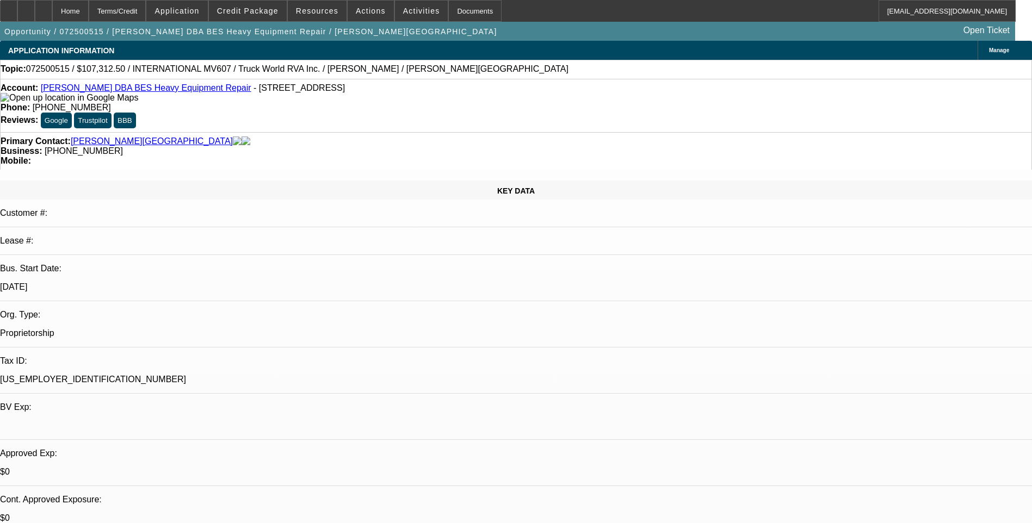
select select "6"
select select "1"
select select "6"
